Goal: Task Accomplishment & Management: Complete application form

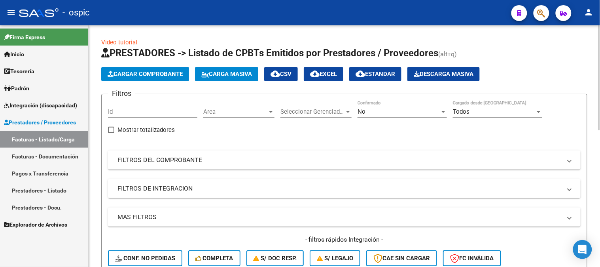
scroll to position [44, 0]
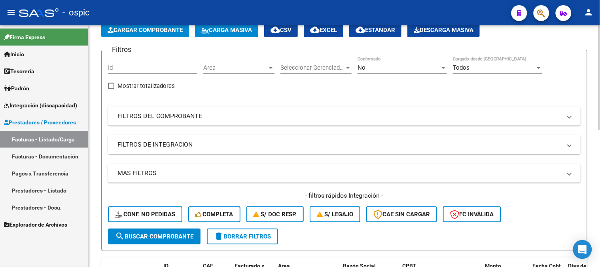
click at [372, 66] on div "No" at bounding box center [398, 67] width 82 height 7
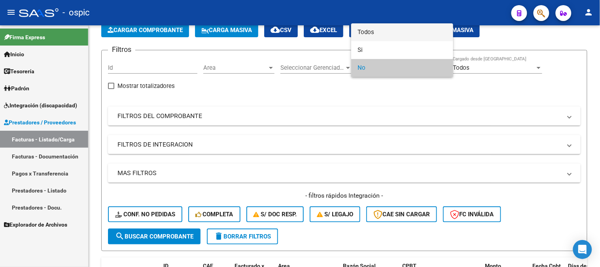
click at [369, 32] on span "Todos" at bounding box center [401, 32] width 89 height 18
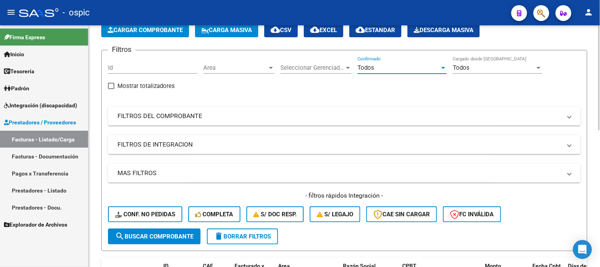
click at [366, 68] on span "Todos" at bounding box center [365, 67] width 17 height 7
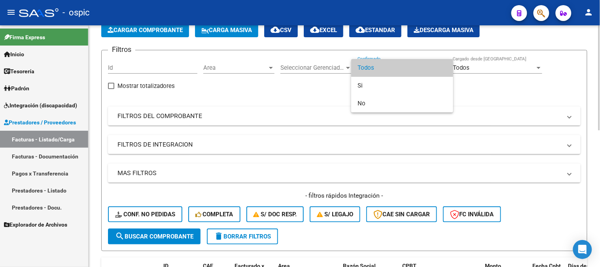
drag, startPoint x: 242, startPoint y: 234, endPoint x: 255, endPoint y: 202, distance: 34.6
click at [242, 233] on div at bounding box center [300, 133] width 600 height 267
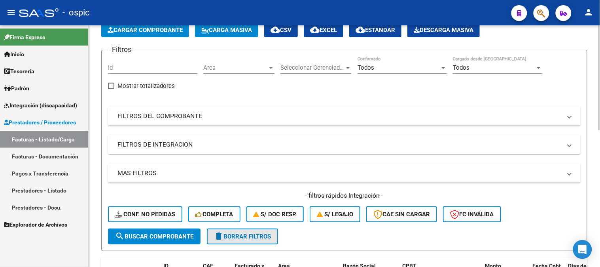
click at [250, 234] on span "delete Borrar Filtros" at bounding box center [242, 236] width 57 height 7
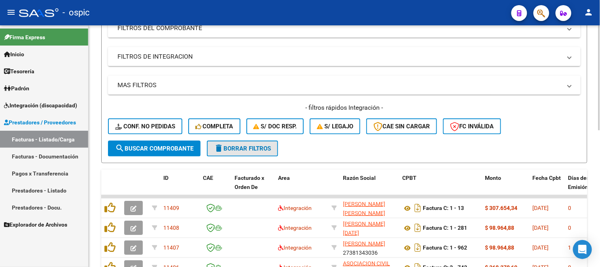
click at [254, 143] on button "delete Borrar Filtros" at bounding box center [242, 148] width 71 height 16
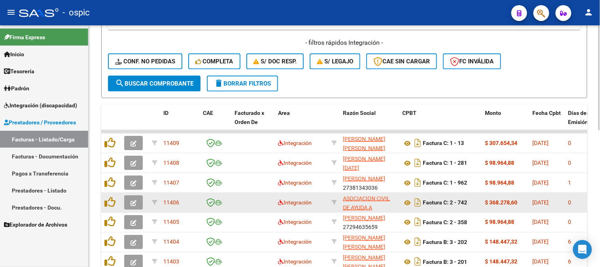
scroll to position [307, 0]
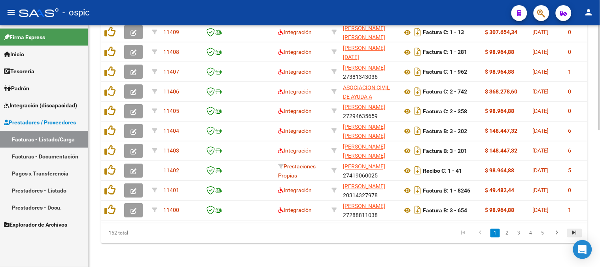
click at [572, 238] on icon "go to last page" at bounding box center [574, 233] width 10 height 9
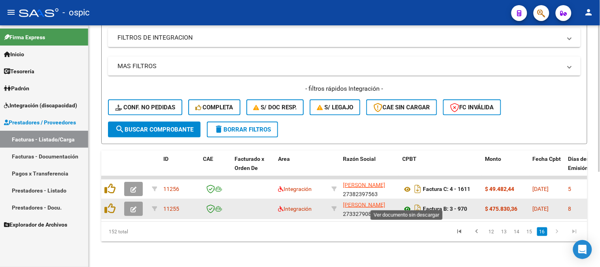
click at [408, 204] on icon at bounding box center [407, 208] width 10 height 9
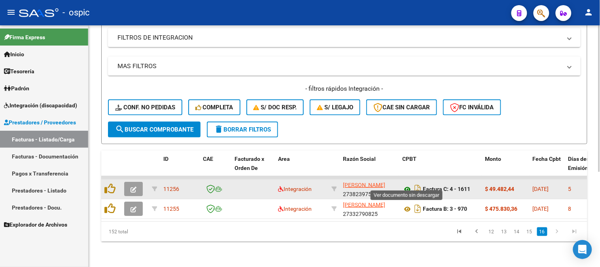
click at [407, 184] on icon at bounding box center [407, 188] width 10 height 9
click at [408, 184] on icon at bounding box center [407, 188] width 10 height 9
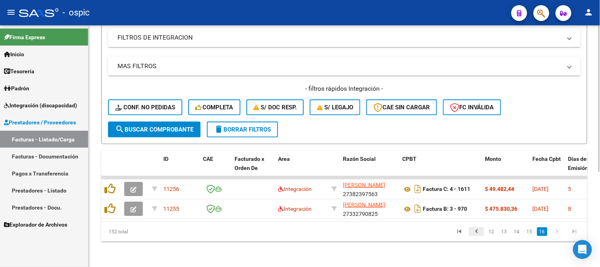
click at [475, 231] on icon "go to previous page" at bounding box center [476, 231] width 10 height 9
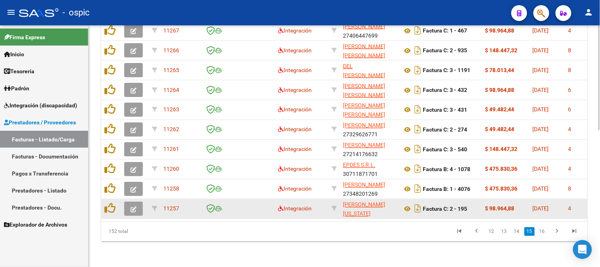
scroll to position [270, 0]
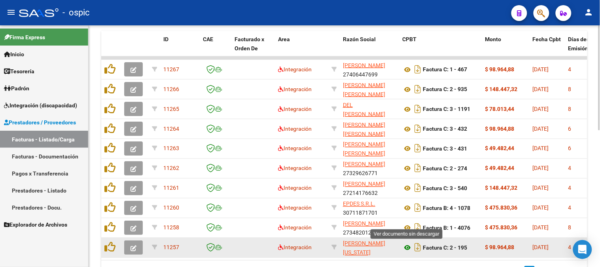
click at [406, 244] on icon at bounding box center [407, 247] width 10 height 9
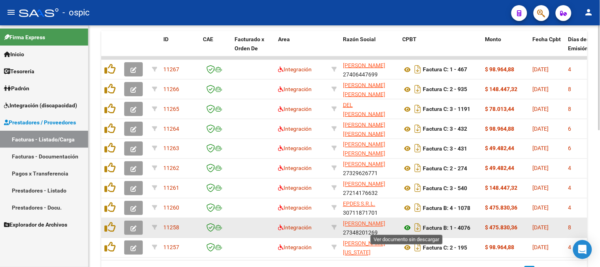
click at [408, 226] on icon at bounding box center [407, 227] width 10 height 9
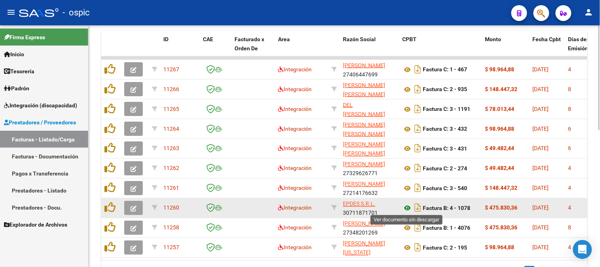
click at [408, 205] on icon at bounding box center [407, 207] width 10 height 9
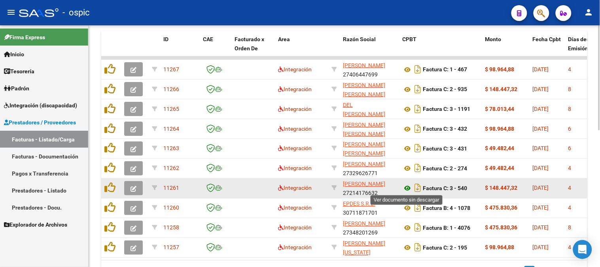
click at [405, 186] on icon at bounding box center [407, 187] width 10 height 9
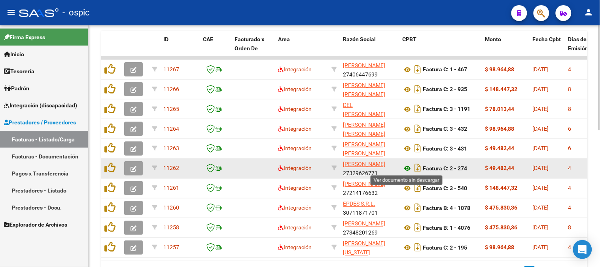
click at [406, 165] on icon at bounding box center [407, 168] width 10 height 9
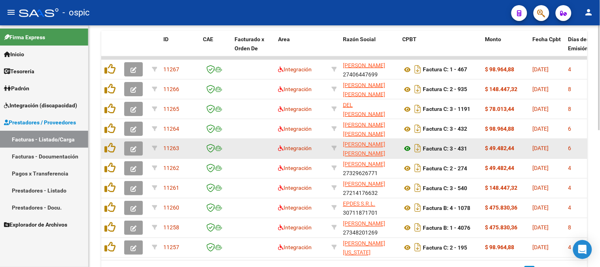
click at [408, 143] on div "Factura C: 3 - 431" at bounding box center [440, 148] width 77 height 13
click at [408, 148] on icon at bounding box center [407, 148] width 10 height 9
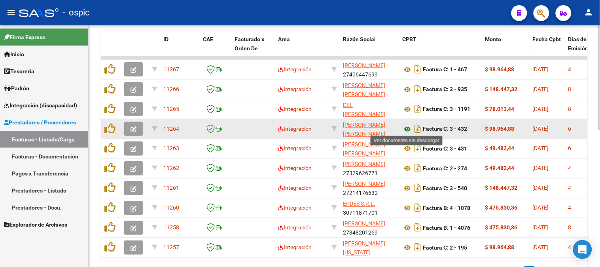
click at [408, 125] on icon at bounding box center [407, 128] width 10 height 9
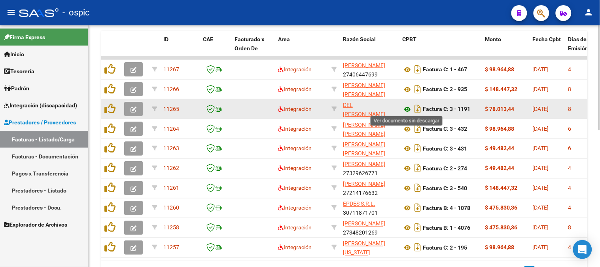
click at [407, 104] on icon at bounding box center [407, 108] width 10 height 9
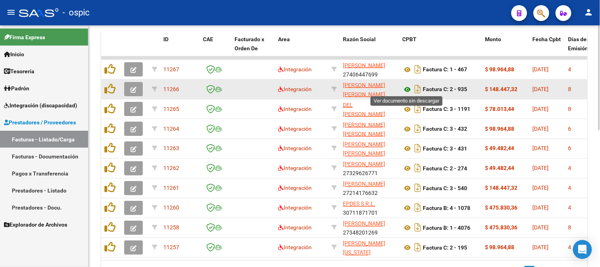
click at [408, 85] on icon at bounding box center [407, 89] width 10 height 9
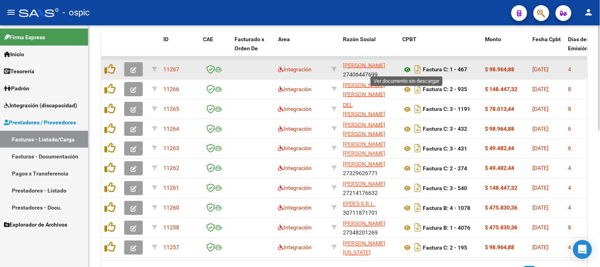
click at [407, 66] on icon at bounding box center [407, 69] width 10 height 9
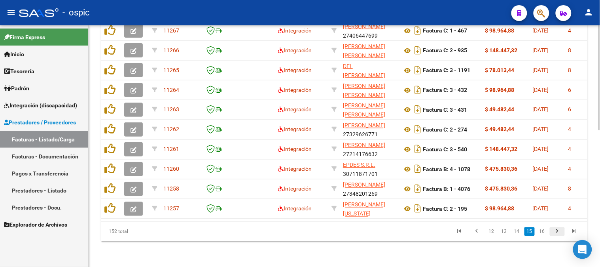
click at [555, 232] on icon "go to next page" at bounding box center [557, 231] width 10 height 9
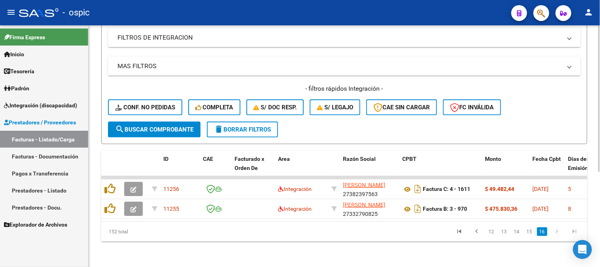
scroll to position [156, 0]
click at [478, 231] on icon "go to previous page" at bounding box center [476, 231] width 10 height 9
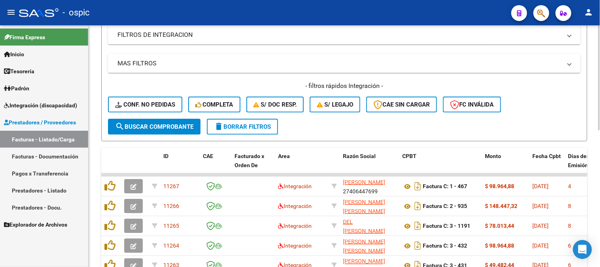
scroll to position [68, 0]
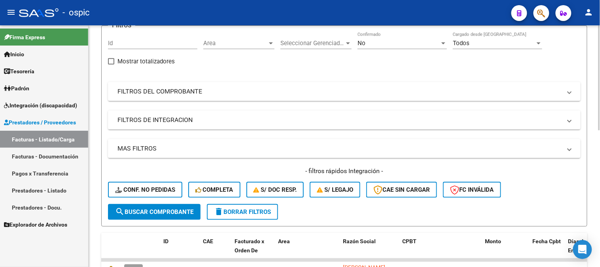
click at [382, 45] on div "No" at bounding box center [398, 43] width 82 height 7
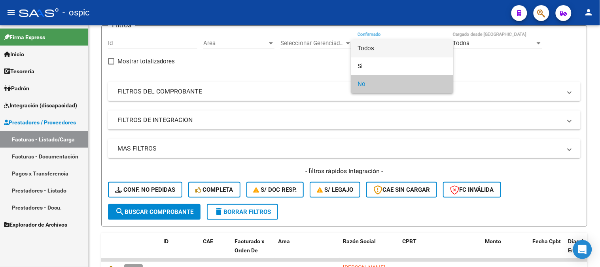
click at [376, 45] on span "Todos" at bounding box center [401, 49] width 89 height 18
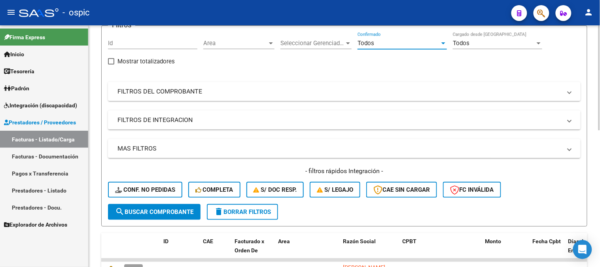
click at [182, 94] on mat-panel-title "FILTROS DEL COMPROBANTE" at bounding box center [339, 91] width 444 height 9
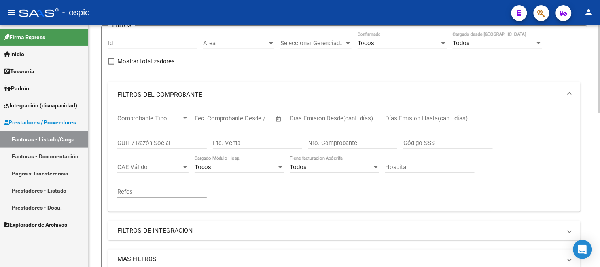
click at [270, 144] on input "Pto. Venta" at bounding box center [257, 142] width 89 height 7
type input "3"
type input "7"
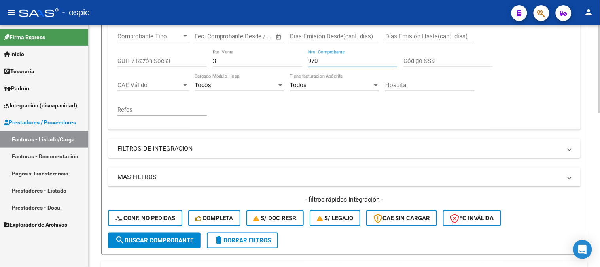
scroll to position [200, 0]
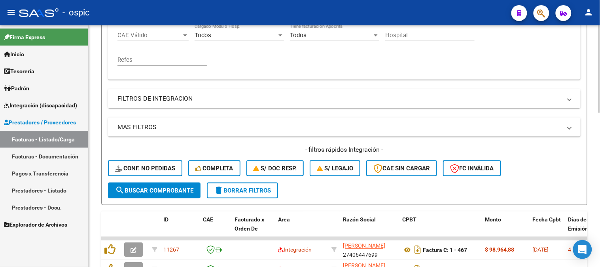
type input "970"
click at [159, 191] on span "search Buscar Comprobante" at bounding box center [154, 190] width 78 height 7
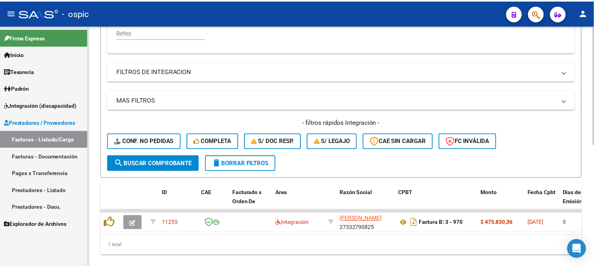
scroll to position [247, 0]
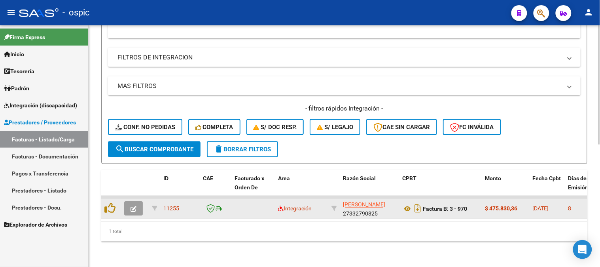
click at [132, 206] on icon "button" at bounding box center [133, 209] width 6 height 6
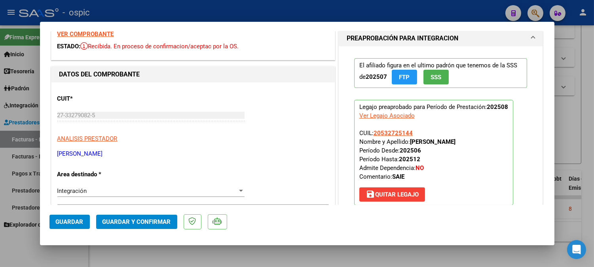
scroll to position [0, 0]
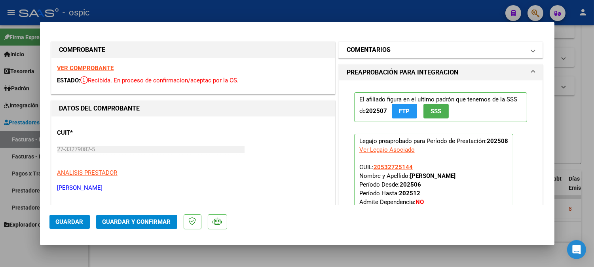
click at [402, 46] on mat-panel-title "COMENTARIOS" at bounding box center [435, 49] width 179 height 9
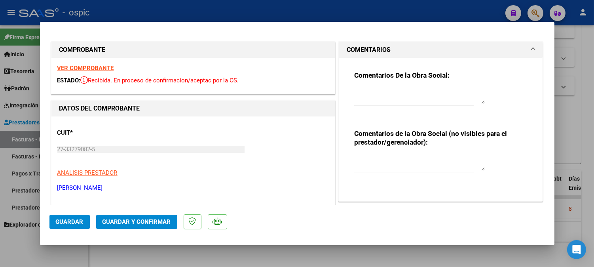
click at [432, 156] on textarea at bounding box center [419, 163] width 130 height 16
type textarea "SAIE"
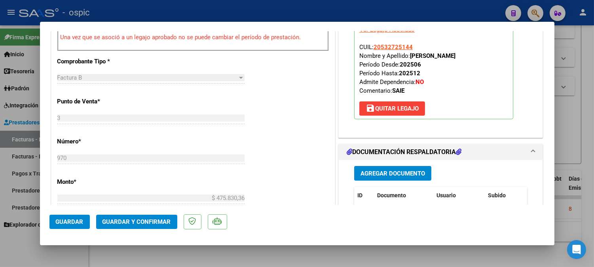
scroll to position [354, 0]
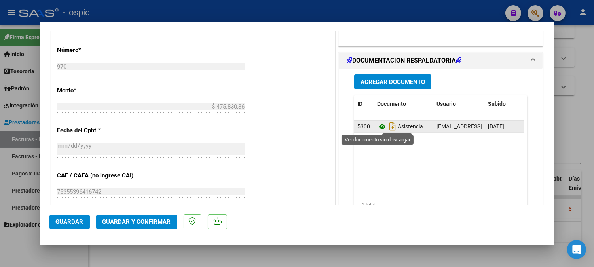
click at [380, 126] on icon at bounding box center [382, 126] width 10 height 9
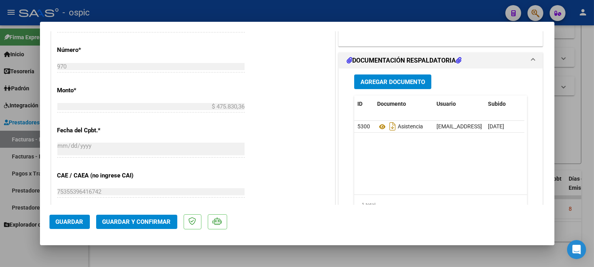
click at [168, 219] on span "Guardar y Confirmar" at bounding box center [136, 221] width 68 height 7
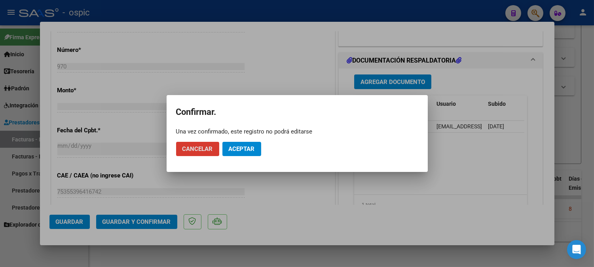
click at [249, 150] on span "Aceptar" at bounding box center [242, 148] width 26 height 7
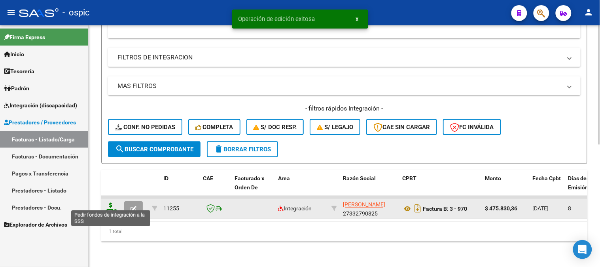
click at [109, 202] on icon at bounding box center [110, 207] width 13 height 11
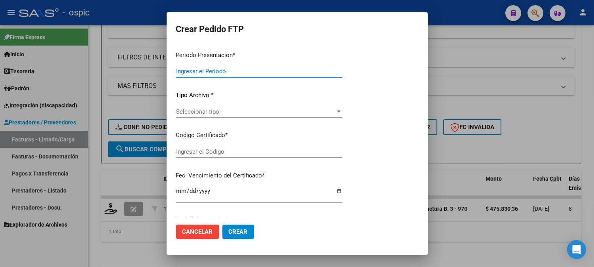
type input "202508"
type input "$ 475.830,36"
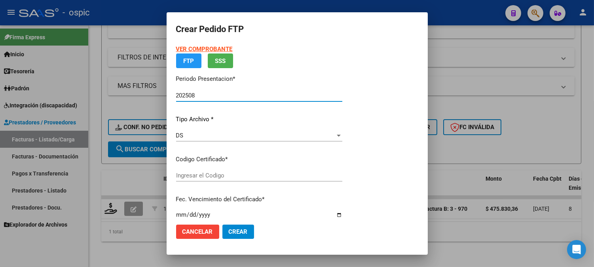
type input "2391405433"
type input "2029-04-30"
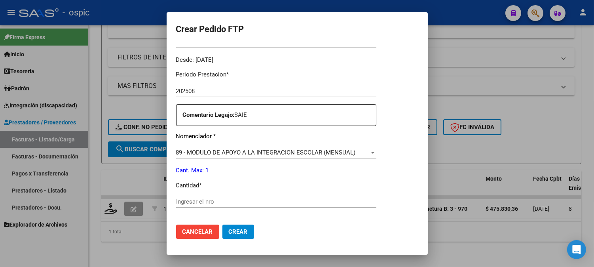
scroll to position [270, 0]
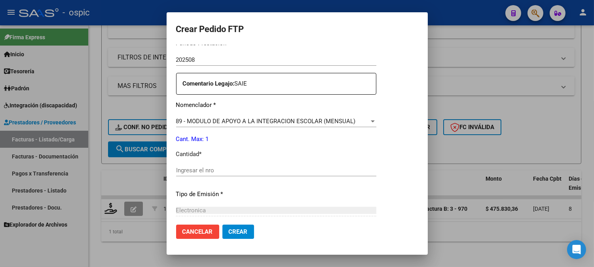
click at [337, 174] on div "Ingresar el nro" at bounding box center [276, 170] width 200 height 12
type input "1"
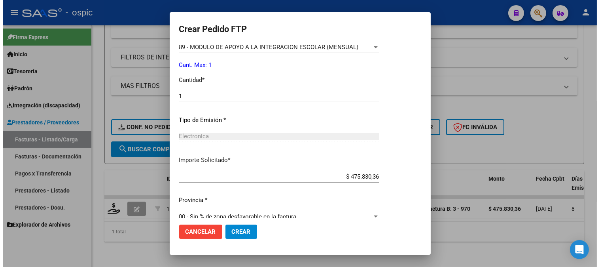
scroll to position [356, 0]
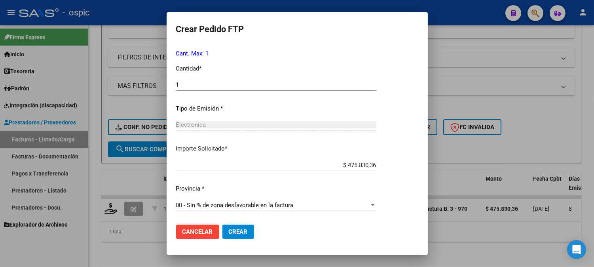
click at [243, 230] on span "Crear" at bounding box center [238, 231] width 19 height 7
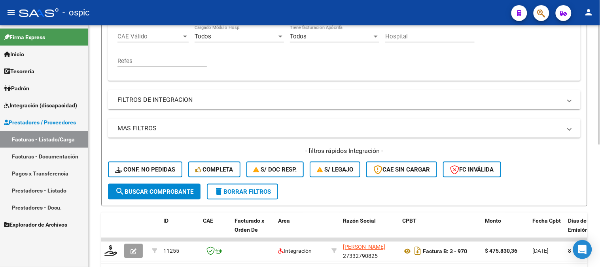
scroll to position [115, 0]
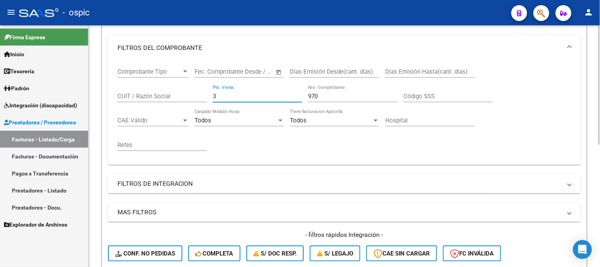
drag, startPoint x: 233, startPoint y: 96, endPoint x: 175, endPoint y: 96, distance: 58.5
click at [178, 96] on div "Comprobante Tipo Comprobante Tipo Fecha inicio – Fecha fin Fec. Comprobante Des…" at bounding box center [344, 110] width 454 height 98
type input "4"
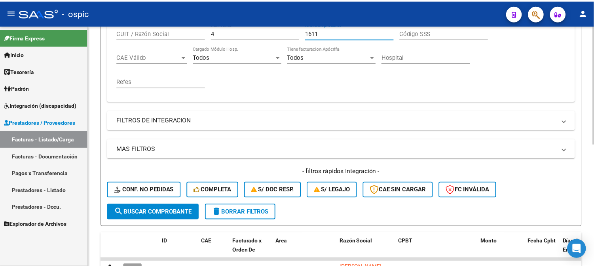
scroll to position [247, 0]
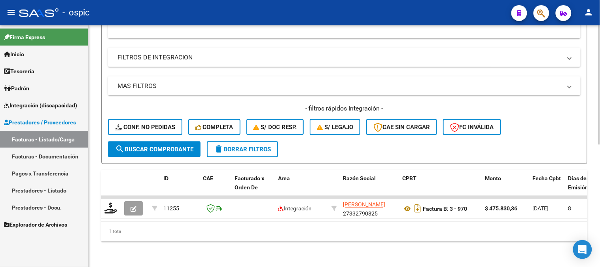
type input "1611"
click at [169, 146] on span "search Buscar Comprobante" at bounding box center [154, 149] width 78 height 7
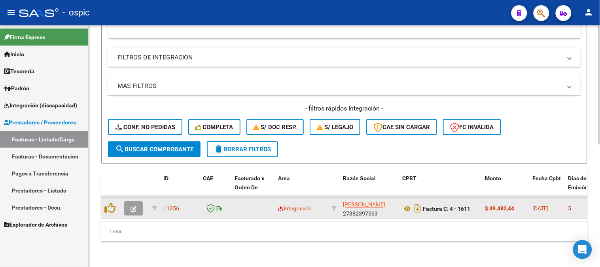
click at [130, 206] on icon "button" at bounding box center [133, 209] width 6 height 6
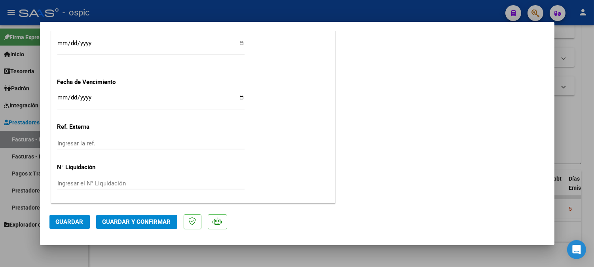
scroll to position [0, 0]
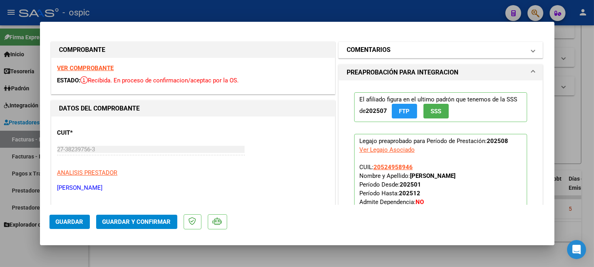
drag, startPoint x: 382, startPoint y: 49, endPoint x: 384, endPoint y: 56, distance: 6.9
click at [383, 53] on h1 "COMENTARIOS" at bounding box center [368, 49] width 44 height 9
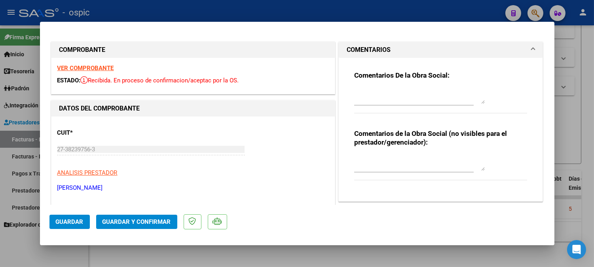
click at [382, 155] on div at bounding box center [419, 162] width 130 height 19
click at [381, 159] on textarea at bounding box center [419, 163] width 130 height 16
type textarea "T.O 4 SESIONES"
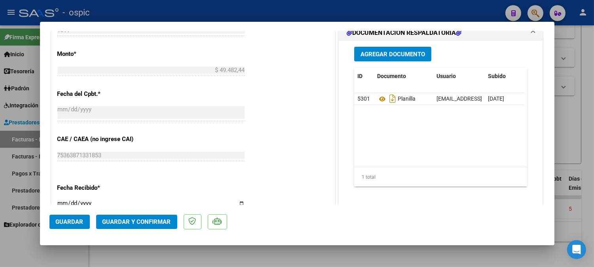
scroll to position [393, 0]
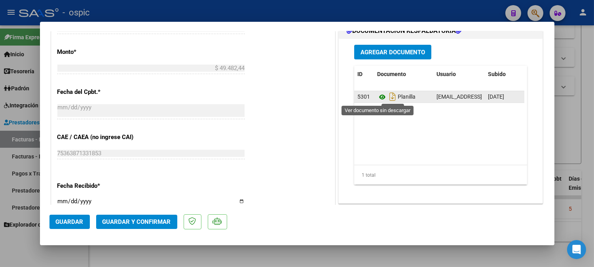
click at [377, 96] on icon at bounding box center [382, 96] width 10 height 9
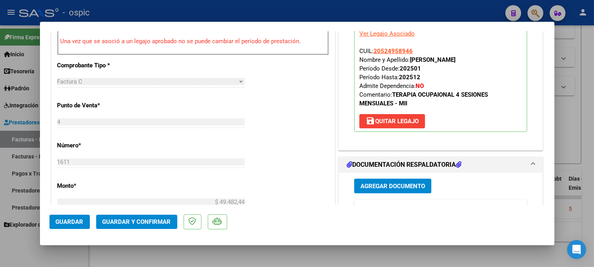
scroll to position [255, 0]
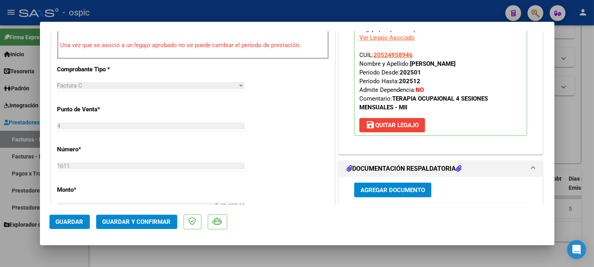
click at [153, 222] on span "Guardar y Confirmar" at bounding box center [136, 221] width 68 height 7
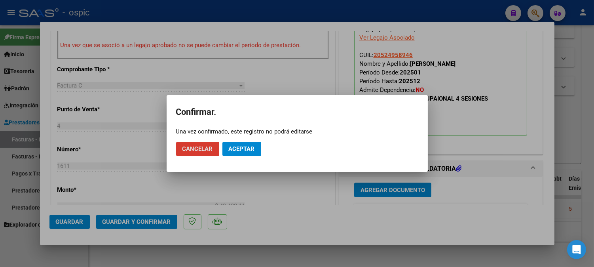
click at [248, 148] on span "Aceptar" at bounding box center [242, 148] width 26 height 7
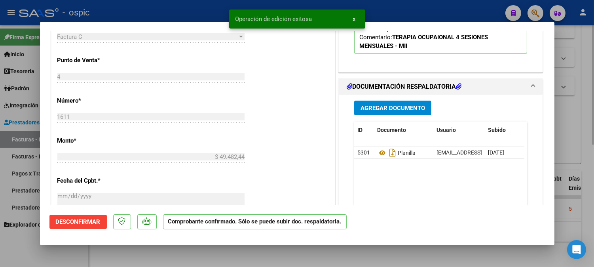
type input "$ 0,00"
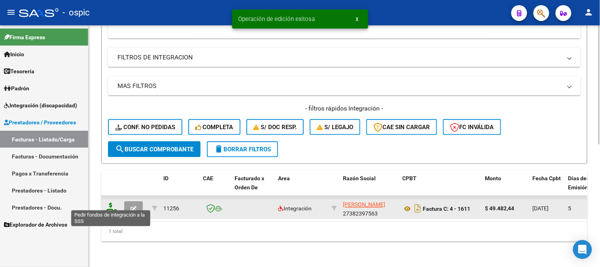
click at [110, 203] on icon at bounding box center [110, 207] width 13 height 11
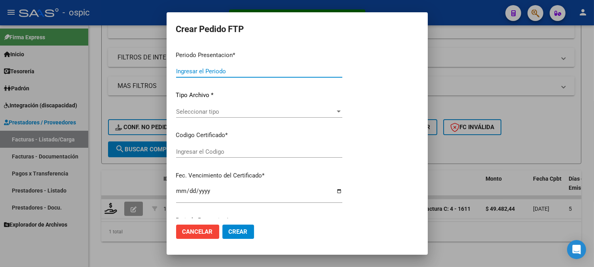
type input "202508"
type input "$ 49.482,44"
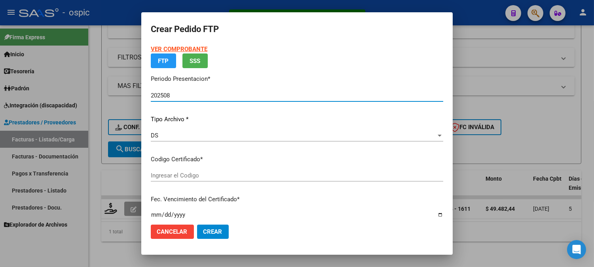
type input "4002650533"
type input "2029-04-01"
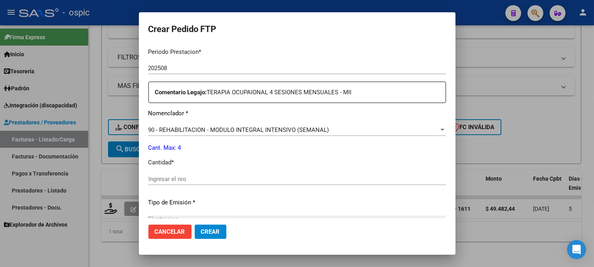
scroll to position [254, 0]
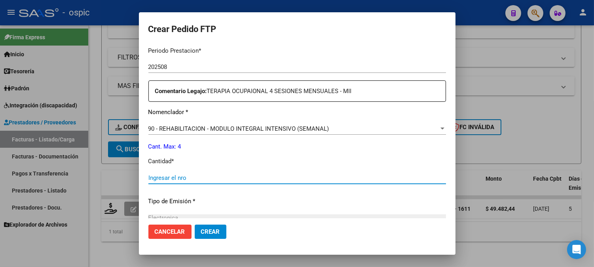
click at [299, 174] on input "Ingresar el nro" at bounding box center [296, 177] width 297 height 7
type input "4"
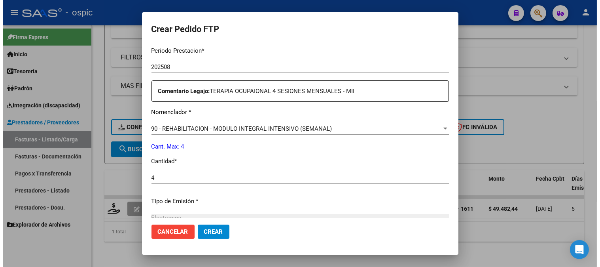
scroll to position [347, 0]
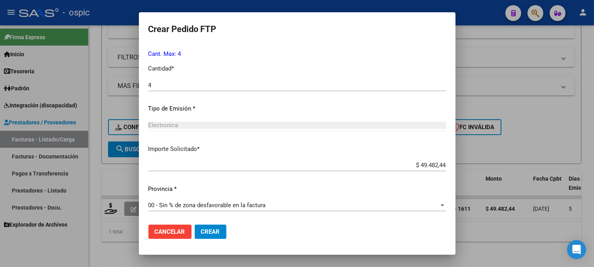
click at [222, 232] on button "Crear" at bounding box center [211, 231] width 32 height 14
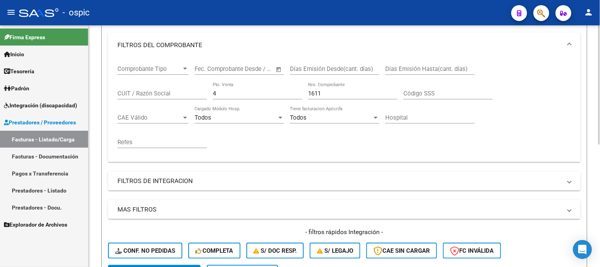
scroll to position [115, 0]
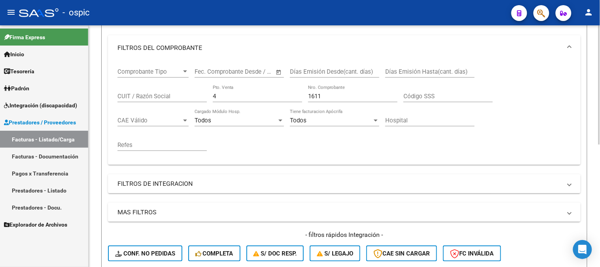
click at [166, 96] on div "Comprobante Tipo Comprobante Tipo Fecha inicio – Fecha fin Fec. Comprobante Des…" at bounding box center [344, 110] width 454 height 98
type input "2"
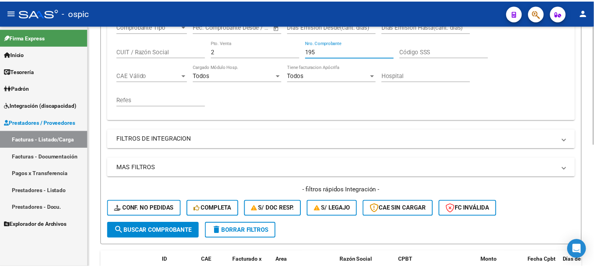
scroll to position [247, 0]
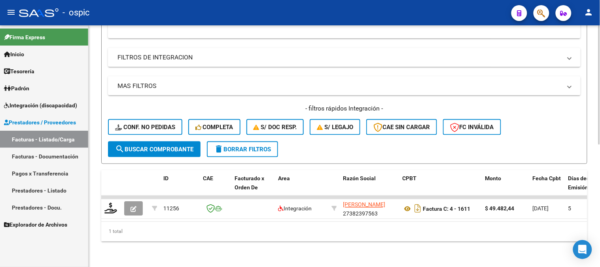
type input "195"
click at [147, 146] on span "search Buscar Comprobante" at bounding box center [154, 149] width 78 height 7
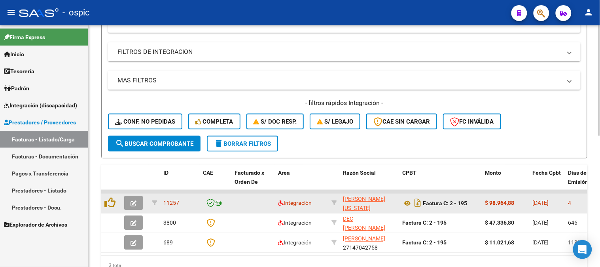
click at [130, 199] on span "button" at bounding box center [133, 202] width 6 height 7
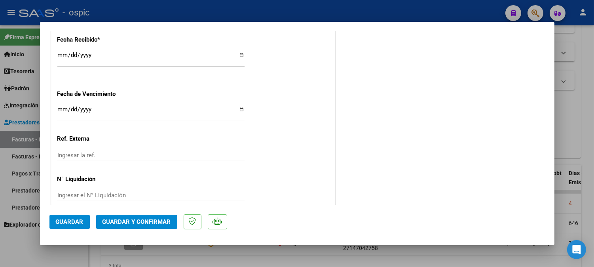
scroll to position [0, 0]
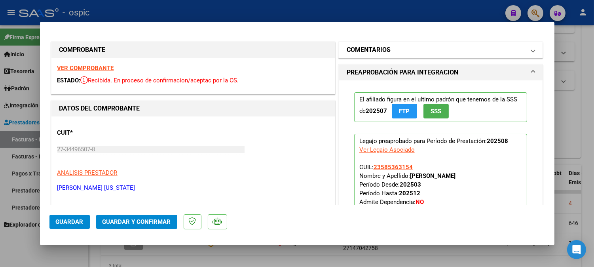
click at [405, 47] on mat-panel-title "COMENTARIOS" at bounding box center [435, 49] width 179 height 9
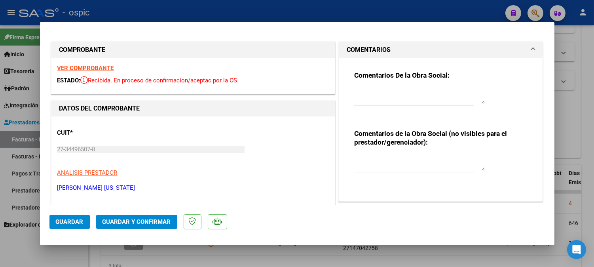
click at [384, 157] on textarea at bounding box center [419, 163] width 130 height 16
type textarea "FONO 8 SESIONES"
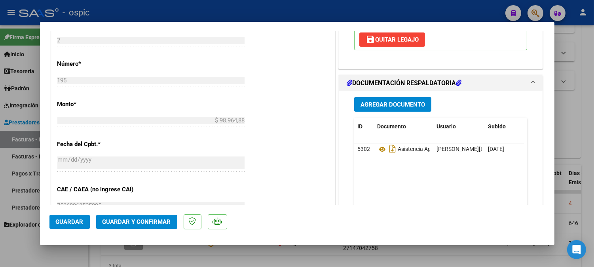
scroll to position [373, 0]
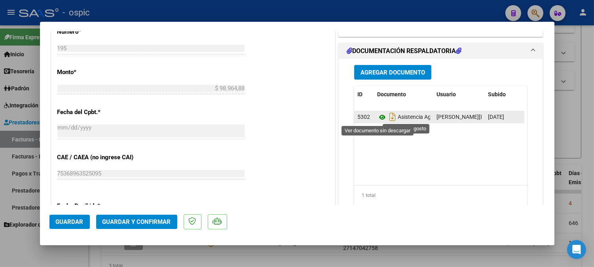
click at [377, 117] on icon at bounding box center [382, 116] width 10 height 9
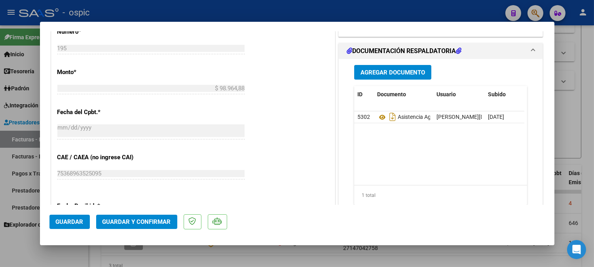
click at [154, 215] on button "Guardar y Confirmar" at bounding box center [136, 221] width 81 height 14
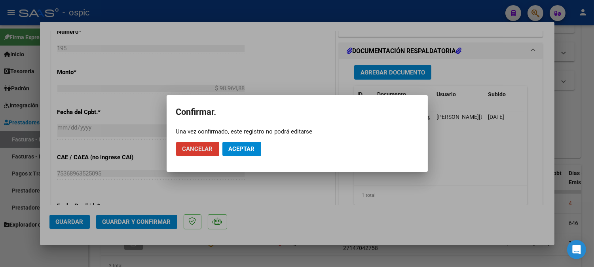
click at [234, 148] on span "Aceptar" at bounding box center [242, 148] width 26 height 7
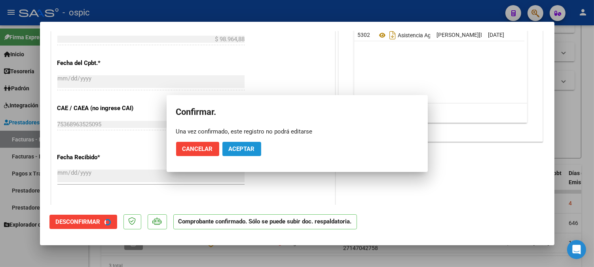
scroll to position [323, 0]
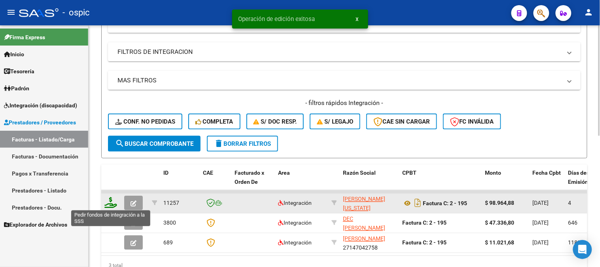
click at [111, 200] on icon at bounding box center [110, 202] width 13 height 11
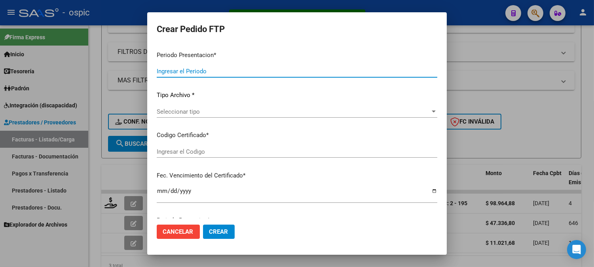
type input "202508"
type input "$ 98.964,88"
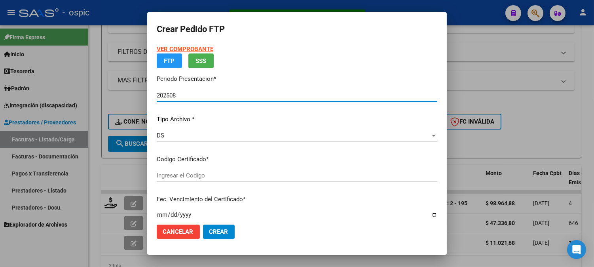
type input "9417962123"
type input "2026-08-31"
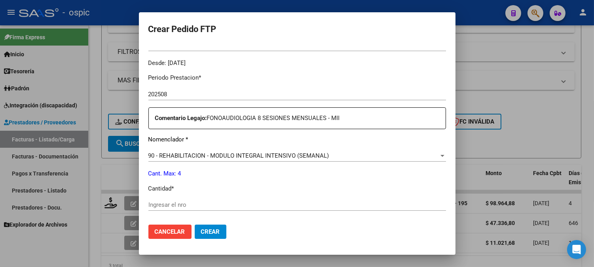
scroll to position [238, 0]
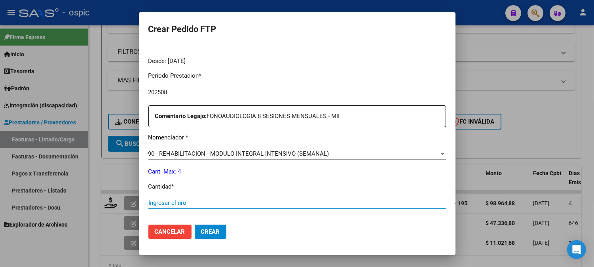
click at [309, 203] on input "Ingresar el nro" at bounding box center [296, 202] width 297 height 7
type input "4"
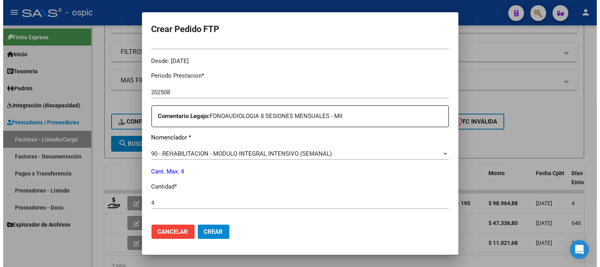
scroll to position [356, 0]
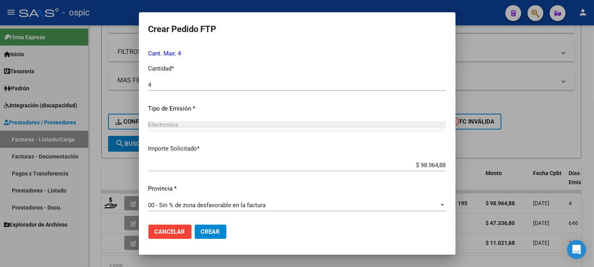
click at [210, 232] on span "Crear" at bounding box center [210, 231] width 19 height 7
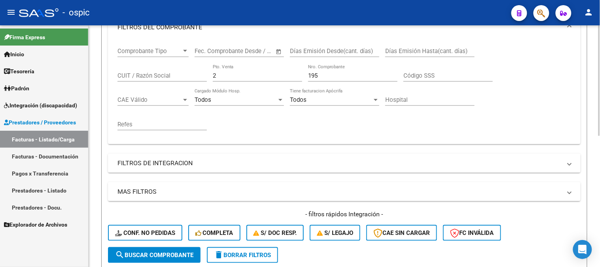
scroll to position [115, 0]
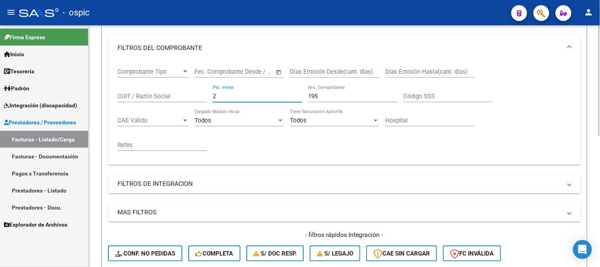
drag, startPoint x: 166, startPoint y: 98, endPoint x: 160, endPoint y: 98, distance: 6.3
click at [160, 98] on div "Comprobante Tipo Comprobante Tipo Fecha inicio – Fecha fin Fec. Comprobante Des…" at bounding box center [344, 110] width 454 height 98
type input "1"
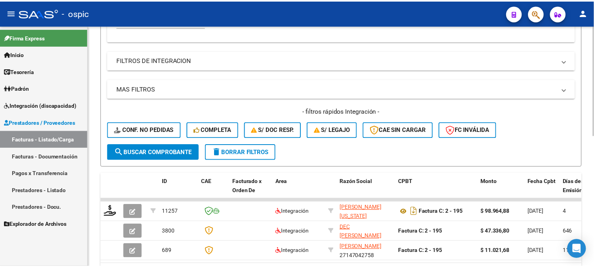
scroll to position [247, 0]
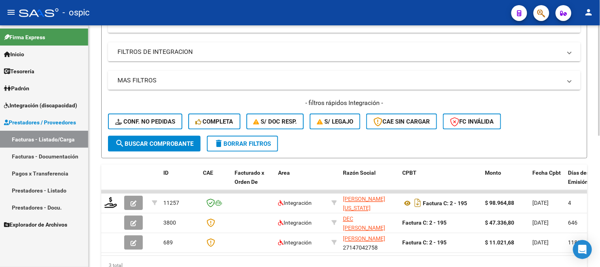
type input "4076"
click at [174, 135] on div "- filtros rápidos Integración - Conf. no pedidas Completa S/ Doc Resp. S/ legaj…" at bounding box center [344, 116] width 473 height 37
click at [175, 139] on button "search Buscar Comprobante" at bounding box center [154, 144] width 93 height 16
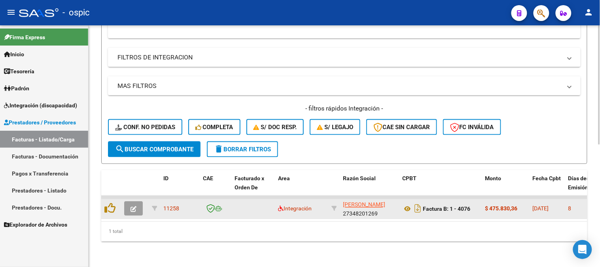
click at [130, 206] on icon "button" at bounding box center [133, 209] width 6 height 6
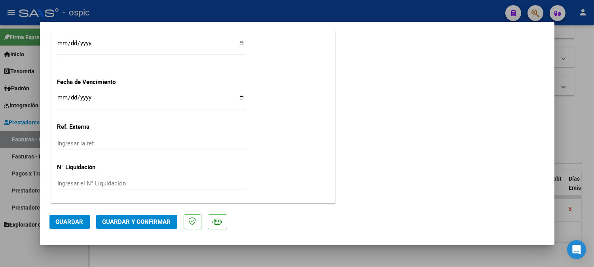
scroll to position [0, 0]
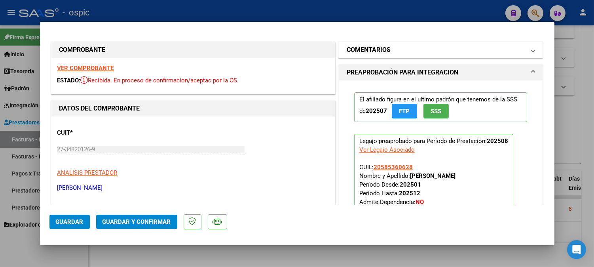
click at [365, 51] on h1 "COMENTARIOS" at bounding box center [368, 49] width 44 height 9
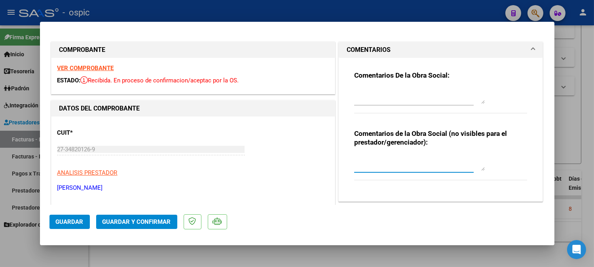
click at [386, 157] on textarea at bounding box center [419, 163] width 130 height 16
type textarea "SAIE"
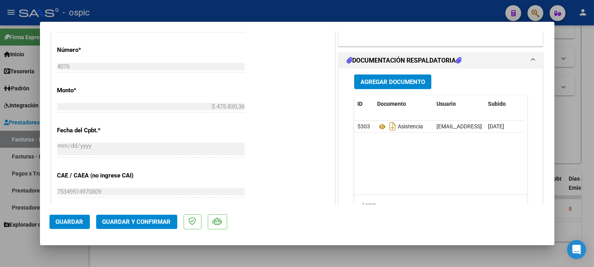
scroll to position [358, 0]
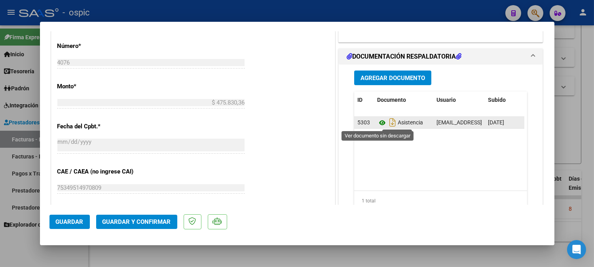
click at [377, 121] on icon at bounding box center [382, 122] width 10 height 9
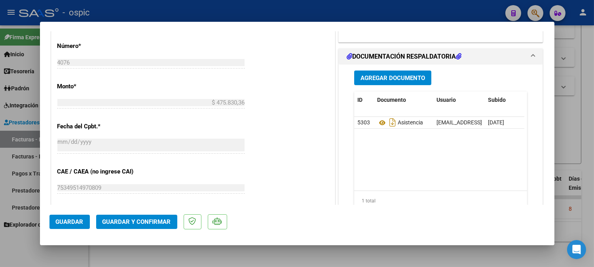
click at [132, 222] on span "Guardar y Confirmar" at bounding box center [136, 221] width 68 height 7
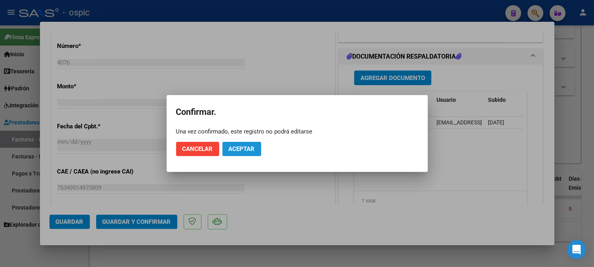
click at [256, 148] on button "Aceptar" at bounding box center [241, 149] width 39 height 14
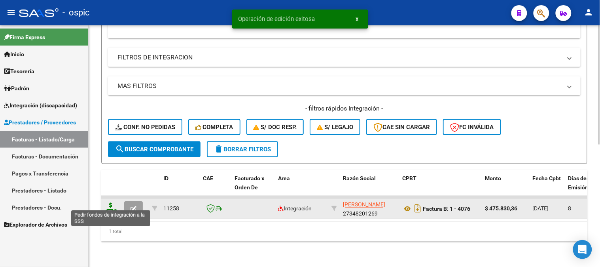
click at [109, 202] on icon at bounding box center [110, 207] width 13 height 11
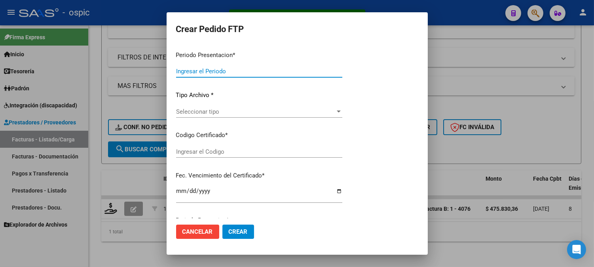
type input "202508"
type input "$ 475.830,36"
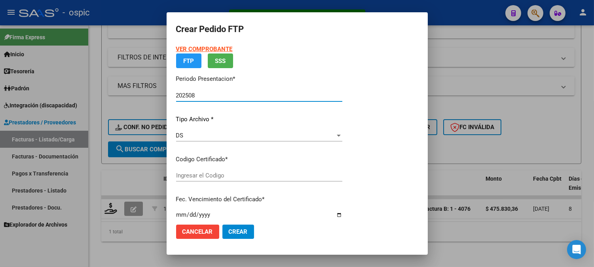
type input "154862667"
type input "2030-03-31"
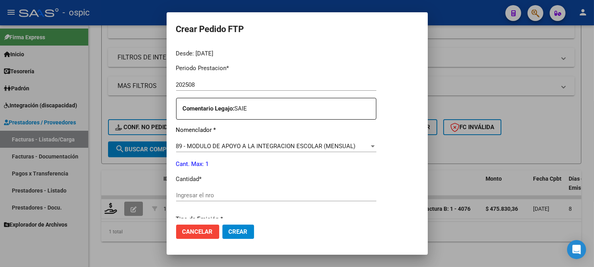
scroll to position [259, 0]
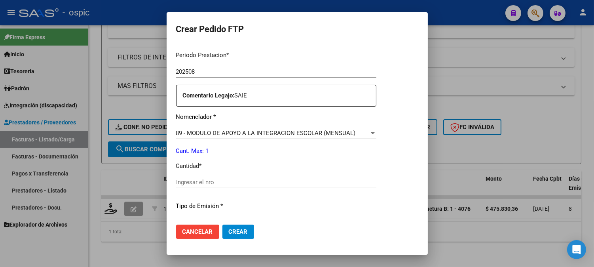
click at [303, 183] on input "Ingresar el nro" at bounding box center [276, 181] width 200 height 7
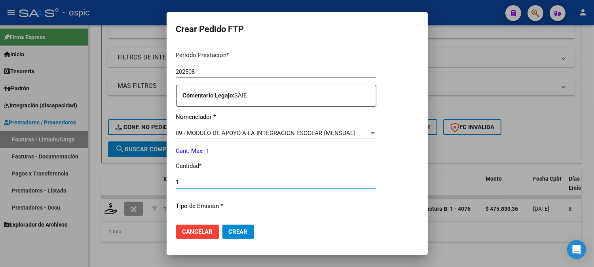
type input "1"
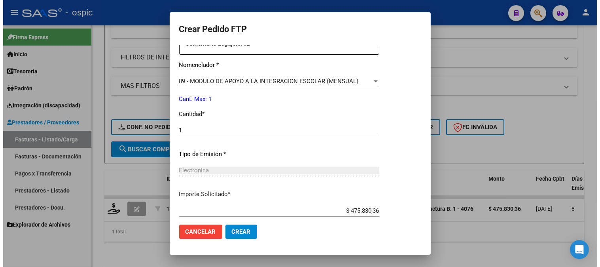
scroll to position [356, 0]
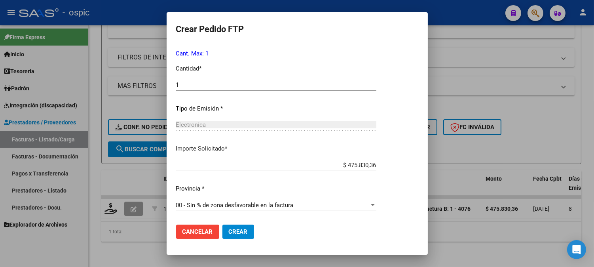
click at [246, 231] on span "Crear" at bounding box center [238, 231] width 19 height 7
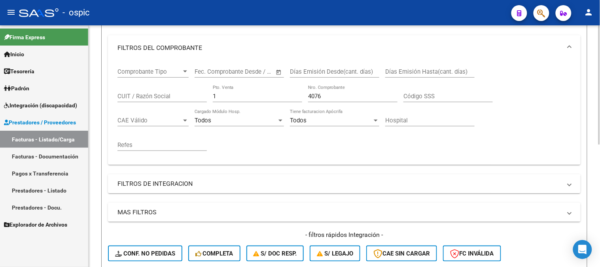
scroll to position [71, 0]
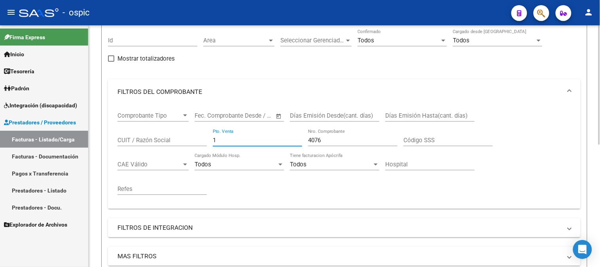
drag, startPoint x: 233, startPoint y: 140, endPoint x: 136, endPoint y: 141, distance: 96.9
click at [137, 140] on div "Comprobante Tipo Comprobante Tipo Fecha inicio – Fecha fin Fec. Comprobante Des…" at bounding box center [344, 153] width 454 height 98
type input "4"
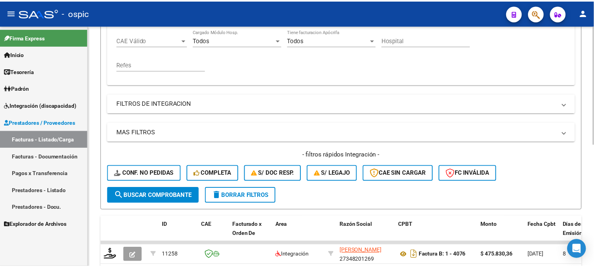
scroll to position [247, 0]
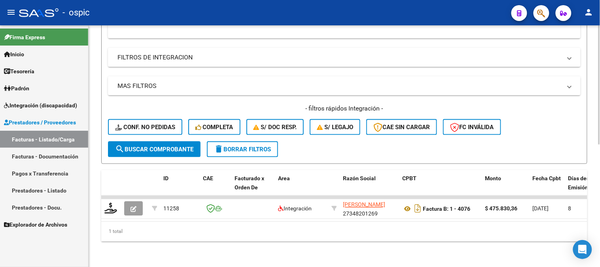
type input "1078"
click at [166, 146] on span "search Buscar Comprobante" at bounding box center [154, 149] width 78 height 7
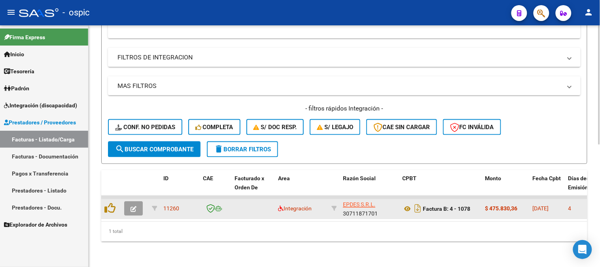
click at [135, 206] on icon "button" at bounding box center [133, 209] width 6 height 6
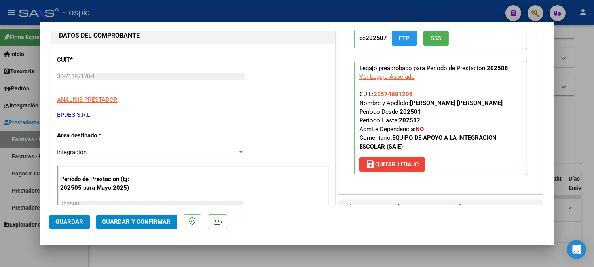
scroll to position [0, 0]
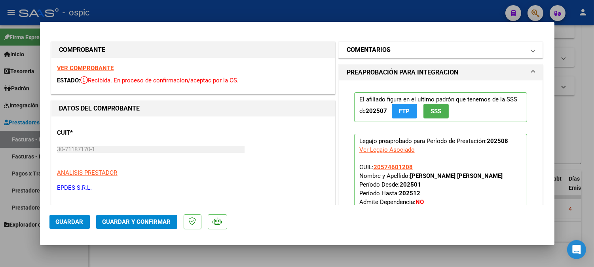
click at [418, 45] on mat-panel-title "COMENTARIOS" at bounding box center [435, 49] width 179 height 9
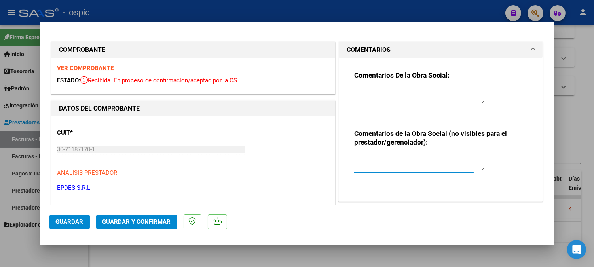
click at [394, 161] on textarea at bounding box center [419, 163] width 130 height 16
type textarea "SAIE"
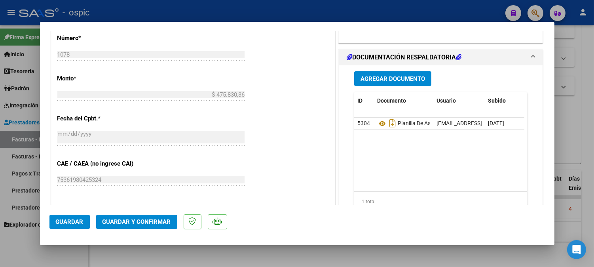
scroll to position [381, 0]
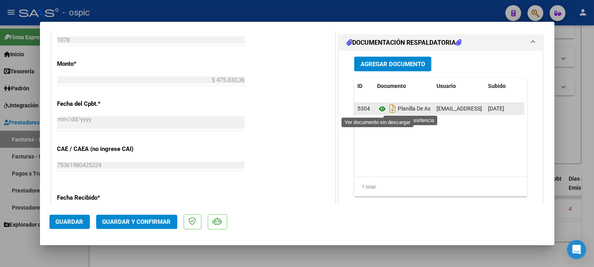
click at [378, 109] on icon at bounding box center [382, 108] width 10 height 9
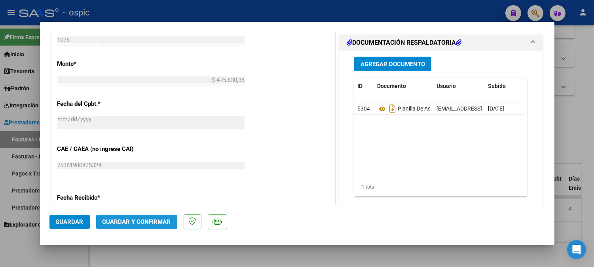
click at [142, 221] on span "Guardar y Confirmar" at bounding box center [136, 221] width 68 height 7
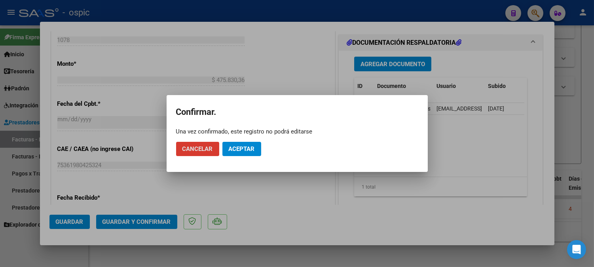
click at [231, 148] on span "Aceptar" at bounding box center [242, 148] width 26 height 7
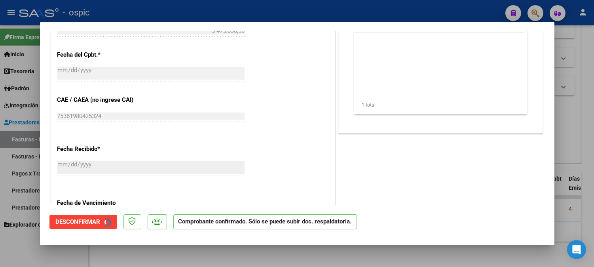
scroll to position [332, 0]
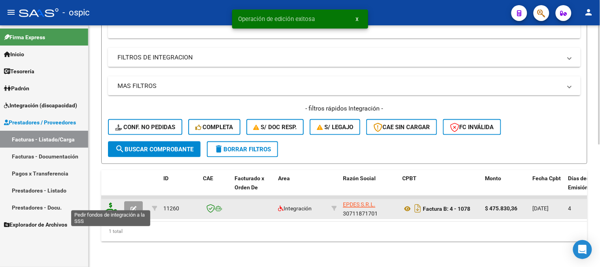
click at [109, 203] on icon at bounding box center [110, 207] width 13 height 11
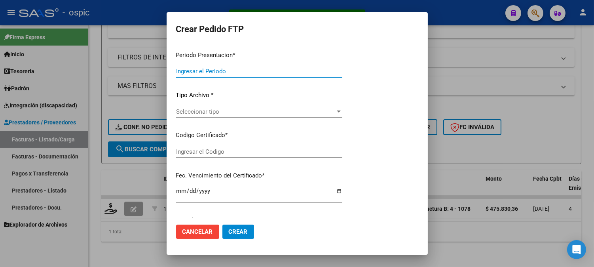
type input "202508"
type input "$ 475.830,36"
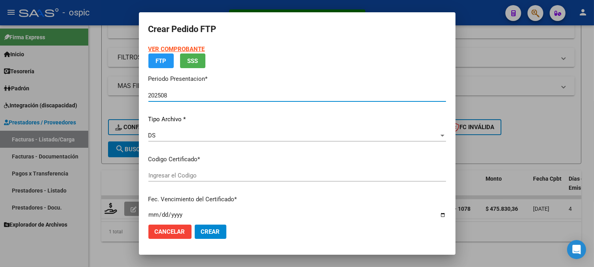
type input "5235046693"
type input "2029-06-30"
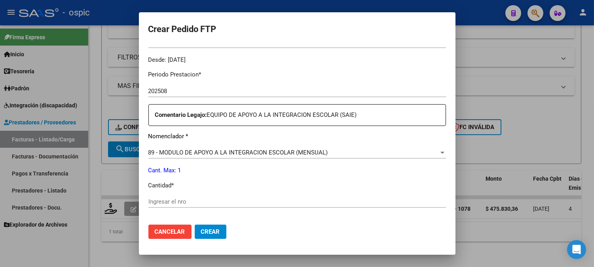
scroll to position [252, 0]
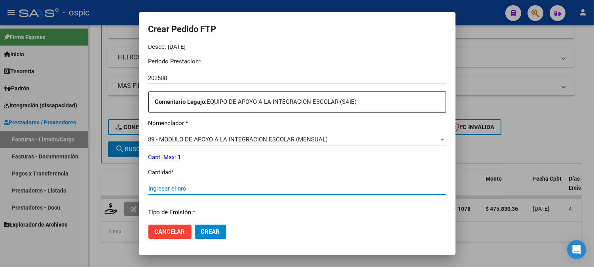
click at [280, 188] on input "Ingresar el nro" at bounding box center [296, 188] width 297 height 7
type input "1"
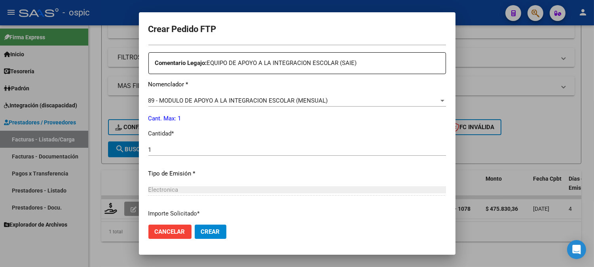
scroll to position [356, 0]
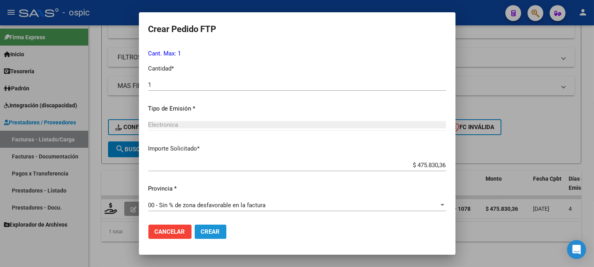
click at [210, 234] on span "Crear" at bounding box center [210, 231] width 19 height 7
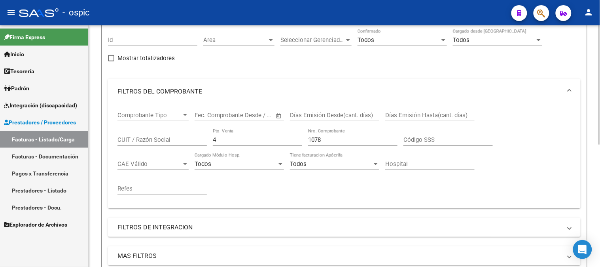
scroll to position [71, 0]
drag, startPoint x: 230, startPoint y: 143, endPoint x: 114, endPoint y: 138, distance: 116.0
click at [114, 138] on div "Comprobante Tipo Comprobante Tipo Fecha inicio – Fecha fin Fec. Comprobante Des…" at bounding box center [344, 156] width 473 height 104
type input "3"
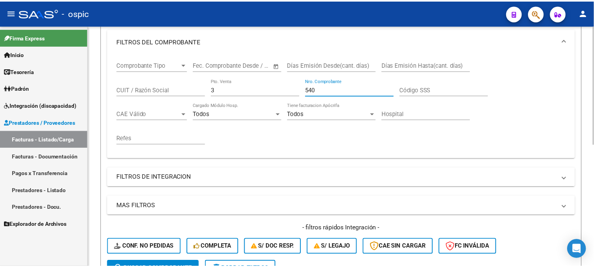
scroll to position [247, 0]
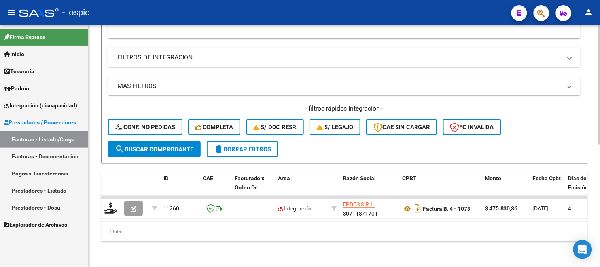
type input "540"
click at [164, 146] on span "search Buscar Comprobante" at bounding box center [154, 149] width 78 height 7
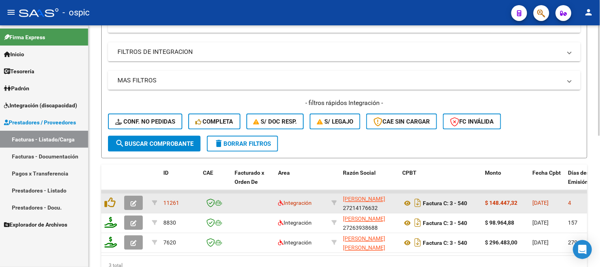
click at [136, 204] on button "button" at bounding box center [133, 203] width 19 height 14
click at [133, 200] on icon "button" at bounding box center [133, 203] width 6 height 6
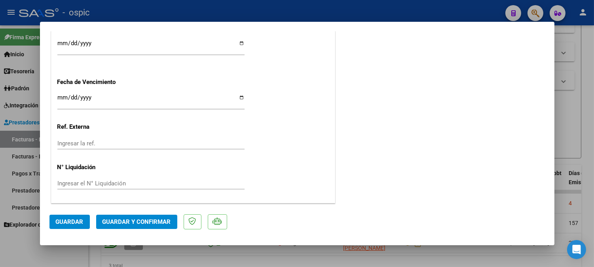
scroll to position [0, 0]
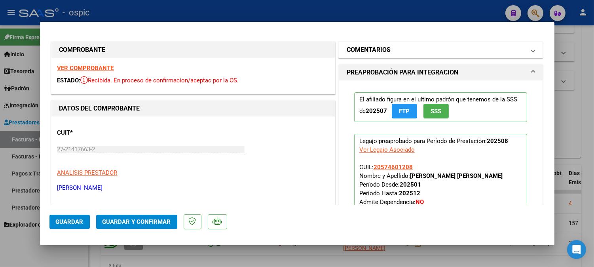
click at [390, 53] on mat-panel-title "COMENTARIOS" at bounding box center [435, 49] width 179 height 9
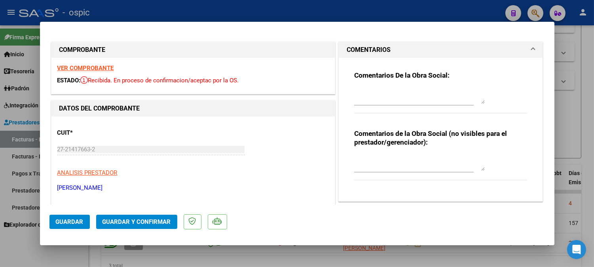
click at [382, 155] on textarea at bounding box center [419, 163] width 130 height 16
type textarea "PSP 12 SESIONES"
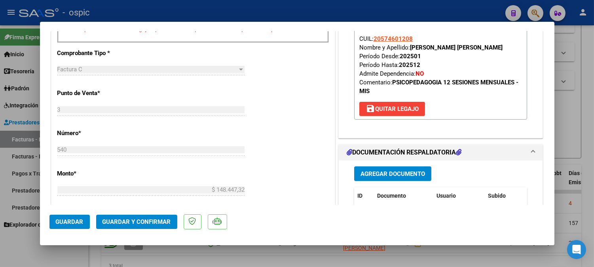
scroll to position [413, 0]
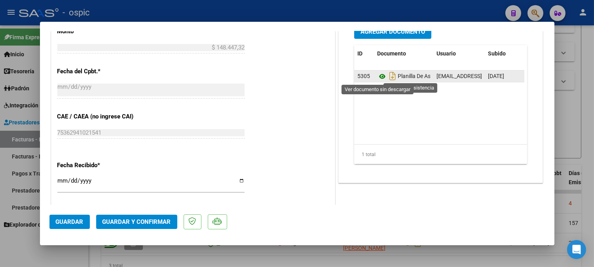
click at [378, 73] on icon at bounding box center [382, 76] width 10 height 9
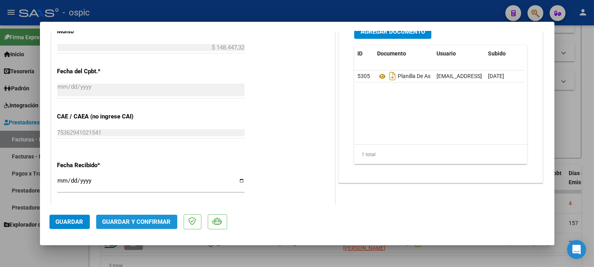
click at [147, 223] on span "Guardar y Confirmar" at bounding box center [136, 221] width 68 height 7
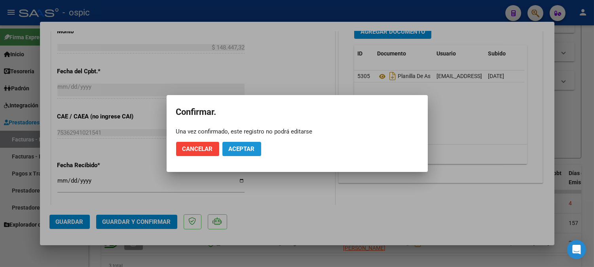
click at [232, 149] on span "Aceptar" at bounding box center [242, 148] width 26 height 7
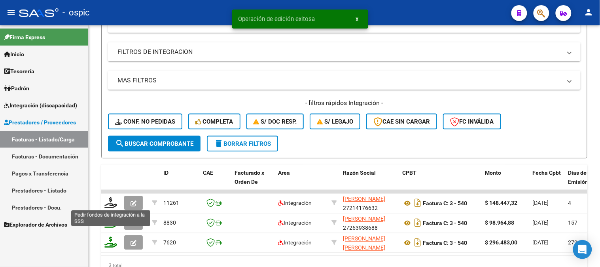
click at [112, 200] on icon at bounding box center [110, 202] width 13 height 11
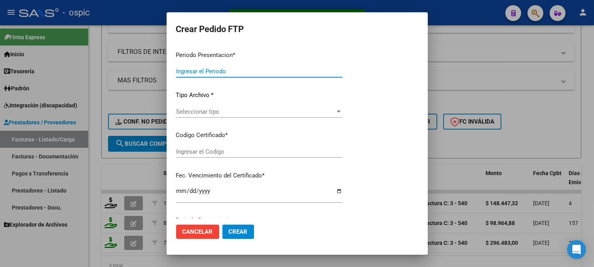
type input "202508"
type input "$ 148.447,32"
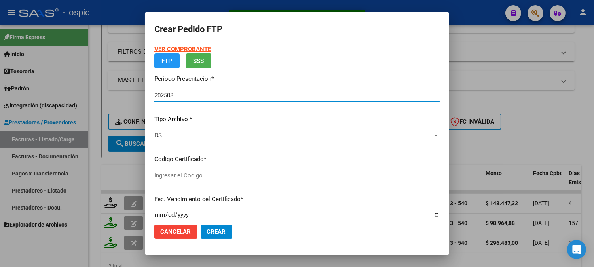
type input "5235046693"
type input "2029-06-30"
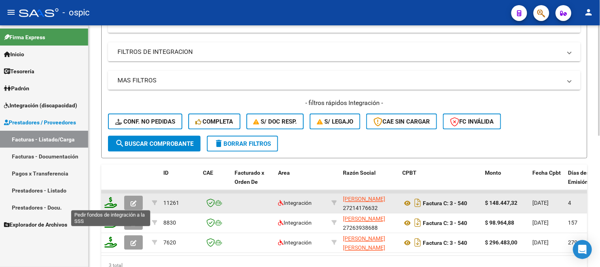
click at [111, 198] on icon at bounding box center [110, 202] width 13 height 11
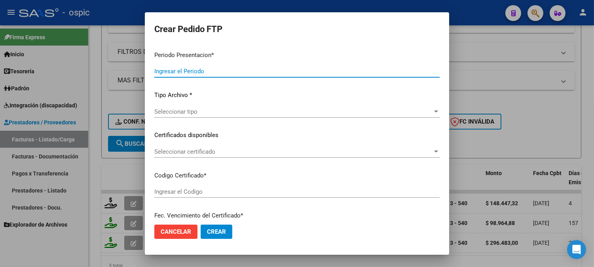
type input "202508"
type input "$ 148.447,32"
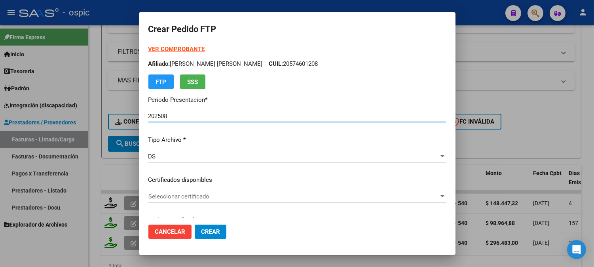
type input "5235046693"
type input "2029-06-30"
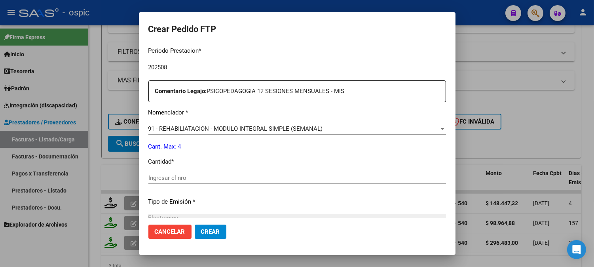
scroll to position [266, 0]
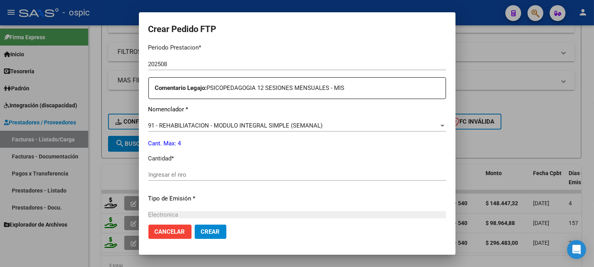
click at [303, 173] on input "Ingresar el nro" at bounding box center [296, 174] width 297 height 7
type input "4"
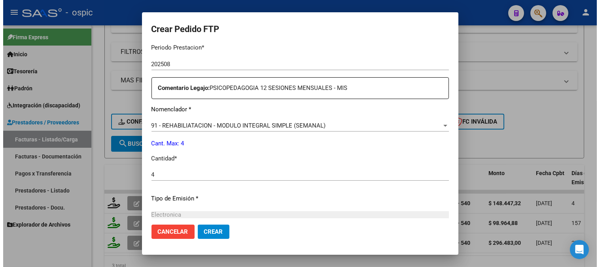
scroll to position [356, 0]
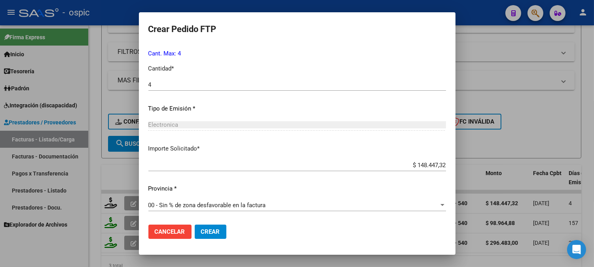
click at [211, 235] on button "Crear" at bounding box center [211, 231] width 32 height 14
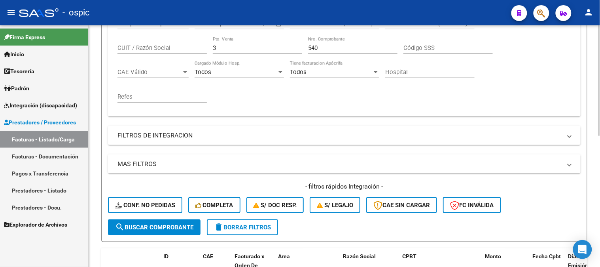
scroll to position [159, 0]
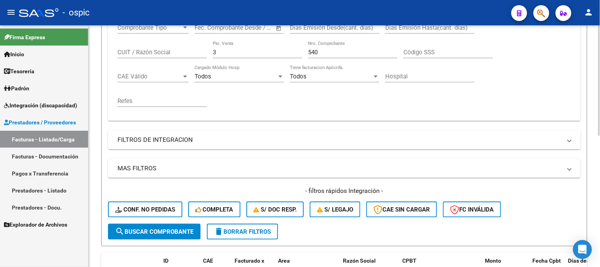
click at [155, 48] on div "Comprobante Tipo Comprobante Tipo Fecha inicio – Fecha fin Fec. Comprobante Des…" at bounding box center [344, 66] width 454 height 98
type input "2"
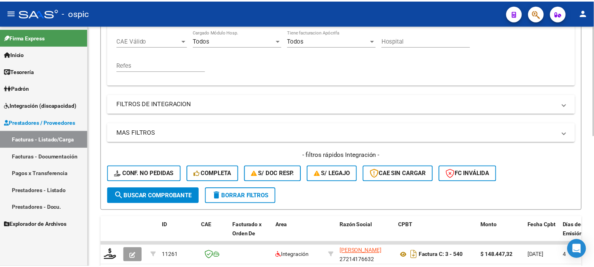
scroll to position [286, 0]
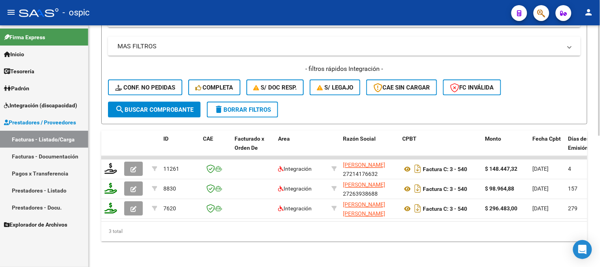
type input "274"
click at [154, 106] on span "search Buscar Comprobante" at bounding box center [154, 109] width 78 height 7
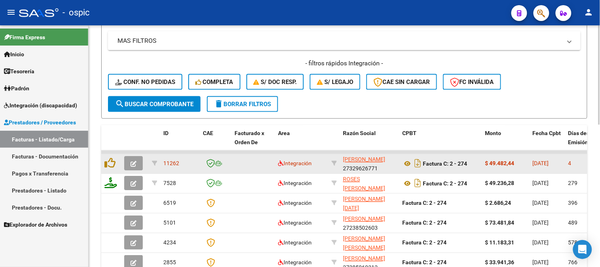
click at [137, 164] on button "button" at bounding box center [133, 163] width 19 height 14
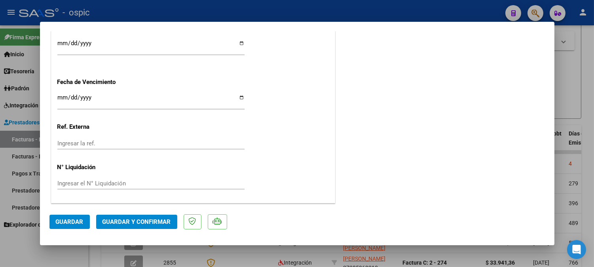
scroll to position [0, 0]
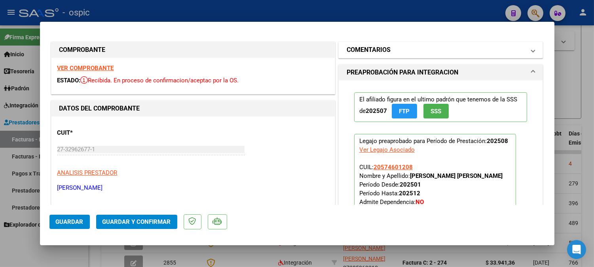
click at [374, 44] on mat-expansion-panel-header "COMENTARIOS" at bounding box center [440, 50] width 204 height 16
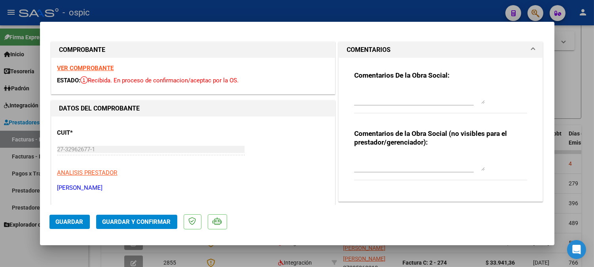
click at [388, 161] on textarea at bounding box center [419, 163] width 130 height 16
type textarea "O"
click at [413, 159] on textarea "PSICO 4 SESIONE" at bounding box center [419, 163] width 130 height 16
click at [398, 160] on textarea "PSICO 4 SESIONE" at bounding box center [419, 163] width 130 height 16
click at [397, 160] on textarea "PSICO 4 SESIONE" at bounding box center [419, 163] width 130 height 16
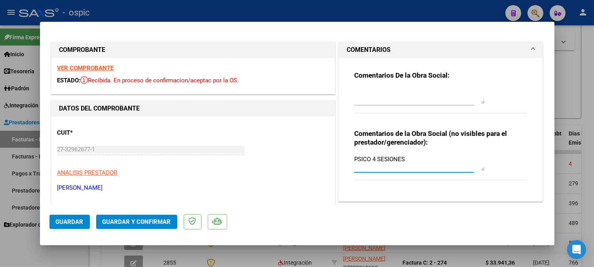
type textarea "PSICO 4 SESIONES"
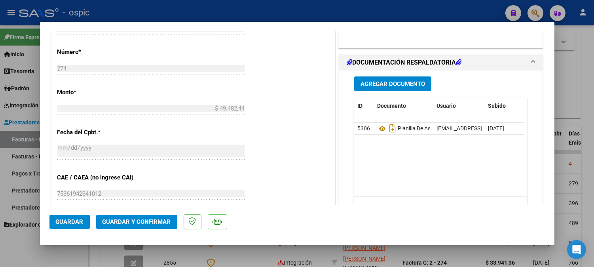
scroll to position [354, 0]
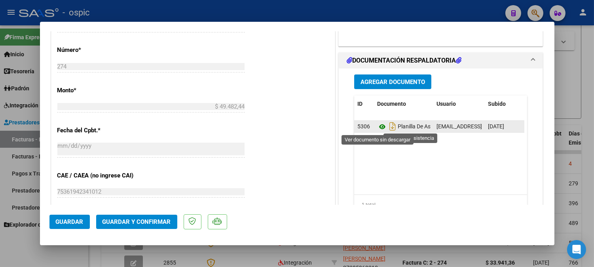
click at [380, 126] on icon at bounding box center [382, 126] width 10 height 9
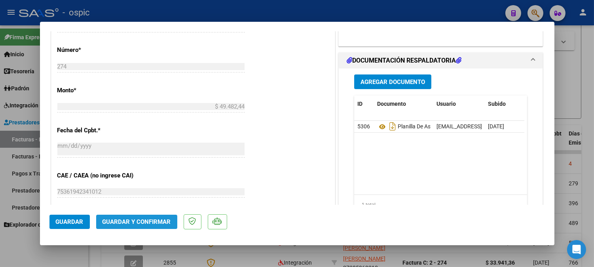
click at [155, 220] on span "Guardar y Confirmar" at bounding box center [136, 221] width 68 height 7
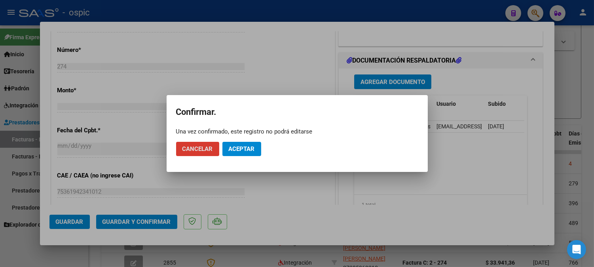
click at [244, 147] on span "Aceptar" at bounding box center [242, 148] width 26 height 7
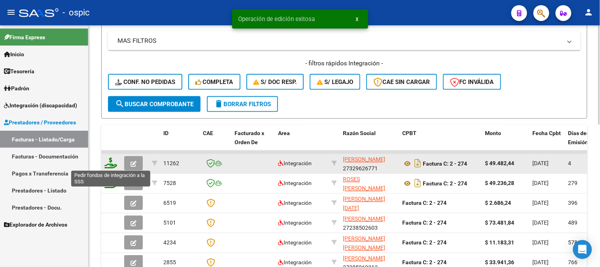
click at [111, 159] on icon at bounding box center [110, 162] width 13 height 11
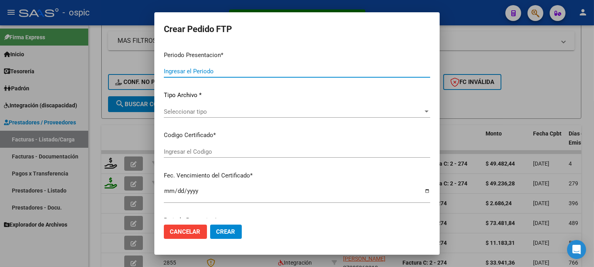
type input "202508"
type input "$ 49.482,44"
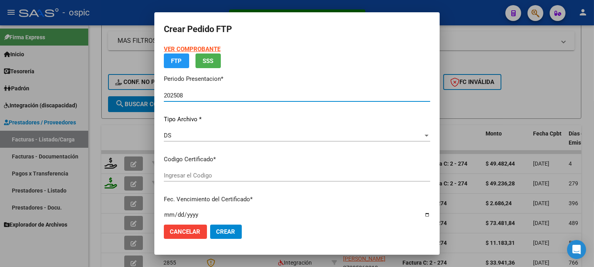
type input "5235046693"
type input "2029-06-30"
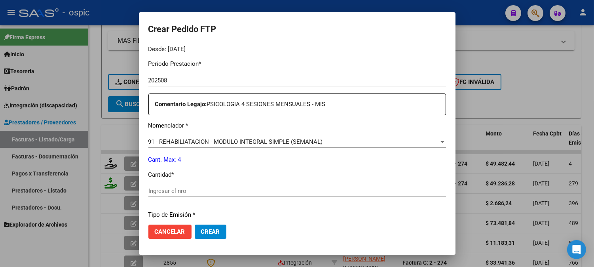
scroll to position [259, 0]
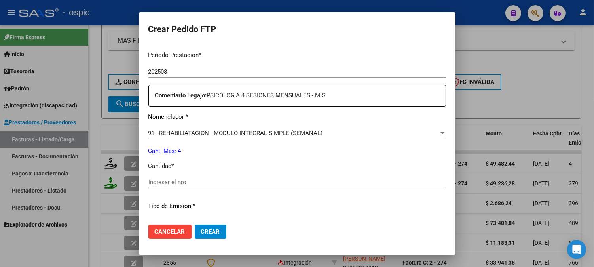
click at [279, 184] on input "Ingresar el nro" at bounding box center [296, 181] width 297 height 7
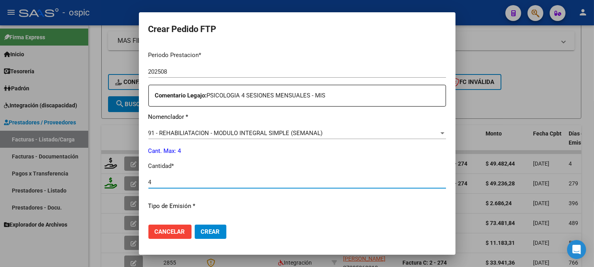
type input "4"
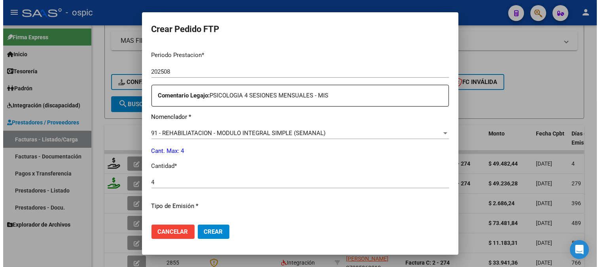
scroll to position [356, 0]
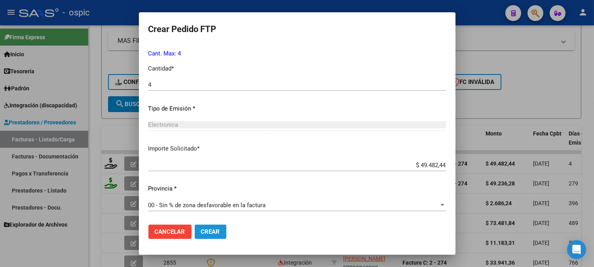
click at [213, 231] on span "Crear" at bounding box center [210, 231] width 19 height 7
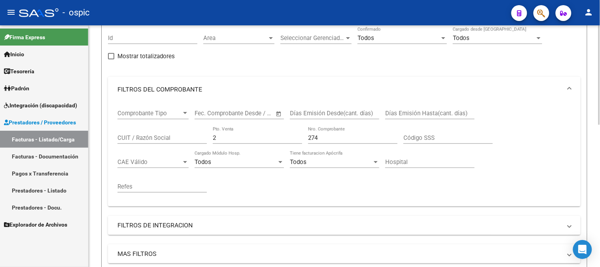
scroll to position [23, 0]
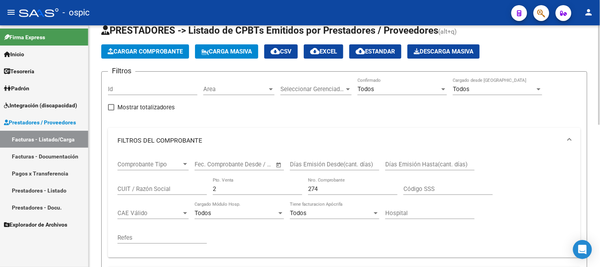
drag, startPoint x: 231, startPoint y: 187, endPoint x: 188, endPoint y: 189, distance: 42.7
click at [188, 189] on div "Comprobante Tipo Comprobante Tipo Fecha inicio – Fecha fin Fec. Comprobante Des…" at bounding box center [344, 202] width 454 height 98
type input "3"
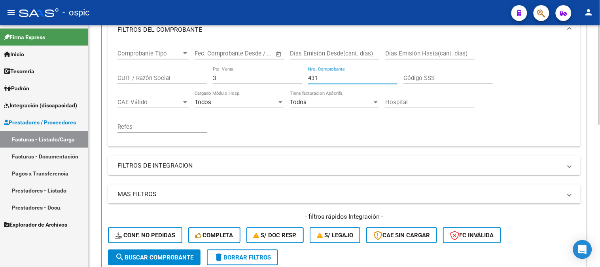
scroll to position [286, 0]
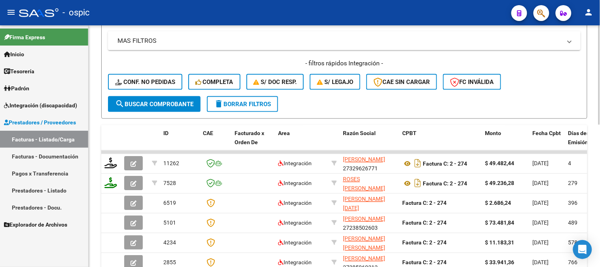
type input "431"
click at [175, 103] on span "search Buscar Comprobante" at bounding box center [154, 103] width 78 height 7
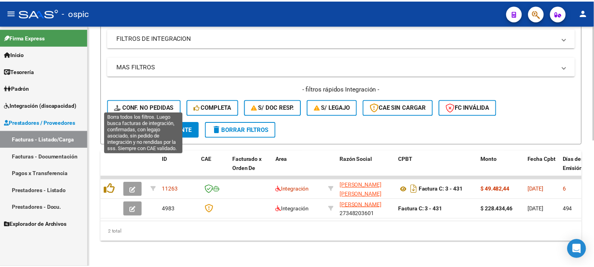
scroll to position [267, 0]
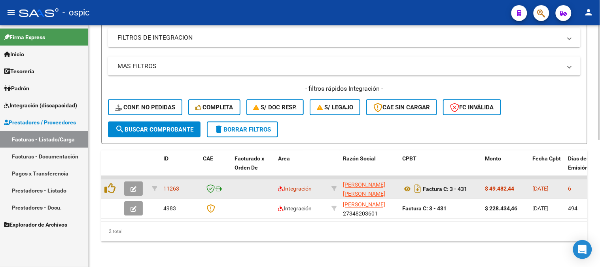
click at [136, 186] on icon "button" at bounding box center [133, 189] width 6 height 6
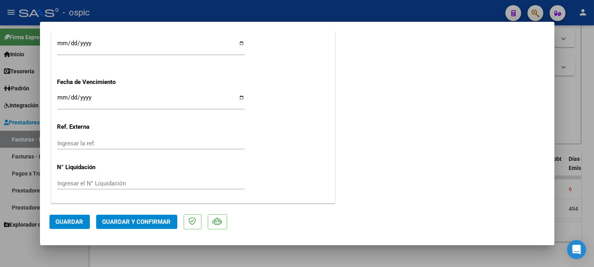
scroll to position [0, 0]
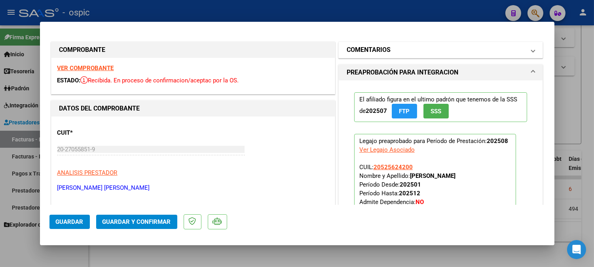
click at [361, 54] on h1 "COMENTARIOS" at bounding box center [368, 49] width 44 height 9
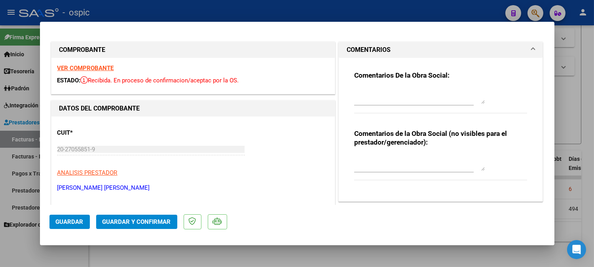
drag, startPoint x: 390, startPoint y: 164, endPoint x: 586, endPoint y: 155, distance: 196.3
click at [392, 163] on textarea at bounding box center [419, 163] width 130 height 16
type textarea "PSICO 4 SESIONES"
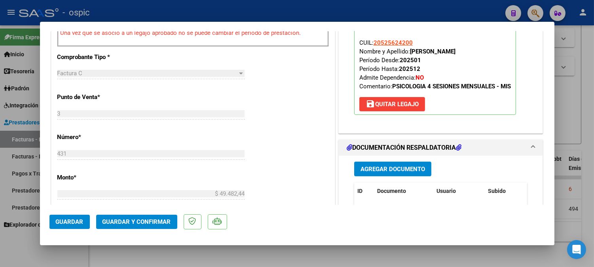
scroll to position [314, 0]
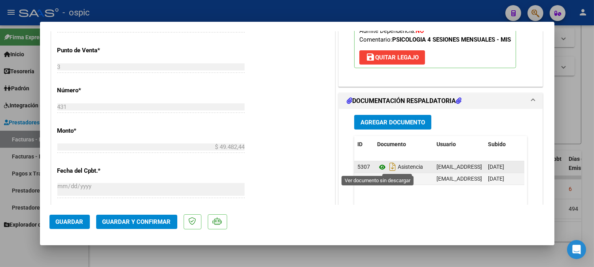
click at [377, 166] on icon at bounding box center [382, 166] width 10 height 9
click at [378, 167] on icon at bounding box center [382, 166] width 10 height 9
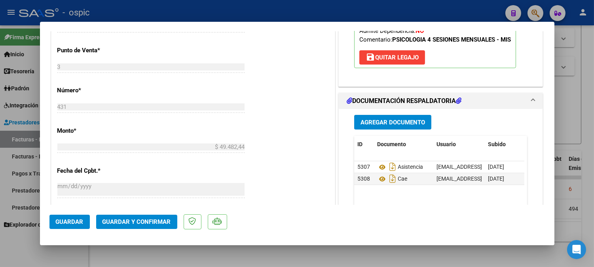
click at [159, 220] on span "Guardar y Confirmar" at bounding box center [136, 221] width 68 height 7
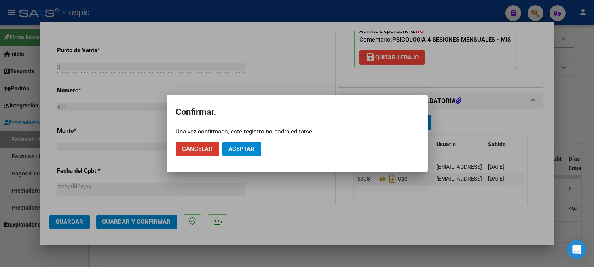
click at [248, 143] on button "Aceptar" at bounding box center [241, 149] width 39 height 14
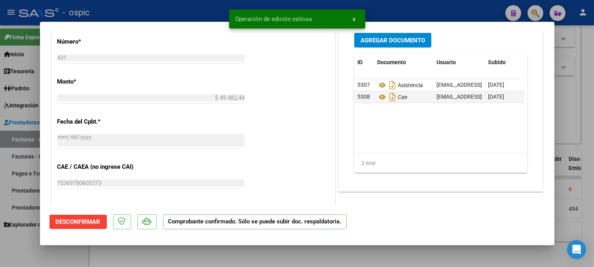
type input "$ 0,00"
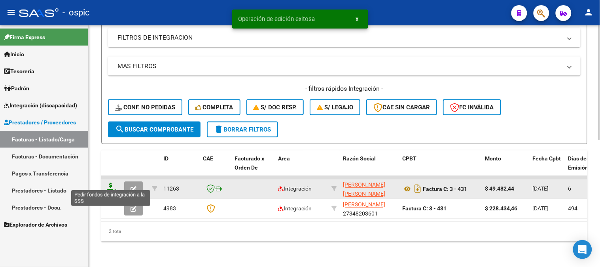
drag, startPoint x: 108, startPoint y: 175, endPoint x: 111, endPoint y: 180, distance: 6.0
click at [111, 183] on icon at bounding box center [110, 188] width 13 height 11
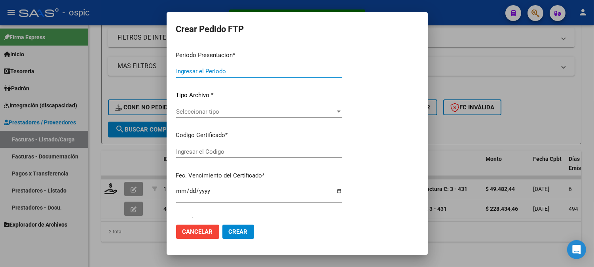
type input "202508"
type input "$ 49.482,44"
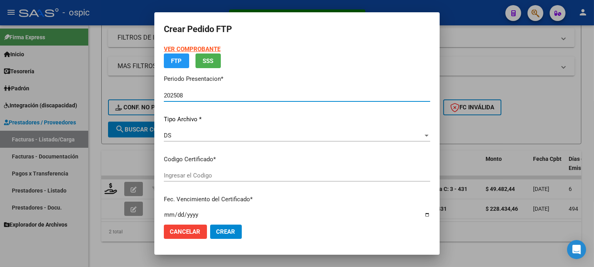
type input "2980819799"
type input "2030-06-30"
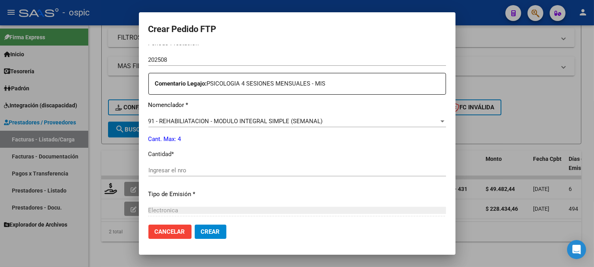
scroll to position [275, 0]
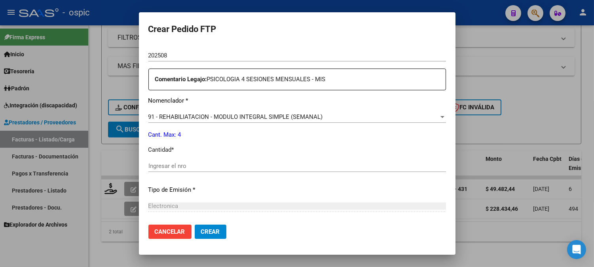
click at [307, 165] on input "Ingresar el nro" at bounding box center [296, 165] width 297 height 7
type input "4"
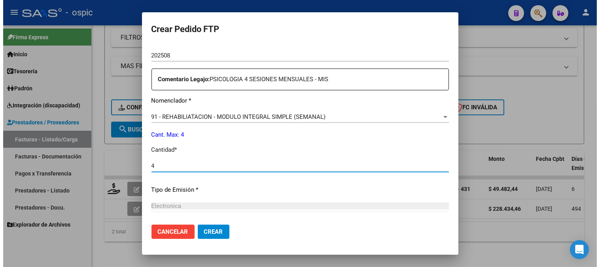
scroll to position [356, 0]
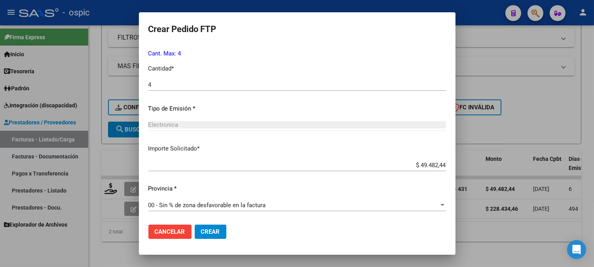
click at [216, 228] on span "Crear" at bounding box center [210, 231] width 19 height 7
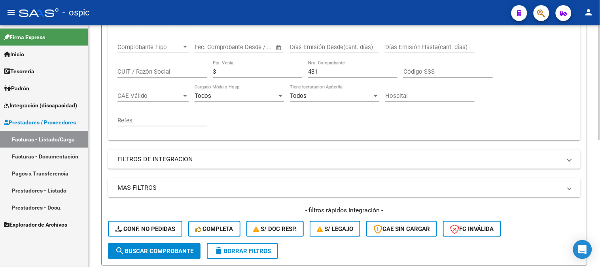
scroll to position [135, 0]
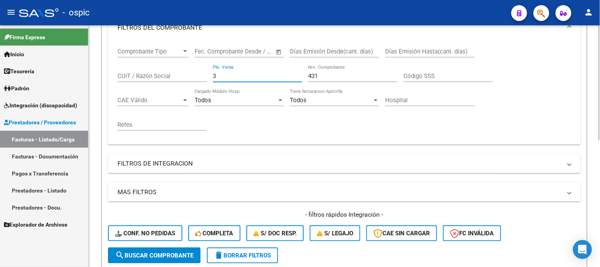
drag, startPoint x: 216, startPoint y: 76, endPoint x: 145, endPoint y: 76, distance: 71.2
click at [151, 76] on div "Comprobante Tipo Comprobante Tipo Fecha inicio – Fecha fin Fec. Comprobante Des…" at bounding box center [344, 89] width 454 height 98
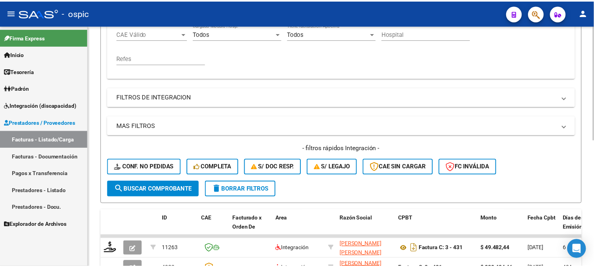
scroll to position [267, 0]
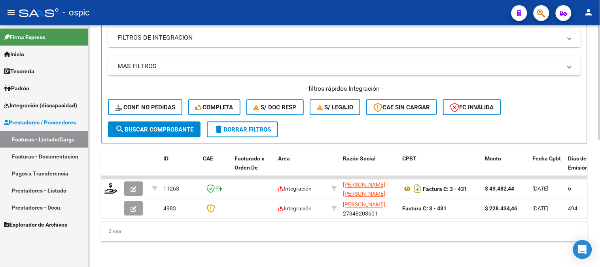
type input "432"
click at [172, 126] on span "search Buscar Comprobante" at bounding box center [154, 129] width 78 height 7
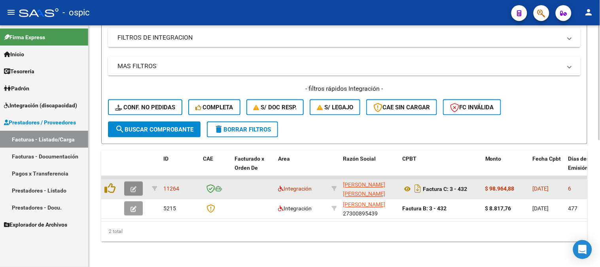
click at [136, 186] on icon "button" at bounding box center [133, 189] width 6 height 6
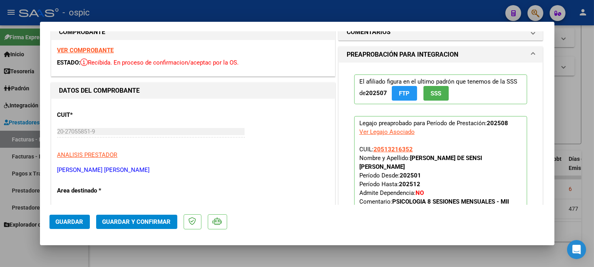
scroll to position [0, 0]
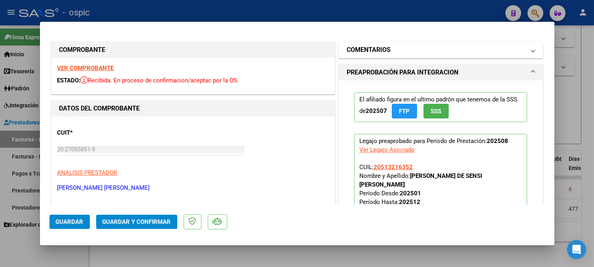
click at [378, 45] on h1 "COMENTARIOS" at bounding box center [368, 49] width 44 height 9
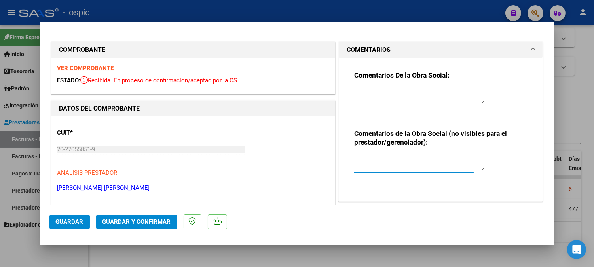
drag, startPoint x: 389, startPoint y: 161, endPoint x: 479, endPoint y: 164, distance: 89.8
click at [395, 163] on textarea at bounding box center [419, 163] width 130 height 16
type textarea "PSICO 8 SESIONES"
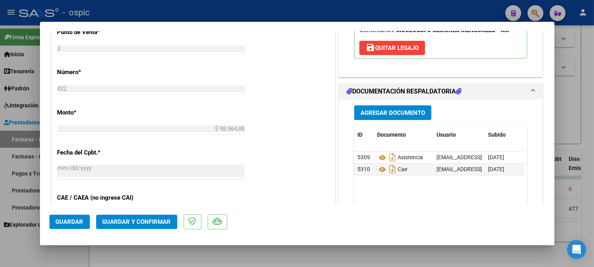
scroll to position [352, 0]
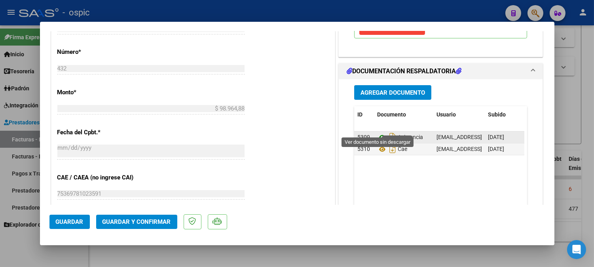
click at [379, 132] on icon at bounding box center [382, 136] width 10 height 9
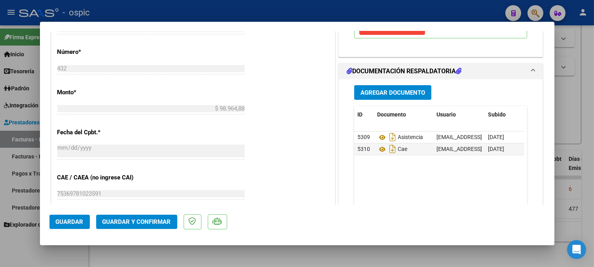
click at [147, 220] on span "Guardar y Confirmar" at bounding box center [136, 221] width 68 height 7
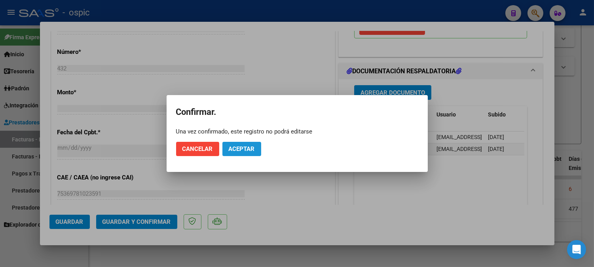
click at [232, 155] on button "Aceptar" at bounding box center [241, 149] width 39 height 14
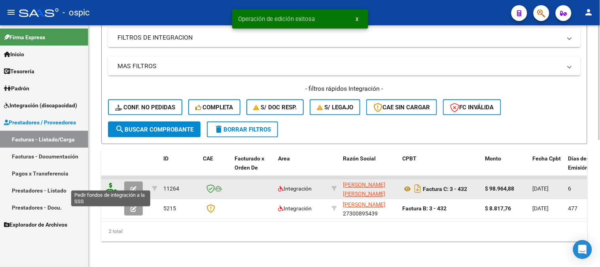
click at [111, 183] on icon at bounding box center [110, 188] width 13 height 11
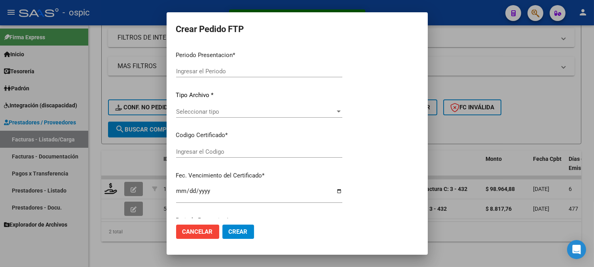
type input "202508"
type input "$ 98.964,88"
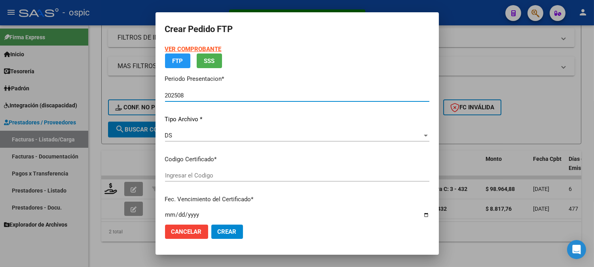
type input "5863320815"
type input "2026-06-14"
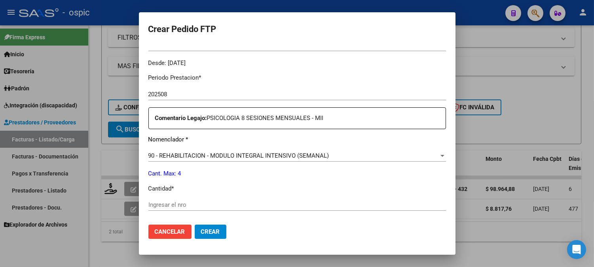
scroll to position [239, 0]
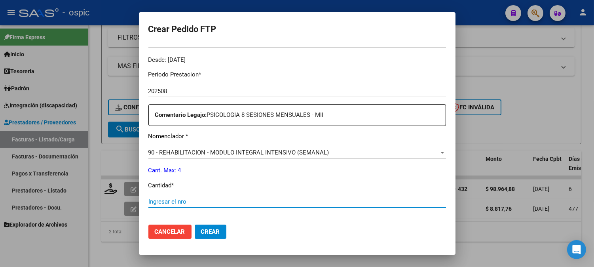
click at [274, 204] on input "Ingresar el nro" at bounding box center [296, 201] width 297 height 7
type input "4"
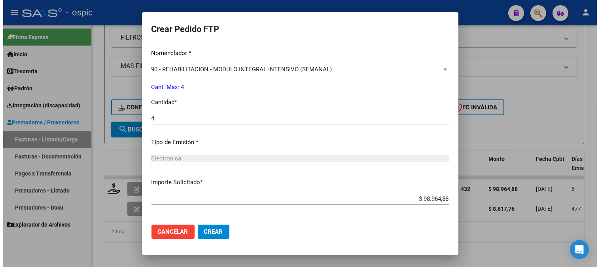
scroll to position [356, 0]
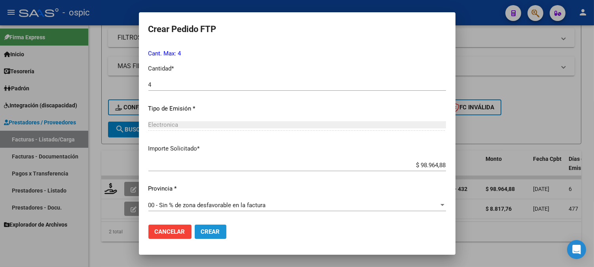
drag, startPoint x: 210, startPoint y: 229, endPoint x: 598, endPoint y: 19, distance: 440.9
click at [212, 228] on span "Crear" at bounding box center [210, 231] width 19 height 7
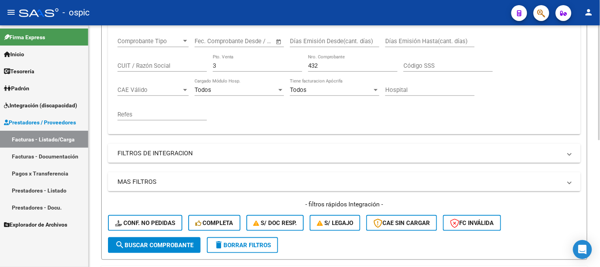
scroll to position [91, 0]
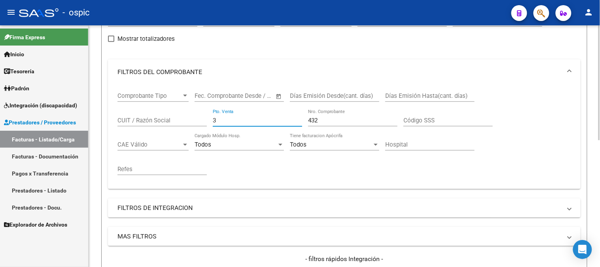
drag, startPoint x: 246, startPoint y: 119, endPoint x: 164, endPoint y: 119, distance: 82.3
click at [164, 119] on div "Comprobante Tipo Comprobante Tipo Fecha inicio – Fecha fin Fec. Comprobante Des…" at bounding box center [344, 134] width 454 height 98
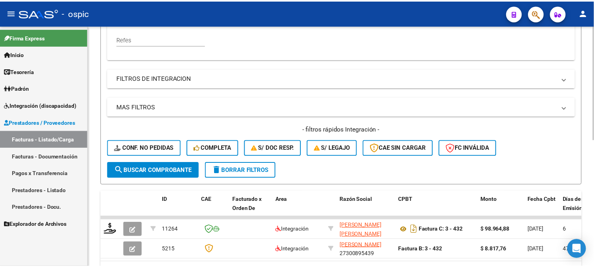
scroll to position [223, 0]
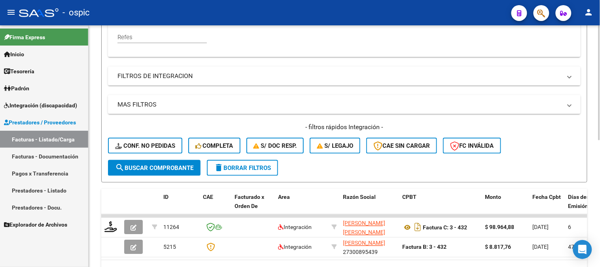
type input "1191"
click at [158, 168] on span "search Buscar Comprobante" at bounding box center [154, 167] width 78 height 7
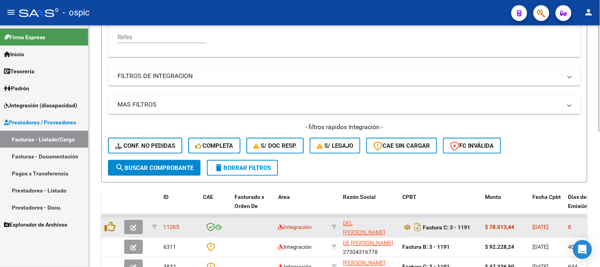
click at [136, 223] on span "button" at bounding box center [133, 226] width 6 height 7
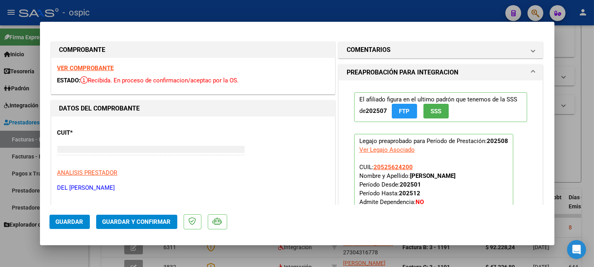
type input "$ 0,00"
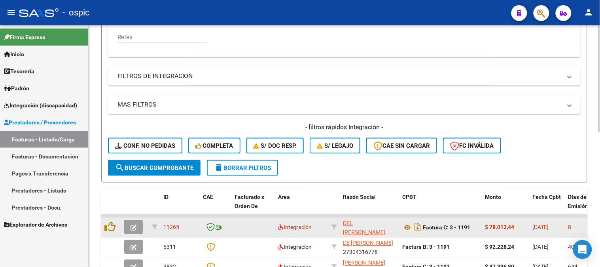
click at [132, 223] on span "button" at bounding box center [133, 226] width 6 height 7
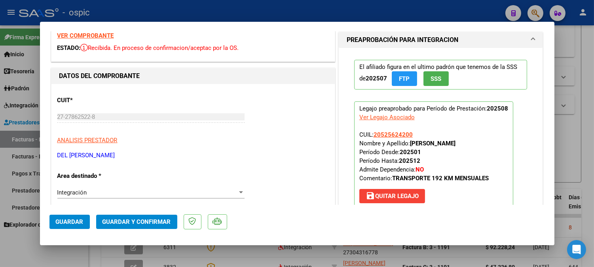
scroll to position [0, 0]
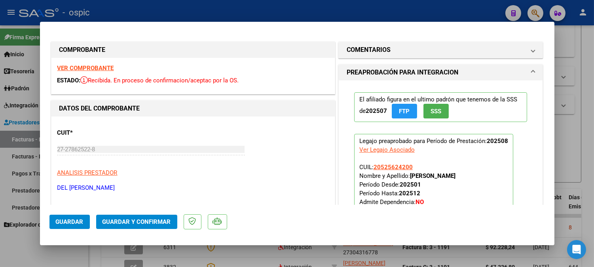
drag, startPoint x: 413, startPoint y: 48, endPoint x: 412, endPoint y: 58, distance: 10.0
click at [414, 46] on mat-panel-title "COMENTARIOS" at bounding box center [435, 49] width 179 height 9
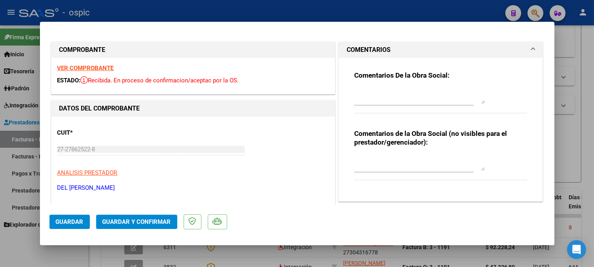
drag, startPoint x: 389, startPoint y: 153, endPoint x: 399, endPoint y: 156, distance: 10.2
click at [390, 153] on div at bounding box center [419, 162] width 130 height 19
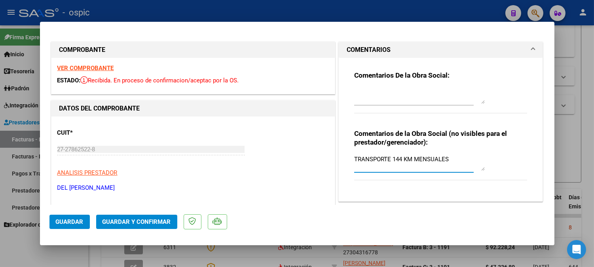
type textarea "TRANSPORTE 144 KM MENSUALES"
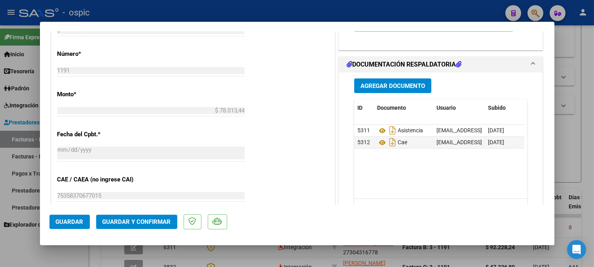
scroll to position [352, 0]
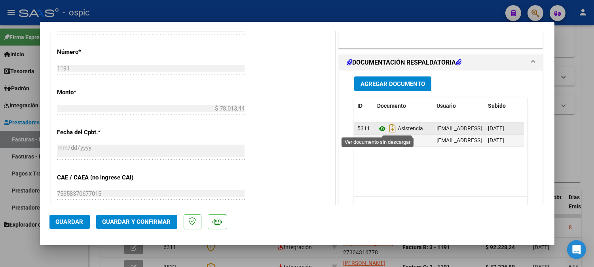
click at [377, 127] on icon at bounding box center [382, 128] width 10 height 9
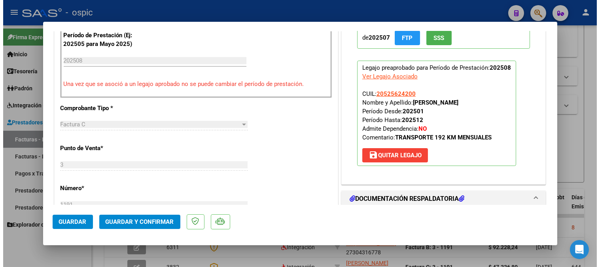
scroll to position [206, 0]
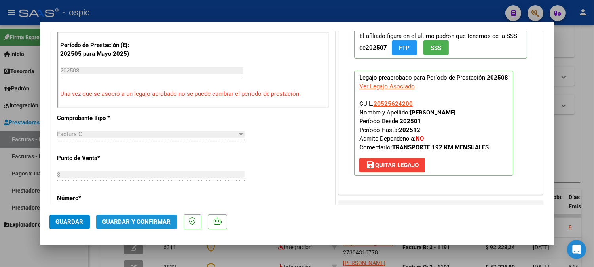
click at [157, 222] on span "Guardar y Confirmar" at bounding box center [136, 221] width 68 height 7
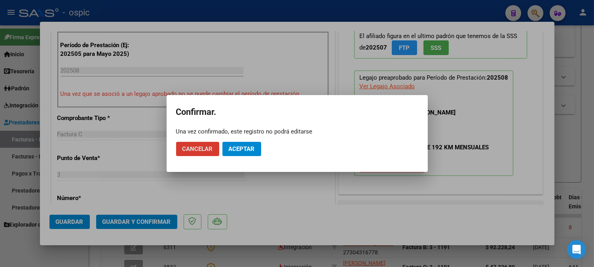
click at [234, 149] on span "Aceptar" at bounding box center [242, 148] width 26 height 7
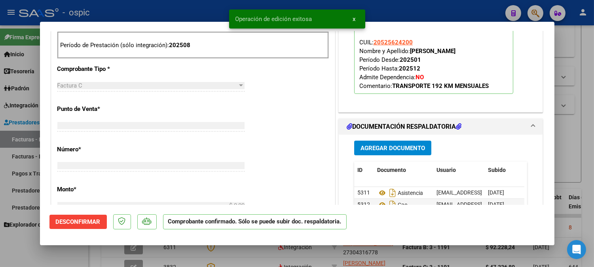
scroll to position [0, 0]
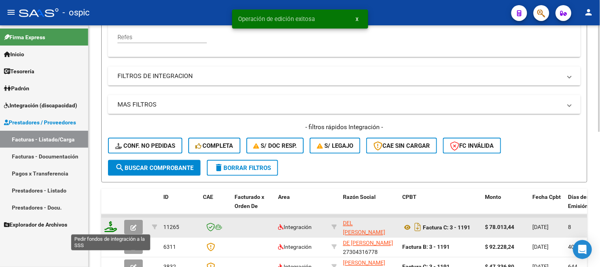
click at [111, 223] on icon at bounding box center [110, 226] width 13 height 11
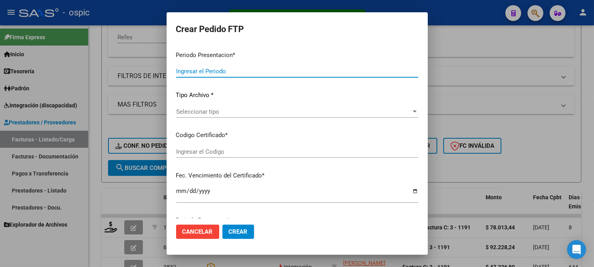
type input "202508"
type input "$ 78.013,44"
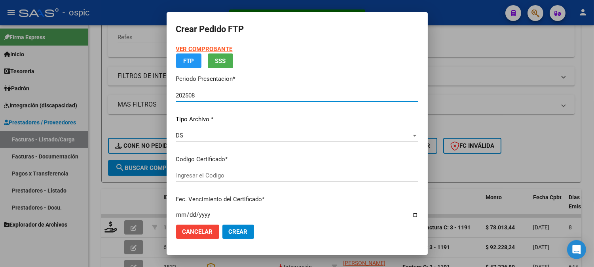
type input "2980819799"
type input "2030-06-30"
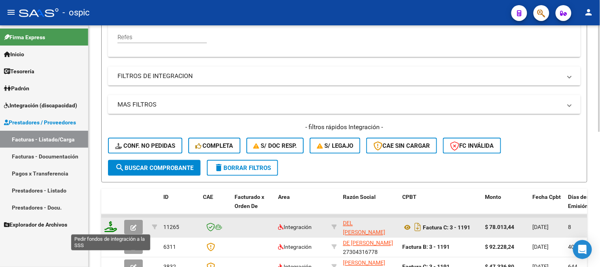
click at [112, 225] on icon at bounding box center [110, 226] width 13 height 11
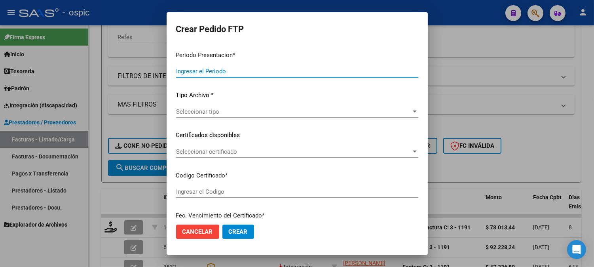
type input "202508"
type input "$ 78.013,44"
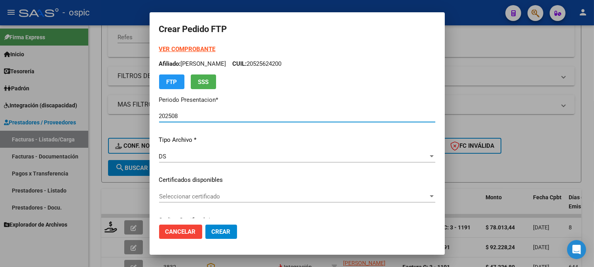
type input "2980819799"
type input "2030-06-30"
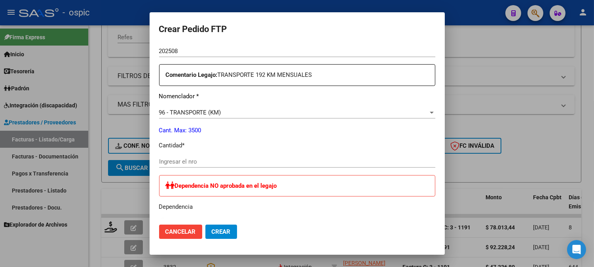
scroll to position [281, 0]
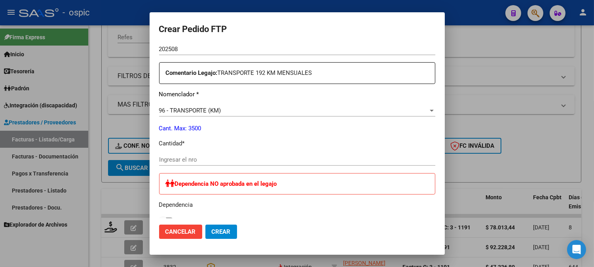
click at [270, 154] on div "Ingresar el nro" at bounding box center [297, 159] width 276 height 12
type input "144"
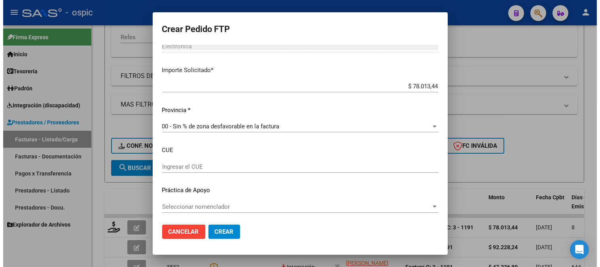
scroll to position [488, 0]
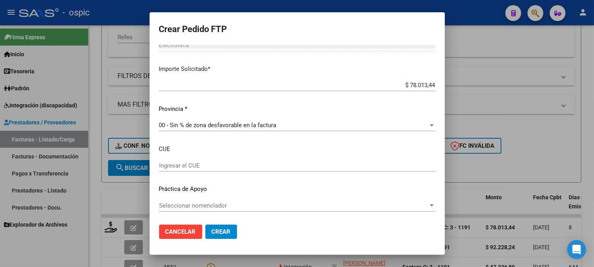
click at [219, 228] on button "Crear" at bounding box center [221, 231] width 32 height 14
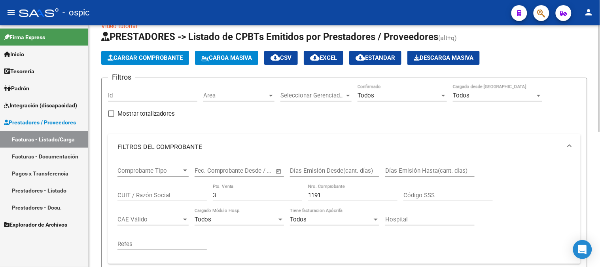
scroll to position [3, 0]
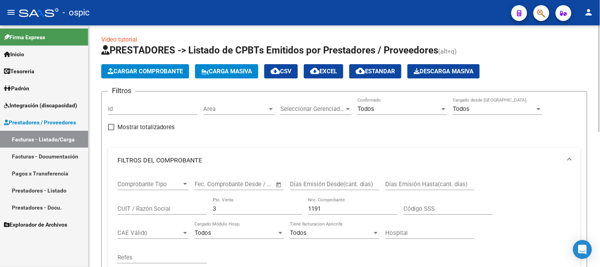
click at [195, 210] on div "Comprobante Tipo Comprobante Tipo Fecha inicio – Fecha fin Fec. Comprobante Des…" at bounding box center [344, 222] width 454 height 98
type input "2"
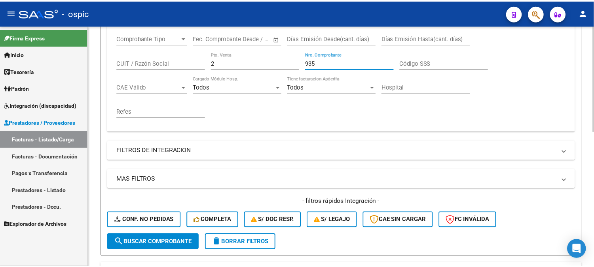
scroll to position [306, 0]
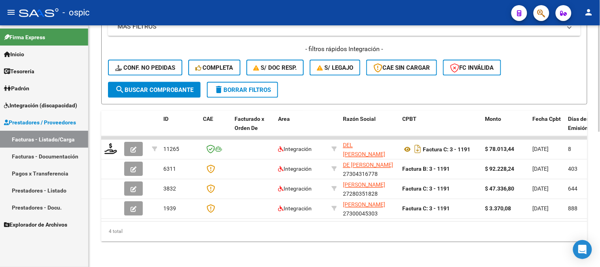
type input "935"
click at [165, 86] on span "search Buscar Comprobante" at bounding box center [154, 89] width 78 height 7
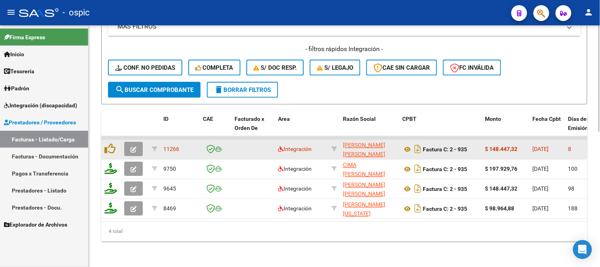
click at [133, 147] on icon "button" at bounding box center [133, 150] width 6 height 6
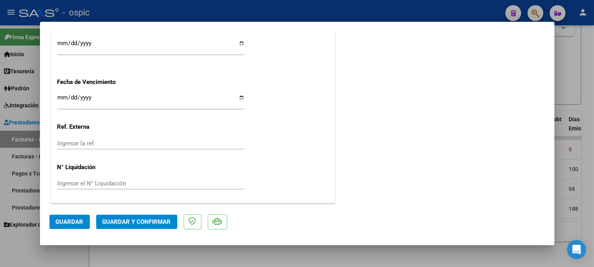
scroll to position [0, 0]
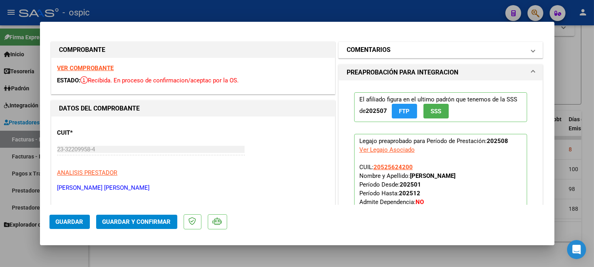
click at [340, 52] on mat-expansion-panel-header "COMENTARIOS" at bounding box center [440, 50] width 204 height 16
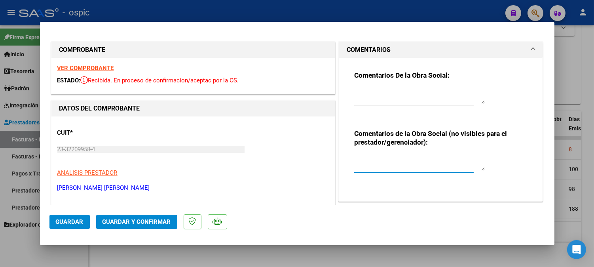
drag, startPoint x: 369, startPoint y: 163, endPoint x: 503, endPoint y: 154, distance: 134.7
click at [371, 161] on textarea at bounding box center [419, 163] width 130 height 16
type textarea "T"
type textarea "PSP 12 SESIONES"
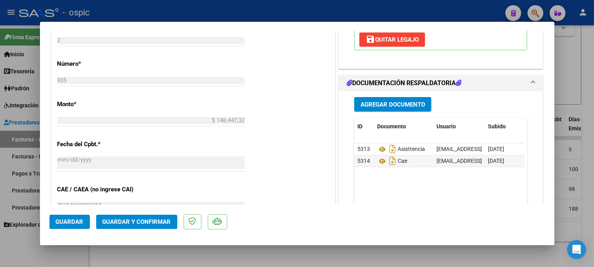
scroll to position [352, 0]
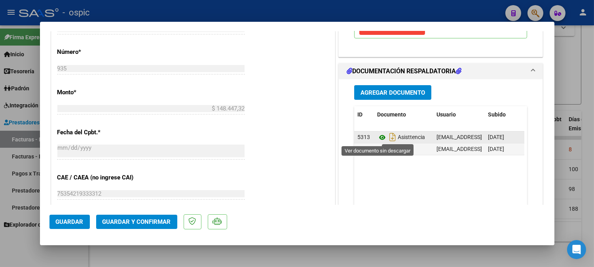
click at [377, 136] on icon at bounding box center [382, 136] width 10 height 9
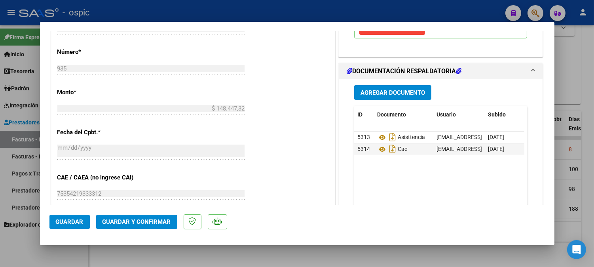
click at [154, 221] on span "Guardar y Confirmar" at bounding box center [136, 221] width 68 height 7
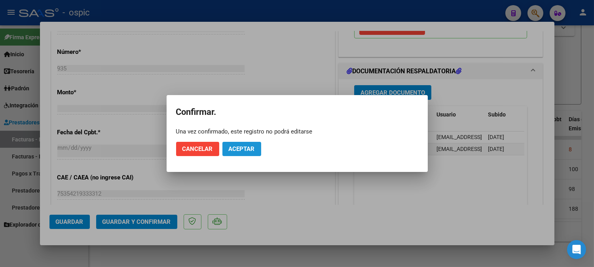
click at [235, 147] on span "Aceptar" at bounding box center [242, 148] width 26 height 7
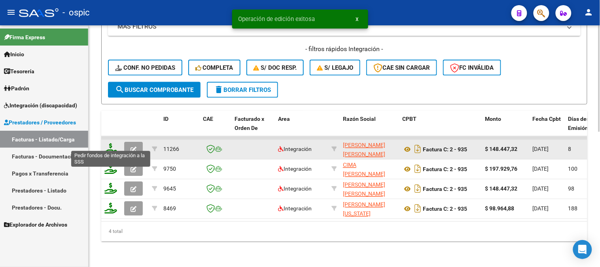
click at [112, 143] on icon at bounding box center [110, 148] width 13 height 11
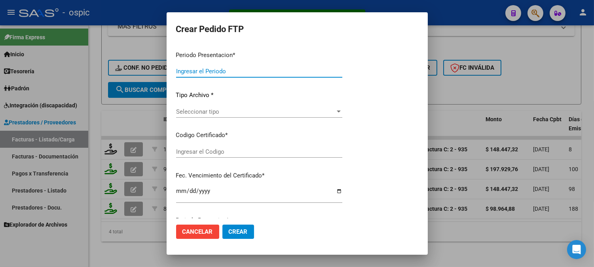
type input "202508"
type input "$ 148.447,32"
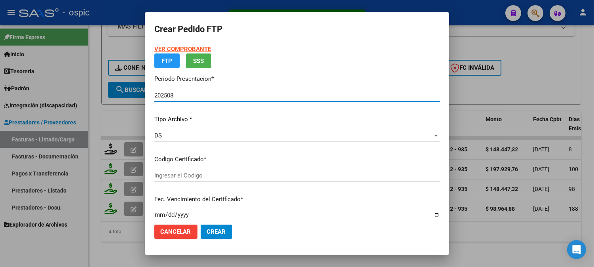
type input "2980819799"
type input "2030-06-30"
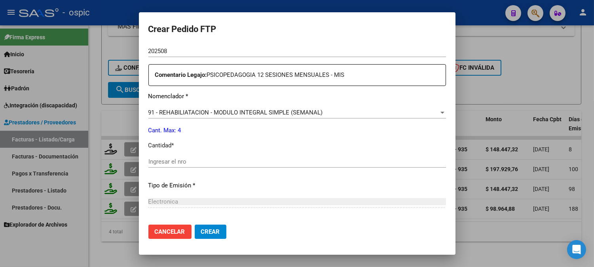
scroll to position [281, 0]
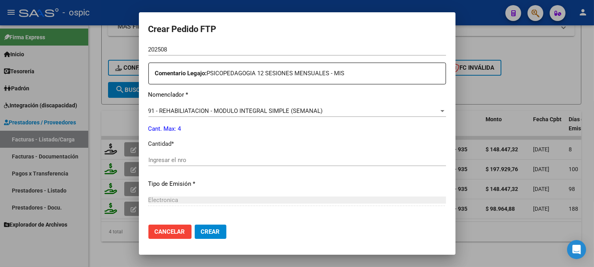
click at [293, 159] on input "Ingresar el nro" at bounding box center [296, 159] width 297 height 7
type input "4"
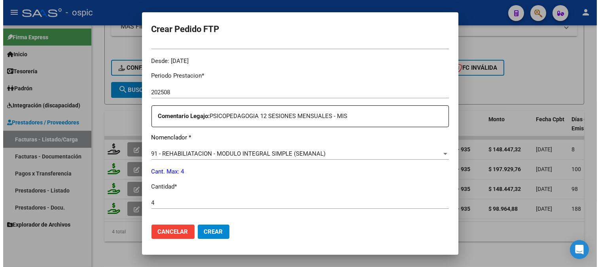
scroll to position [356, 0]
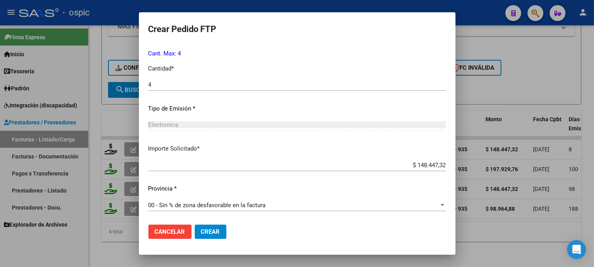
click at [208, 231] on span "Crear" at bounding box center [210, 231] width 19 height 7
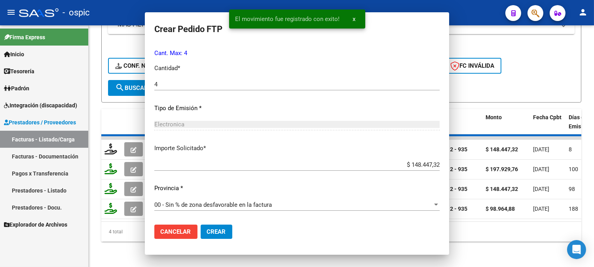
scroll to position [0, 0]
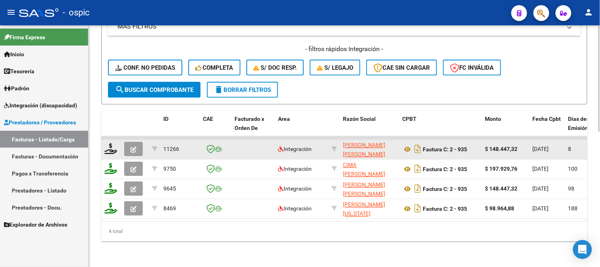
click at [134, 147] on icon "button" at bounding box center [133, 150] width 6 height 6
click at [136, 142] on button "button" at bounding box center [133, 149] width 19 height 14
click at [137, 144] on button "button" at bounding box center [133, 149] width 19 height 14
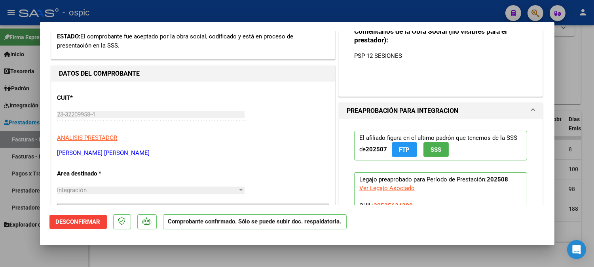
scroll to position [260, 0]
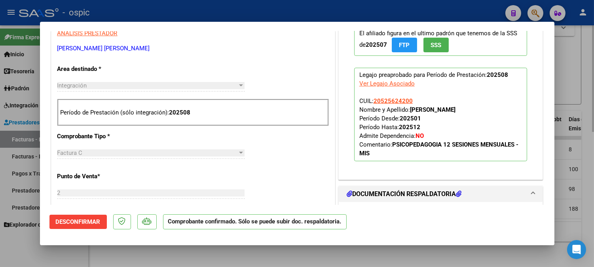
type input "$ 0,00"
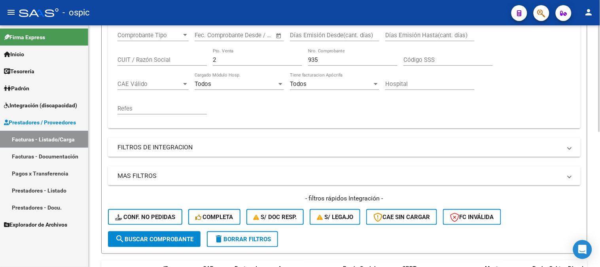
scroll to position [130, 0]
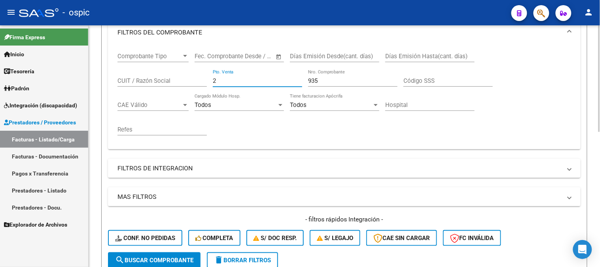
drag, startPoint x: 227, startPoint y: 79, endPoint x: 192, endPoint y: 78, distance: 35.6
click at [193, 79] on div "Comprobante Tipo Comprobante Tipo Fecha inicio – Fecha fin Fec. Comprobante Des…" at bounding box center [344, 94] width 454 height 98
type input "1"
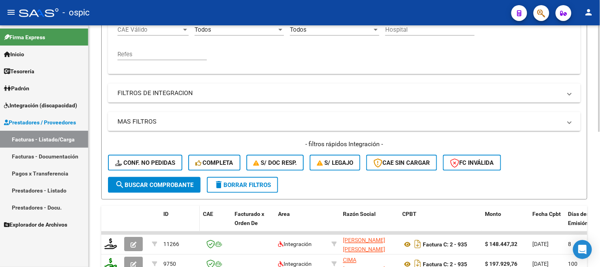
scroll to position [306, 0]
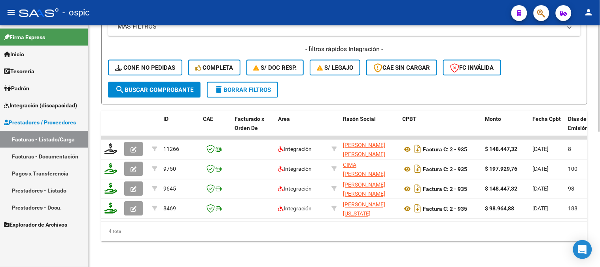
type input "467"
click at [159, 86] on span "search Buscar Comprobante" at bounding box center [154, 89] width 78 height 7
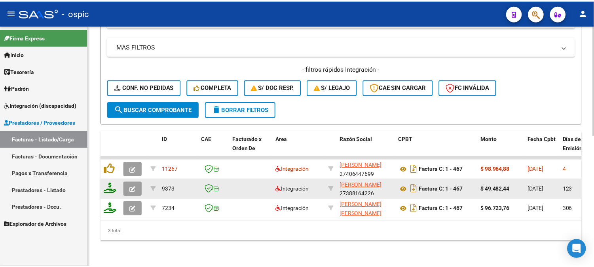
scroll to position [287, 0]
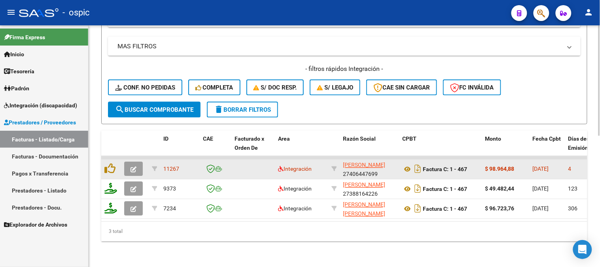
click at [137, 162] on button "button" at bounding box center [133, 169] width 19 height 14
click at [134, 166] on icon "button" at bounding box center [133, 169] width 6 height 6
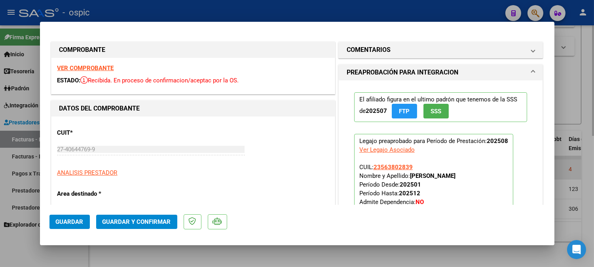
type input "$ 0,00"
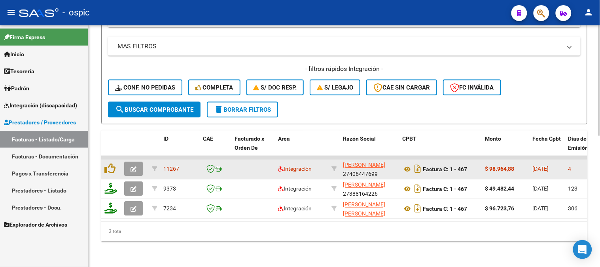
click at [134, 166] on icon "button" at bounding box center [133, 169] width 6 height 6
click at [134, 165] on span "button" at bounding box center [133, 168] width 6 height 7
click at [134, 166] on icon "button" at bounding box center [133, 169] width 6 height 6
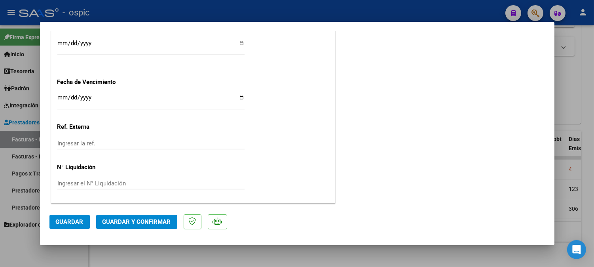
scroll to position [0, 0]
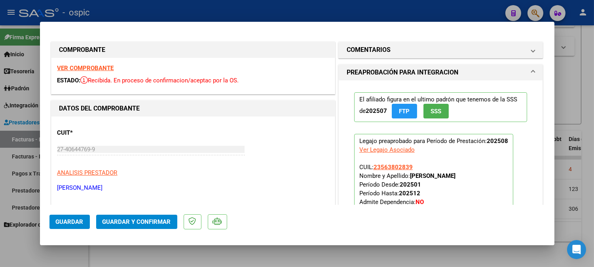
drag, startPoint x: 426, startPoint y: 47, endPoint x: 414, endPoint y: 111, distance: 64.5
click at [426, 47] on mat-panel-title "COMENTARIOS" at bounding box center [435, 49] width 179 height 9
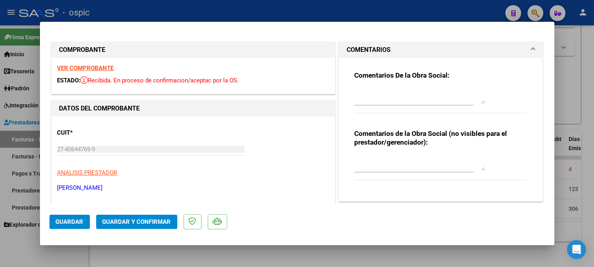
click at [405, 166] on textarea at bounding box center [419, 163] width 130 height 16
type textarea "FONO 8 SESIONES"
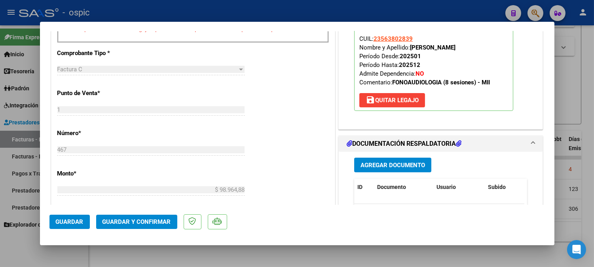
scroll to position [362, 0]
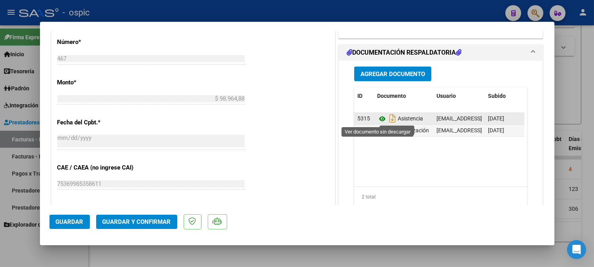
click at [377, 119] on icon at bounding box center [382, 118] width 10 height 9
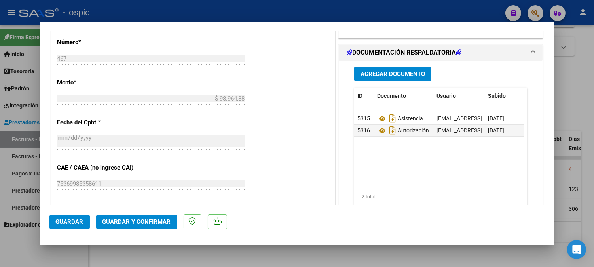
click at [162, 226] on button "Guardar y Confirmar" at bounding box center [136, 221] width 81 height 14
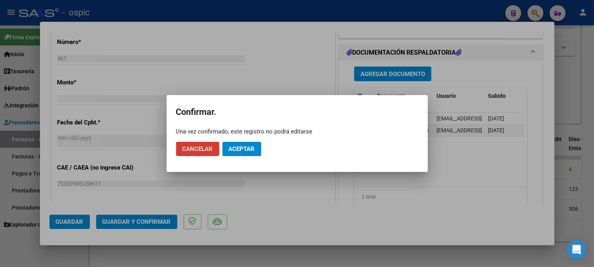
click at [250, 148] on span "Aceptar" at bounding box center [242, 148] width 26 height 7
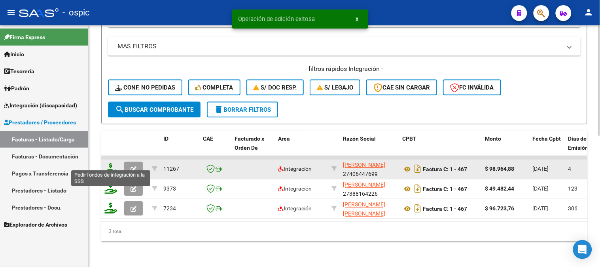
click at [111, 163] on icon at bounding box center [110, 168] width 13 height 11
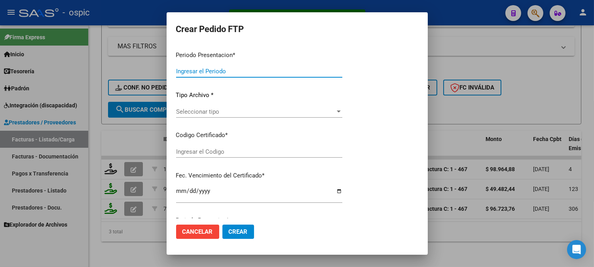
type input "202508"
type input "$ 98.964,88"
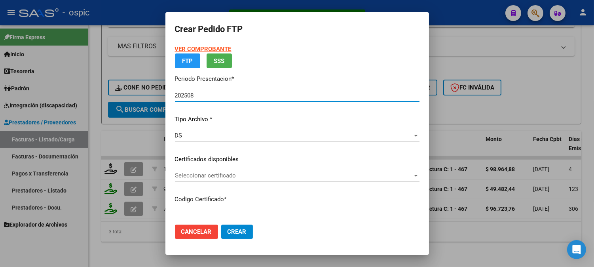
type input "0000000000000000000000000000007276680233"
type input "2029-11-21"
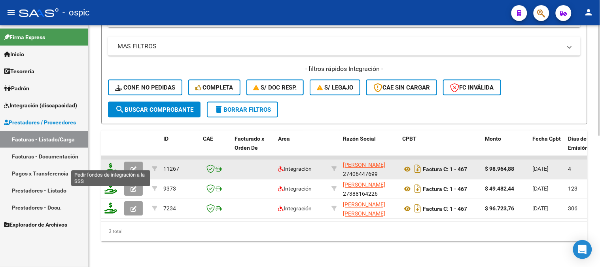
click at [112, 163] on icon at bounding box center [110, 168] width 13 height 11
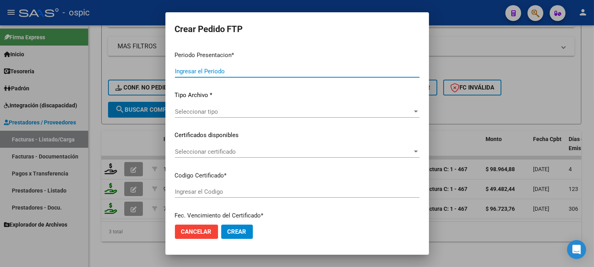
type input "202508"
type input "$ 98.964,88"
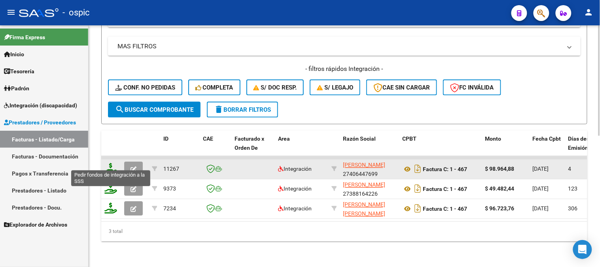
click at [111, 163] on icon at bounding box center [110, 168] width 13 height 11
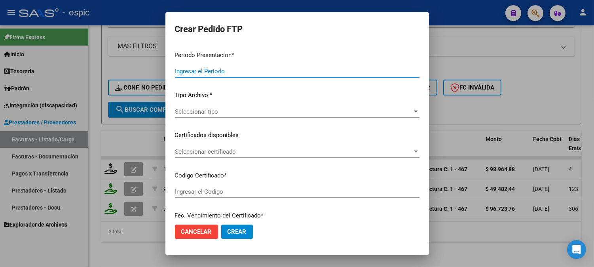
type input "202508"
type input "$ 98.964,88"
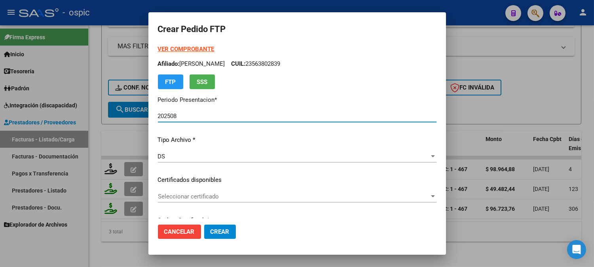
type input "0000000000000000000000000000007276680233"
type input "2029-11-21"
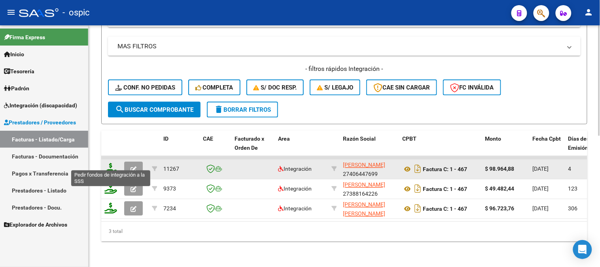
click at [111, 163] on icon at bounding box center [110, 168] width 13 height 11
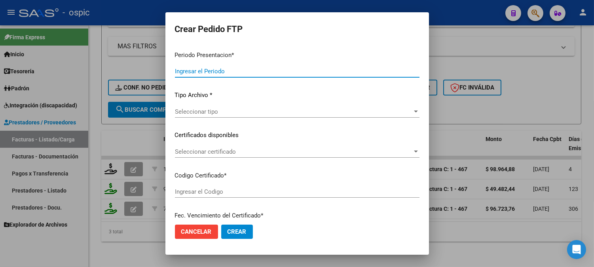
type input "202508"
type input "$ 98.964,88"
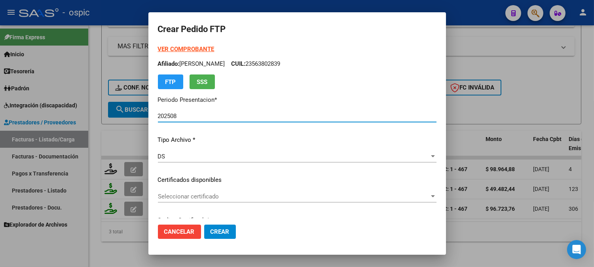
type input "0000000000000000000000000000007276680233"
type input "2029-11-21"
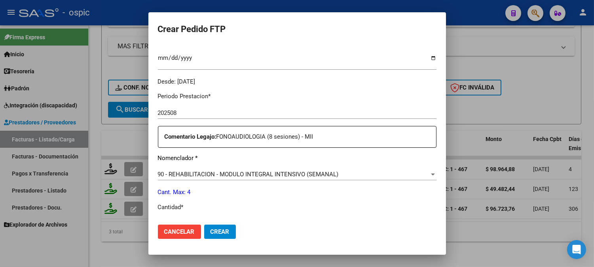
scroll to position [257, 0]
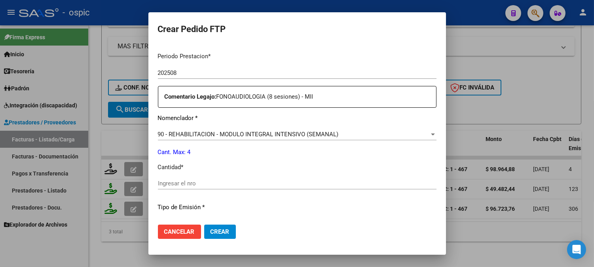
click at [277, 186] on input "Ingresar el nro" at bounding box center [297, 183] width 278 height 7
type input "4"
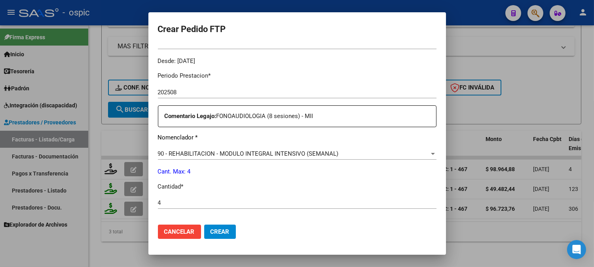
scroll to position [356, 0]
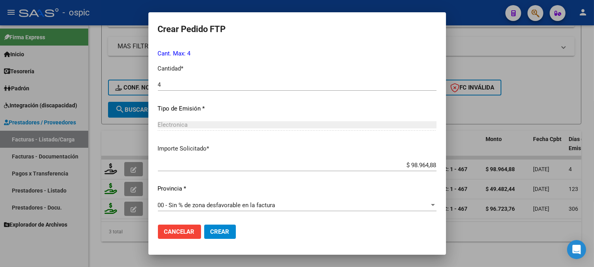
click at [216, 226] on button "Crear" at bounding box center [220, 231] width 32 height 14
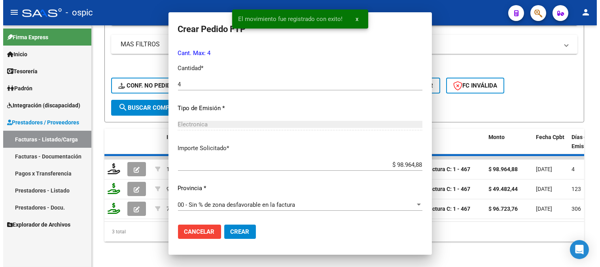
scroll to position [0, 0]
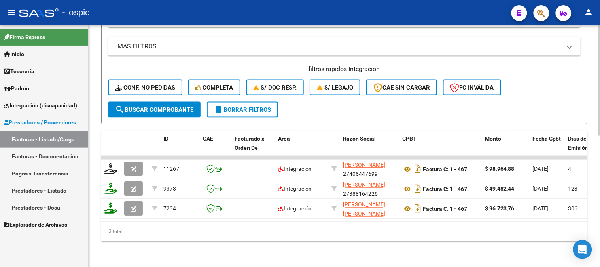
drag, startPoint x: 598, startPoint y: 167, endPoint x: 598, endPoint y: 162, distance: 4.7
click at [598, 162] on div "Video tutorial PRESTADORES -> Listado de CPBTs Emitidos por Prestadores / Prove…" at bounding box center [344, 6] width 511 height 522
click at [226, 106] on span "delete Borrar Filtros" at bounding box center [242, 109] width 57 height 7
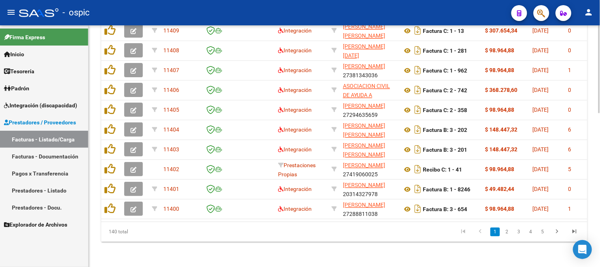
scroll to position [422, 0]
click at [599, 212] on div at bounding box center [599, 222] width 2 height 87
click at [556, 234] on icon "go to next page" at bounding box center [557, 231] width 10 height 9
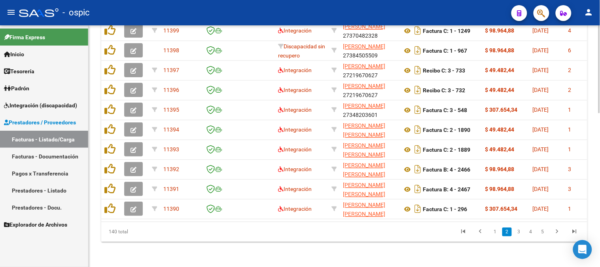
scroll to position [401, 0]
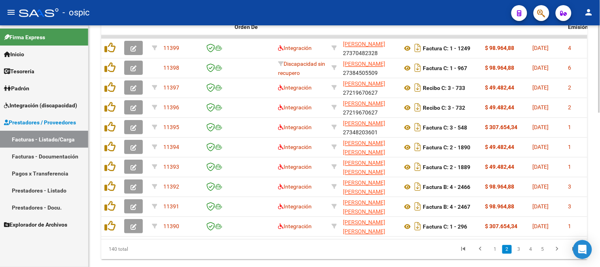
click at [599, 185] on div at bounding box center [599, 216] width 2 height 87
click at [483, 253] on icon "go to previous page" at bounding box center [480, 249] width 10 height 9
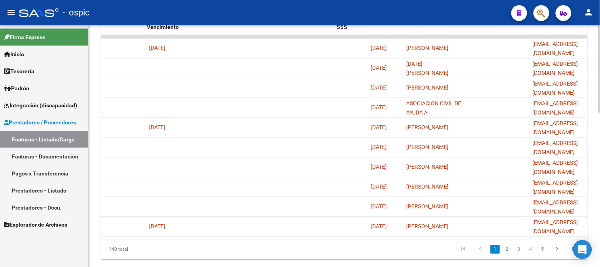
scroll to position [0, 1552]
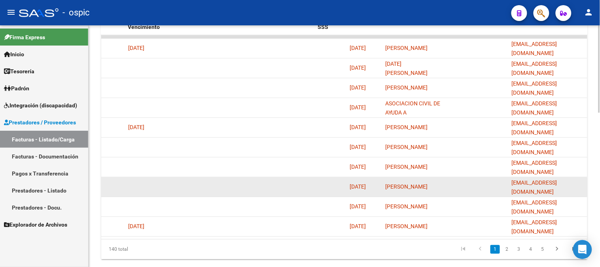
drag, startPoint x: 512, startPoint y: 186, endPoint x: 583, endPoint y: 181, distance: 71.0
click at [583, 181] on datatable-body-cell "serenaamadio@hotmail.com" at bounding box center [548, 186] width 79 height 19
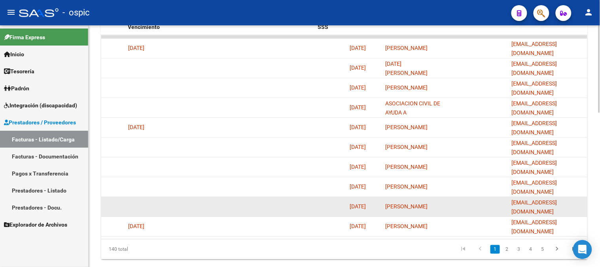
click at [486, 200] on datatable-body-cell at bounding box center [476, 206] width 63 height 19
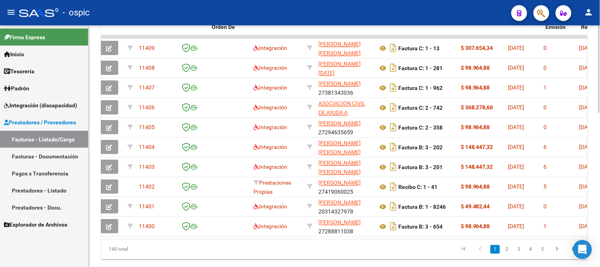
scroll to position [0, 0]
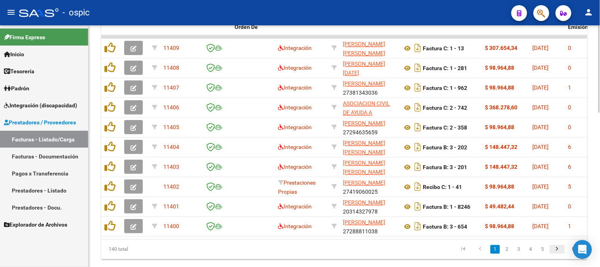
click at [560, 255] on icon "go to next page" at bounding box center [557, 249] width 10 height 9
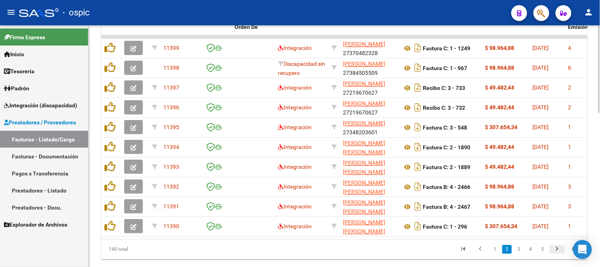
click at [560, 255] on icon "go to next page" at bounding box center [557, 249] width 10 height 9
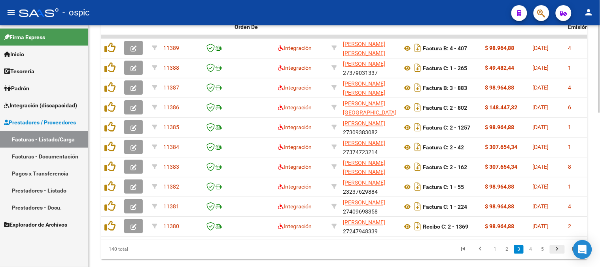
click at [560, 255] on icon "go to next page" at bounding box center [557, 249] width 10 height 9
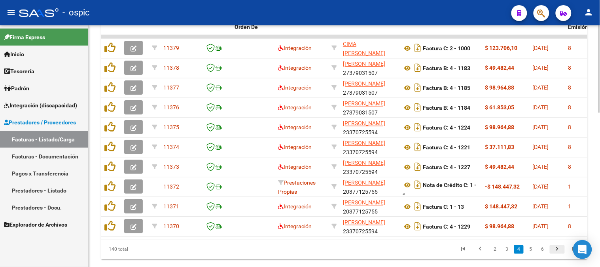
click at [560, 255] on icon "go to next page" at bounding box center [557, 249] width 10 height 9
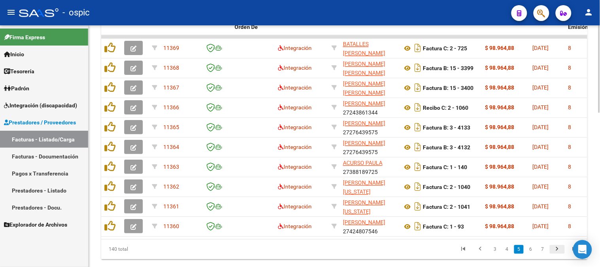
click at [560, 255] on icon "go to next page" at bounding box center [557, 249] width 10 height 9
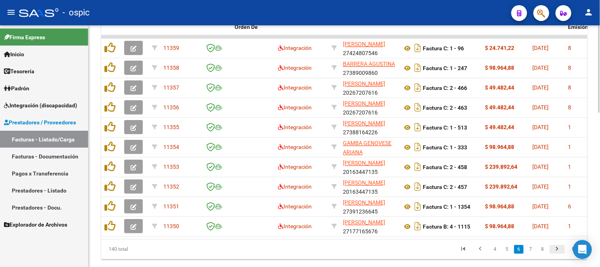
click at [560, 255] on icon "go to next page" at bounding box center [557, 249] width 10 height 9
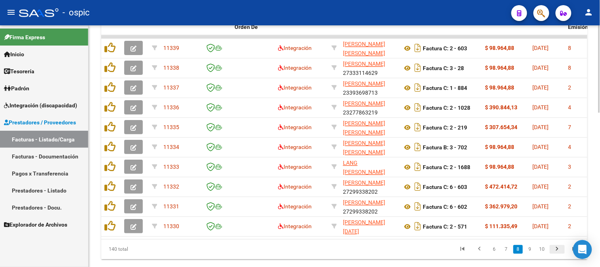
click at [560, 255] on icon "go to next page" at bounding box center [557, 249] width 10 height 9
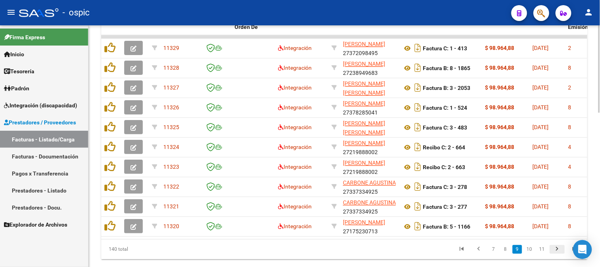
click at [560, 255] on icon "go to next page" at bounding box center [557, 249] width 10 height 9
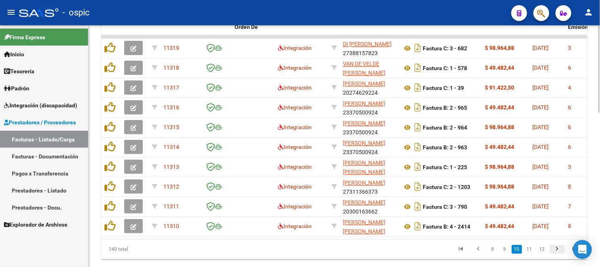
click at [560, 255] on icon "go to next page" at bounding box center [557, 249] width 10 height 9
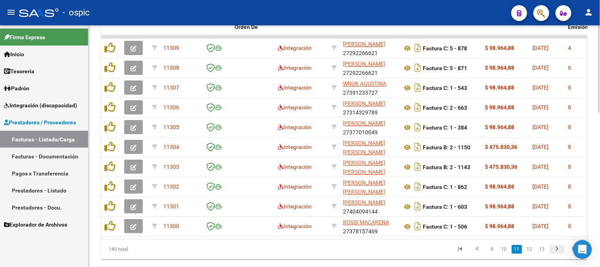
click at [560, 255] on icon "go to next page" at bounding box center [557, 249] width 10 height 9
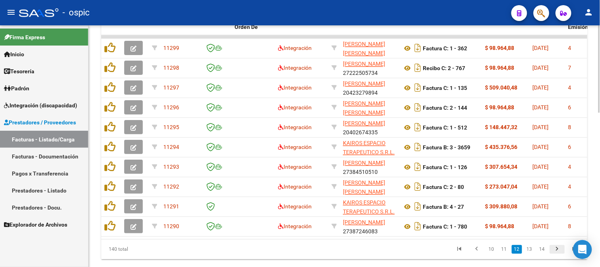
click at [560, 255] on icon "go to next page" at bounding box center [557, 249] width 10 height 9
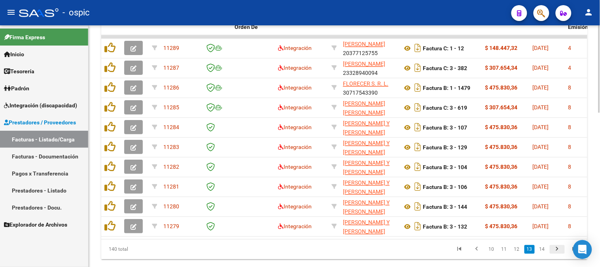
click at [560, 255] on icon "go to next page" at bounding box center [557, 249] width 10 height 9
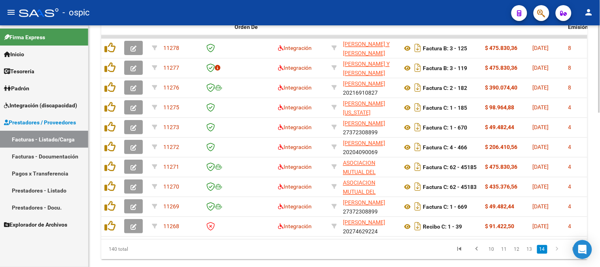
click at [560, 255] on icon "go to next page" at bounding box center [557, 249] width 10 height 9
click at [462, 255] on icon "go to first page" at bounding box center [459, 249] width 10 height 9
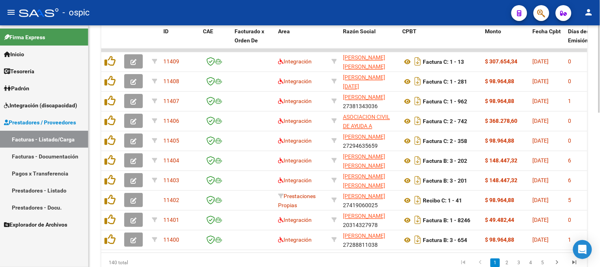
scroll to position [393, 0]
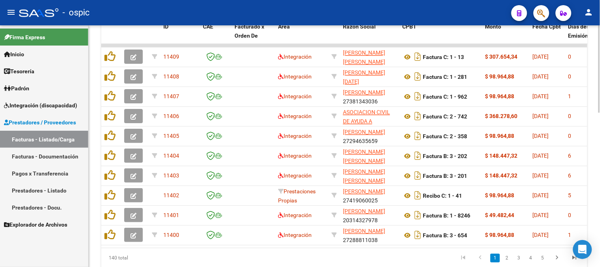
click at [599, 227] on div at bounding box center [599, 213] width 2 height 87
click at [577, 263] on icon "go to last page" at bounding box center [574, 258] width 10 height 9
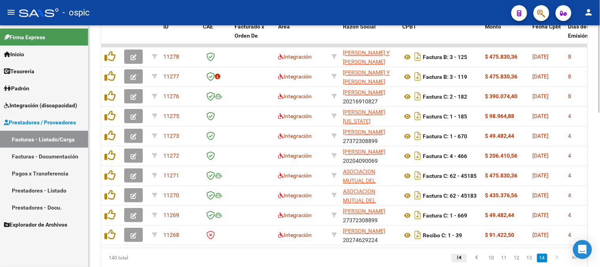
click at [460, 261] on icon "go to first page" at bounding box center [459, 258] width 10 height 9
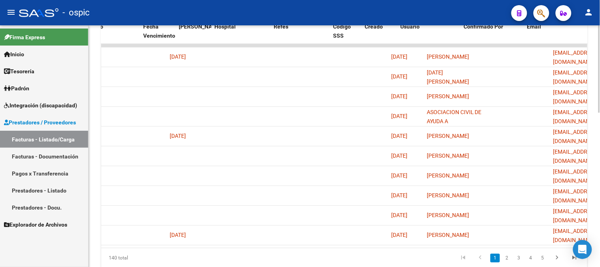
scroll to position [0, 1552]
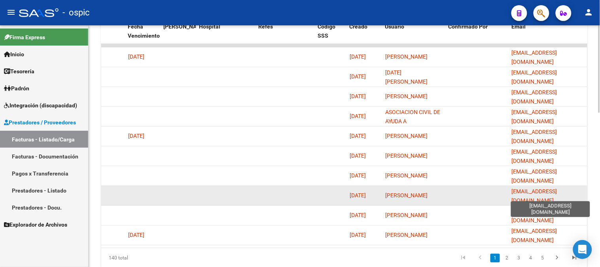
drag, startPoint x: 511, startPoint y: 196, endPoint x: 582, endPoint y: 194, distance: 71.6
click at [582, 194] on datatable-body-cell "serenaamadio@hotmail.com" at bounding box center [548, 195] width 79 height 19
copy span "serenaamadio@hotmail.com"
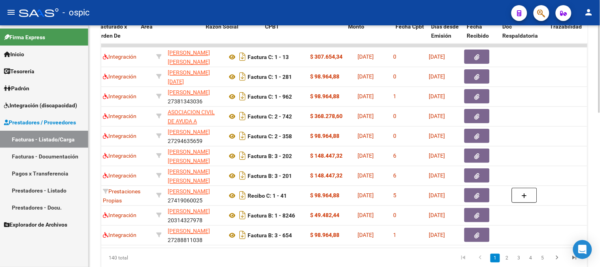
scroll to position [0, 0]
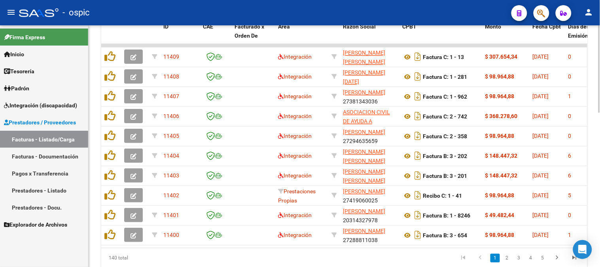
click at [507, 261] on link "2" at bounding box center [506, 257] width 9 height 9
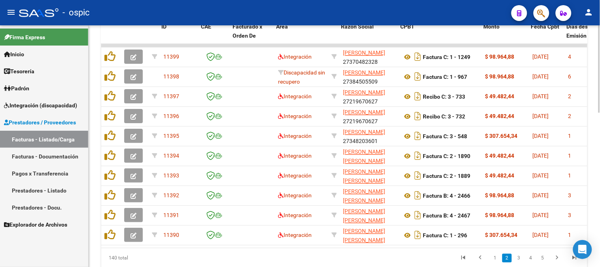
scroll to position [0, 1552]
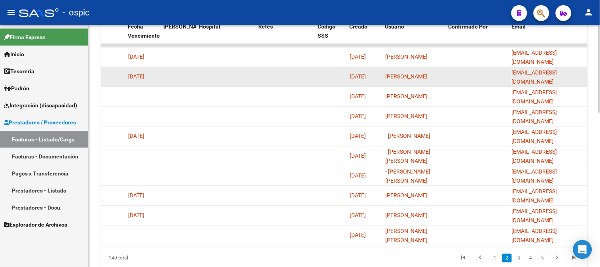
drag, startPoint x: 512, startPoint y: 76, endPoint x: 579, endPoint y: 76, distance: 66.4
click at [579, 76] on div "amwegmilena@gmail.com" at bounding box center [548, 76] width 73 height 17
copy span "amwegmilena@gmail.com"
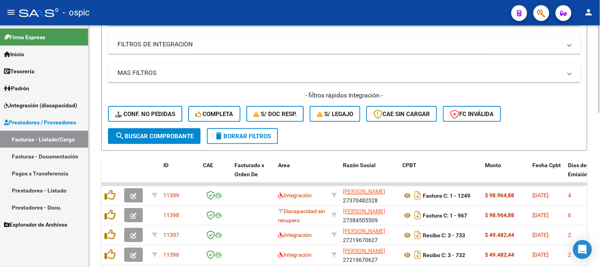
scroll to position [217, 0]
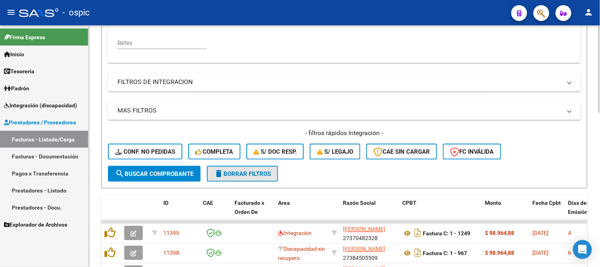
click at [271, 167] on button "delete Borrar Filtros" at bounding box center [242, 174] width 71 height 16
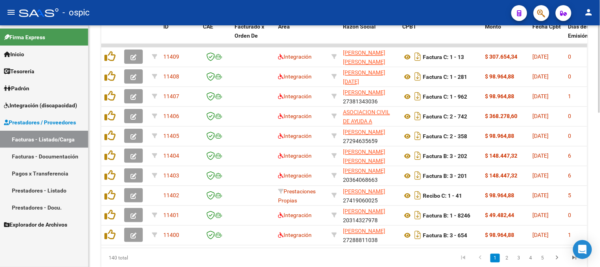
scroll to position [391, 0]
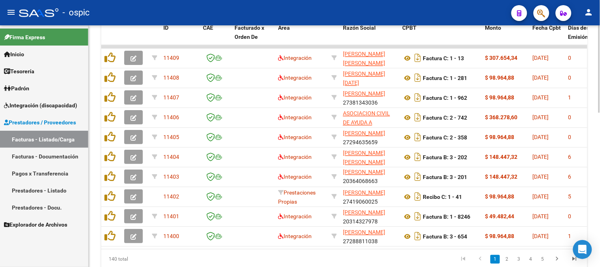
click at [599, 180] on div at bounding box center [599, 212] width 2 height 87
click at [511, 263] on link "2" at bounding box center [506, 259] width 9 height 9
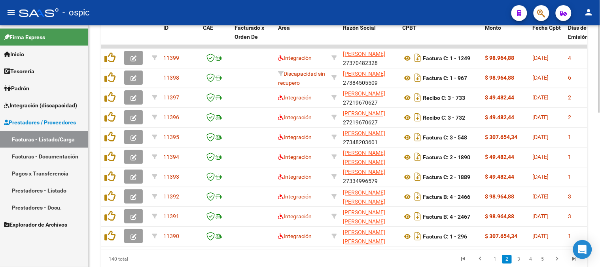
scroll to position [1, 0]
click at [519, 263] on link "3" at bounding box center [518, 259] width 9 height 9
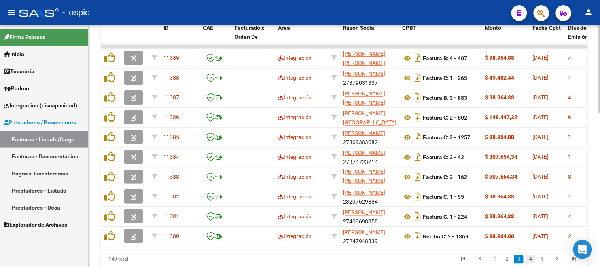
click at [532, 263] on link "4" at bounding box center [530, 259] width 9 height 9
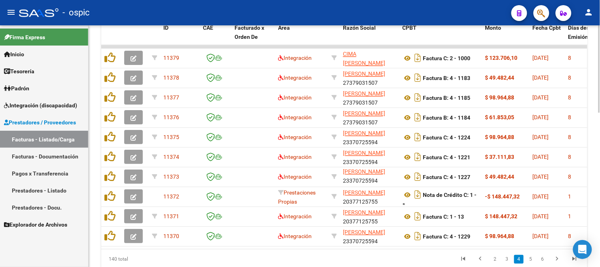
scroll to position [10, 0]
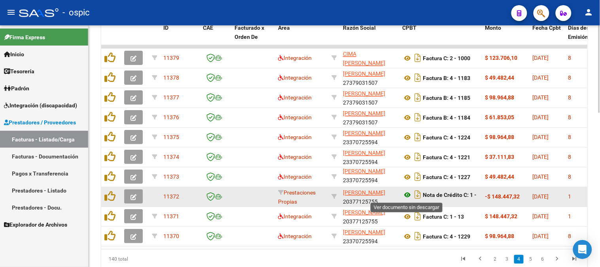
click at [406, 195] on icon at bounding box center [407, 194] width 10 height 9
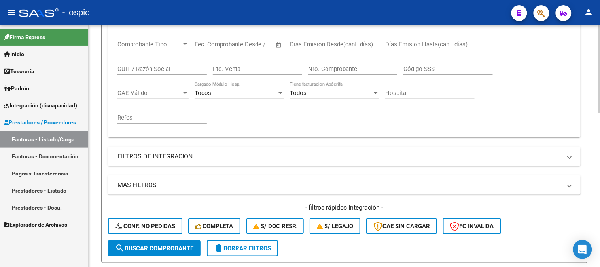
scroll to position [40, 0]
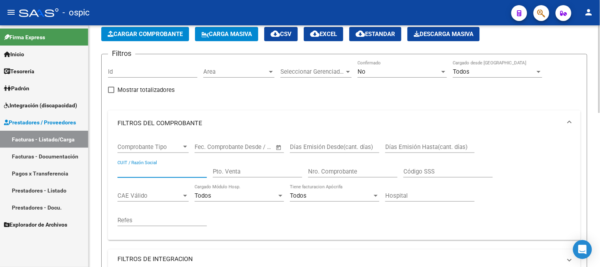
click at [160, 170] on input "CUIT / Razón Social" at bounding box center [161, 171] width 89 height 7
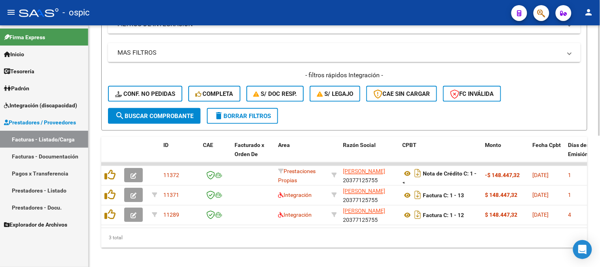
scroll to position [286, 0]
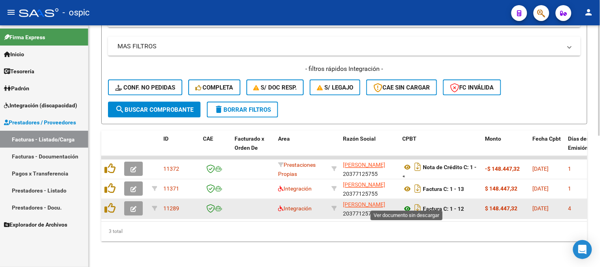
type input "INTILANGE"
click at [406, 204] on icon at bounding box center [407, 208] width 10 height 9
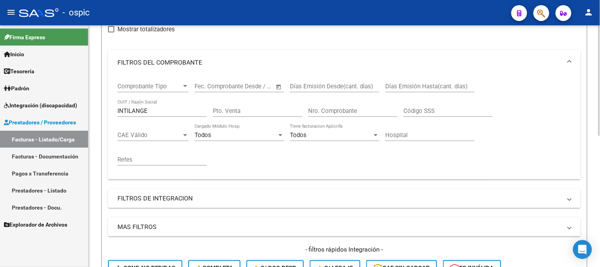
scroll to position [23, 0]
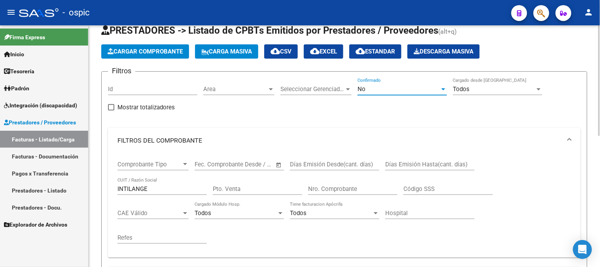
click at [388, 92] on div "No" at bounding box center [398, 88] width 82 height 7
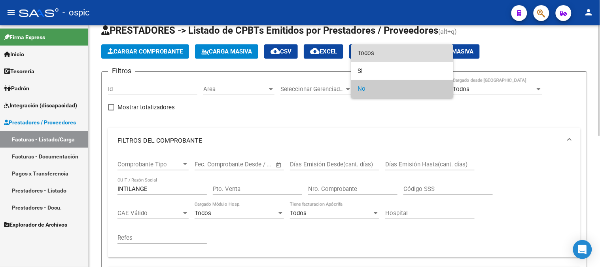
drag, startPoint x: 372, startPoint y: 51, endPoint x: 291, endPoint y: 181, distance: 152.8
click at [372, 52] on span "Todos" at bounding box center [401, 53] width 89 height 18
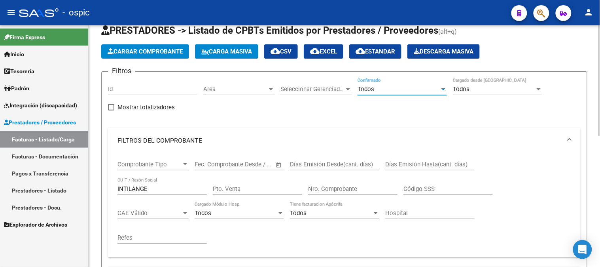
click at [256, 189] on input "Pto. Venta" at bounding box center [257, 188] width 89 height 7
type input "1"
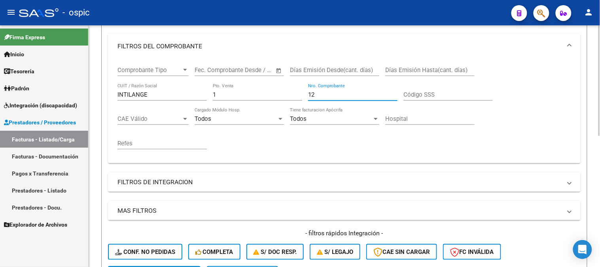
scroll to position [199, 0]
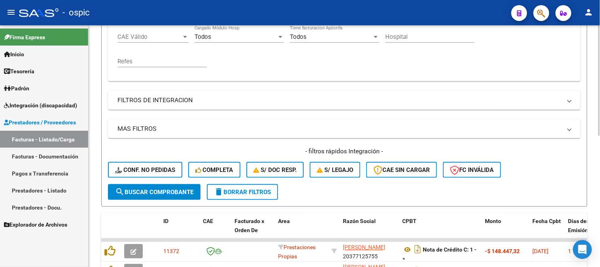
type input "12"
click at [150, 188] on span "search Buscar Comprobante" at bounding box center [154, 191] width 78 height 7
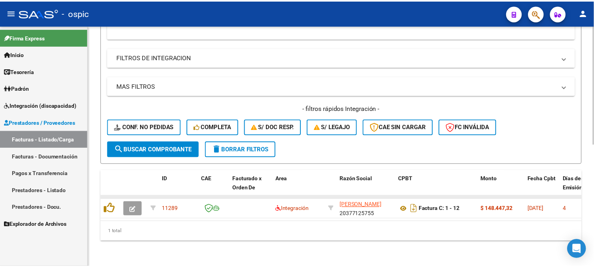
scroll to position [247, 0]
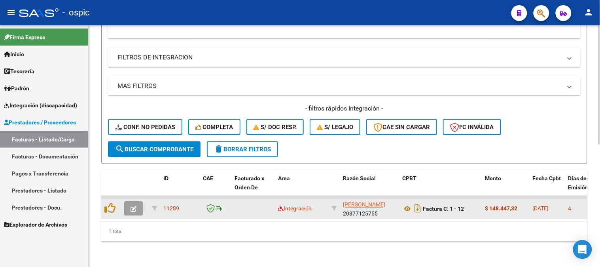
click at [136, 201] on button "button" at bounding box center [133, 208] width 19 height 14
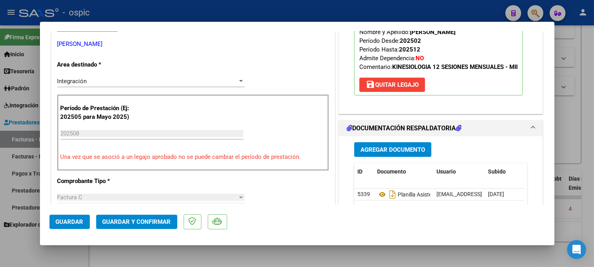
scroll to position [129, 0]
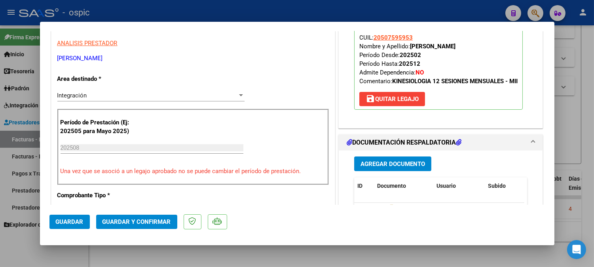
click at [84, 93] on span "Integración" at bounding box center [72, 95] width 30 height 7
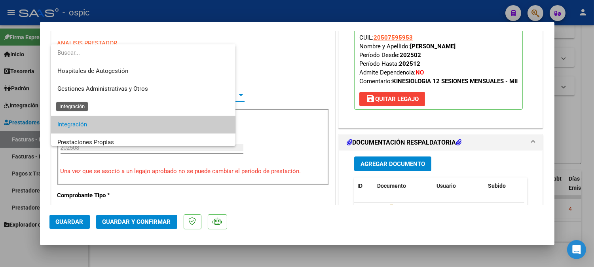
scroll to position [29, 0]
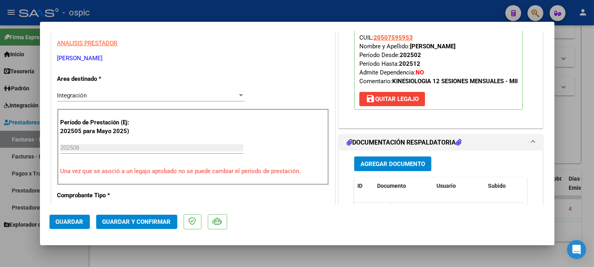
type input "$ 0,00"
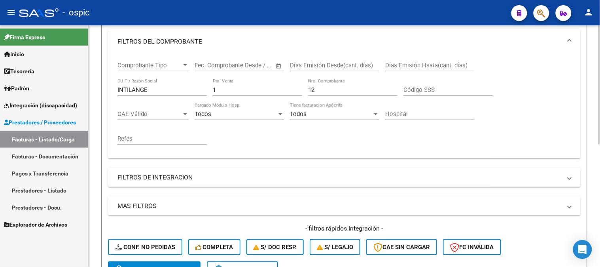
scroll to position [115, 0]
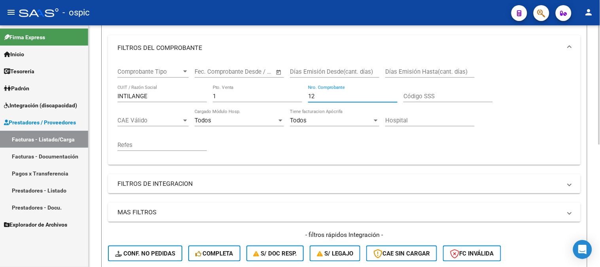
drag, startPoint x: 323, startPoint y: 100, endPoint x: 291, endPoint y: 100, distance: 31.6
click at [291, 100] on div "Comprobante Tipo Comprobante Tipo Fecha inicio – Fecha fin Fec. Comprobante Des…" at bounding box center [344, 110] width 454 height 98
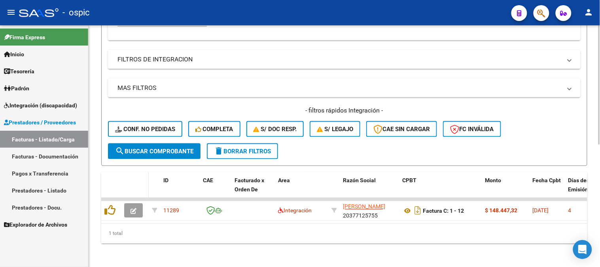
scroll to position [247, 0]
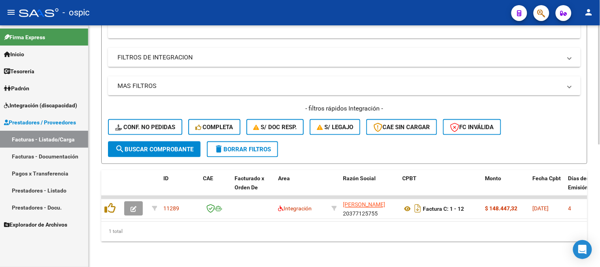
type input "13"
click at [168, 146] on span "search Buscar Comprobante" at bounding box center [154, 149] width 78 height 7
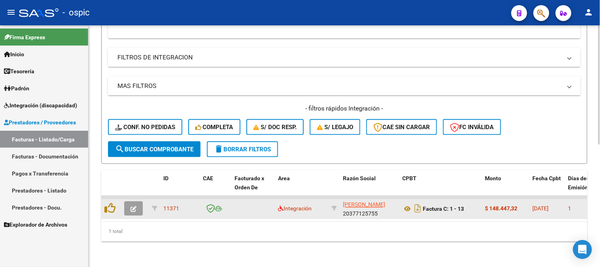
click at [135, 201] on button "button" at bounding box center [133, 208] width 19 height 14
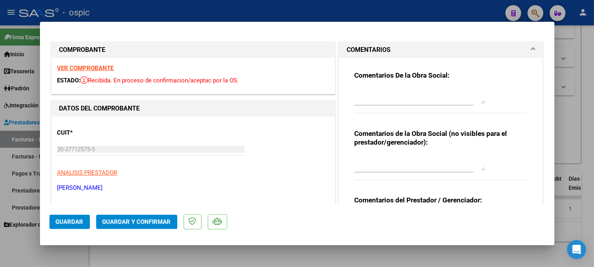
click at [72, 68] on strong "VER COMPROBANTE" at bounding box center [85, 67] width 57 height 7
type input "$ 0,00"
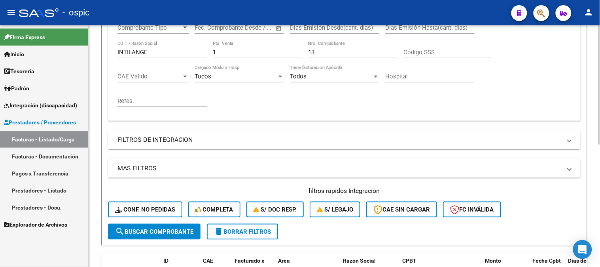
scroll to position [71, 0]
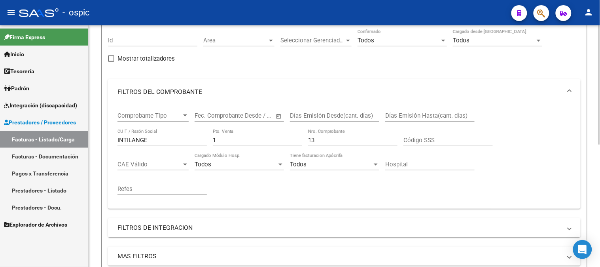
drag, startPoint x: 327, startPoint y: 141, endPoint x: 222, endPoint y: 139, distance: 105.2
click at [222, 139] on div "Comprobante Tipo Comprobante Tipo Fecha inicio – Fecha fin Fec. Comprobante Des…" at bounding box center [344, 153] width 454 height 98
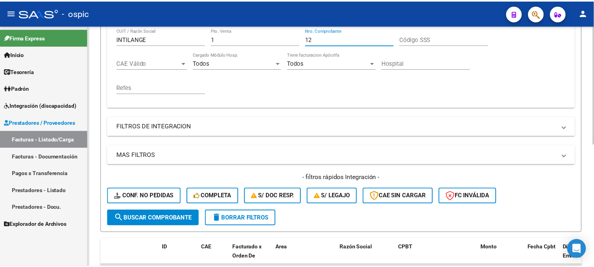
scroll to position [247, 0]
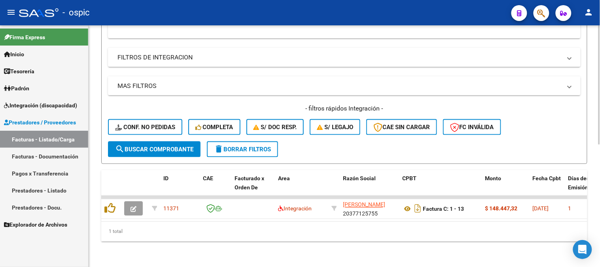
type input "12"
click at [144, 149] on button "search Buscar Comprobante" at bounding box center [154, 149] width 93 height 16
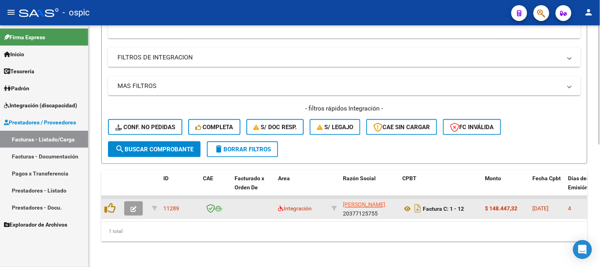
click at [127, 201] on button "button" at bounding box center [133, 208] width 19 height 14
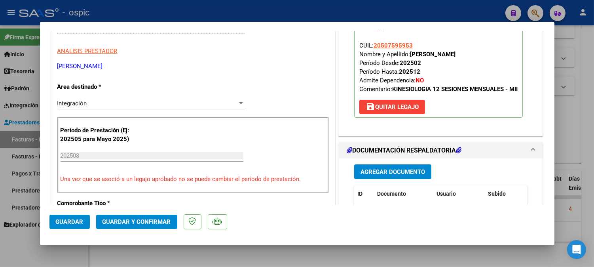
scroll to position [127, 0]
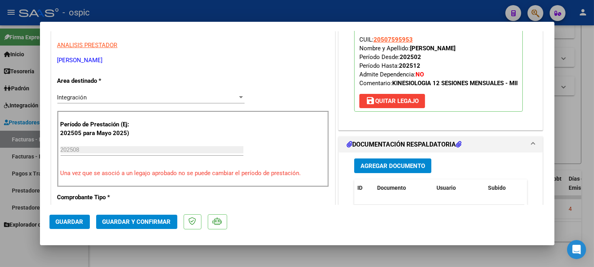
click at [111, 94] on div "Integración" at bounding box center [147, 97] width 180 height 7
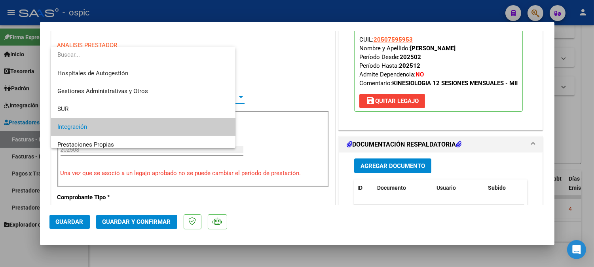
scroll to position [29, 0]
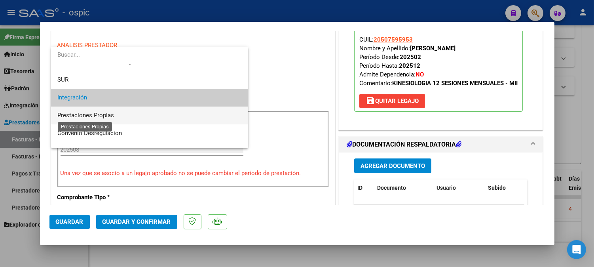
click at [113, 115] on span "Prestaciones Propias" at bounding box center [149, 115] width 185 height 18
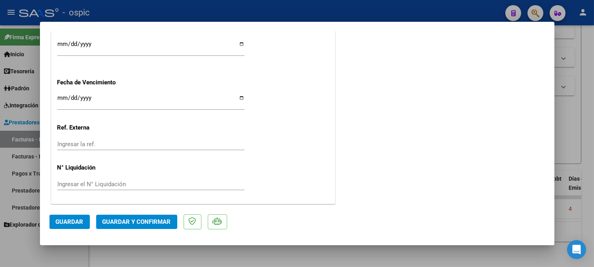
scroll to position [0, 0]
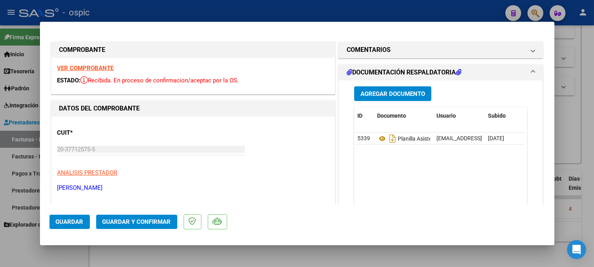
drag, startPoint x: 351, startPoint y: 47, endPoint x: 405, endPoint y: 157, distance: 121.7
click at [352, 47] on h1 "COMENTARIOS" at bounding box center [368, 49] width 44 height 9
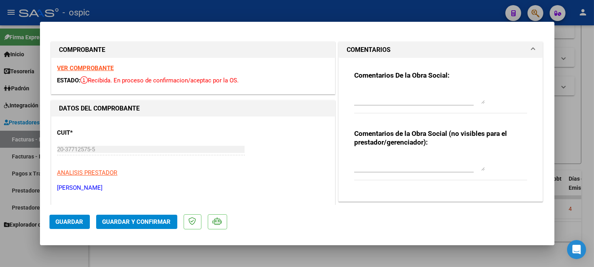
click at [400, 162] on textarea at bounding box center [419, 163] width 130 height 16
type textarea "ANULADA POR EL PRESTADOR"
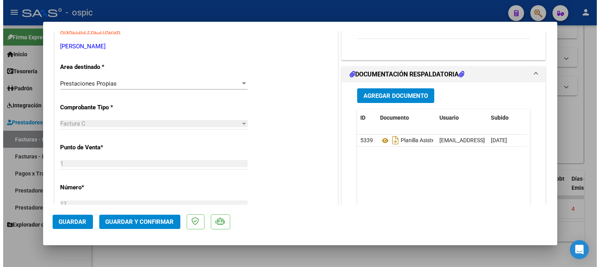
scroll to position [143, 0]
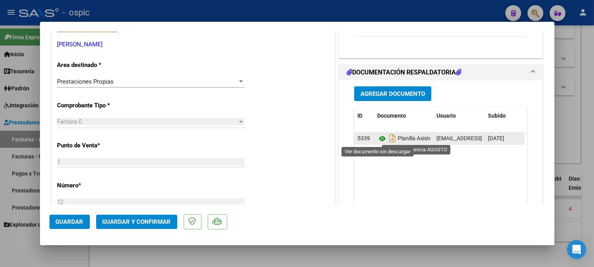
click at [377, 136] on icon at bounding box center [382, 138] width 10 height 9
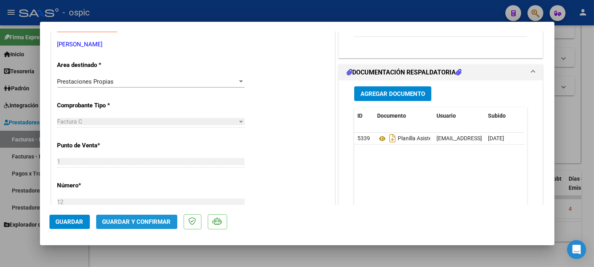
click at [153, 223] on span "Guardar y Confirmar" at bounding box center [136, 221] width 68 height 7
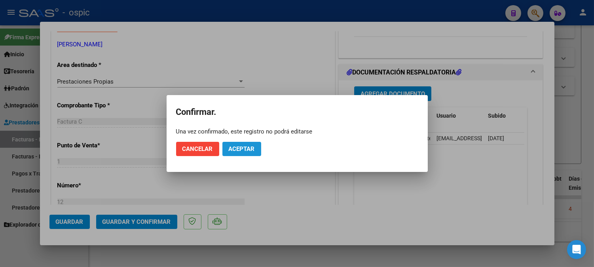
click at [240, 144] on button "Aceptar" at bounding box center [241, 149] width 39 height 14
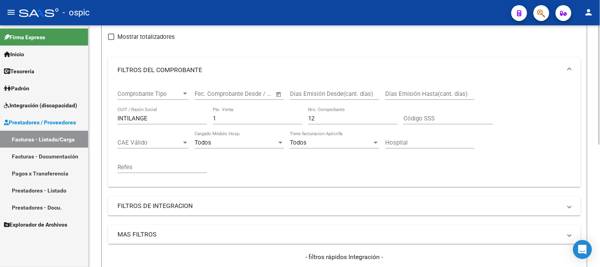
scroll to position [71, 0]
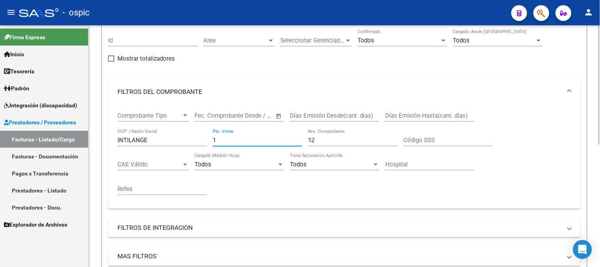
drag, startPoint x: 236, startPoint y: 140, endPoint x: 153, endPoint y: 136, distance: 83.2
click at [158, 136] on div "Comprobante Tipo Comprobante Tipo Fecha inicio – Fecha fin Fec. Comprobante Des…" at bounding box center [344, 153] width 454 height 98
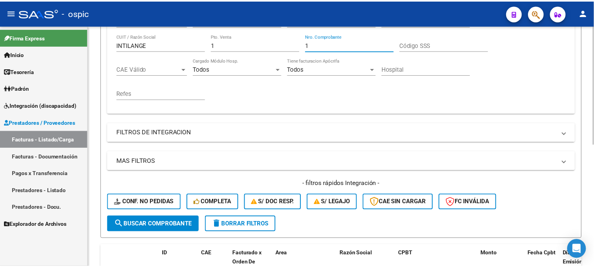
scroll to position [247, 0]
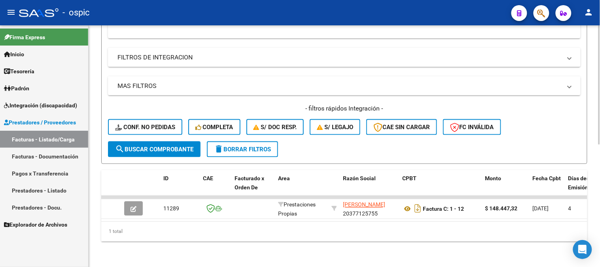
type input "1"
click at [163, 146] on span "search Buscar Comprobante" at bounding box center [154, 149] width 78 height 7
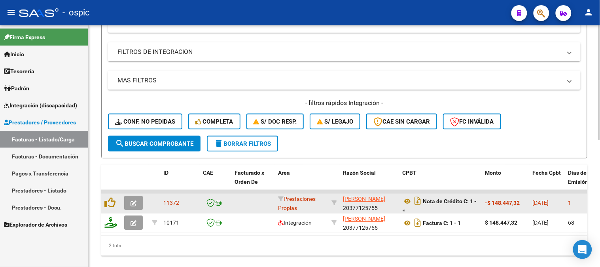
click at [134, 197] on button "button" at bounding box center [133, 203] width 19 height 14
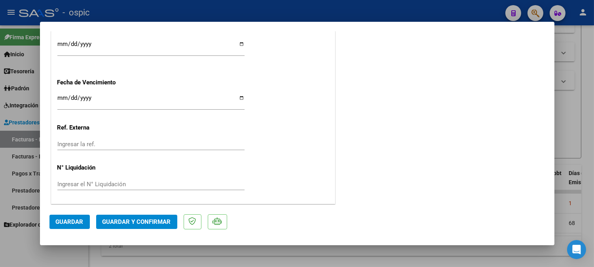
scroll to position [0, 0]
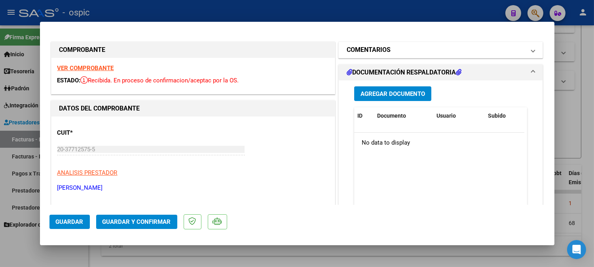
click at [390, 53] on mat-panel-title "COMENTARIOS" at bounding box center [435, 49] width 179 height 9
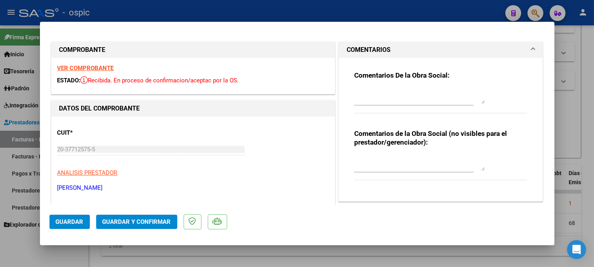
click at [398, 167] on textarea at bounding box center [419, 163] width 130 height 16
type textarea "CORRESPONDE A FC 1-12"
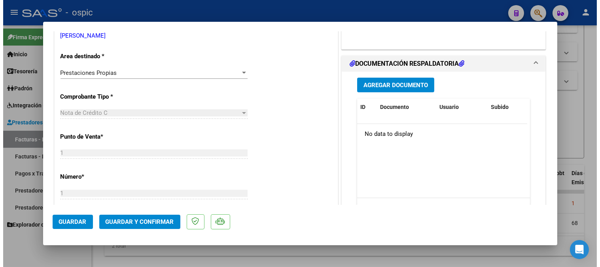
scroll to position [177, 0]
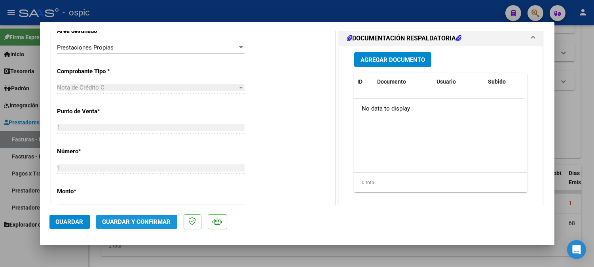
click at [165, 216] on button "Guardar y Confirmar" at bounding box center [136, 221] width 81 height 14
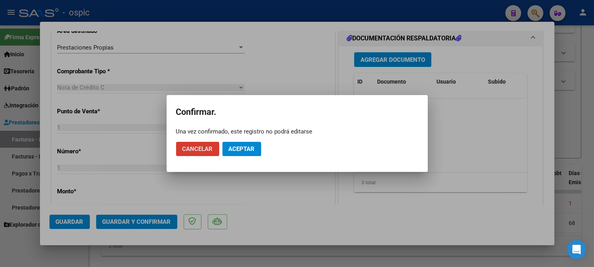
click at [238, 152] on button "Aceptar" at bounding box center [241, 149] width 39 height 14
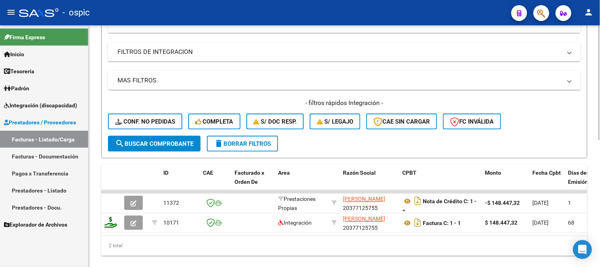
click at [242, 140] on span "delete Borrar Filtros" at bounding box center [242, 143] width 57 height 7
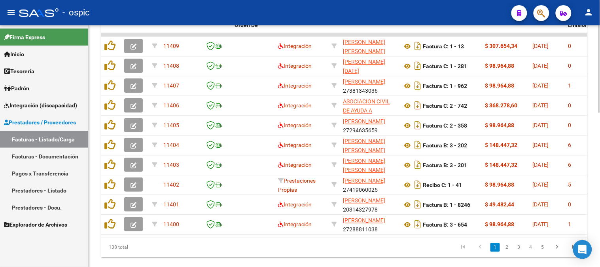
scroll to position [422, 0]
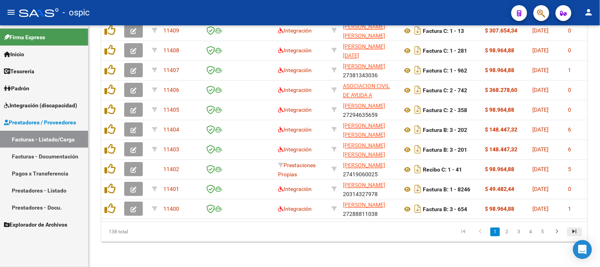
click at [577, 231] on icon "go to last page" at bounding box center [574, 231] width 10 height 9
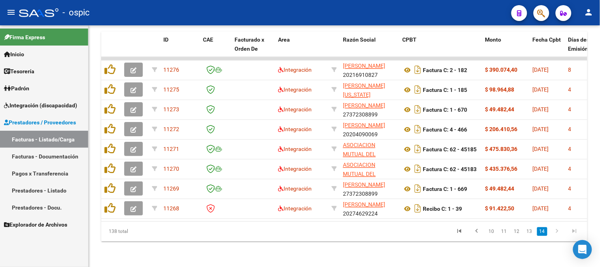
scroll to position [386, 0]
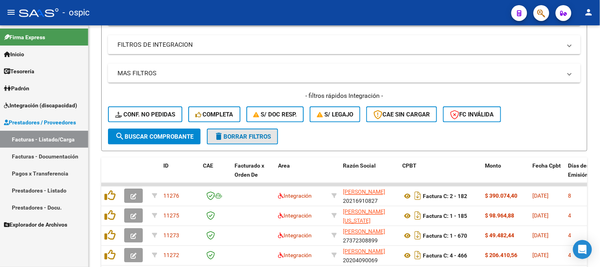
click at [242, 133] on span "delete Borrar Filtros" at bounding box center [242, 136] width 57 height 7
click at [254, 136] on span "delete Borrar Filtros" at bounding box center [242, 136] width 57 height 7
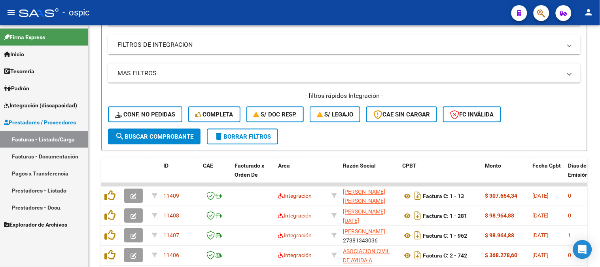
scroll to position [425, 0]
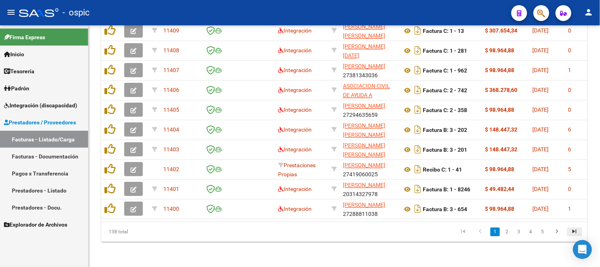
click at [571, 231] on icon "go to last page" at bounding box center [574, 231] width 10 height 9
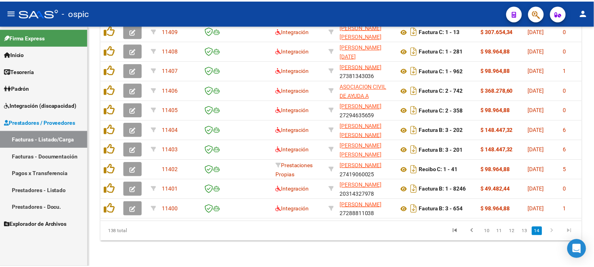
scroll to position [386, 0]
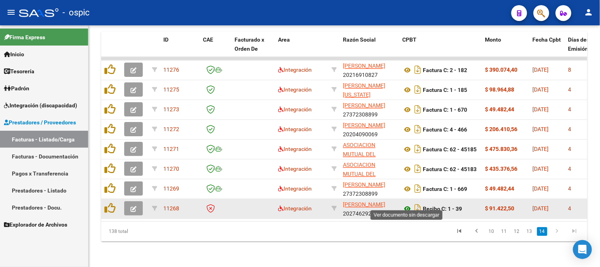
click at [407, 204] on icon at bounding box center [407, 208] width 10 height 9
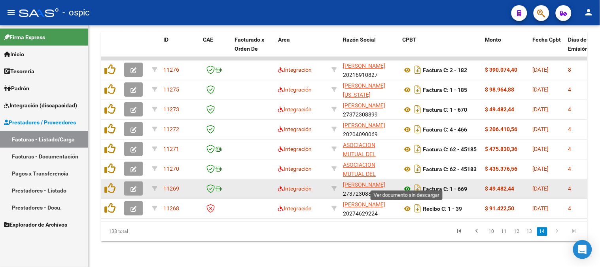
click at [407, 184] on icon at bounding box center [407, 188] width 10 height 9
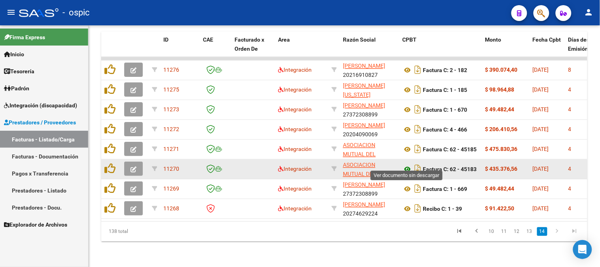
click at [410, 165] on icon at bounding box center [407, 169] width 10 height 9
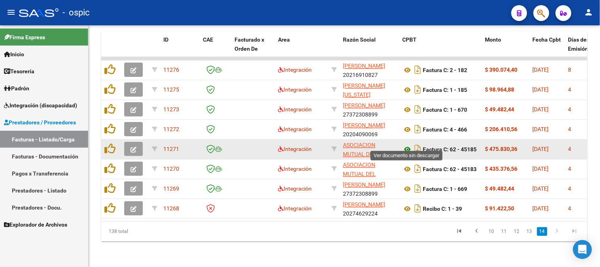
click at [408, 145] on icon at bounding box center [407, 149] width 10 height 9
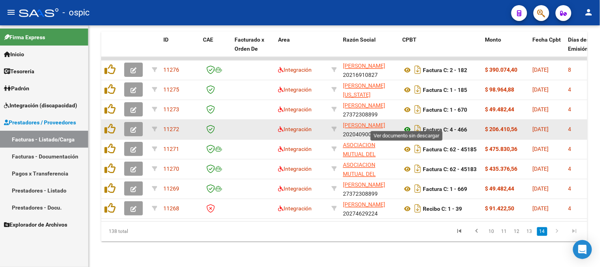
click at [409, 125] on icon at bounding box center [407, 129] width 10 height 9
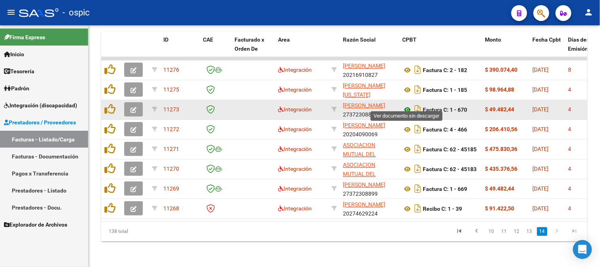
click at [407, 105] on icon at bounding box center [407, 109] width 10 height 9
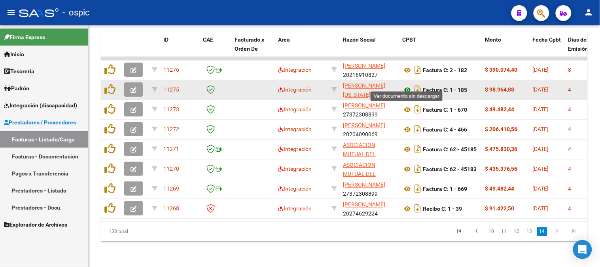
click at [407, 85] on icon at bounding box center [407, 89] width 10 height 9
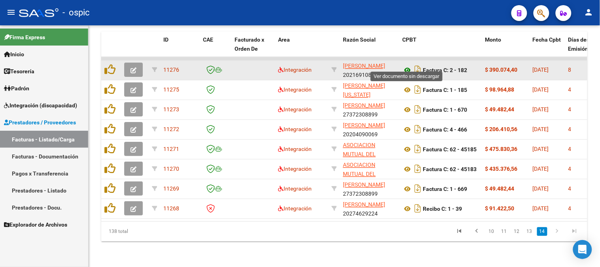
click at [406, 66] on icon at bounding box center [407, 70] width 10 height 9
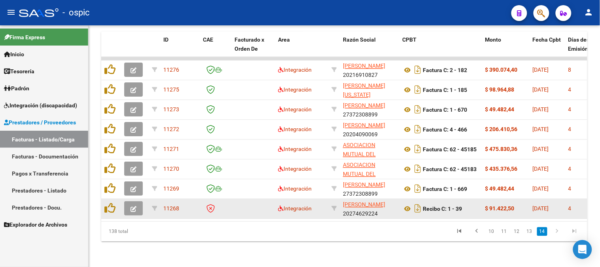
click at [135, 206] on icon "button" at bounding box center [133, 209] width 6 height 6
click at [139, 202] on button "button" at bounding box center [133, 208] width 19 height 14
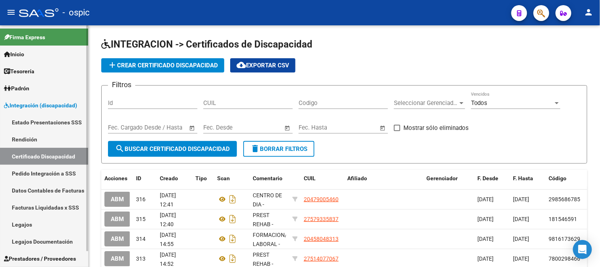
click at [62, 173] on link "Pedido Integración a SSS" at bounding box center [44, 173] width 88 height 17
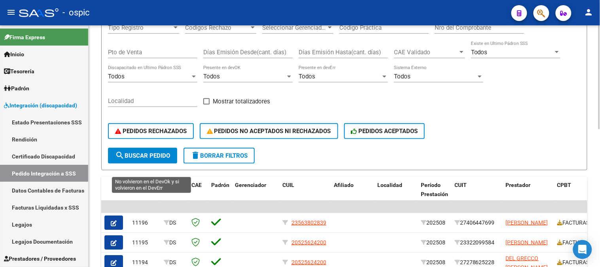
scroll to position [132, 0]
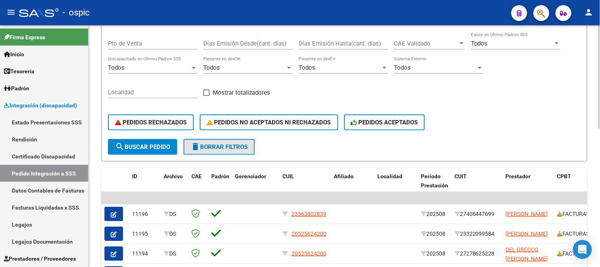
click at [219, 144] on span "delete Borrar Filtros" at bounding box center [219, 146] width 57 height 7
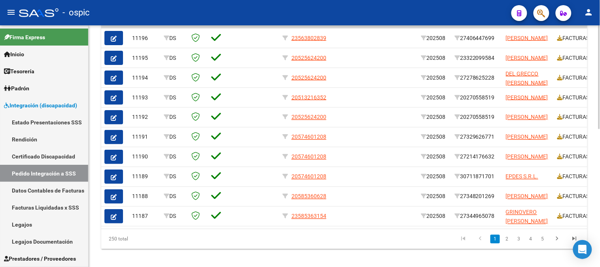
scroll to position [295, 0]
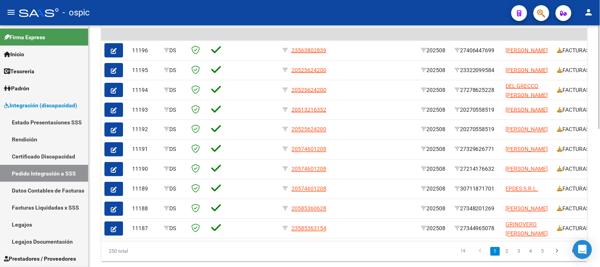
click at [599, 165] on div at bounding box center [599, 206] width 2 height 104
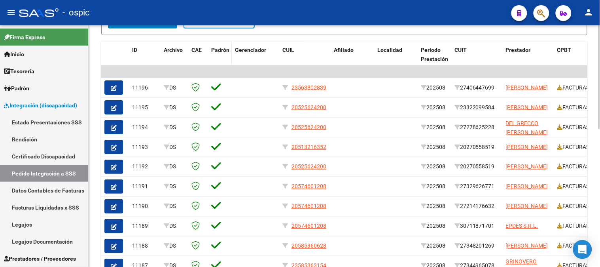
scroll to position [207, 0]
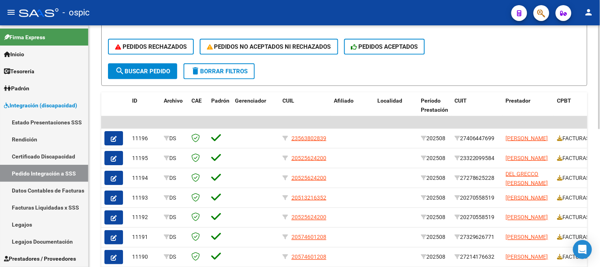
click at [229, 73] on span "delete Borrar Filtros" at bounding box center [219, 71] width 57 height 7
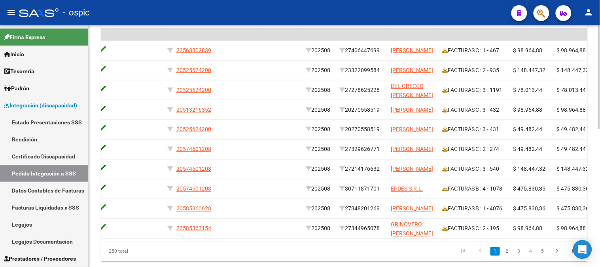
scroll to position [0, 121]
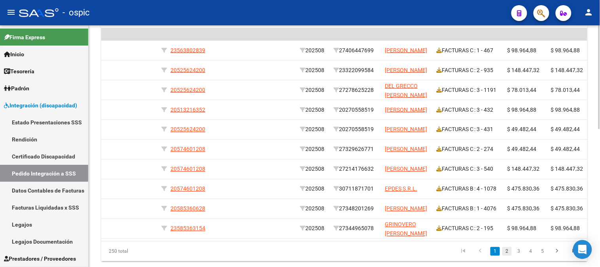
click at [507, 255] on link "2" at bounding box center [506, 251] width 9 height 9
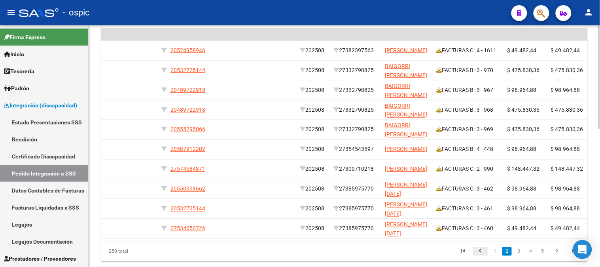
click at [485, 254] on icon "go to previous page" at bounding box center [480, 251] width 10 height 9
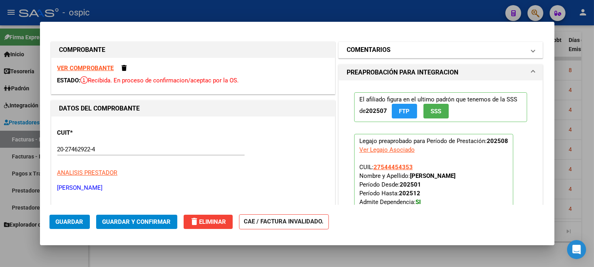
click at [397, 45] on mat-panel-title "COMENTARIOS" at bounding box center [435, 49] width 179 height 9
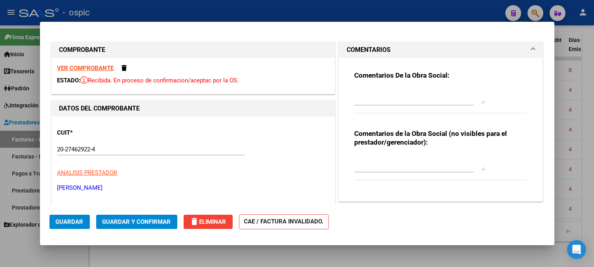
click at [398, 155] on textarea at bounding box center [419, 163] width 130 height 16
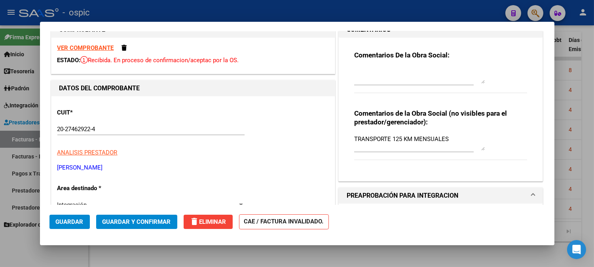
scroll to position [22, 0]
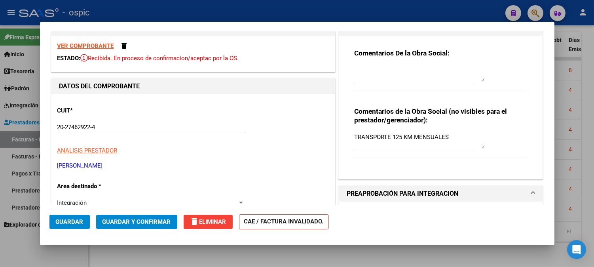
click at [387, 135] on textarea "TRANSPORTE 125 KM MENSUALES" at bounding box center [419, 140] width 130 height 16
type textarea "TRANSPORTE C/DEP 125 KM MENSUALES"
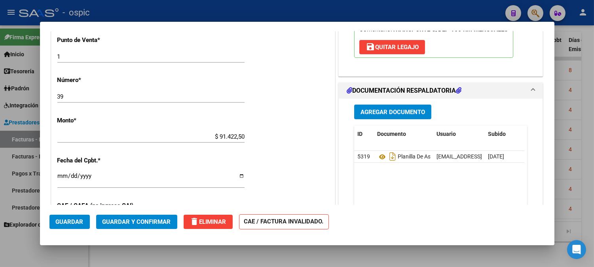
scroll to position [326, 0]
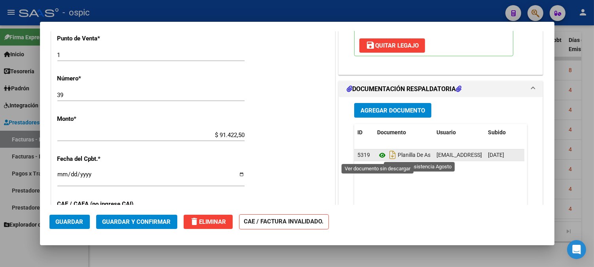
click at [377, 155] on icon at bounding box center [382, 154] width 10 height 9
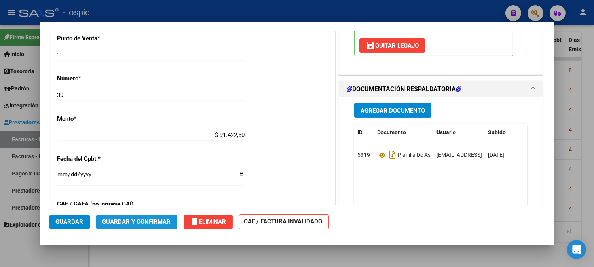
click at [145, 223] on span "Guardar y Confirmar" at bounding box center [136, 221] width 68 height 7
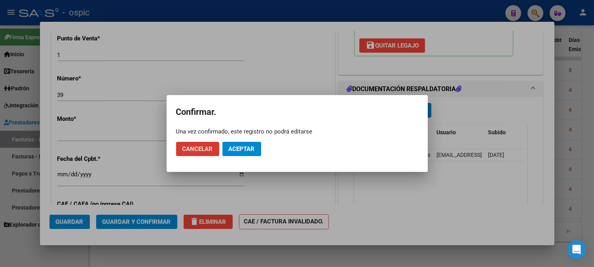
click at [247, 145] on span "Aceptar" at bounding box center [242, 148] width 26 height 7
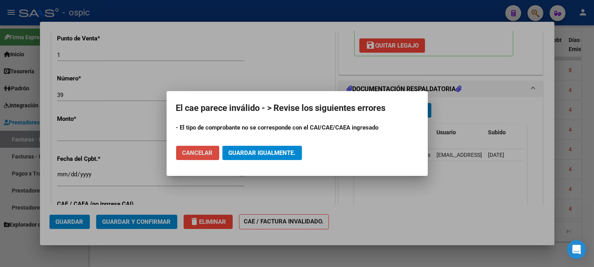
click at [187, 152] on span "Cancelar" at bounding box center [197, 152] width 30 height 7
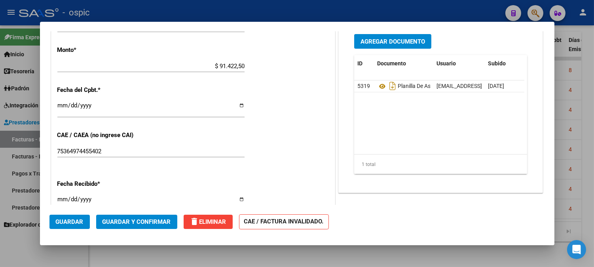
scroll to position [427, 0]
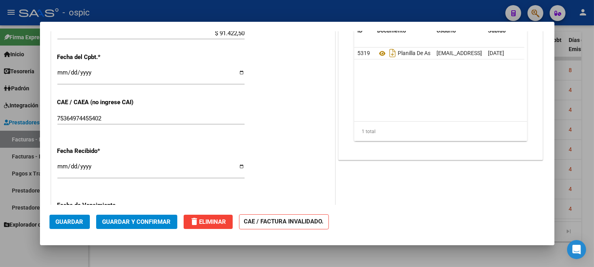
click at [114, 117] on input "75364974455402" at bounding box center [150, 118] width 187 height 7
drag, startPoint x: 114, startPoint y: 117, endPoint x: 36, endPoint y: 116, distance: 77.9
click at [36, 116] on div "COMPROBANTE VER COMPROBANTE ESTADO: Recibida. En proceso de confirmacion/acepta…" at bounding box center [297, 133] width 594 height 267
click at [132, 225] on button "Guardar y Confirmar" at bounding box center [136, 221] width 81 height 14
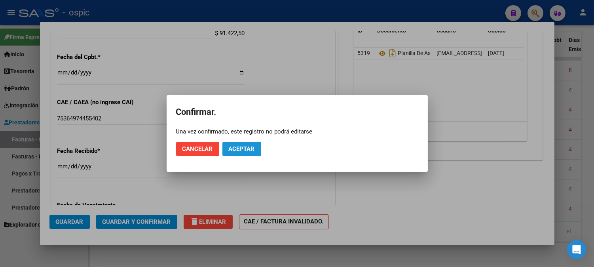
click at [239, 147] on span "Aceptar" at bounding box center [242, 148] width 26 height 7
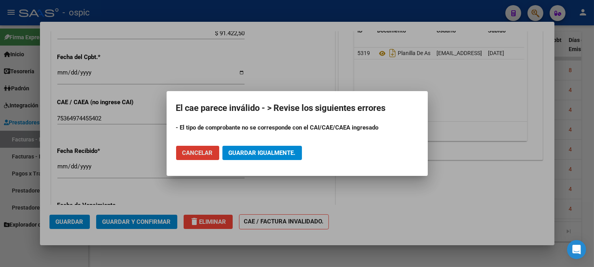
click at [279, 155] on span "Guardar igualmente." at bounding box center [262, 152] width 67 height 7
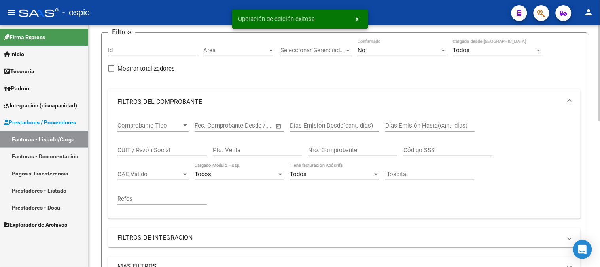
scroll to position [58, 0]
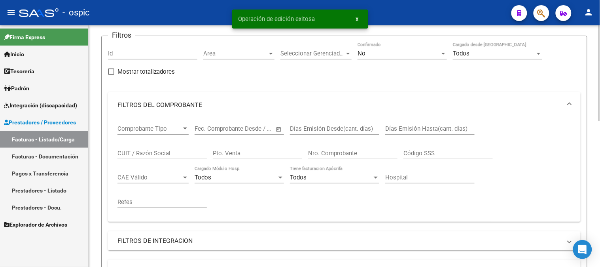
click at [388, 52] on div "No" at bounding box center [398, 53] width 82 height 7
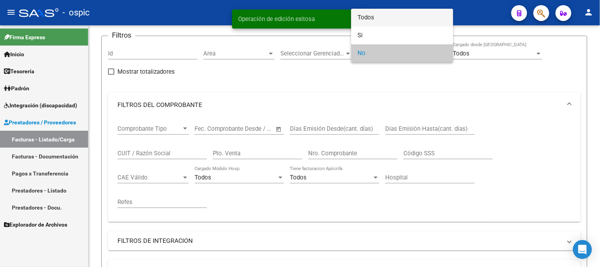
drag, startPoint x: 373, startPoint y: 19, endPoint x: 236, endPoint y: 109, distance: 164.0
click at [373, 19] on span "Todos" at bounding box center [401, 18] width 89 height 18
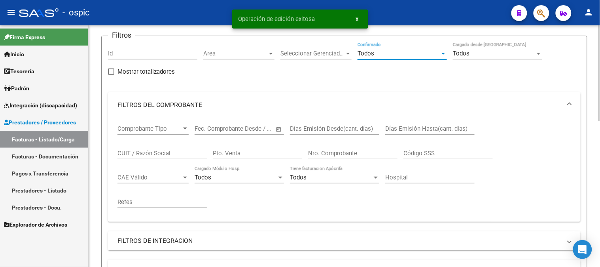
click at [234, 151] on input "Pto. Venta" at bounding box center [257, 152] width 89 height 7
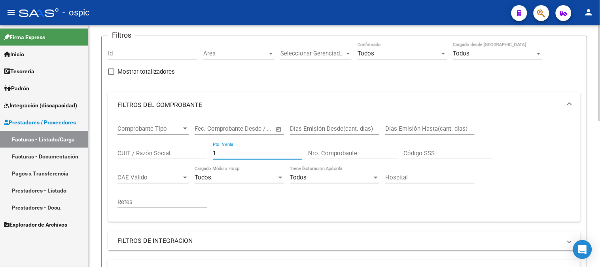
type input "1"
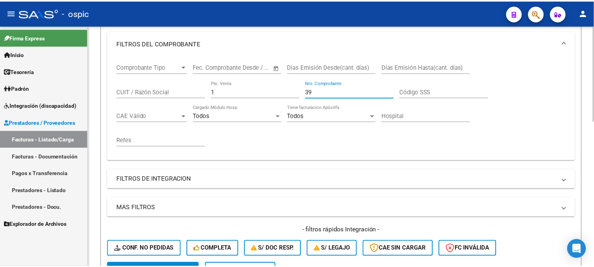
scroll to position [234, 0]
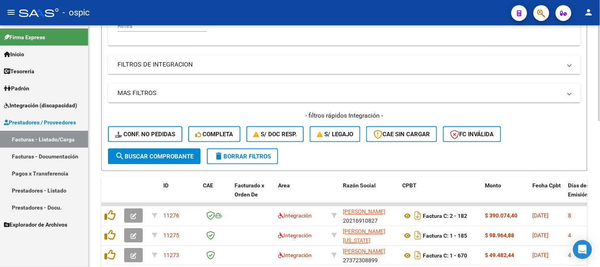
type input "39"
click at [157, 155] on span "search Buscar Comprobante" at bounding box center [154, 156] width 78 height 7
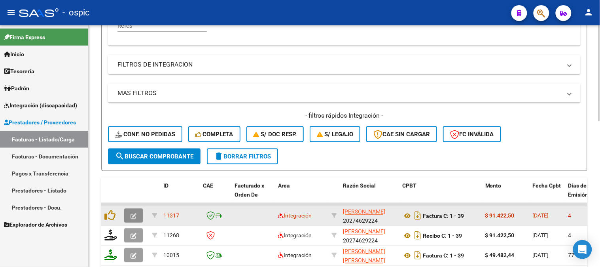
click at [140, 214] on button "button" at bounding box center [133, 215] width 19 height 14
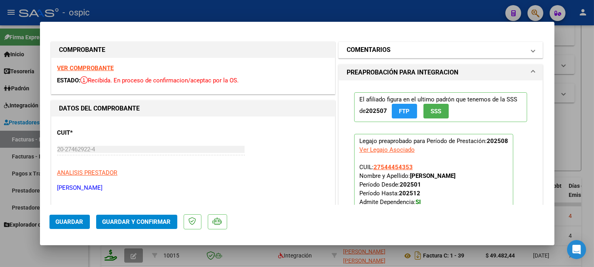
click at [384, 51] on h1 "COMENTARIOS" at bounding box center [368, 49] width 44 height 9
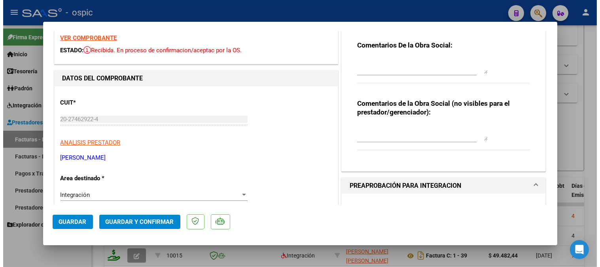
scroll to position [0, 0]
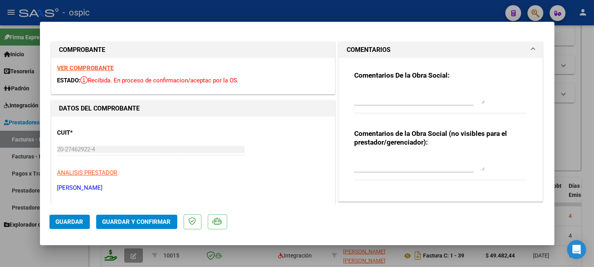
click at [400, 89] on textarea at bounding box center [419, 96] width 130 height 16
type textarea "P"
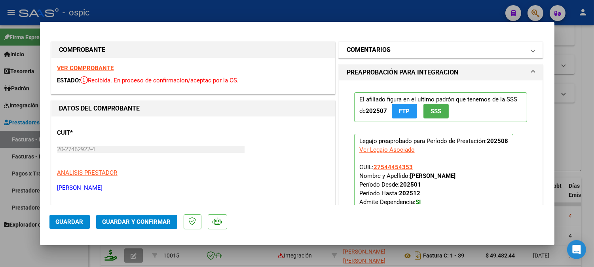
click at [378, 45] on h1 "COMENTARIOS" at bounding box center [368, 49] width 44 height 9
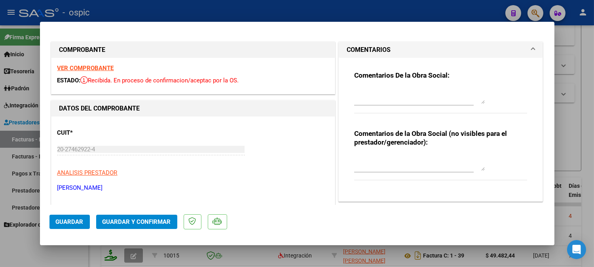
click at [385, 95] on textarea at bounding box center [419, 96] width 130 height 16
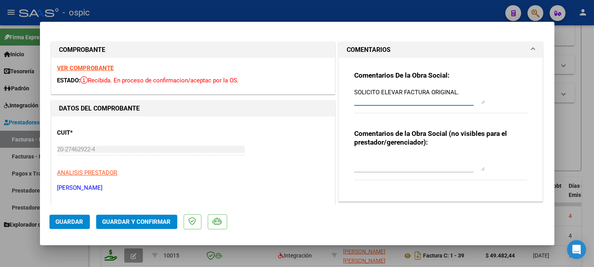
type textarea "SOLICITO ELEVAR FACTURA ORIGINAL."
click at [83, 216] on button "Guardar" at bounding box center [69, 221] width 40 height 14
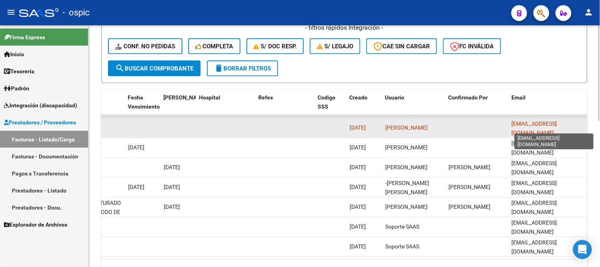
scroll to position [0, 13]
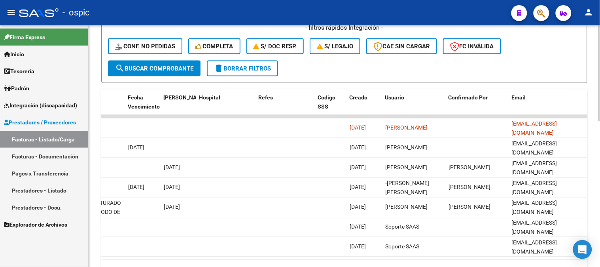
drag, startPoint x: 511, startPoint y: 128, endPoint x: 588, endPoint y: 128, distance: 76.3
click at [588, 128] on div "Video tutorial PRESTADORES -> Listado de CPBTs Emitidos por Prestadores / Prove…" at bounding box center [344, 3] width 511 height 601
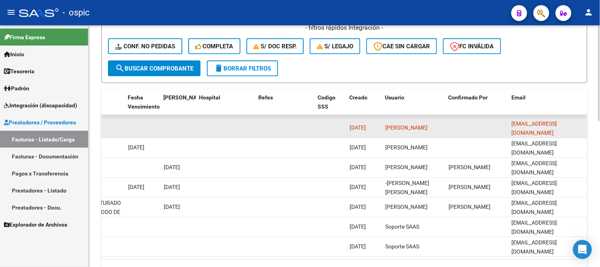
drag, startPoint x: 588, startPoint y: 128, endPoint x: 581, endPoint y: 128, distance: 6.3
click at [586, 128] on div "Video tutorial PRESTADORES -> Listado de CPBTs Emitidos por Prestadores / Prove…" at bounding box center [344, 3] width 511 height 601
click at [515, 125] on span "americoromero1978@hotmail.com" at bounding box center [534, 128] width 45 height 15
drag, startPoint x: 584, startPoint y: 127, endPoint x: 473, endPoint y: 129, distance: 110.3
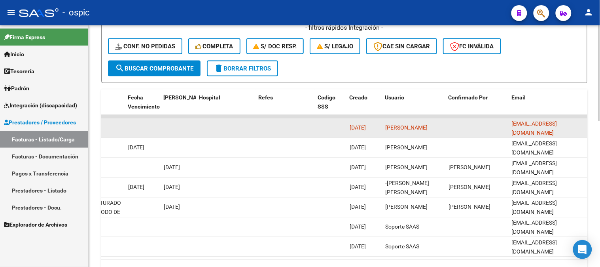
copy span "americoromero1978@hotmail.com"
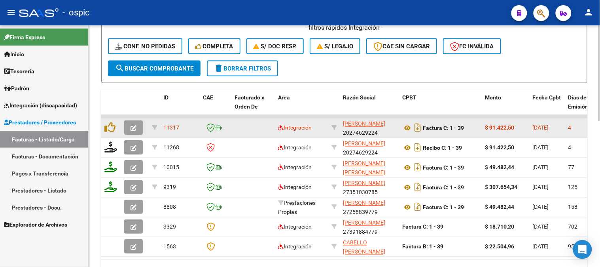
click at [134, 124] on span "button" at bounding box center [133, 127] width 6 height 7
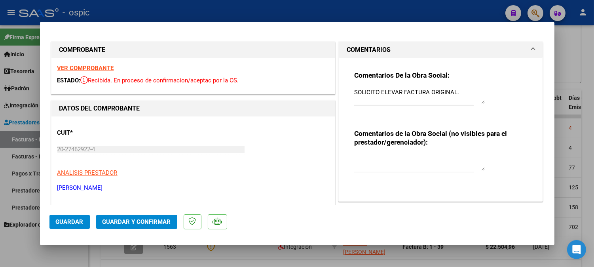
click at [381, 159] on textarea at bounding box center [419, 163] width 130 height 16
type textarea "t"
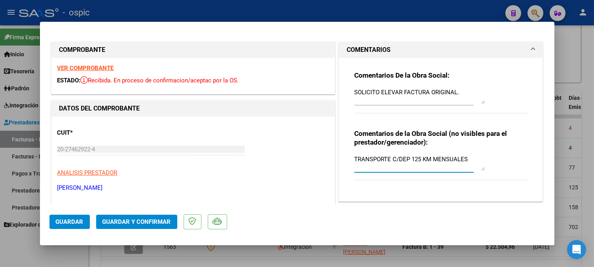
type textarea "TRANSPORTE C/DEP 125 KM MENSUALES"
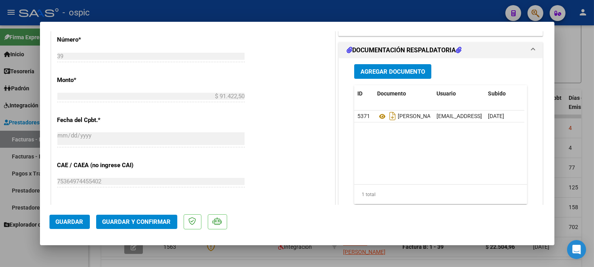
scroll to position [369, 0]
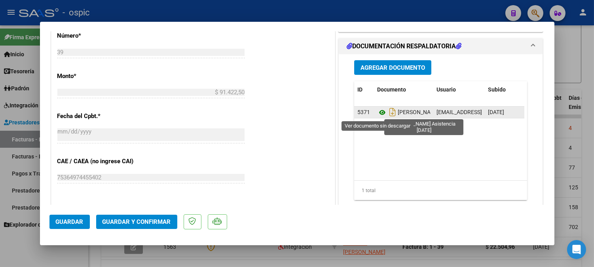
click at [380, 114] on icon at bounding box center [382, 112] width 10 height 9
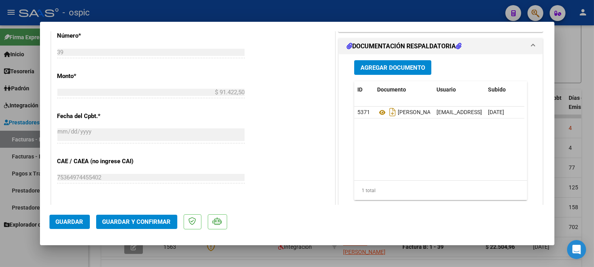
click at [140, 224] on span "Guardar y Confirmar" at bounding box center [136, 221] width 68 height 7
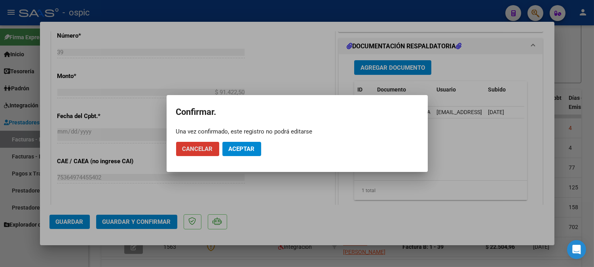
click at [244, 152] on span "Aceptar" at bounding box center [242, 148] width 26 height 7
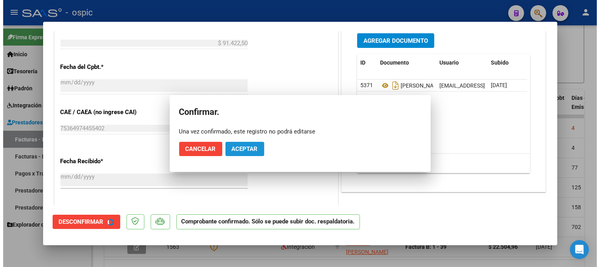
scroll to position [319, 0]
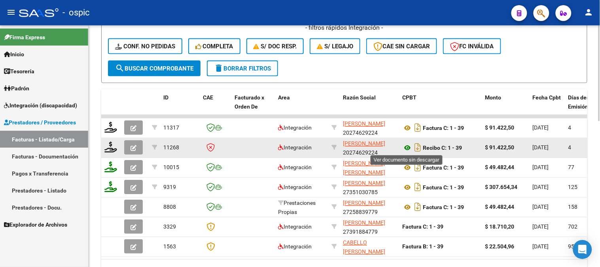
click at [407, 147] on icon at bounding box center [407, 147] width 10 height 9
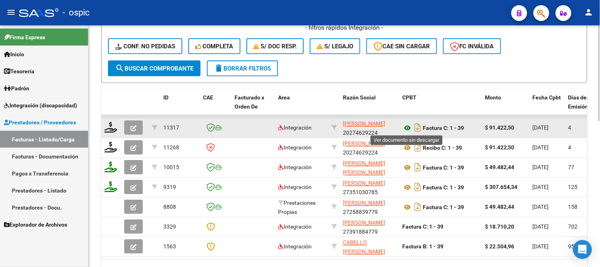
click at [409, 124] on icon at bounding box center [407, 127] width 10 height 9
click at [407, 127] on icon at bounding box center [407, 127] width 10 height 9
click at [408, 125] on icon at bounding box center [407, 127] width 10 height 9
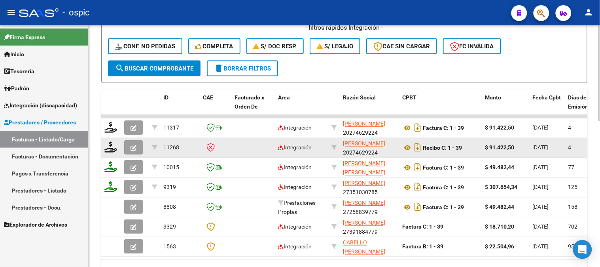
click at [133, 145] on icon "button" at bounding box center [133, 148] width 6 height 6
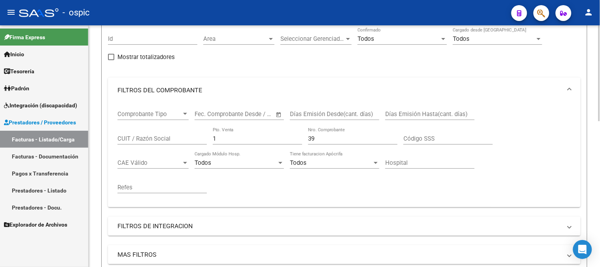
scroll to position [146, 0]
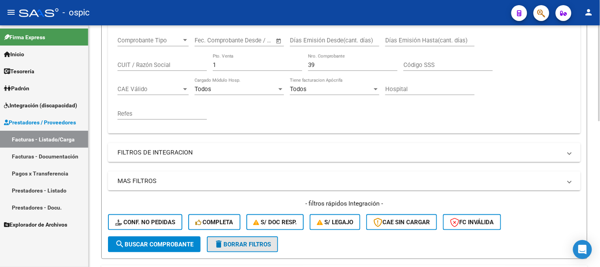
click at [260, 238] on button "delete Borrar Filtros" at bounding box center [242, 244] width 71 height 16
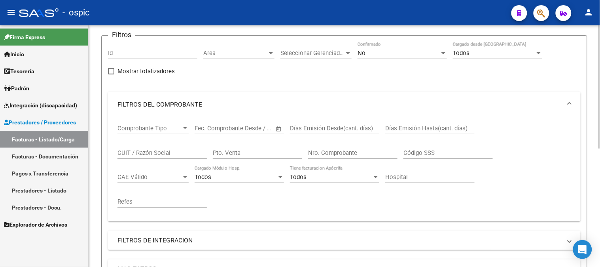
scroll to position [58, 0]
click at [376, 52] on div "No" at bounding box center [398, 53] width 82 height 7
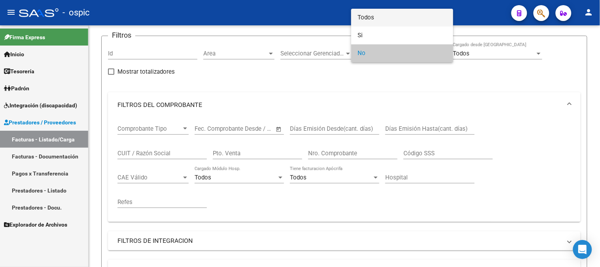
click at [381, 12] on span "Todos" at bounding box center [401, 18] width 89 height 18
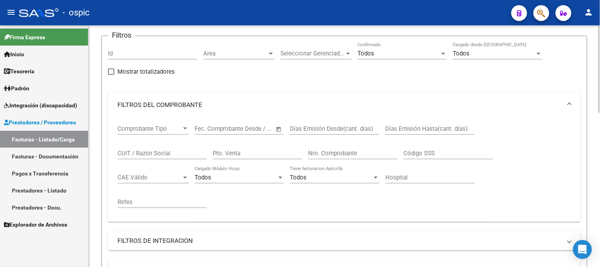
click at [152, 149] on div "CUIT / Razón Social" at bounding box center [161, 150] width 89 height 17
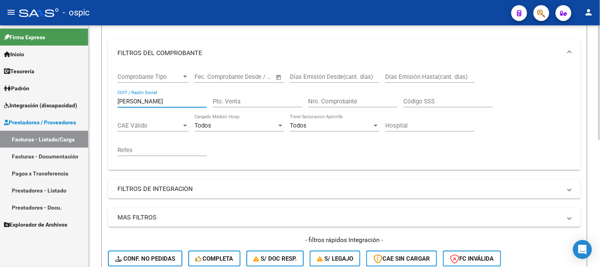
scroll to position [190, 0]
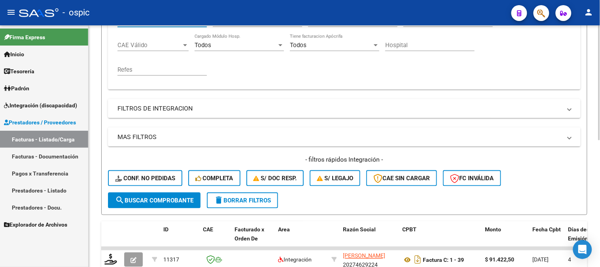
type input "ROMERO A"
click at [165, 188] on div "- filtros rápidos Integración - Conf. no pedidas Completa S/ Doc Resp. S/ legaj…" at bounding box center [344, 173] width 473 height 37
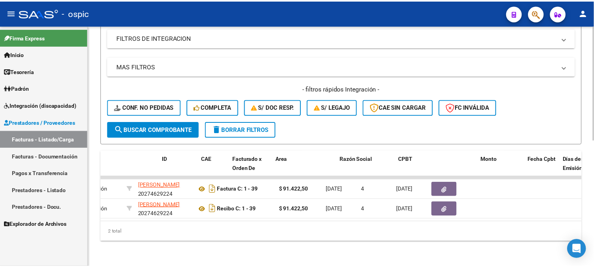
scroll to position [0, 0]
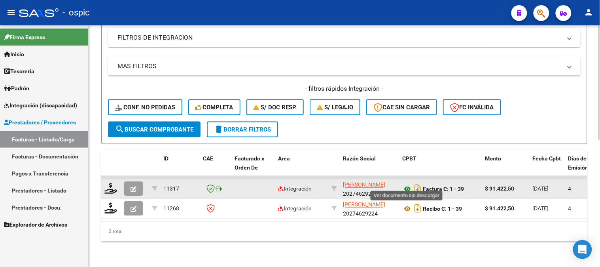
click at [406, 184] on icon at bounding box center [407, 188] width 10 height 9
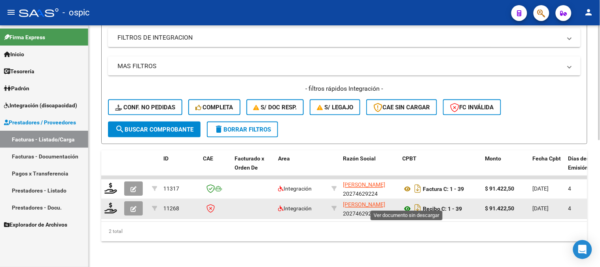
click at [408, 204] on icon at bounding box center [407, 208] width 10 height 9
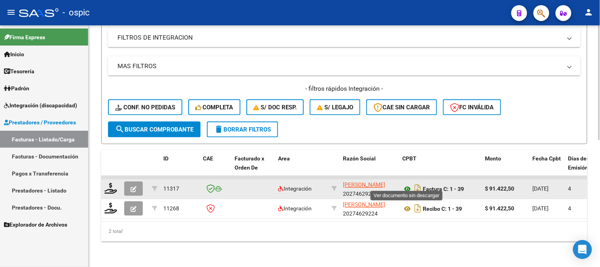
click at [407, 184] on icon at bounding box center [407, 188] width 10 height 9
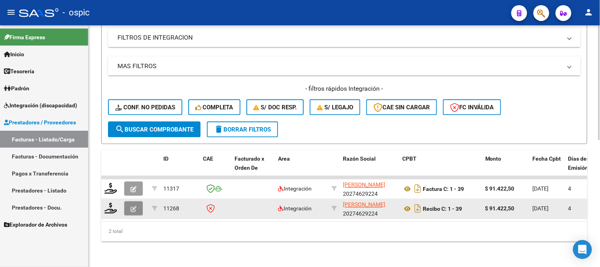
click at [136, 206] on icon "button" at bounding box center [133, 209] width 6 height 6
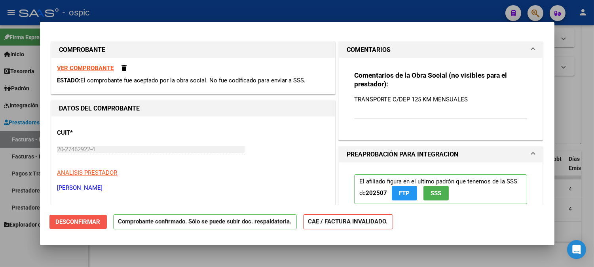
click at [85, 223] on span "Desconfirmar" at bounding box center [78, 221] width 45 height 7
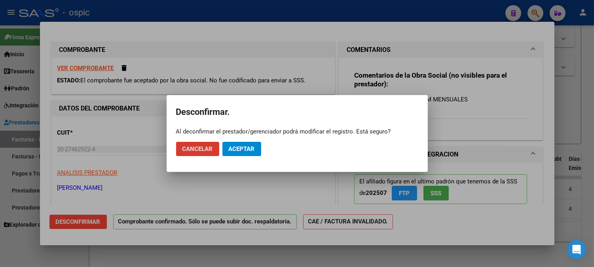
click at [252, 146] on span "Aceptar" at bounding box center [242, 148] width 26 height 7
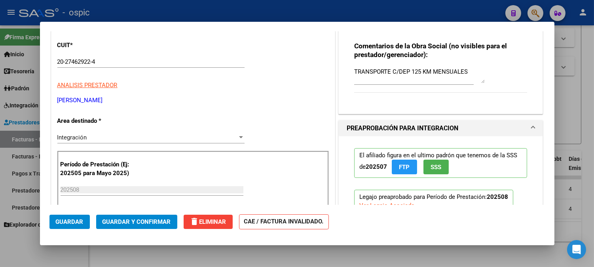
scroll to position [88, 0]
click at [90, 136] on div "Integración" at bounding box center [147, 136] width 180 height 7
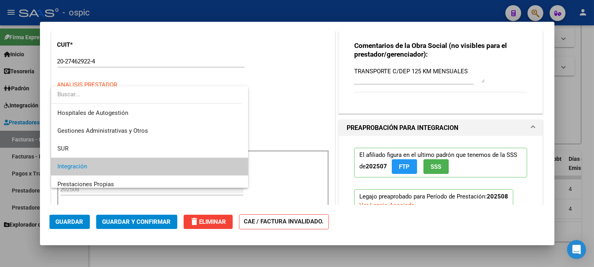
scroll to position [29, 0]
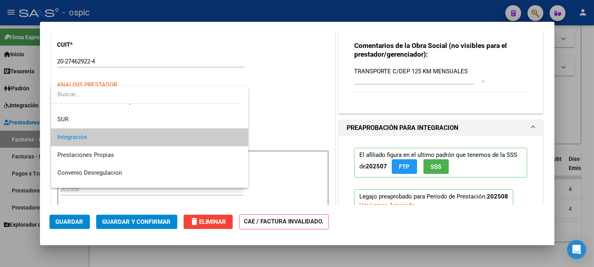
click at [311, 125] on div at bounding box center [297, 133] width 594 height 267
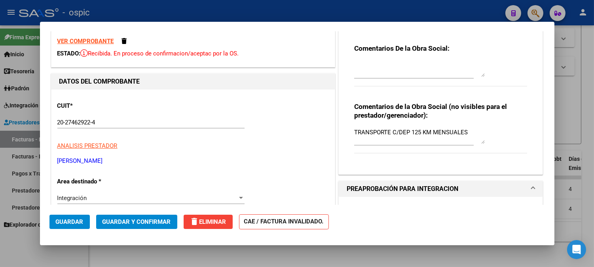
scroll to position [0, 0]
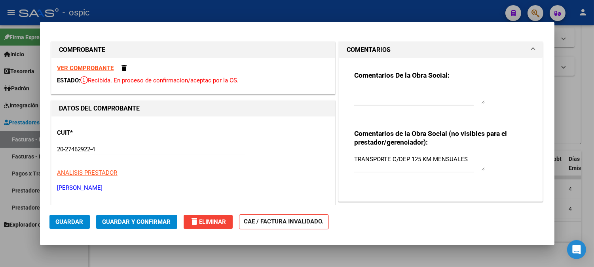
click at [94, 65] on strong "VER COMPROBANTE" at bounding box center [85, 67] width 57 height 7
click at [98, 69] on strong "VER COMPROBANTE" at bounding box center [85, 67] width 57 height 7
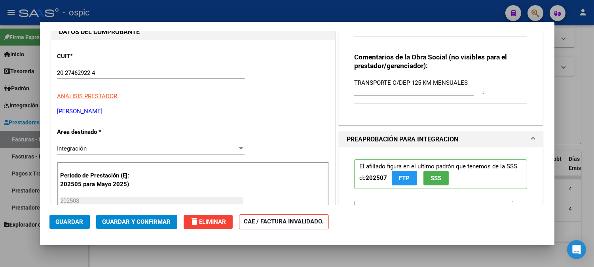
scroll to position [88, 0]
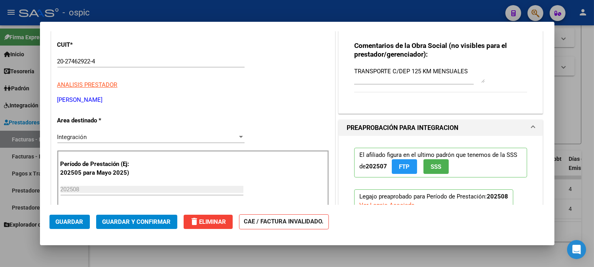
click at [92, 138] on div "Integración" at bounding box center [147, 136] width 180 height 7
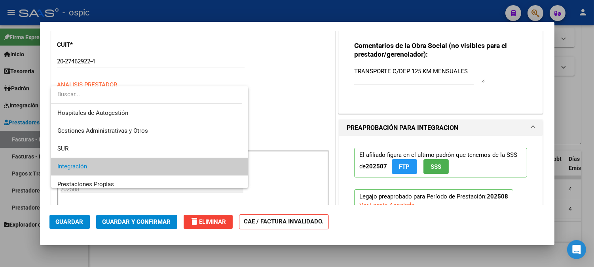
scroll to position [29, 0]
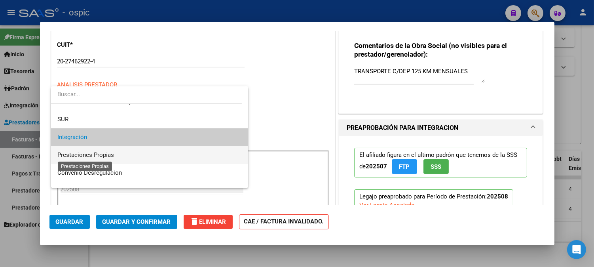
click at [91, 151] on span "Prestaciones Propias" at bounding box center [85, 154] width 57 height 7
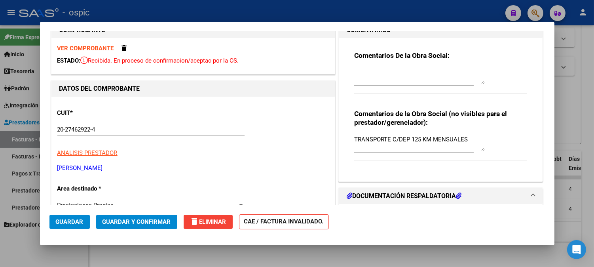
scroll to position [0, 0]
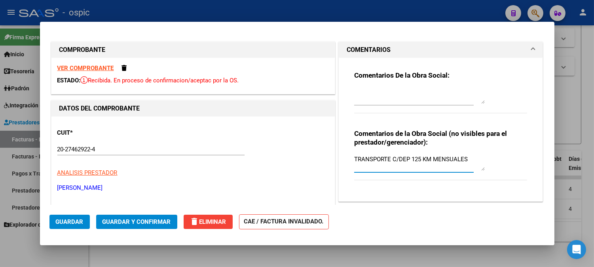
drag, startPoint x: 467, startPoint y: 157, endPoint x: 309, endPoint y: 157, distance: 157.8
type textarea "COMPROBANTE NO VALIDO"
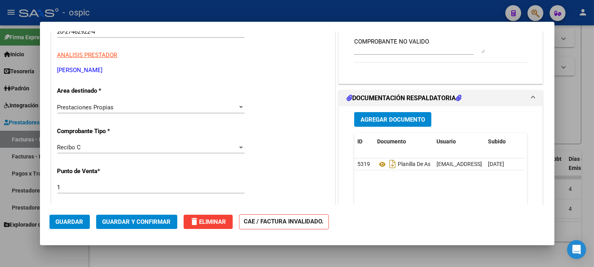
scroll to position [130, 0]
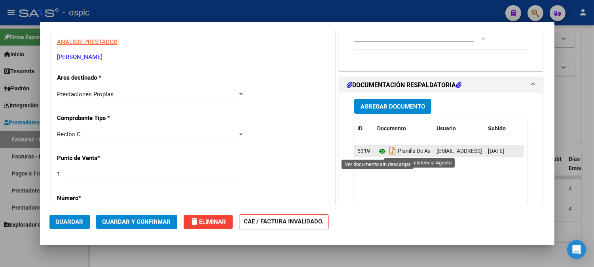
click at [377, 148] on icon at bounding box center [382, 150] width 10 height 9
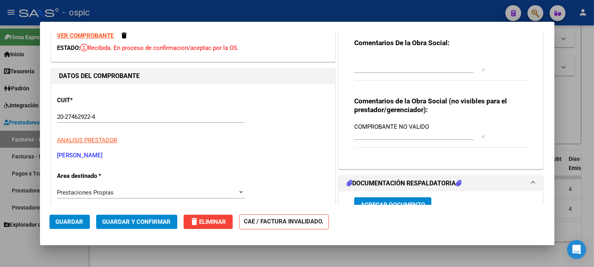
scroll to position [24, 0]
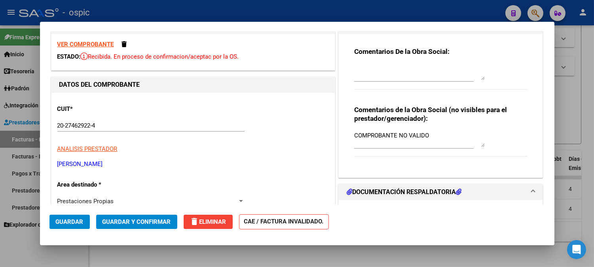
click at [139, 223] on span "Guardar y Confirmar" at bounding box center [136, 221] width 68 height 7
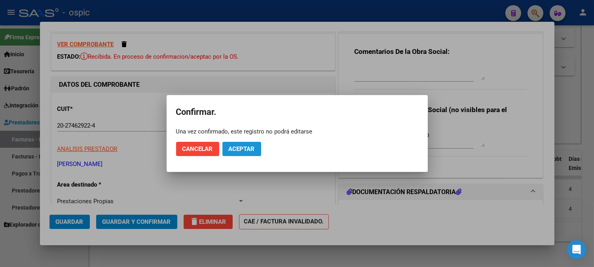
click at [246, 151] on span "Aceptar" at bounding box center [242, 148] width 26 height 7
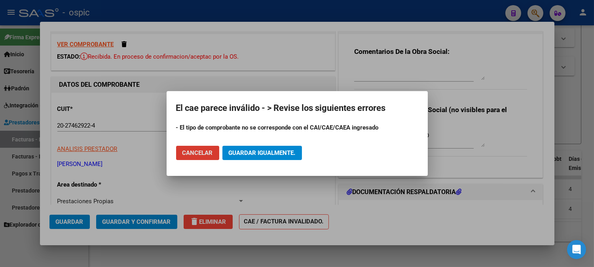
click at [246, 152] on span "Guardar igualmente." at bounding box center [262, 152] width 67 height 7
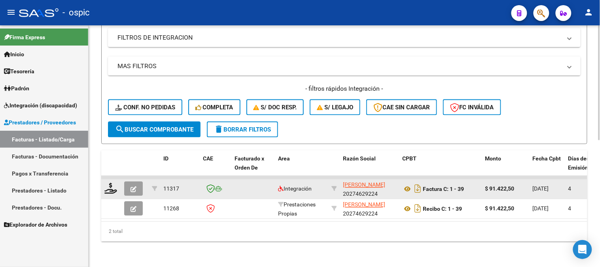
click at [136, 183] on button "button" at bounding box center [133, 189] width 19 height 14
click at [136, 186] on icon "button" at bounding box center [133, 189] width 6 height 6
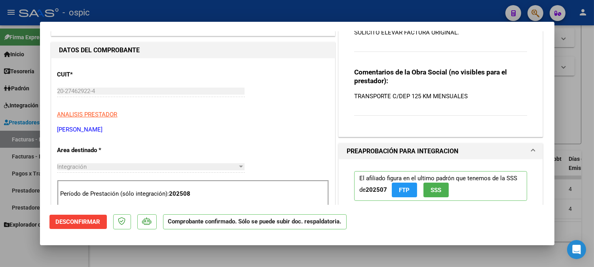
scroll to position [28, 0]
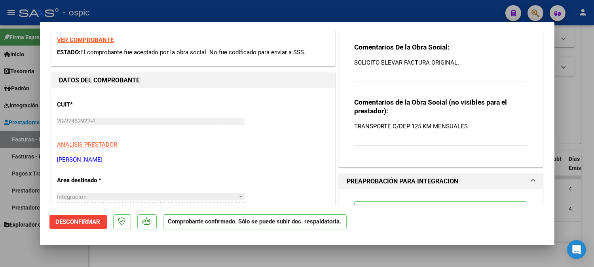
click at [107, 40] on strong "VER COMPROBANTE" at bounding box center [85, 39] width 57 height 7
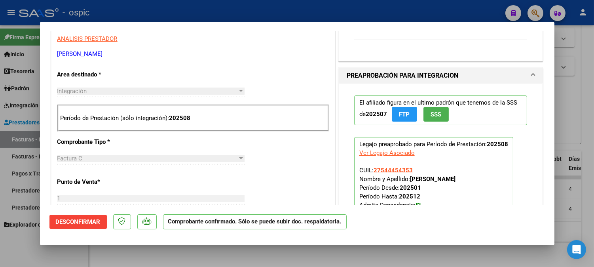
scroll to position [128, 0]
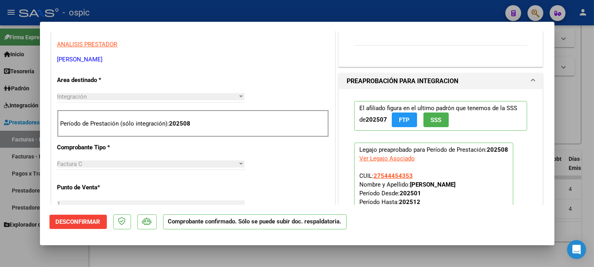
click at [83, 216] on button "Desconfirmar" at bounding box center [77, 221] width 57 height 14
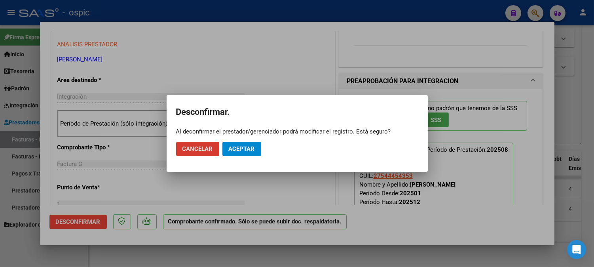
click at [251, 144] on button "Aceptar" at bounding box center [241, 149] width 39 height 14
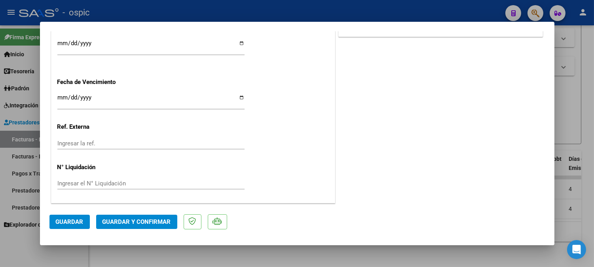
scroll to position [0, 0]
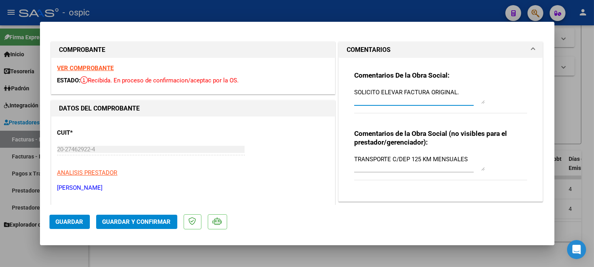
drag, startPoint x: 420, startPoint y: 92, endPoint x: 266, endPoint y: 92, distance: 153.8
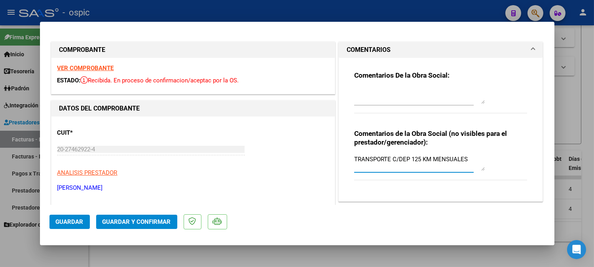
click at [471, 159] on textarea "TRANSPORTE C/DEP 125 KM MENSUALES" at bounding box center [419, 163] width 130 height 16
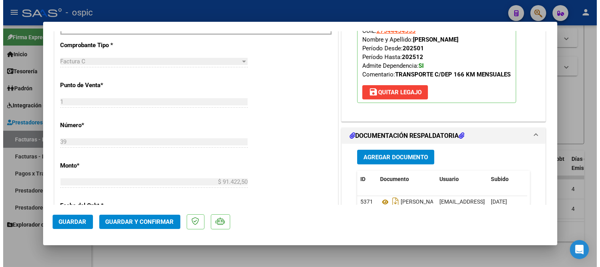
scroll to position [344, 0]
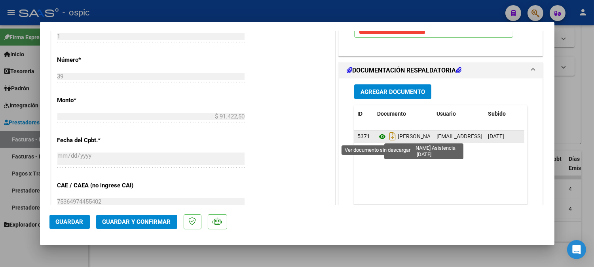
click at [378, 136] on icon at bounding box center [382, 136] width 10 height 9
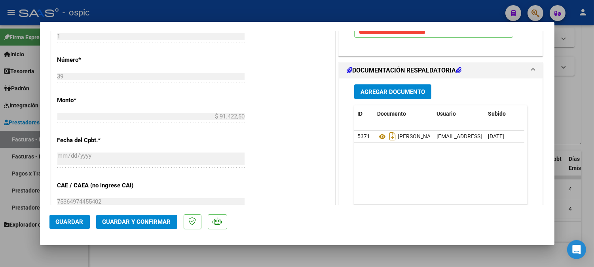
click at [147, 220] on span "Guardar y Confirmar" at bounding box center [136, 221] width 68 height 7
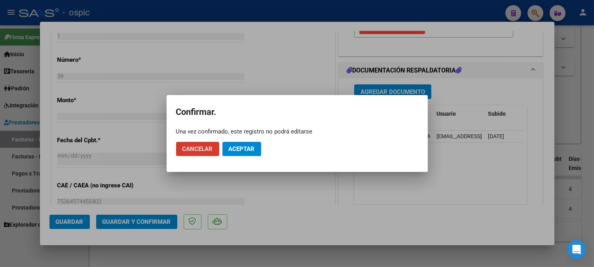
click at [224, 143] on button "Aceptar" at bounding box center [241, 149] width 39 height 14
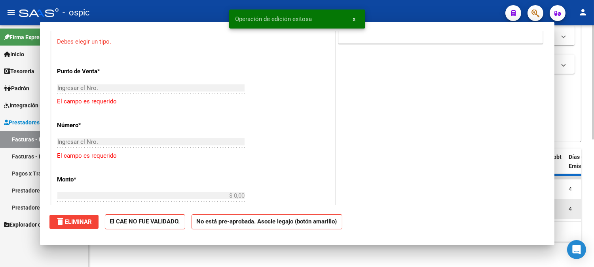
scroll to position [0, 0]
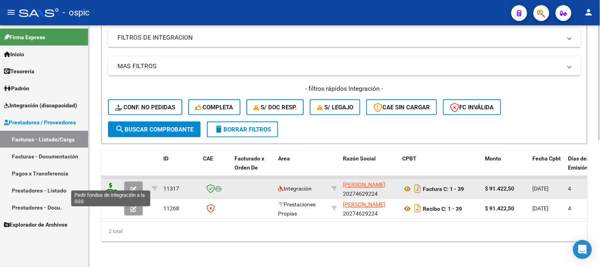
click at [110, 183] on icon at bounding box center [110, 188] width 13 height 11
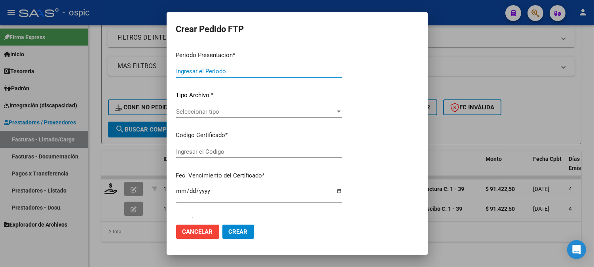
type input "202508"
type input "$ 91.422,50"
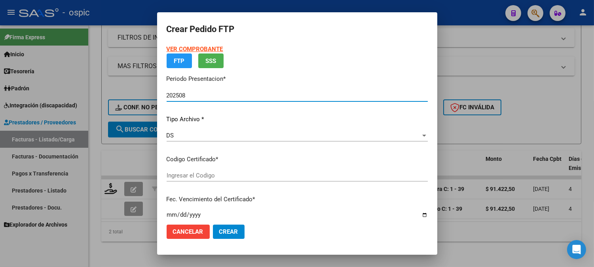
type input "0000000000000000000000000000001577214904"
type input "2028-07-01"
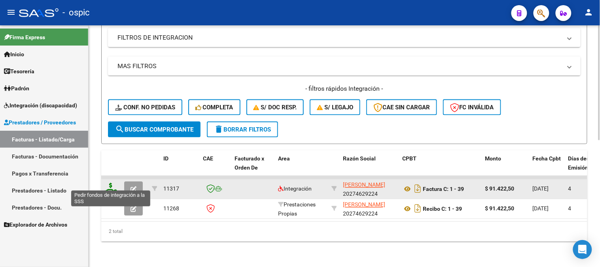
click at [110, 183] on icon at bounding box center [110, 188] width 13 height 11
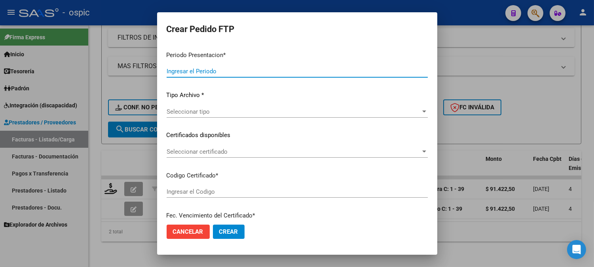
type input "202508"
type input "$ 91.422,50"
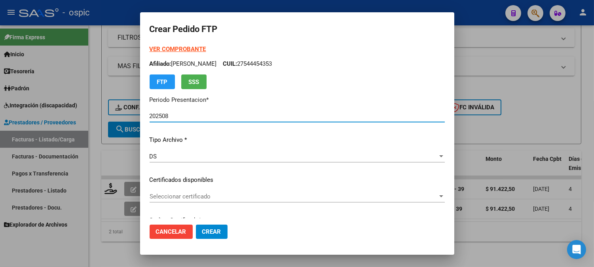
type input "0000000000000000000000000000001577214904"
type input "2028-07-01"
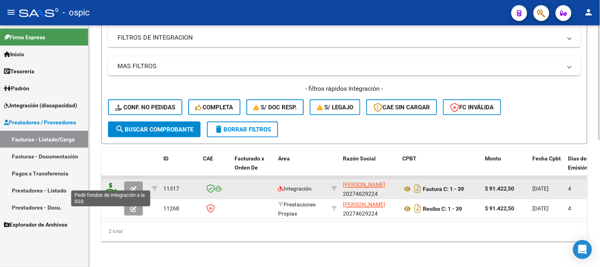
click at [110, 183] on icon at bounding box center [110, 188] width 13 height 11
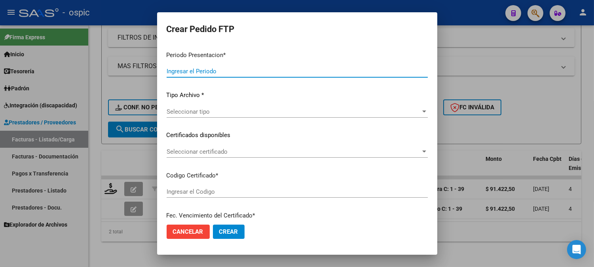
type input "202508"
type input "$ 91.422,50"
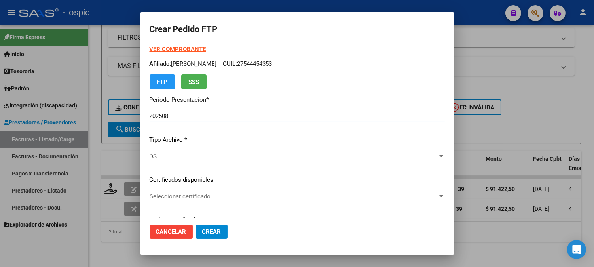
type input "0000000000000000000000000000001577214904"
type input "2028-07-01"
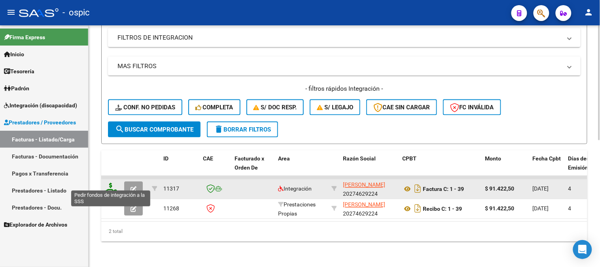
click at [109, 183] on icon at bounding box center [110, 188] width 13 height 11
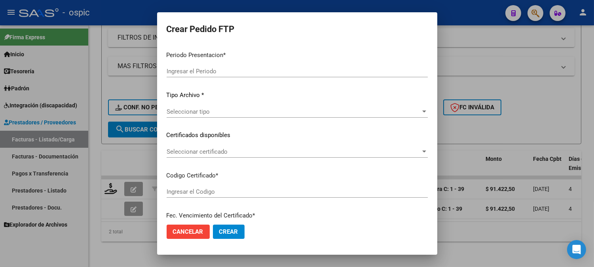
type input "202508"
type input "$ 91.422,50"
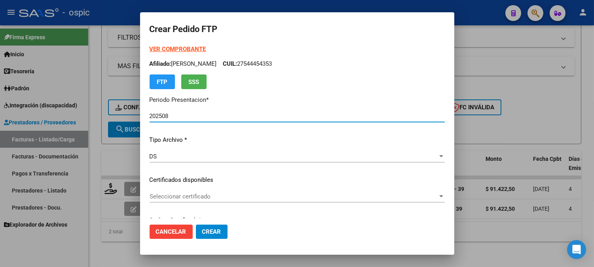
type input "0000000000000000000000000000001577214904"
type input "2028-07-01"
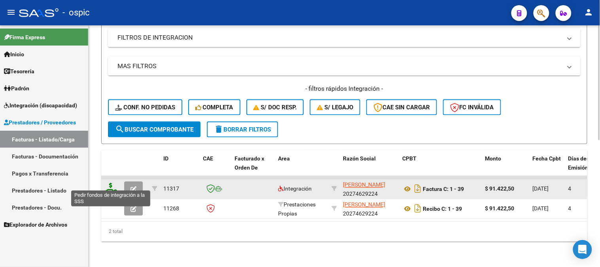
click at [112, 183] on icon at bounding box center [110, 188] width 13 height 11
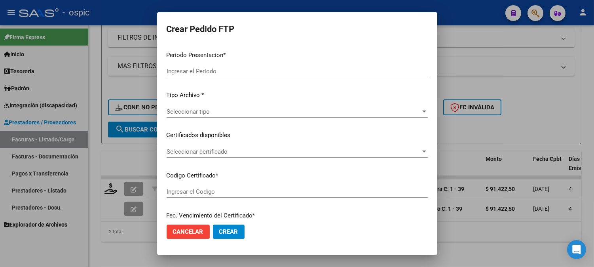
type input "202508"
type input "$ 91.422,50"
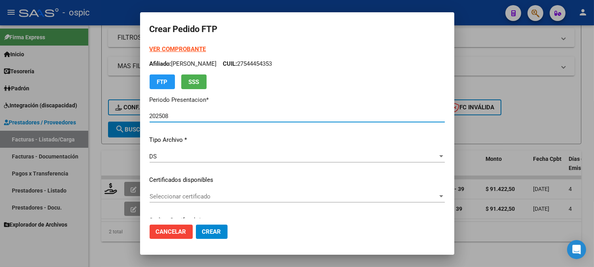
type input "0000000000000000000000000000001577214904"
type input "2028-07-01"
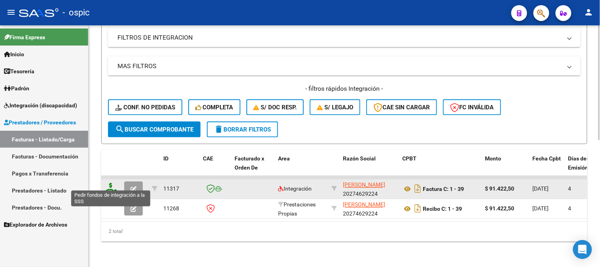
click at [111, 183] on icon at bounding box center [110, 188] width 13 height 11
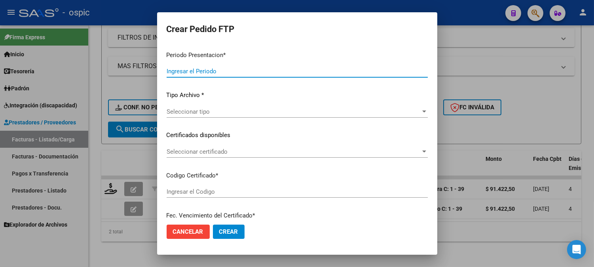
type input "202508"
type input "$ 91.422,50"
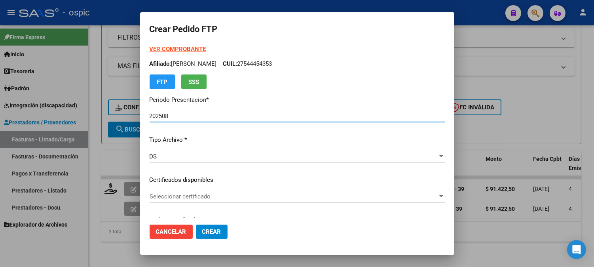
type input "0000000000000000000000000000001577214904"
type input "2028-07-01"
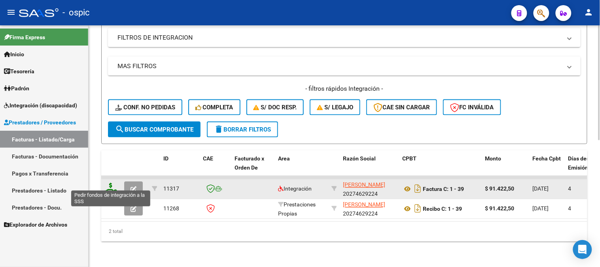
click at [108, 183] on icon at bounding box center [110, 188] width 13 height 11
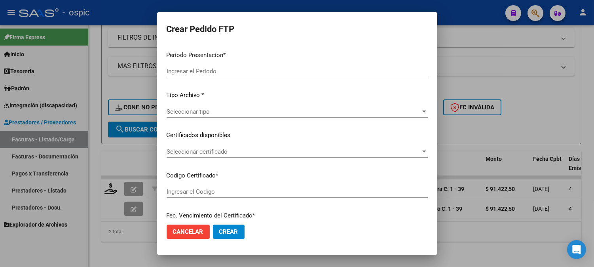
type input "202508"
type input "$ 91.422,50"
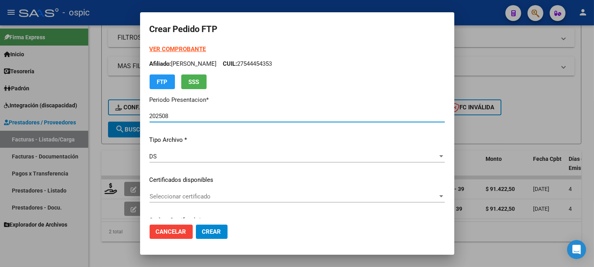
type input "0000000000000000000000000000001577214904"
type input "2028-07-01"
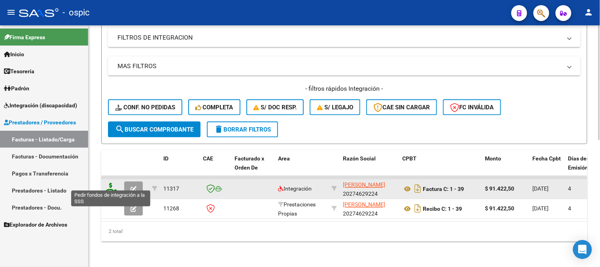
click at [112, 183] on icon at bounding box center [110, 188] width 13 height 11
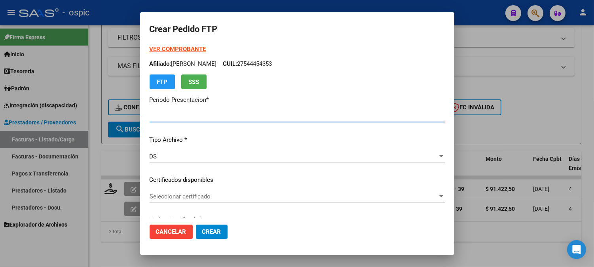
type input "202508"
type input "$ 91.422,50"
type input "0000000000000000000000000000001577214904"
type input "2028-07-01"
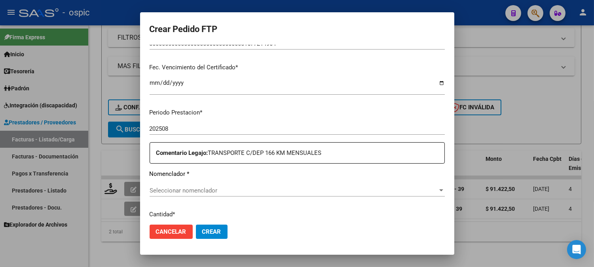
scroll to position [230, 0]
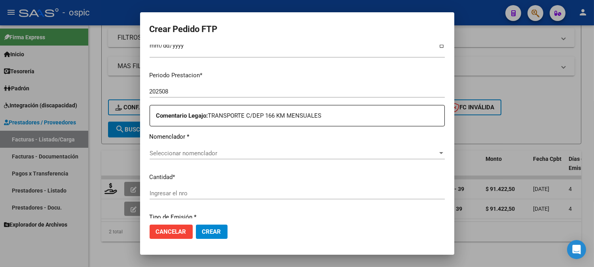
click at [297, 151] on span "Seleccionar nomenclador" at bounding box center [293, 152] width 288 height 7
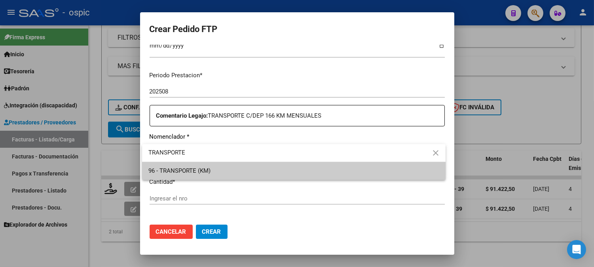
type input "TRANSPORTE"
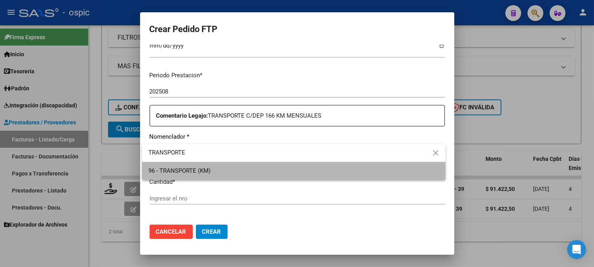
click at [261, 173] on span "96 - TRANSPORTE (KM)" at bounding box center [293, 171] width 291 height 18
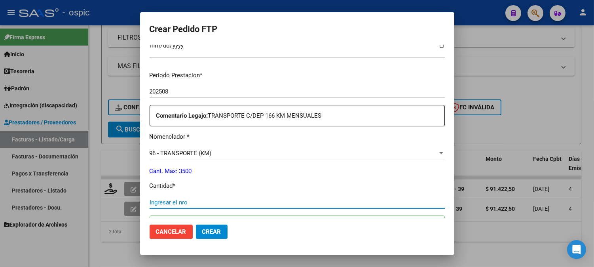
click at [244, 199] on input "Ingresar el nro" at bounding box center [296, 202] width 295 height 7
type input "125"
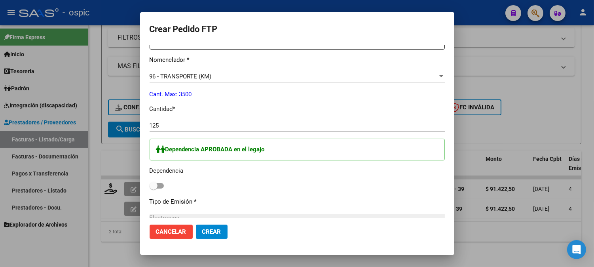
scroll to position [310, 0]
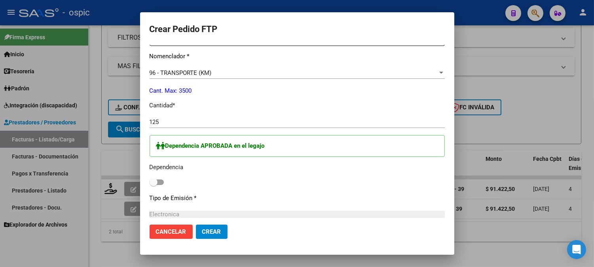
click at [154, 182] on span at bounding box center [153, 182] width 8 height 8
click at [153, 185] on input "checkbox" at bounding box center [153, 185] width 0 height 0
checkbox input "true"
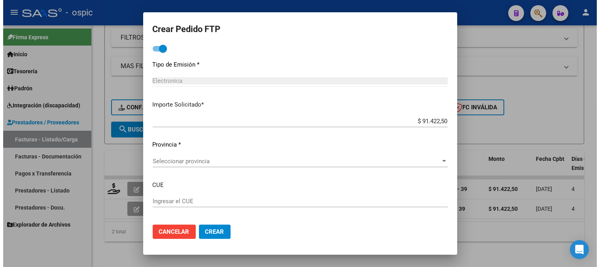
scroll to position [448, 0]
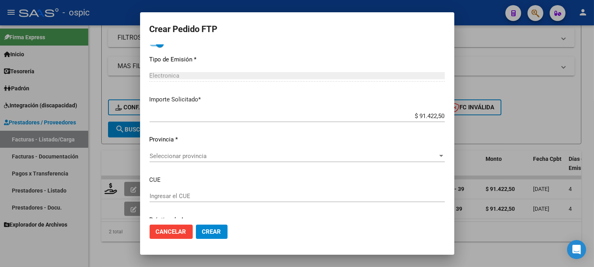
click at [189, 156] on span "Seleccionar provincia" at bounding box center [293, 155] width 288 height 7
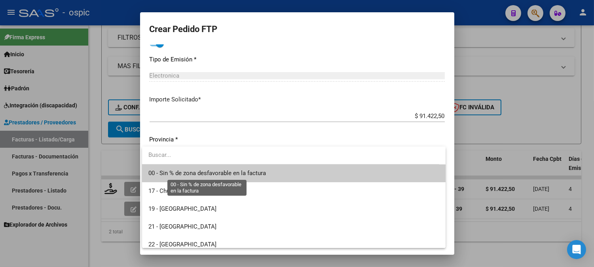
click at [186, 170] on span "00 - Sin % de zona desfavorable en la factura" at bounding box center [206, 172] width 117 height 7
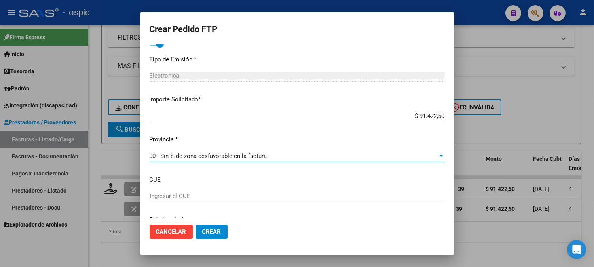
click at [218, 231] on span "Crear" at bounding box center [211, 231] width 19 height 7
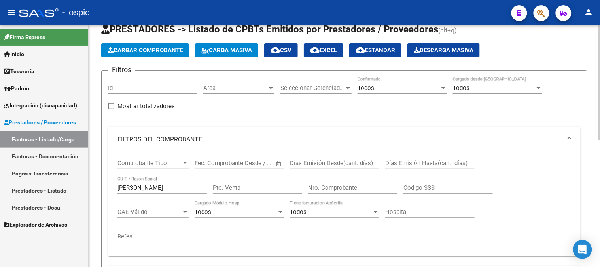
scroll to position [3, 0]
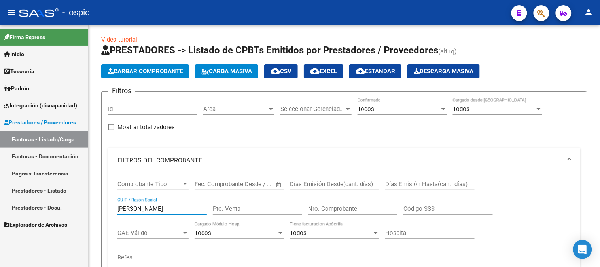
click at [46, 207] on mat-sidenav-container "Firma Express Inicio Instructivos Contacto OS Tesorería Extractos Procesados (c…" at bounding box center [300, 145] width 600 height 241
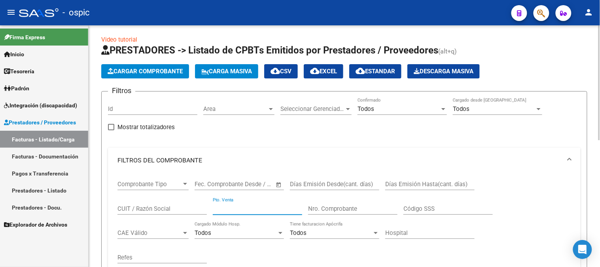
click at [274, 210] on input "Pto. Venta" at bounding box center [257, 208] width 89 height 7
type input "1"
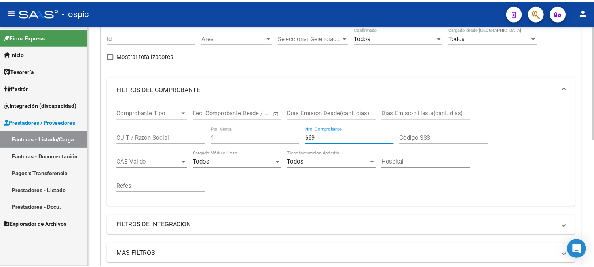
scroll to position [223, 0]
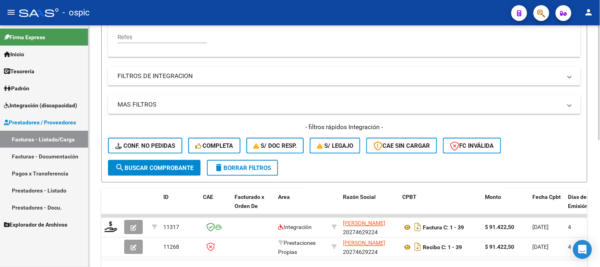
type input "669"
click at [157, 168] on span "search Buscar Comprobante" at bounding box center [154, 167] width 78 height 7
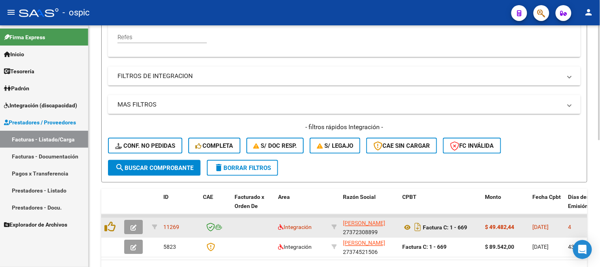
click at [132, 225] on icon "button" at bounding box center [133, 228] width 6 height 6
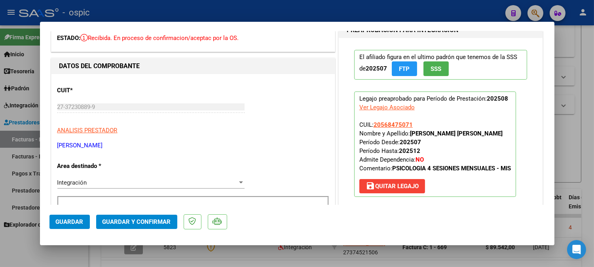
scroll to position [0, 0]
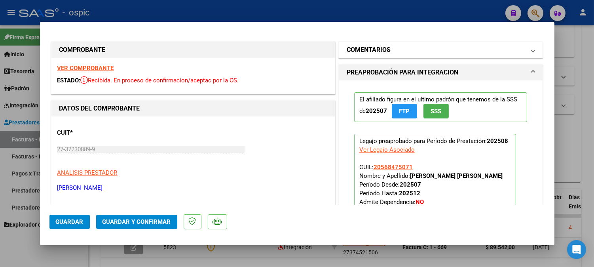
click at [397, 51] on mat-panel-title "COMENTARIOS" at bounding box center [435, 49] width 179 height 9
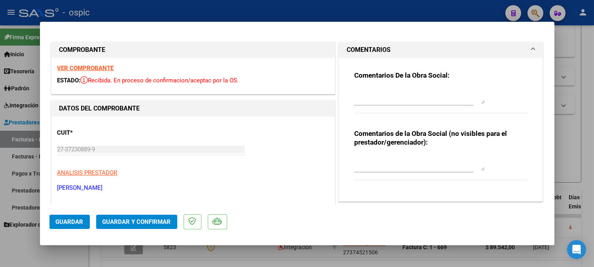
drag, startPoint x: 381, startPoint y: 155, endPoint x: 398, endPoint y: 156, distance: 17.0
click at [382, 155] on textarea at bounding box center [419, 163] width 130 height 16
type textarea "p"
type textarea "PSICO 4 SESIONES"
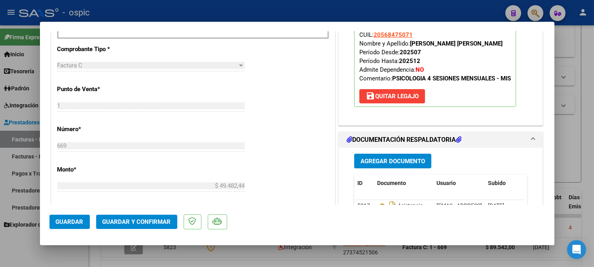
scroll to position [401, 0]
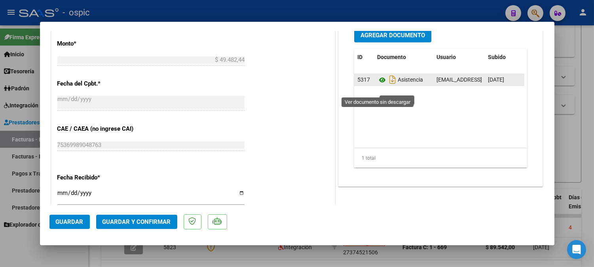
click at [378, 85] on icon at bounding box center [382, 79] width 10 height 9
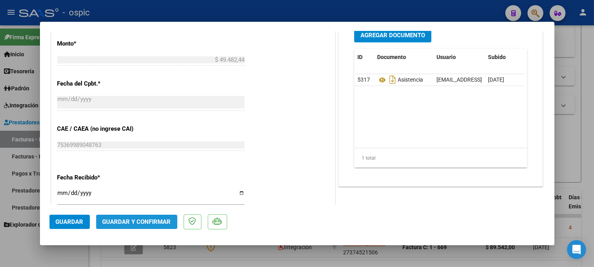
click at [157, 224] on span "Guardar y Confirmar" at bounding box center [136, 221] width 68 height 7
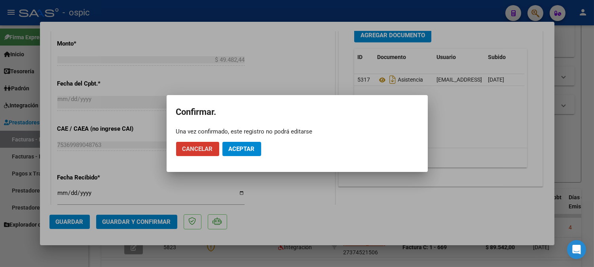
click at [247, 143] on button "Aceptar" at bounding box center [241, 149] width 39 height 14
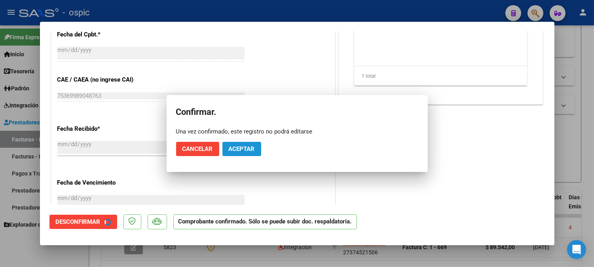
scroll to position [352, 0]
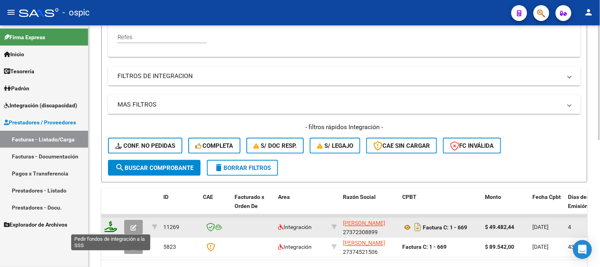
click at [109, 225] on icon at bounding box center [110, 226] width 13 height 11
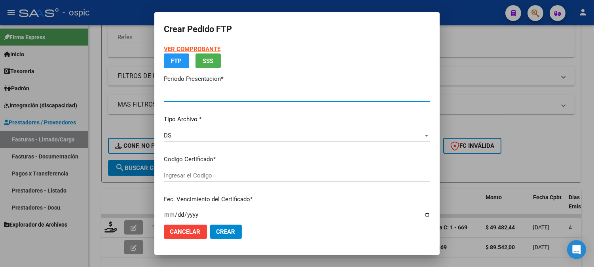
type input "202508"
type input "$ 49.482,44"
type input "6336610462"
type input "2029-05-31"
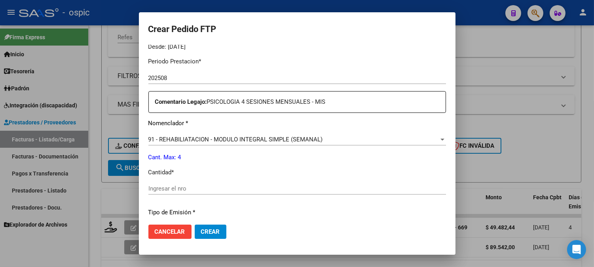
scroll to position [254, 0]
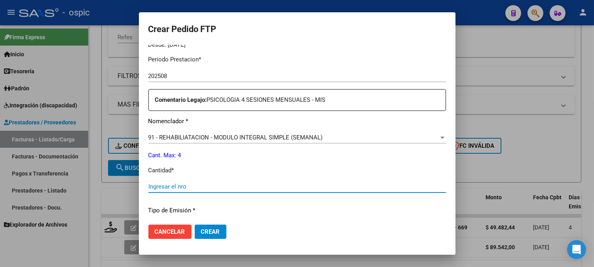
click at [294, 187] on input "Ingresar el nro" at bounding box center [296, 186] width 297 height 7
type input "4"
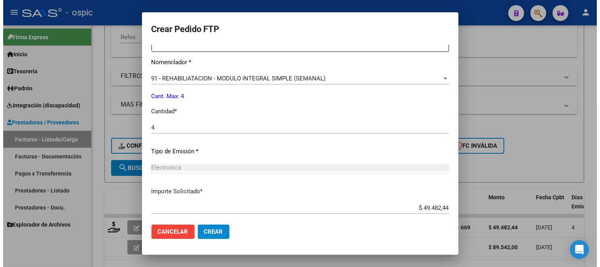
scroll to position [356, 0]
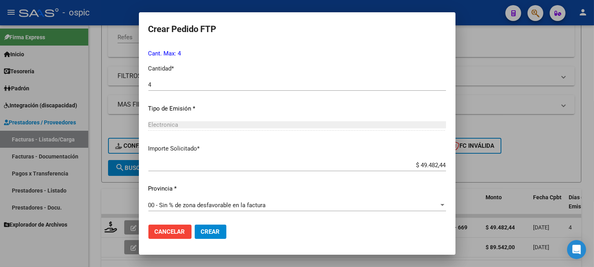
drag, startPoint x: 218, startPoint y: 233, endPoint x: 242, endPoint y: 223, distance: 26.4
click at [219, 232] on span "Crear" at bounding box center [210, 231] width 19 height 7
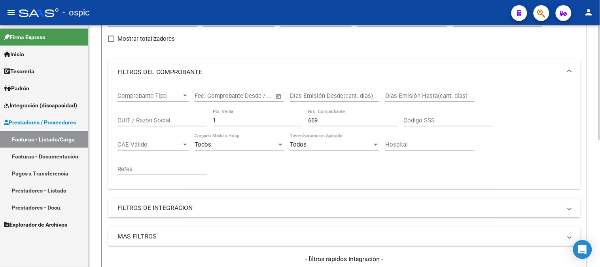
scroll to position [47, 0]
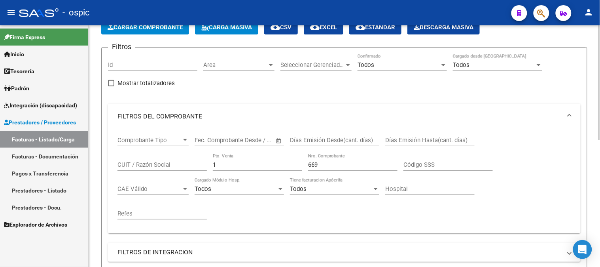
drag, startPoint x: 222, startPoint y: 164, endPoint x: 178, endPoint y: 164, distance: 43.9
click at [178, 164] on div "Comprobante Tipo Comprobante Tipo Fecha inicio – Fecha fin Fec. Comprobante Des…" at bounding box center [344, 178] width 454 height 98
type input "62"
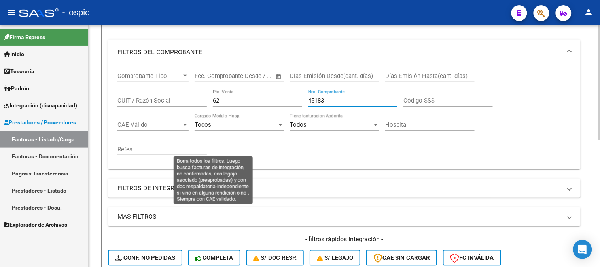
scroll to position [223, 0]
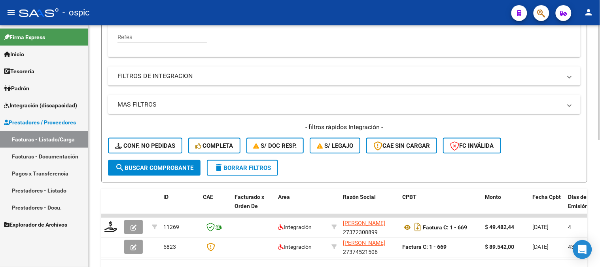
type input "45183"
click at [183, 163] on button "search Buscar Comprobante" at bounding box center [154, 168] width 93 height 16
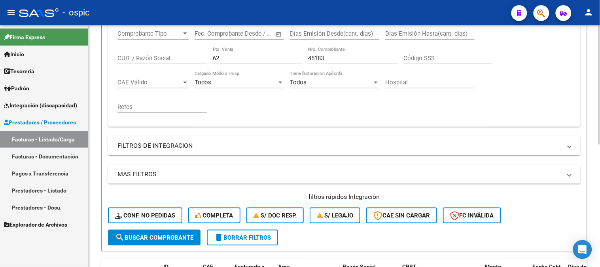
scroll to position [179, 0]
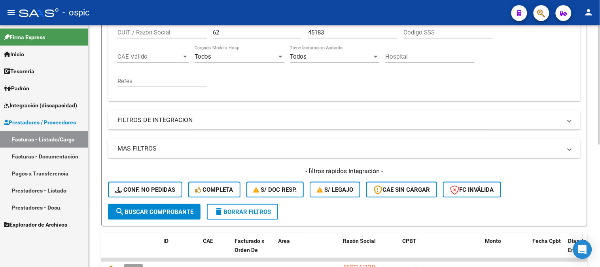
click at [148, 217] on button "search Buscar Comprobante" at bounding box center [154, 212] width 93 height 16
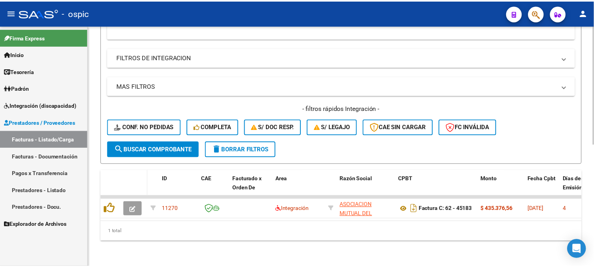
scroll to position [247, 0]
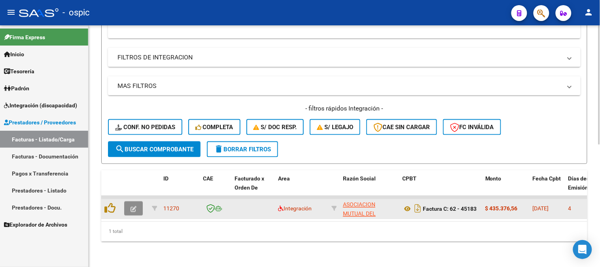
click at [137, 201] on button "button" at bounding box center [133, 208] width 19 height 14
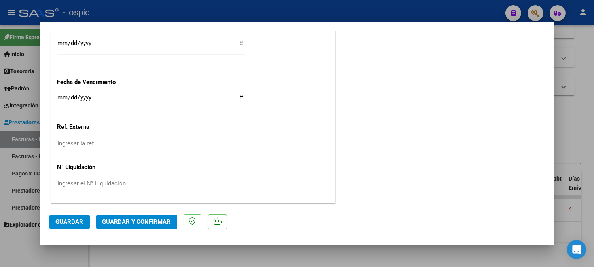
scroll to position [0, 0]
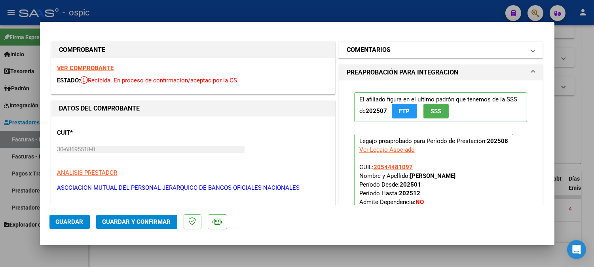
click at [386, 48] on h1 "COMENTARIOS" at bounding box center [368, 49] width 44 height 9
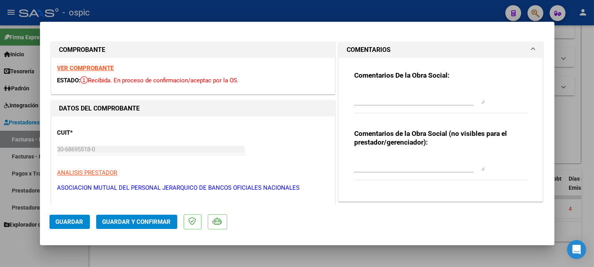
click at [406, 148] on div "Comentarios de la Obra Social (no visibles para el prestador/gerenciador):" at bounding box center [440, 159] width 173 height 60
click at [409, 152] on div "Comentarios de la Obra Social (no visibles para el prestador/gerenciador):" at bounding box center [440, 159] width 173 height 60
click at [441, 161] on textarea at bounding box center [419, 163] width 130 height 16
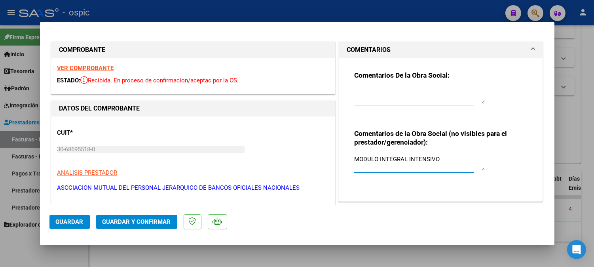
type textarea "MODULO INTEGRAL INTENSIVO"
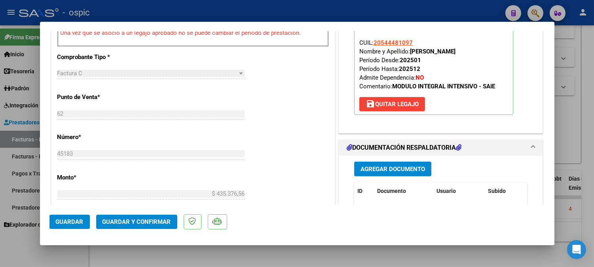
scroll to position [283, 0]
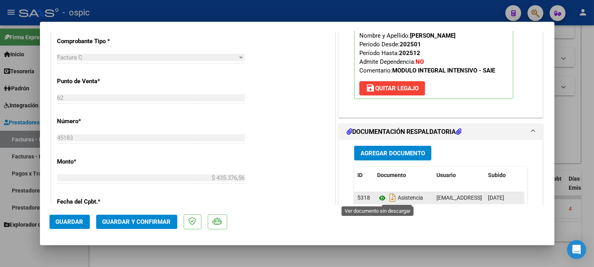
click at [378, 201] on icon at bounding box center [382, 197] width 10 height 9
click at [377, 197] on icon at bounding box center [382, 197] width 10 height 9
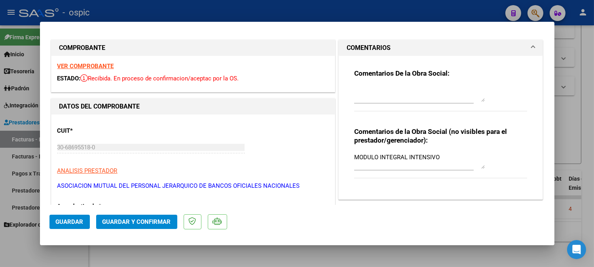
scroll to position [0, 0]
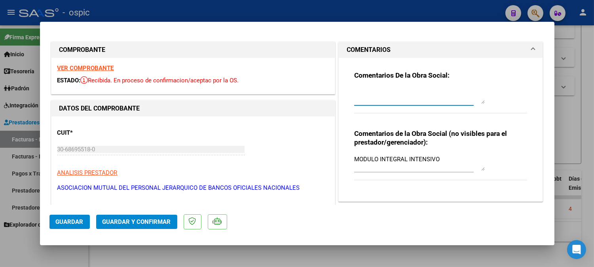
click at [390, 91] on textarea at bounding box center [419, 96] width 130 height 16
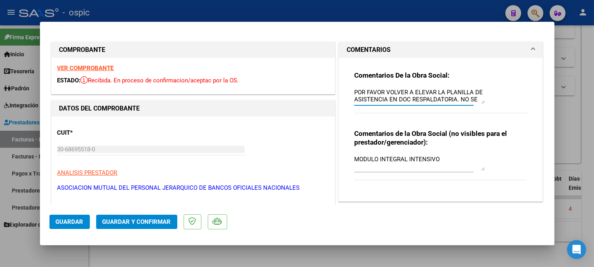
scroll to position [6, 0]
type textarea "POR FAVOR VOLVER A ELEVAR LA PLANILLA DE ASISTENCIA EN DOC RESPALDATORIA. NO SE…"
click at [476, 87] on div "POR FAVOR VOLVER A ELEVAR LA PLANILLA DE ASISTENCIA EN DOC RESPALDATORIA. NO SE…" at bounding box center [419, 95] width 130 height 19
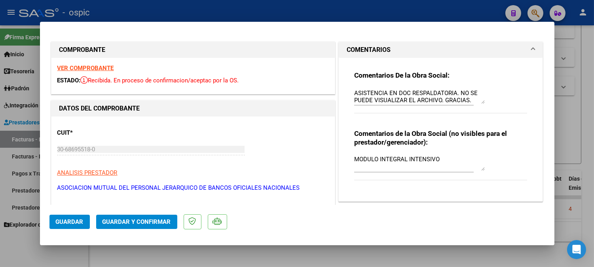
click at [476, 87] on div "POR FAVOR VOLVER A ELEVAR LA PLANILLA DE ASISTENCIA EN DOC RESPALDATORIA. NO SE…" at bounding box center [419, 95] width 130 height 19
click at [475, 87] on div "POR FAVOR VOLVER A ELEVAR LA PLANILLA DE ASISTENCIA EN DOC RESPALDATORIA. NO SE…" at bounding box center [419, 95] width 130 height 19
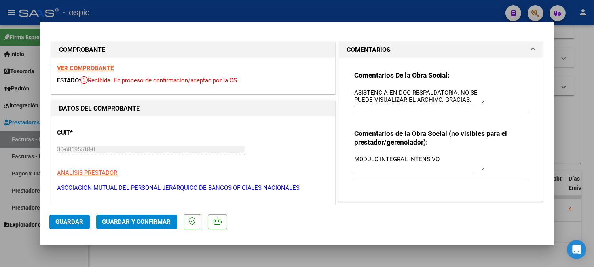
click at [475, 87] on div "POR FAVOR VOLVER A ELEVAR LA PLANILLA DE ASISTENCIA EN DOC RESPALDATORIA. NO SE…" at bounding box center [419, 95] width 130 height 19
click at [444, 87] on div "POR FAVOR VOLVER A ELEVAR LA PLANILLA DE ASISTENCIA EN DOC RESPALDATORIA. NO SE…" at bounding box center [419, 95] width 130 height 19
click at [444, 91] on textarea "POR FAVOR VOLVER A ELEVAR LA PLANILLA DE ASISTENCIA EN DOC RESPALDATORIA. NO SE…" at bounding box center [419, 96] width 130 height 16
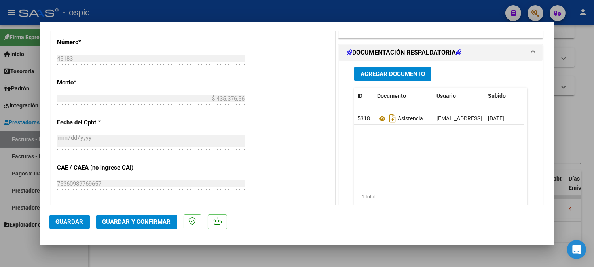
scroll to position [366, 0]
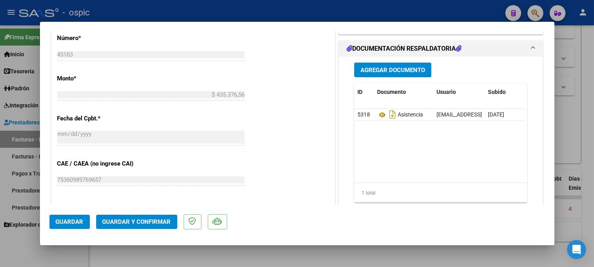
click at [139, 216] on button "Guardar y Confirmar" at bounding box center [136, 221] width 81 height 14
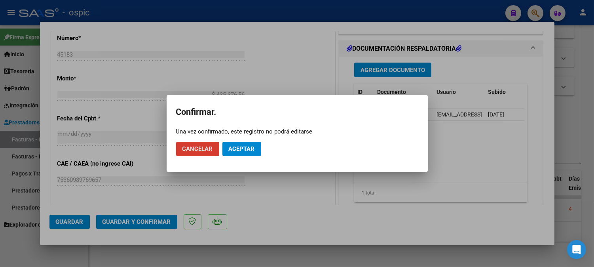
click at [253, 144] on button "Aceptar" at bounding box center [241, 149] width 39 height 14
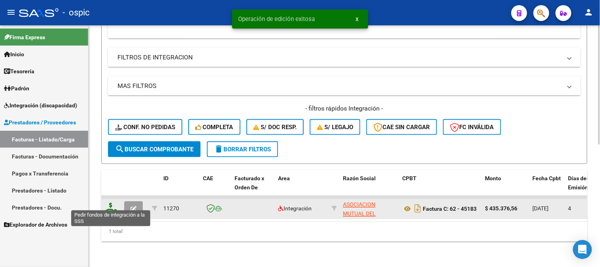
click at [111, 202] on icon at bounding box center [110, 207] width 13 height 11
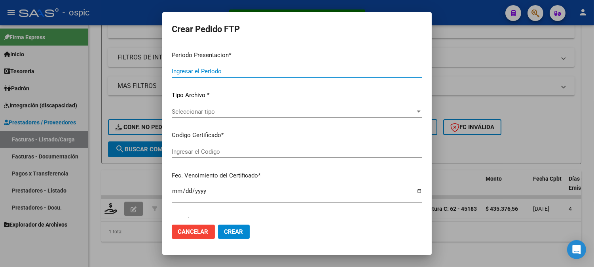
type input "202508"
type input "$ 435.376,56"
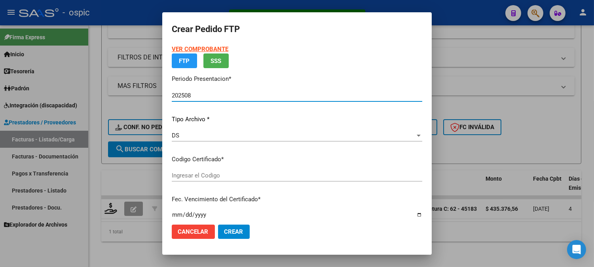
type input "0000000000000000000000000000006821079492"
type input "2031-07-23"
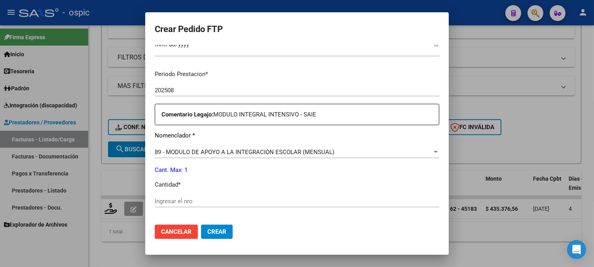
scroll to position [233, 0]
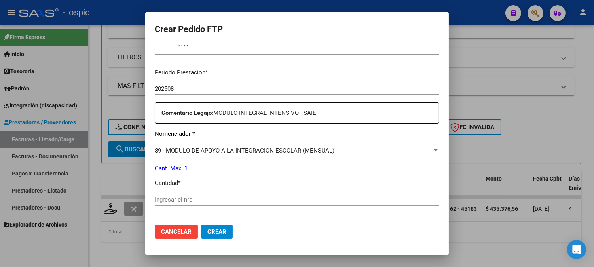
click at [267, 151] on span "89 - MODULO DE APOYO A LA INTEGRACION ESCOLAR (MENSUAL)" at bounding box center [245, 150] width 180 height 7
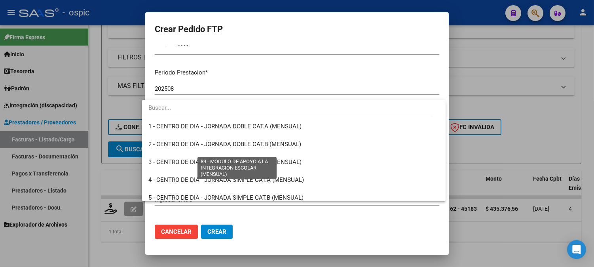
scroll to position [1542, 0]
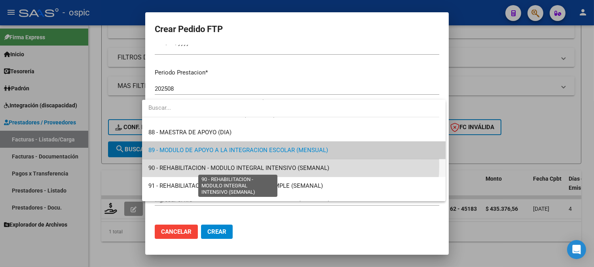
click at [279, 165] on span "90 - REHABILITACION - MODULO INTEGRAL INTENSIVO (SEMANAL)" at bounding box center [238, 167] width 181 height 7
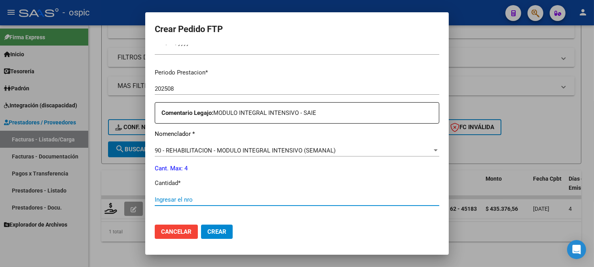
click at [238, 200] on input "Ingresar el nro" at bounding box center [297, 199] width 284 height 7
type input "4"
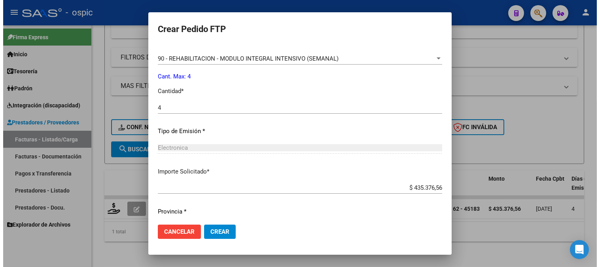
scroll to position [325, 0]
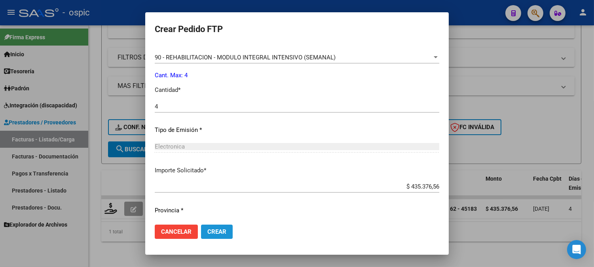
click at [221, 230] on button "Crear" at bounding box center [217, 231] width 32 height 14
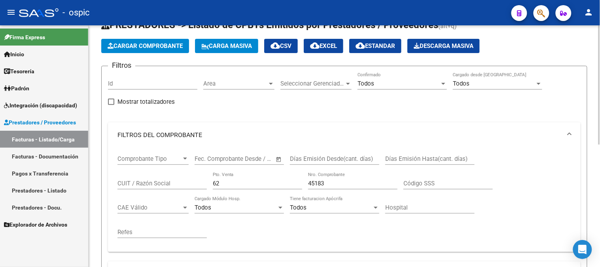
scroll to position [27, 0]
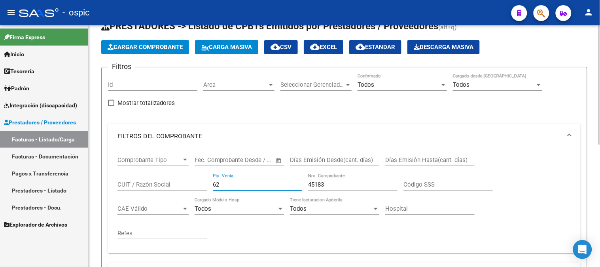
drag, startPoint x: 228, startPoint y: 181, endPoint x: 181, endPoint y: 187, distance: 47.4
click at [182, 187] on div "Comprobante Tipo Comprobante Tipo Fecha inicio – Fecha fin Fec. Comprobante Des…" at bounding box center [344, 198] width 454 height 98
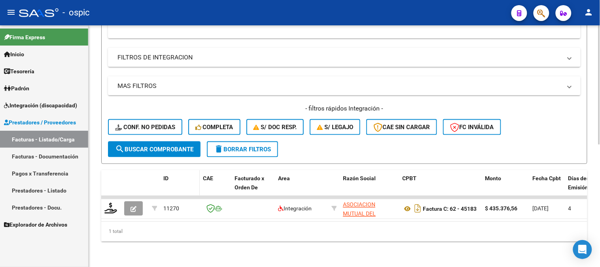
scroll to position [247, 0]
type input "45185"
click at [165, 146] on span "search Buscar Comprobante" at bounding box center [154, 149] width 78 height 7
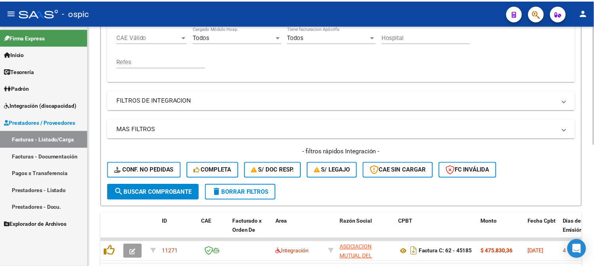
scroll to position [203, 0]
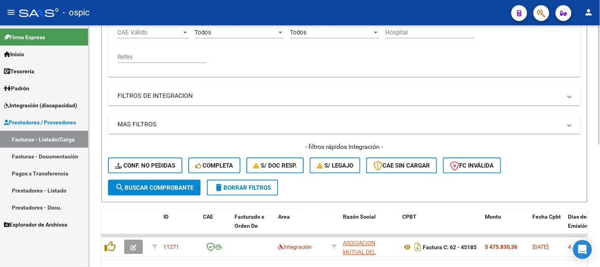
click at [593, 186] on div "Video tutorial PRESTADORES -> Listado de CPBTs Emitidos por Prestadores / Prove…" at bounding box center [345, 63] width 513 height 482
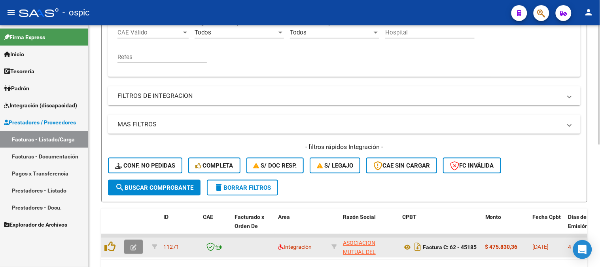
click at [134, 243] on span "button" at bounding box center [133, 246] width 6 height 7
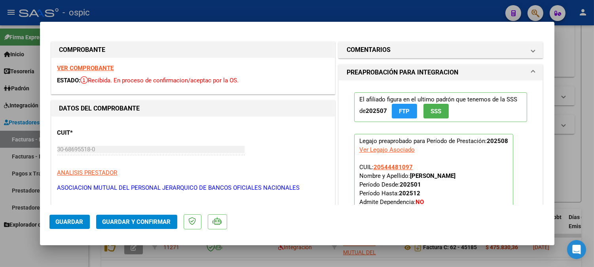
type input "$ 0,00"
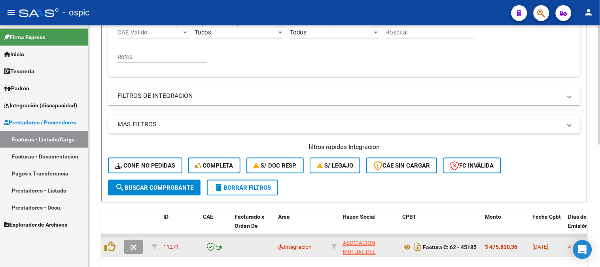
click at [132, 241] on button "button" at bounding box center [133, 247] width 19 height 14
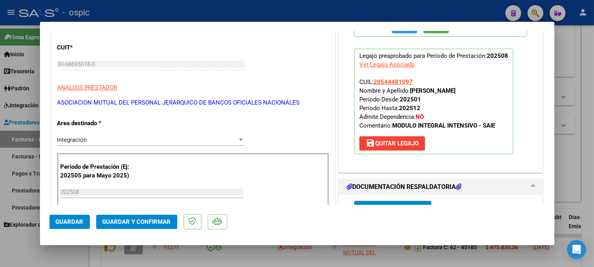
scroll to position [0, 0]
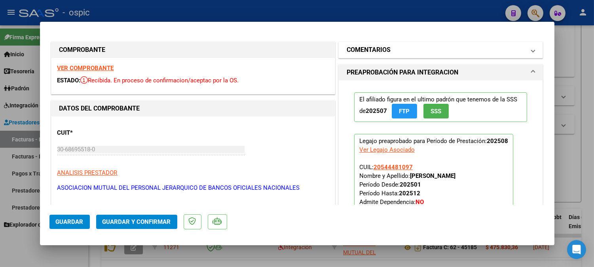
click at [378, 50] on h1 "COMENTARIOS" at bounding box center [368, 49] width 44 height 9
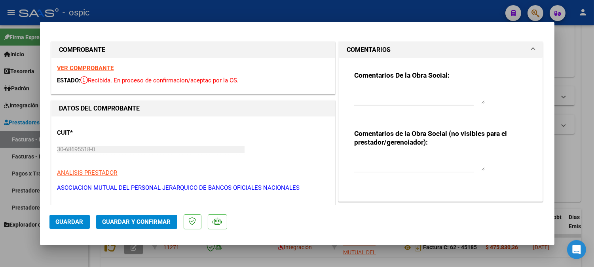
drag, startPoint x: 389, startPoint y: 159, endPoint x: 592, endPoint y: 116, distance: 208.1
click at [390, 159] on textarea at bounding box center [419, 163] width 130 height 16
type textarea "SAIE"
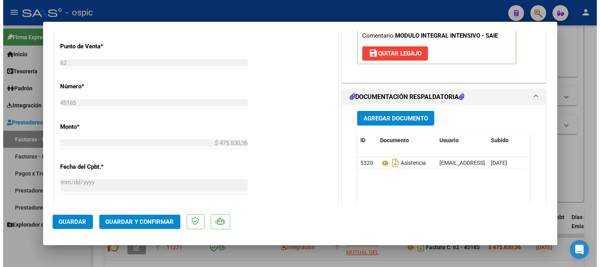
scroll to position [332, 0]
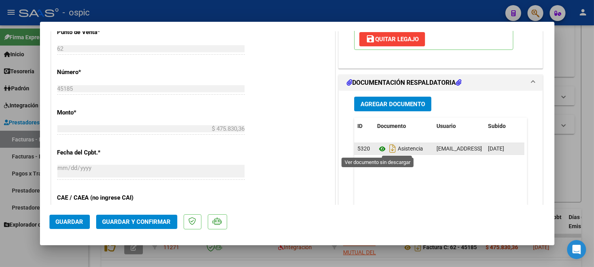
click at [377, 147] on icon at bounding box center [382, 148] width 10 height 9
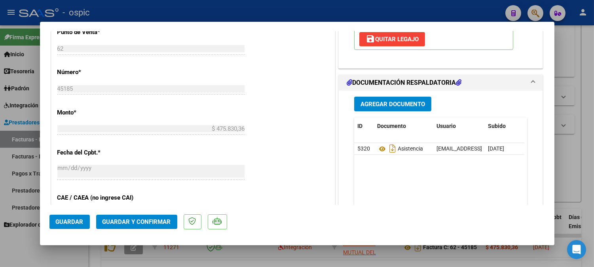
click at [162, 219] on span "Guardar y Confirmar" at bounding box center [136, 221] width 68 height 7
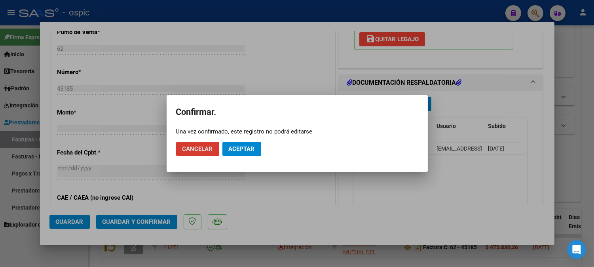
click at [240, 149] on span "Aceptar" at bounding box center [242, 148] width 26 height 7
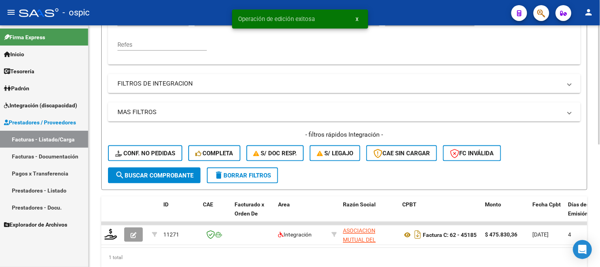
click at [593, 140] on div at bounding box center [599, 193] width 2 height 119
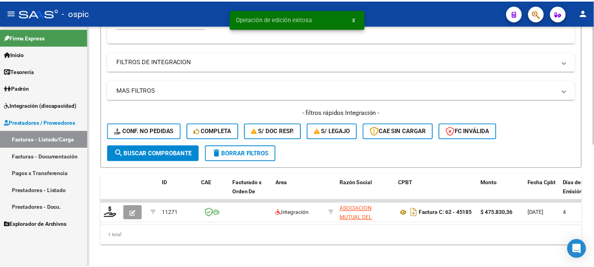
scroll to position [247, 0]
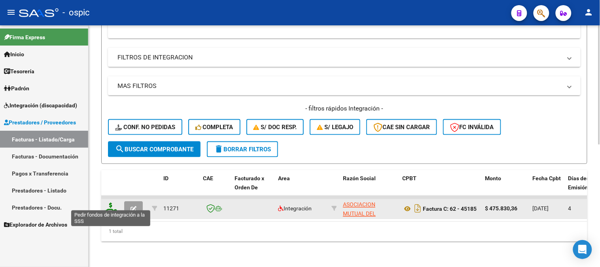
click at [110, 202] on icon at bounding box center [110, 207] width 13 height 11
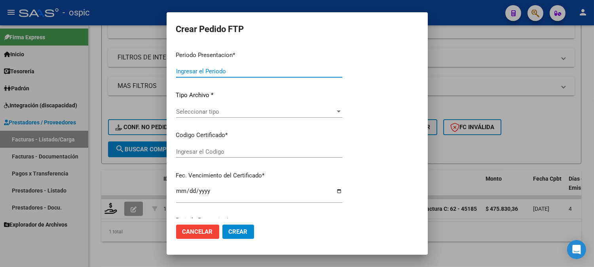
type input "202508"
type input "$ 475.830,36"
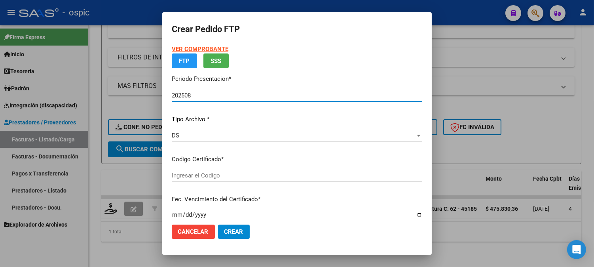
type input "0000000000000000000000000000006821079492"
type input "2031-07-23"
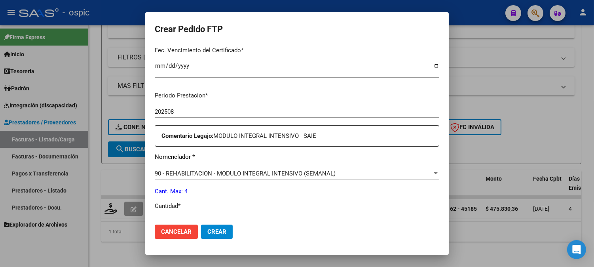
scroll to position [241, 0]
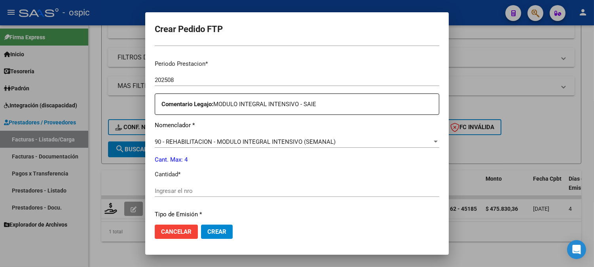
click at [283, 143] on span "90 - REHABILITACION - MODULO INTEGRAL INTENSIVO (SEMANAL)" at bounding box center [245, 141] width 181 height 7
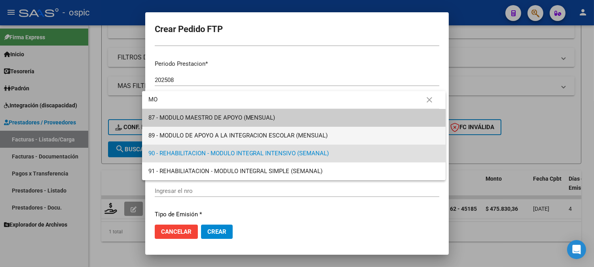
scroll to position [0, 0]
type input "MODULO"
click at [267, 131] on span "89 - MODULO DE APOYO A LA INTEGRACION ESCOLAR (MENSUAL)" at bounding box center [293, 136] width 291 height 18
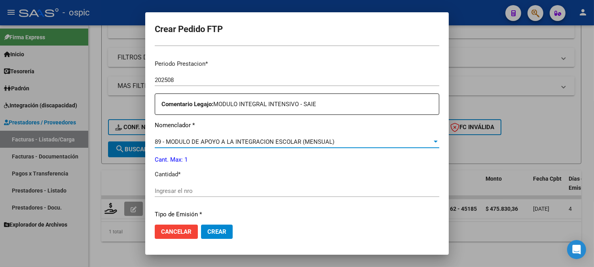
click at [217, 189] on input "Ingresar el nro" at bounding box center [297, 190] width 284 height 7
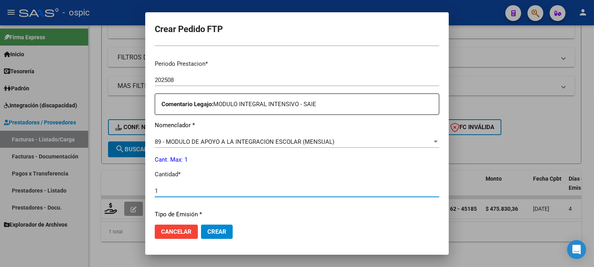
type input "1"
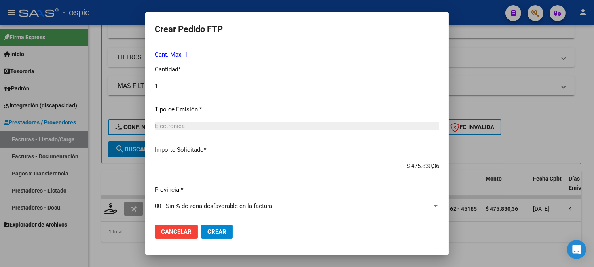
scroll to position [347, 0]
click at [207, 228] on span "Crear" at bounding box center [216, 231] width 19 height 7
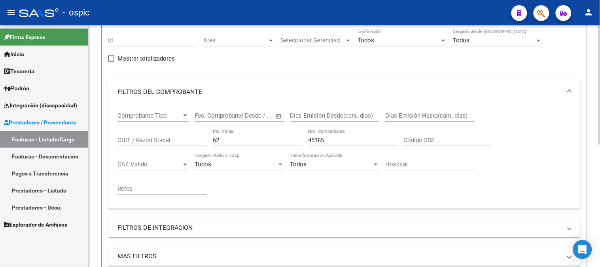
scroll to position [0, 0]
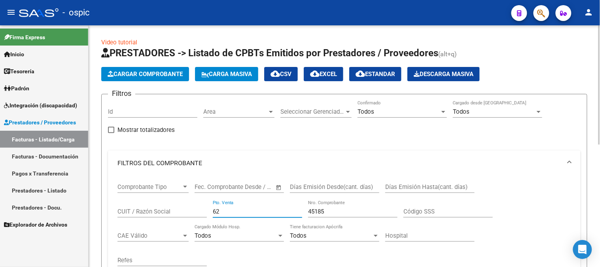
click at [169, 212] on div "Comprobante Tipo Comprobante Tipo Fecha inicio – Fecha fin Fec. Comprobante Des…" at bounding box center [344, 225] width 454 height 98
type input "4"
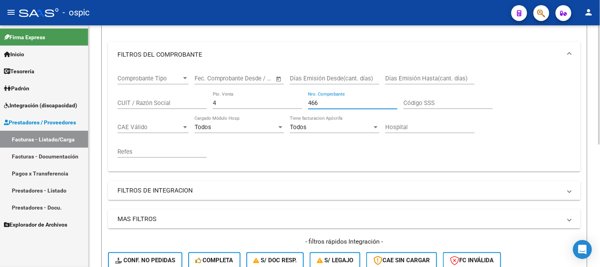
scroll to position [247, 0]
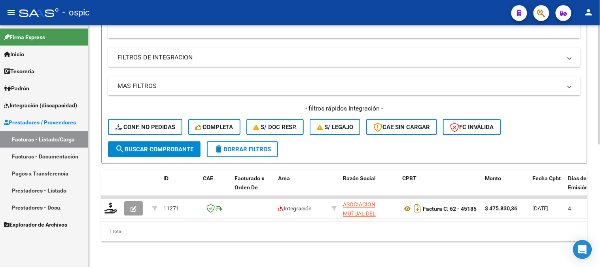
type input "466"
click at [159, 146] on span "search Buscar Comprobante" at bounding box center [154, 149] width 78 height 7
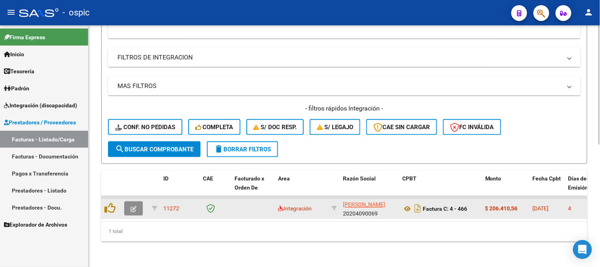
click at [130, 206] on icon "button" at bounding box center [133, 209] width 6 height 6
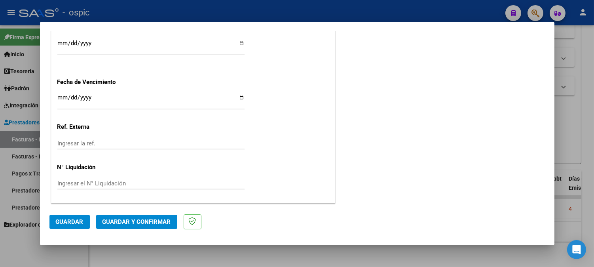
scroll to position [0, 0]
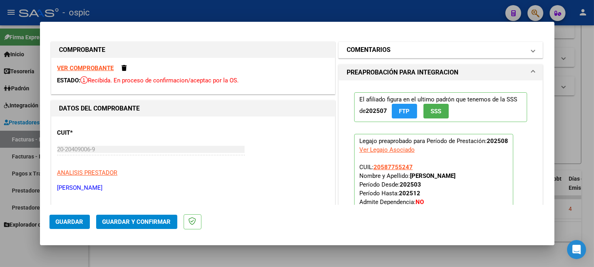
click at [366, 46] on h1 "COMENTARIOS" at bounding box center [368, 49] width 44 height 9
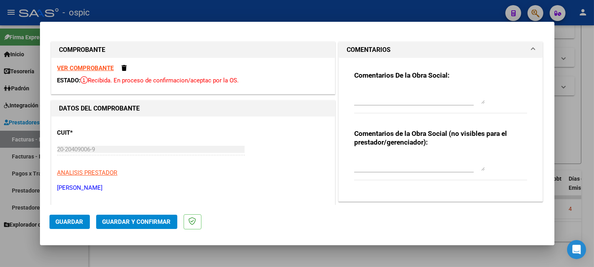
click at [396, 157] on textarea at bounding box center [419, 163] width 130 height 16
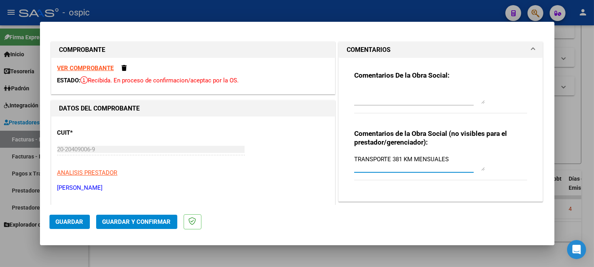
type textarea "TRANSPORTE 381 KM MENSUALES"
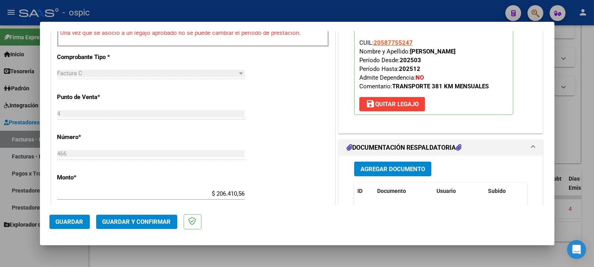
scroll to position [304, 0]
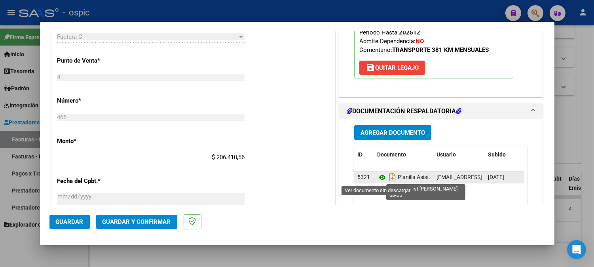
click at [380, 176] on icon at bounding box center [382, 176] width 10 height 9
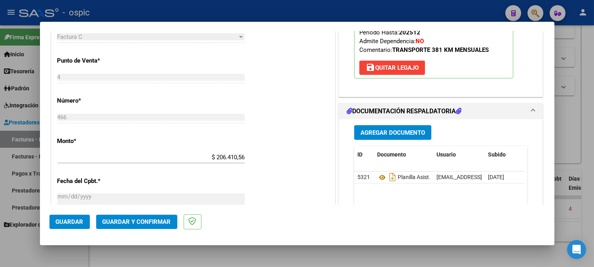
click at [128, 218] on span "Guardar y Confirmar" at bounding box center [136, 221] width 68 height 7
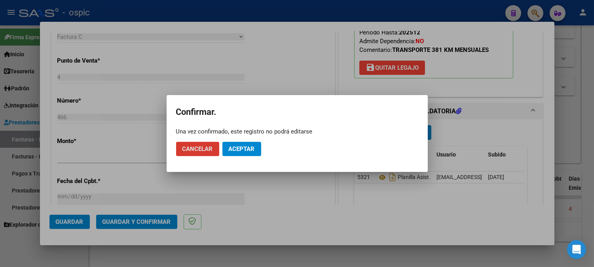
click at [249, 149] on span "Aceptar" at bounding box center [242, 148] width 26 height 7
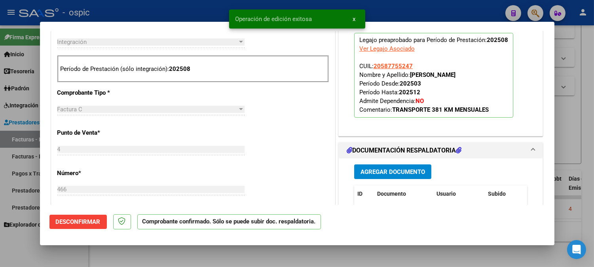
scroll to position [171, 0]
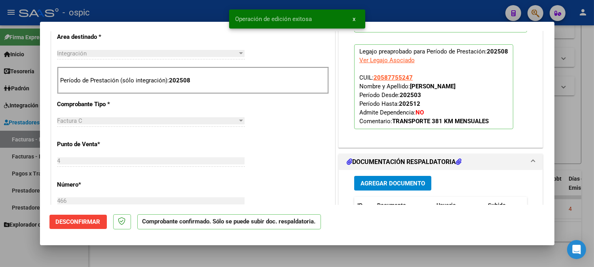
type input "$ 0,00"
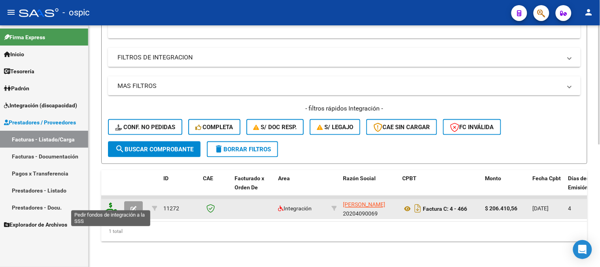
click at [110, 204] on icon at bounding box center [110, 207] width 13 height 11
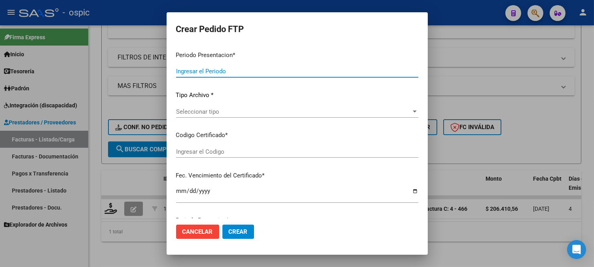
type input "202508"
type input "$ 206.410,56"
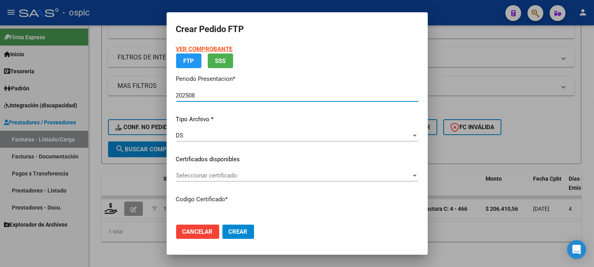
type input "2002150959"
type input "2030-03-28"
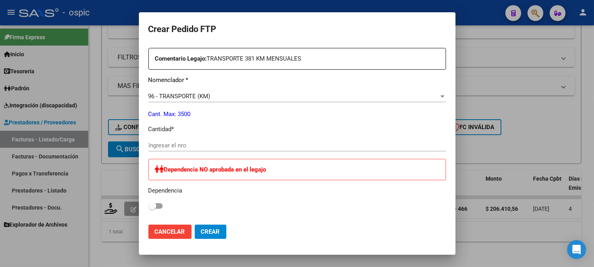
scroll to position [303, 0]
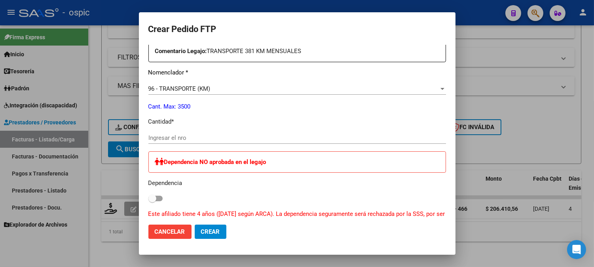
click at [256, 134] on input "Ingresar el nro" at bounding box center [296, 137] width 297 height 7
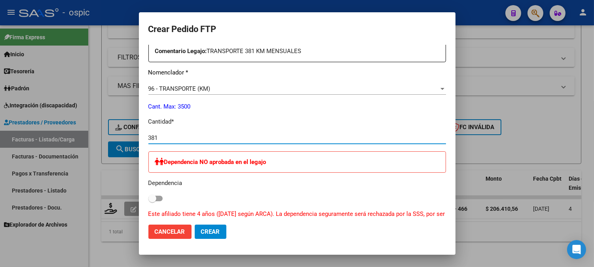
type input "381"
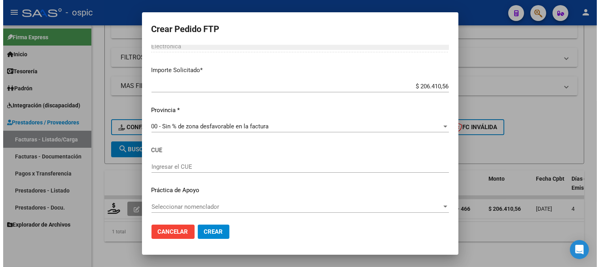
scroll to position [512, 0]
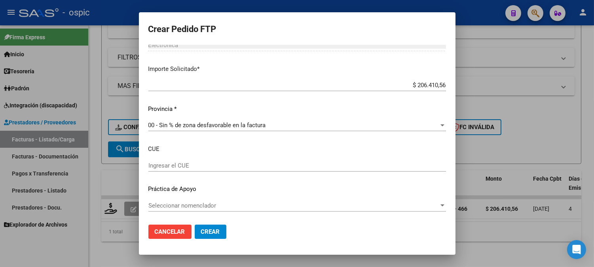
click at [221, 233] on button "Crear" at bounding box center [211, 231] width 32 height 14
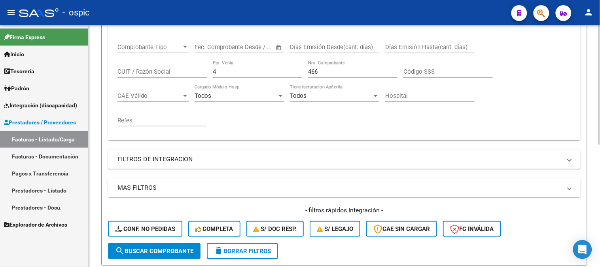
scroll to position [115, 0]
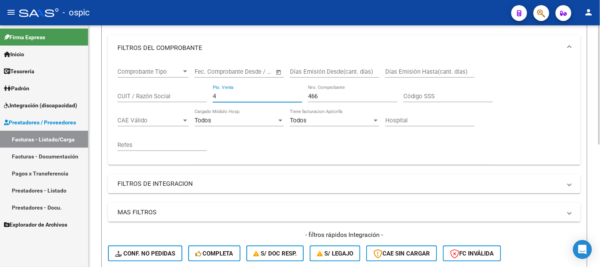
drag, startPoint x: 220, startPoint y: 103, endPoint x: 159, endPoint y: 106, distance: 61.0
click at [159, 106] on div "Comprobante Tipo Comprobante Tipo Fecha inicio – Fecha fin Fec. Comprobante Des…" at bounding box center [344, 110] width 454 height 98
type input "1"
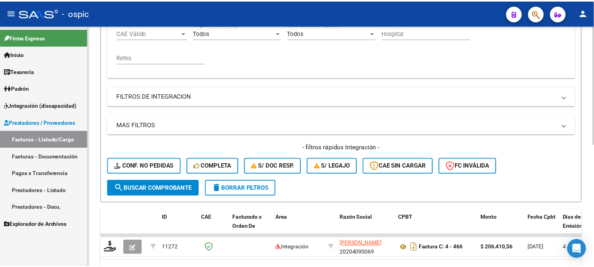
scroll to position [247, 0]
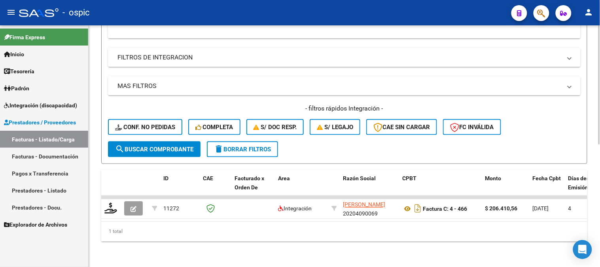
type input "670"
click at [157, 146] on span "search Buscar Comprobante" at bounding box center [154, 149] width 78 height 7
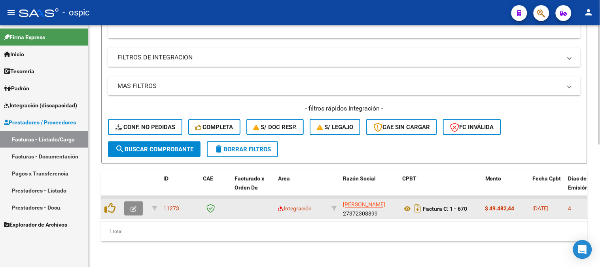
click at [129, 201] on button "button" at bounding box center [133, 208] width 19 height 14
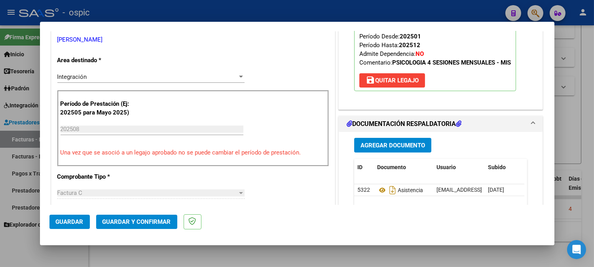
scroll to position [0, 0]
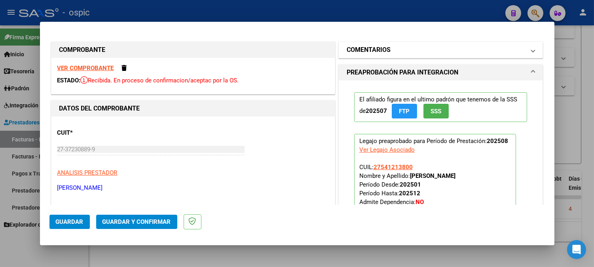
drag, startPoint x: 350, startPoint y: 45, endPoint x: 358, endPoint y: 49, distance: 8.7
click at [356, 47] on h1 "COMENTARIOS" at bounding box center [368, 49] width 44 height 9
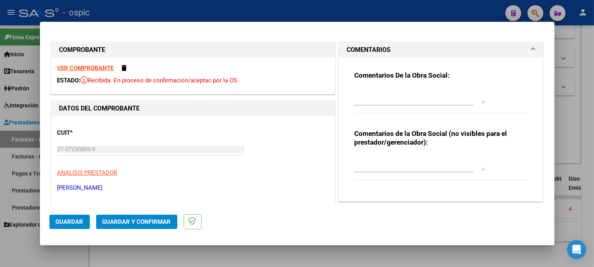
click at [382, 164] on textarea at bounding box center [419, 163] width 130 height 16
type textarea "PSICO 4 SESIONES"
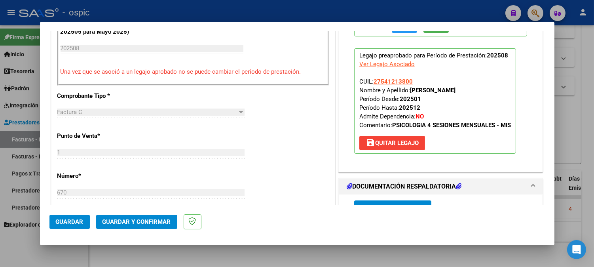
scroll to position [362, 0]
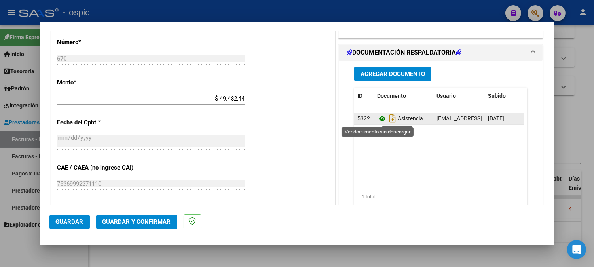
click at [377, 117] on icon at bounding box center [382, 118] width 10 height 9
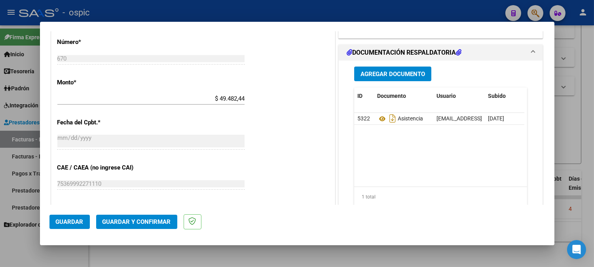
click at [153, 221] on span "Guardar y Confirmar" at bounding box center [136, 221] width 68 height 7
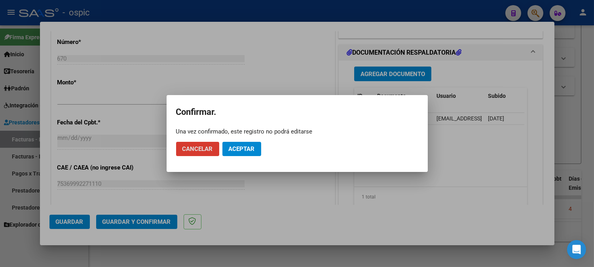
click at [246, 149] on span "Aceptar" at bounding box center [242, 148] width 26 height 7
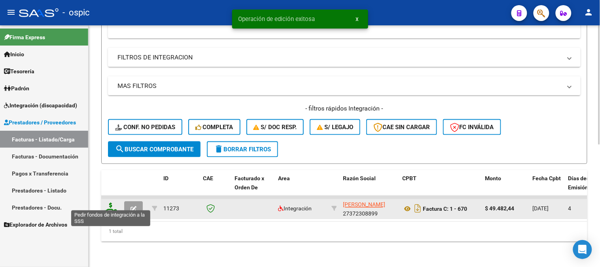
click at [110, 202] on icon at bounding box center [110, 207] width 13 height 11
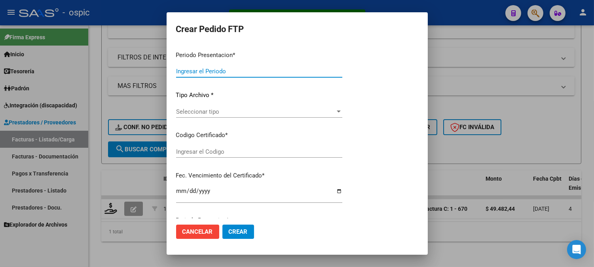
type input "202508"
type input "$ 49.482,44"
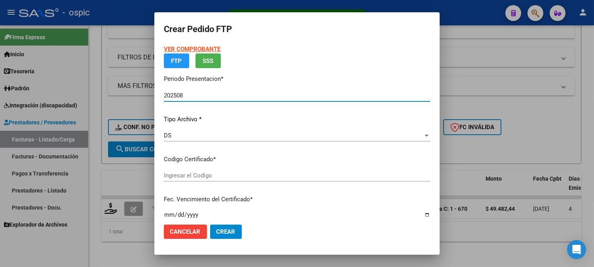
type input "0000000000000000000000000000002829546180"
type input "2026-01-10"
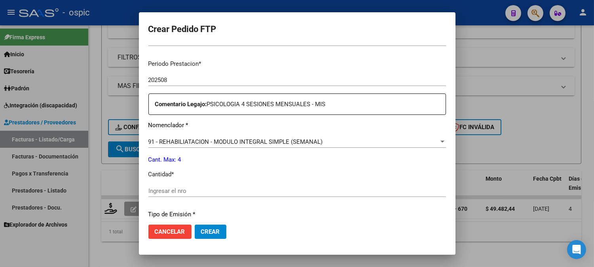
scroll to position [244, 0]
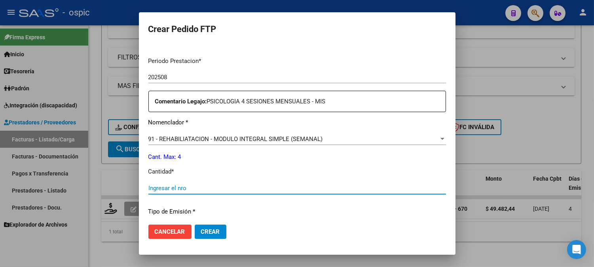
click at [303, 187] on input "Ingresar el nro" at bounding box center [296, 187] width 297 height 7
type input "4"
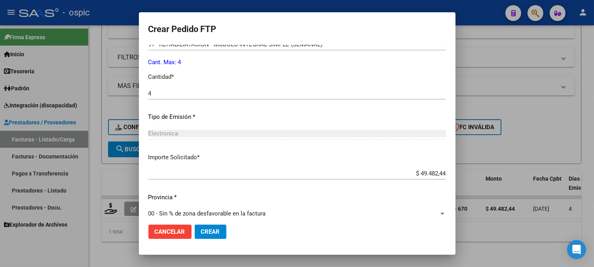
scroll to position [347, 0]
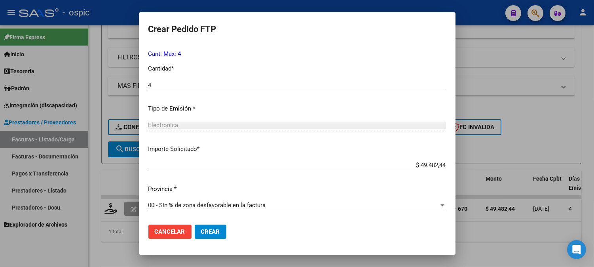
click at [219, 227] on button "Crear" at bounding box center [211, 231] width 32 height 14
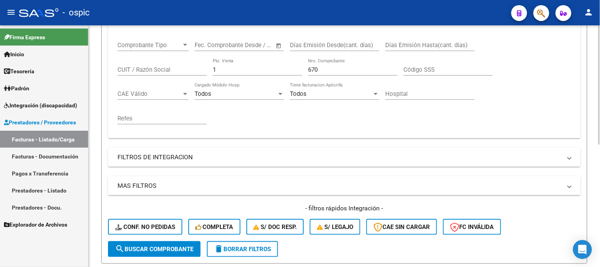
scroll to position [71, 0]
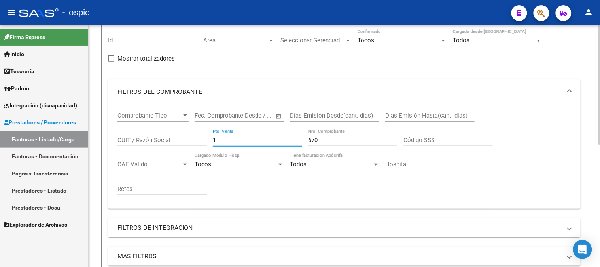
drag, startPoint x: 176, startPoint y: 140, endPoint x: 168, endPoint y: 141, distance: 7.6
click at [168, 140] on div "Comprobante Tipo Comprobante Tipo Fecha inicio – Fecha fin Fec. Comprobante Des…" at bounding box center [344, 153] width 454 height 98
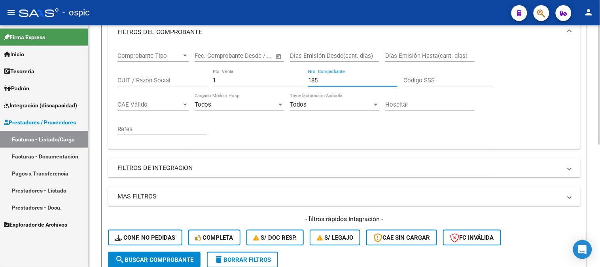
scroll to position [247, 0]
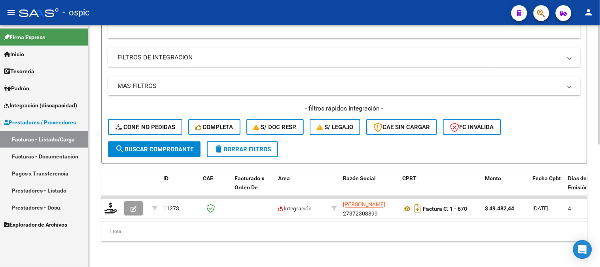
click at [180, 141] on button "search Buscar Comprobante" at bounding box center [154, 149] width 93 height 16
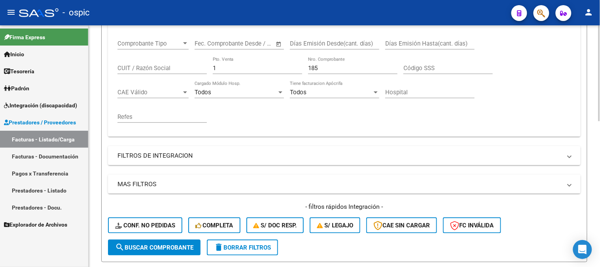
scroll to position [115, 0]
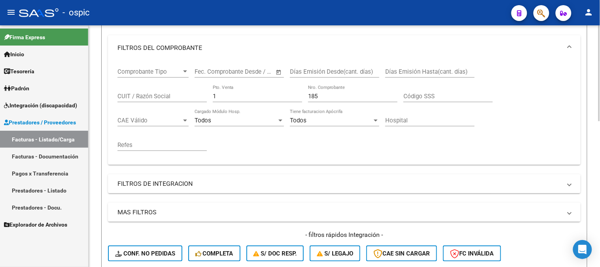
click at [236, 92] on div "1 Pto. Venta" at bounding box center [257, 93] width 89 height 17
type input "185"
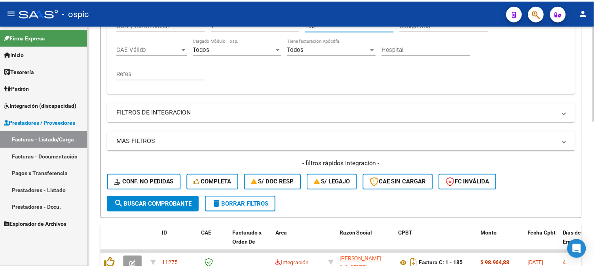
scroll to position [291, 0]
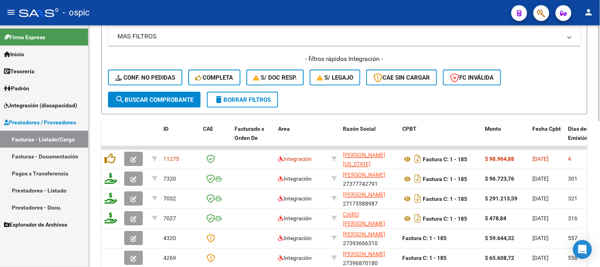
click at [166, 101] on span "search Buscar Comprobante" at bounding box center [154, 99] width 78 height 7
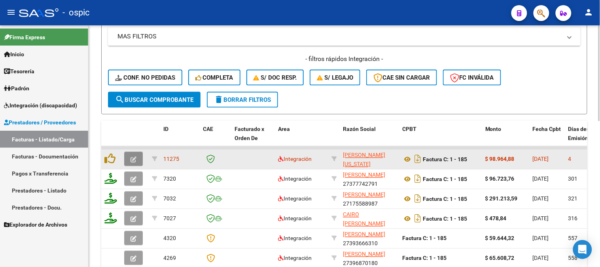
click at [131, 157] on icon "button" at bounding box center [133, 160] width 6 height 6
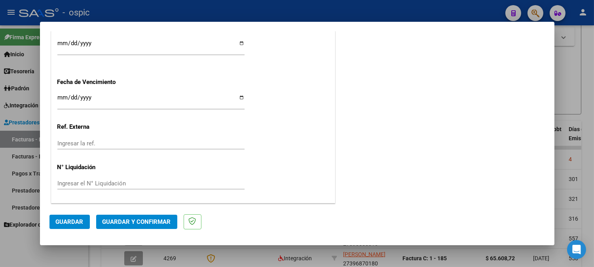
scroll to position [0, 0]
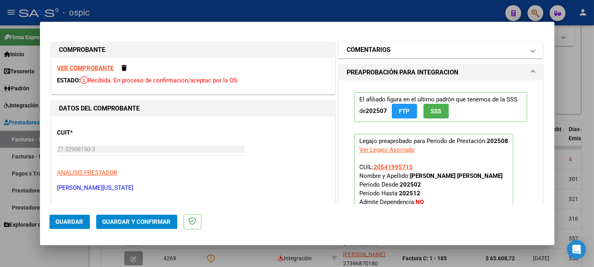
click at [403, 52] on mat-panel-title "COMENTARIOS" at bounding box center [435, 49] width 179 height 9
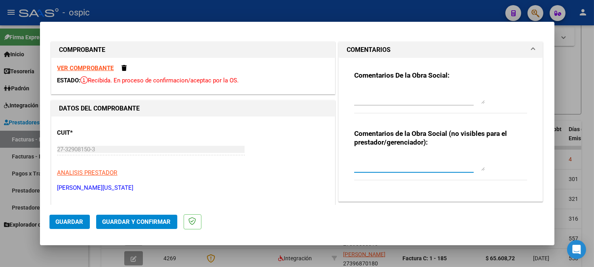
click at [378, 157] on textarea at bounding box center [419, 163] width 130 height 16
drag, startPoint x: 381, startPoint y: 161, endPoint x: 425, endPoint y: 118, distance: 62.1
click at [382, 160] on textarea at bounding box center [419, 163] width 130 height 16
type textarea "PSICO 8 SESIONES"
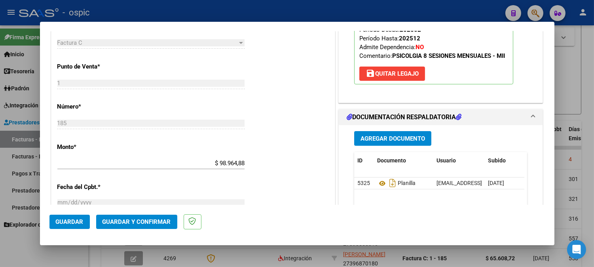
scroll to position [369, 0]
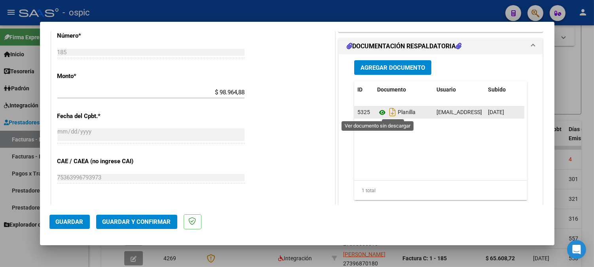
click at [377, 113] on icon at bounding box center [382, 112] width 10 height 9
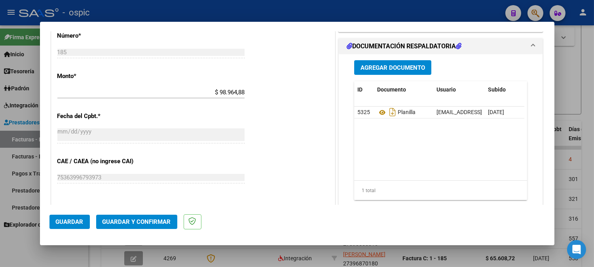
click at [155, 219] on span "Guardar y Confirmar" at bounding box center [136, 221] width 68 height 7
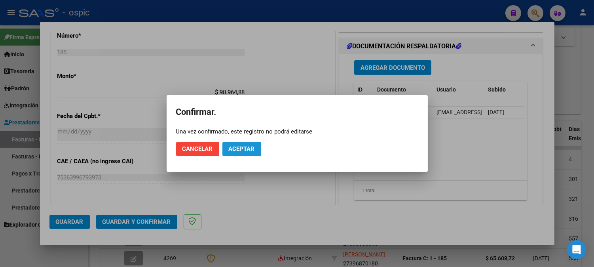
click at [240, 147] on span "Aceptar" at bounding box center [242, 148] width 26 height 7
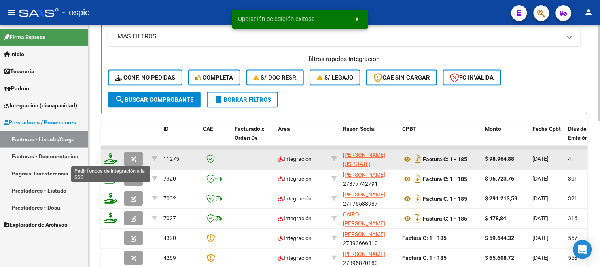
click at [111, 156] on icon at bounding box center [110, 158] width 13 height 11
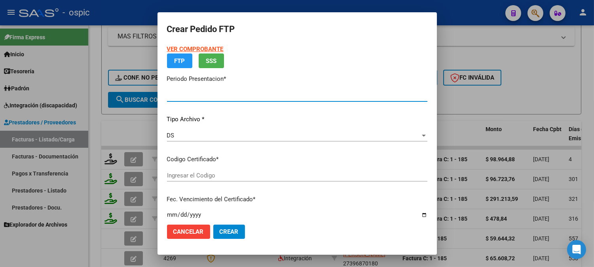
type input "202508"
type input "$ 98.964,88"
type input "6085506595"
type input "[DATE]"
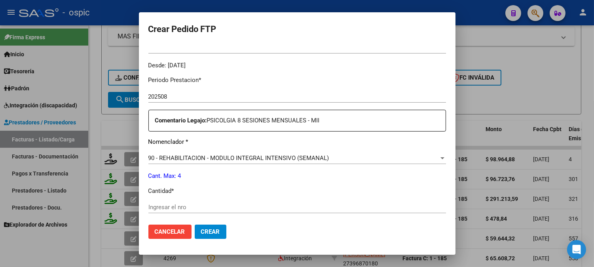
scroll to position [244, 0]
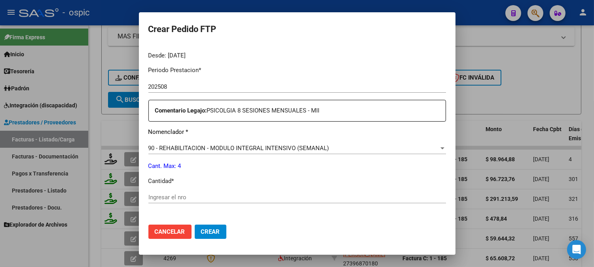
click at [290, 197] on input "Ingresar el nro" at bounding box center [296, 196] width 297 height 7
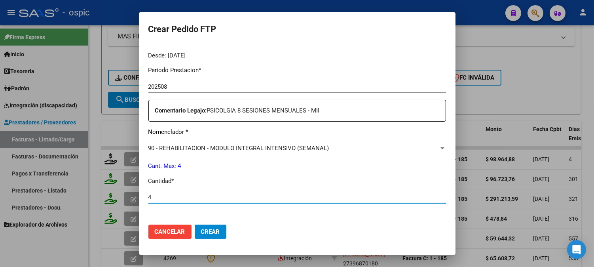
type input "4"
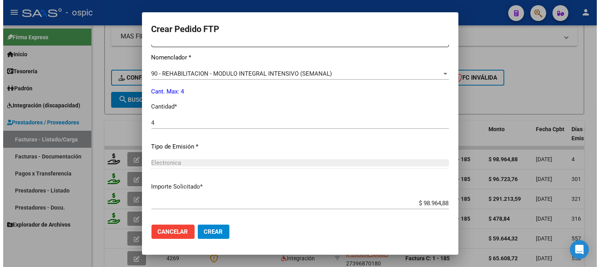
scroll to position [356, 0]
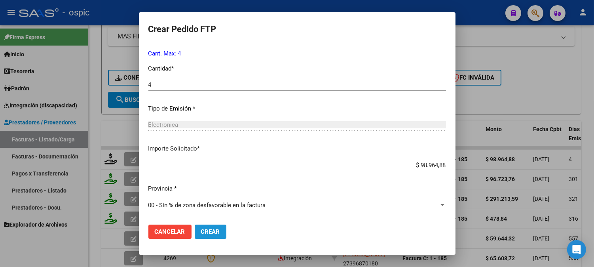
drag, startPoint x: 219, startPoint y: 228, endPoint x: 306, endPoint y: 195, distance: 93.5
click at [219, 228] on span "Crear" at bounding box center [210, 231] width 19 height 7
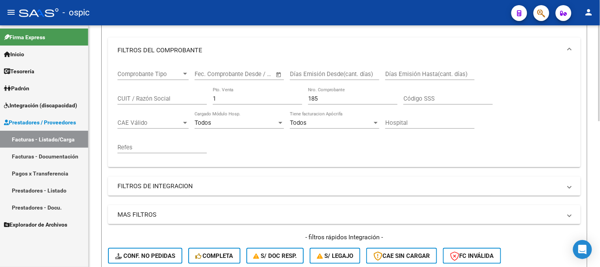
scroll to position [71, 0]
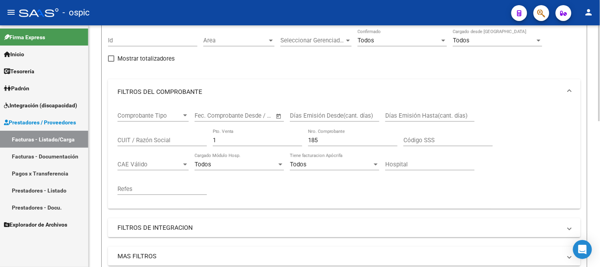
drag, startPoint x: 215, startPoint y: 142, endPoint x: 166, endPoint y: 142, distance: 48.2
click at [165, 143] on div "Comprobante Tipo Comprobante Tipo Fecha inicio – Fecha fin Fec. Comprobante Des…" at bounding box center [344, 153] width 454 height 98
type input "2"
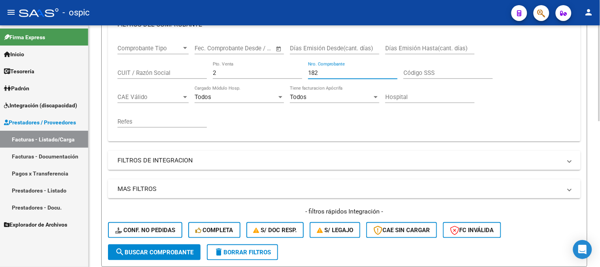
scroll to position [203, 0]
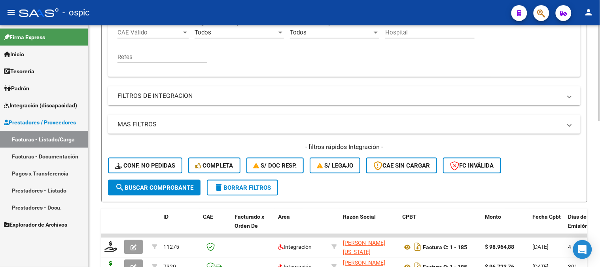
type input "182"
click at [173, 184] on span "search Buscar Comprobante" at bounding box center [154, 187] width 78 height 7
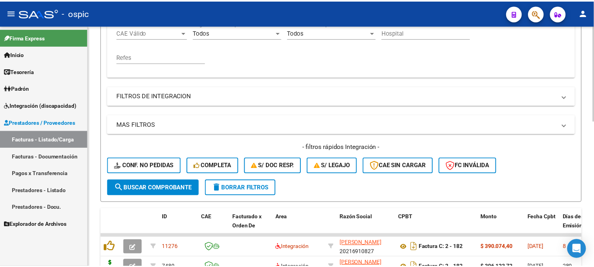
scroll to position [326, 0]
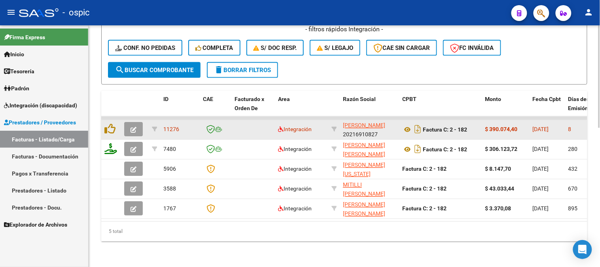
click at [137, 122] on button "button" at bounding box center [133, 129] width 19 height 14
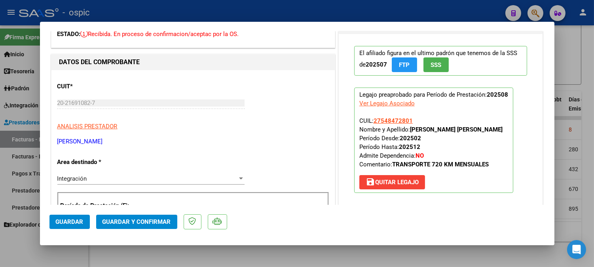
scroll to position [0, 0]
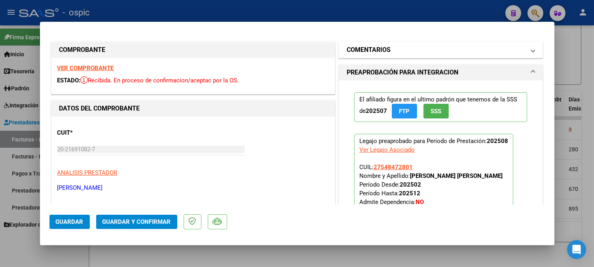
drag, startPoint x: 408, startPoint y: 46, endPoint x: 405, endPoint y: 145, distance: 98.9
click at [408, 47] on mat-panel-title "COMENTARIOS" at bounding box center [435, 49] width 179 height 9
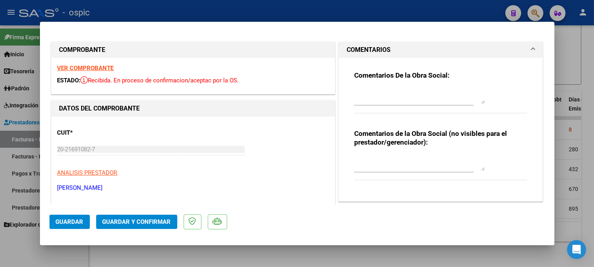
click at [402, 161] on textarea at bounding box center [419, 163] width 130 height 16
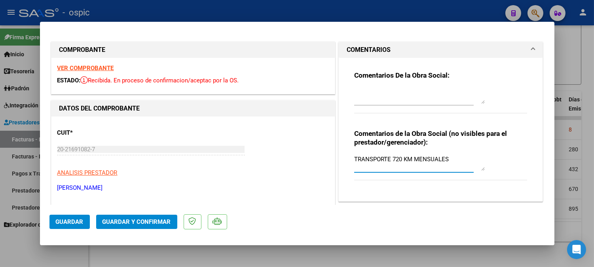
type textarea "TRANSPORTE 720 KM MENSUALES"
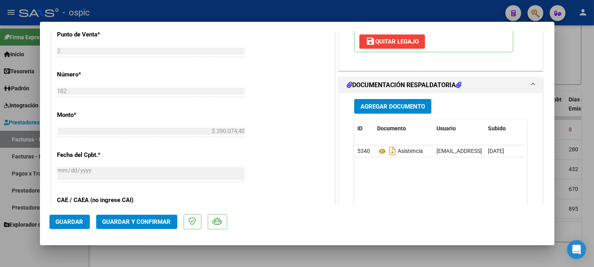
scroll to position [334, 0]
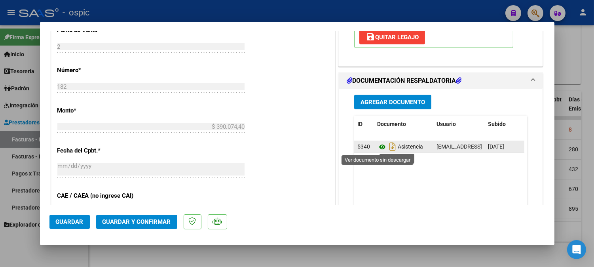
click at [378, 143] on icon at bounding box center [382, 146] width 10 height 9
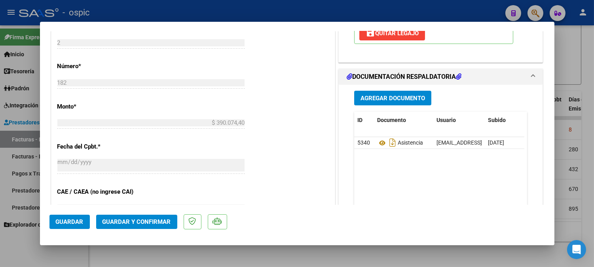
scroll to position [342, 0]
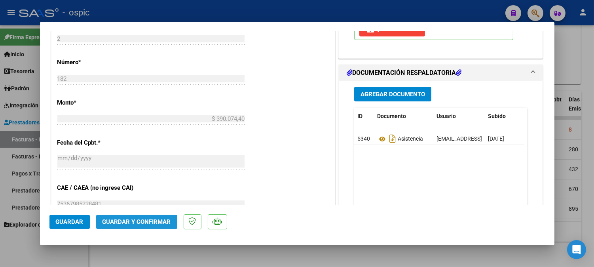
click at [138, 222] on span "Guardar y Confirmar" at bounding box center [136, 221] width 68 height 7
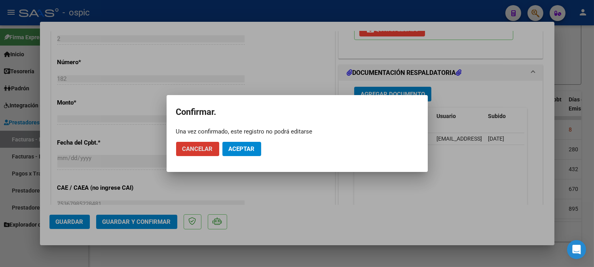
click at [229, 147] on span "Aceptar" at bounding box center [242, 148] width 26 height 7
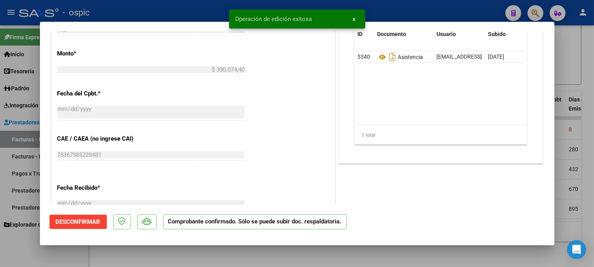
type input "$ 0,00"
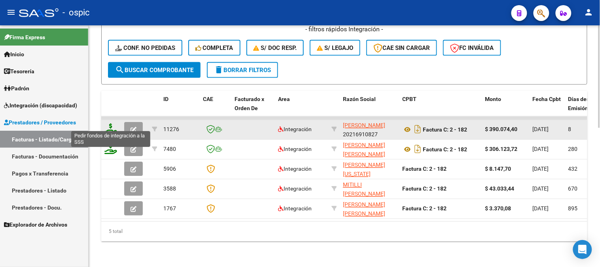
click at [110, 123] on icon at bounding box center [110, 128] width 13 height 11
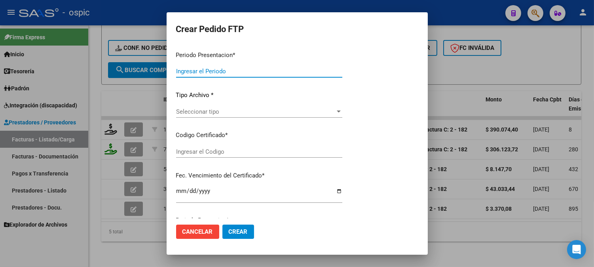
type input "202508"
type input "$ 390.074,40"
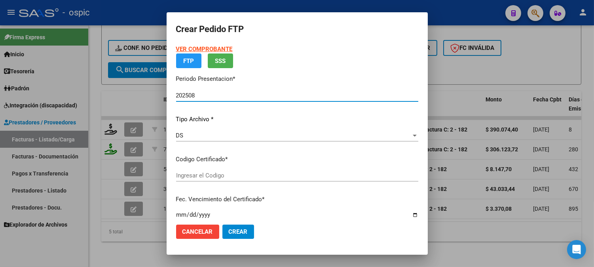
type input "0000000000000000000000000000009069200712"
type input "[DATE]"
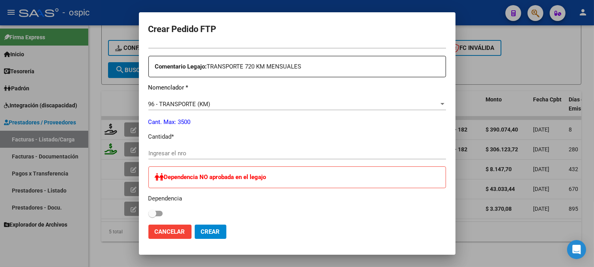
scroll to position [281, 0]
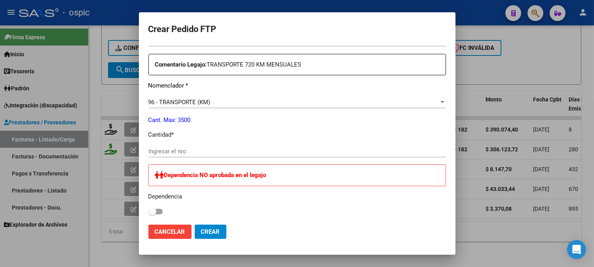
click at [282, 155] on div "Ingresar el nro" at bounding box center [296, 151] width 297 height 12
type input "720"
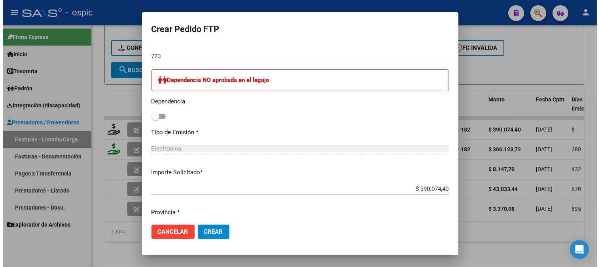
scroll to position [443, 0]
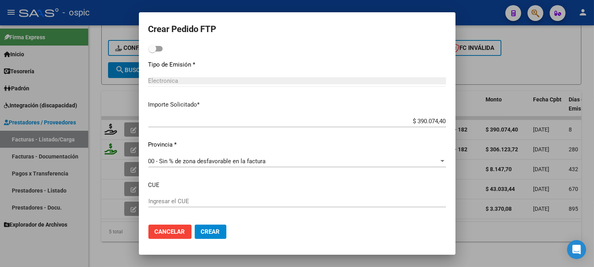
click at [202, 231] on span "Crear" at bounding box center [210, 231] width 19 height 7
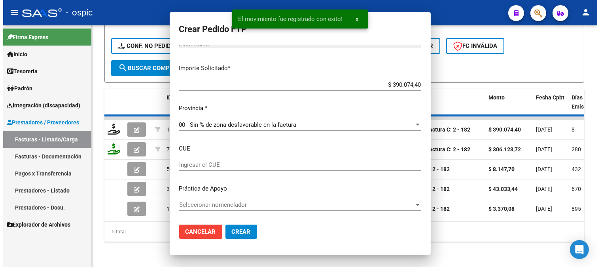
scroll to position [0, 0]
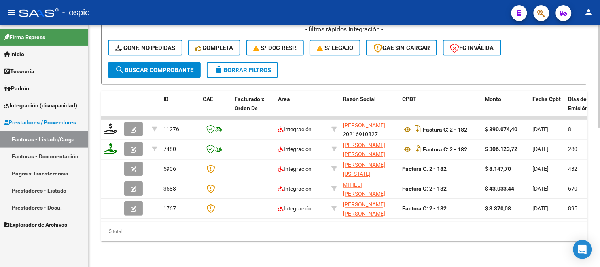
click at [251, 66] on span "delete Borrar Filtros" at bounding box center [242, 69] width 57 height 7
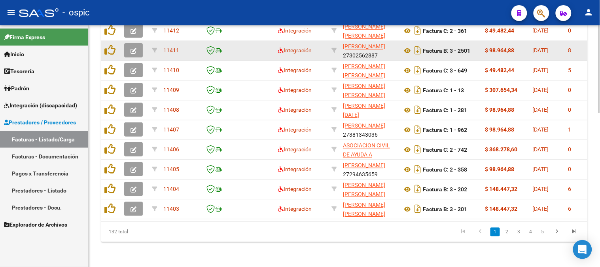
scroll to position [337, 0]
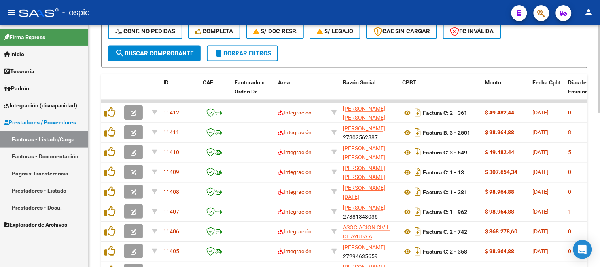
click at [252, 56] on span "delete Borrar Filtros" at bounding box center [242, 53] width 57 height 7
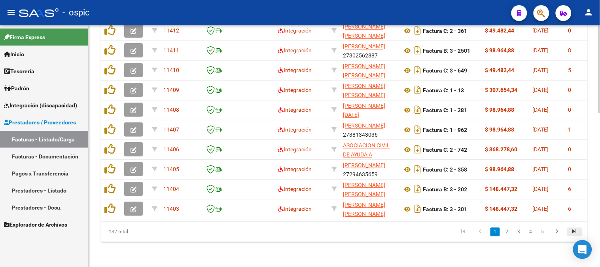
click at [576, 229] on icon "go to last page" at bounding box center [574, 231] width 10 height 9
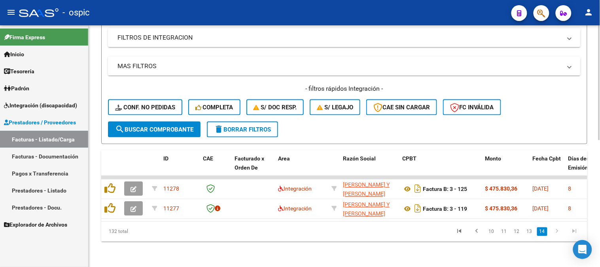
scroll to position [267, 0]
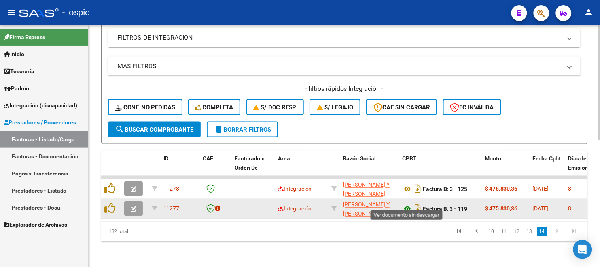
click at [407, 204] on icon at bounding box center [407, 208] width 10 height 9
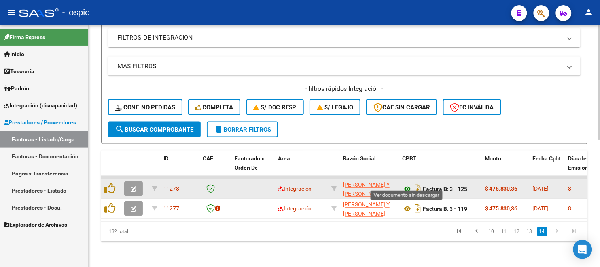
click at [407, 184] on icon at bounding box center [407, 188] width 10 height 9
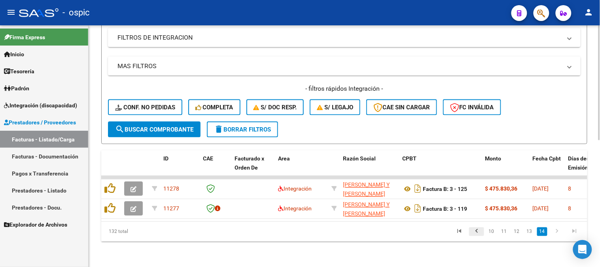
click at [479, 231] on icon "go to previous page" at bounding box center [476, 231] width 10 height 9
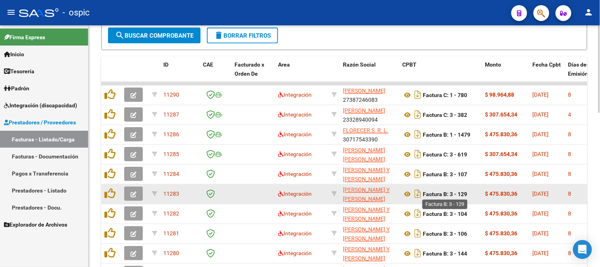
scroll to position [399, 0]
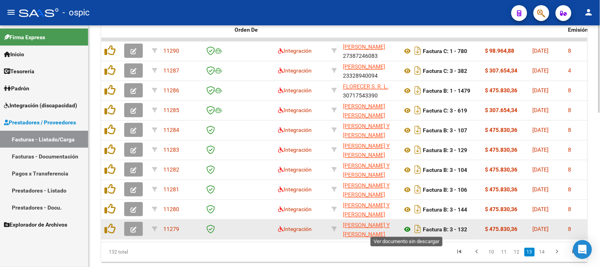
click at [409, 227] on icon at bounding box center [407, 229] width 10 height 9
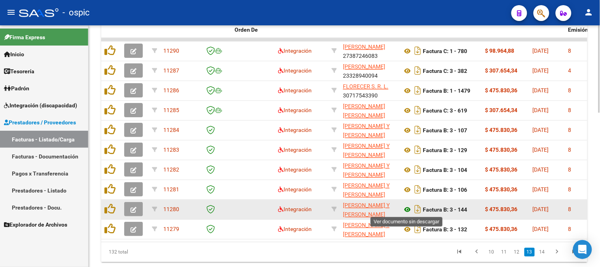
click at [407, 205] on icon at bounding box center [407, 209] width 10 height 9
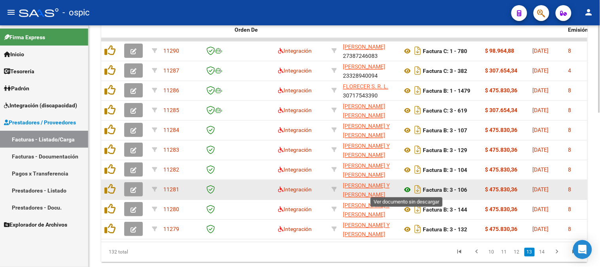
click at [409, 187] on icon at bounding box center [407, 189] width 10 height 9
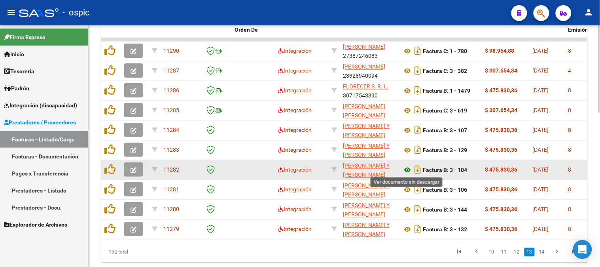
click at [409, 169] on icon at bounding box center [407, 169] width 10 height 9
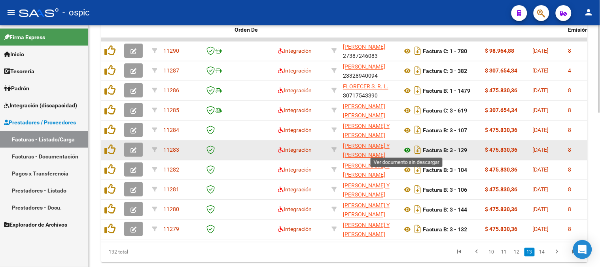
click at [405, 147] on icon at bounding box center [407, 150] width 10 height 9
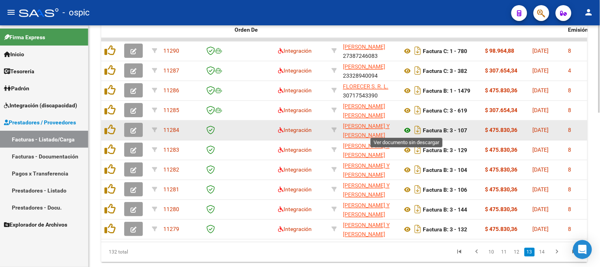
click at [404, 129] on icon at bounding box center [407, 130] width 10 height 9
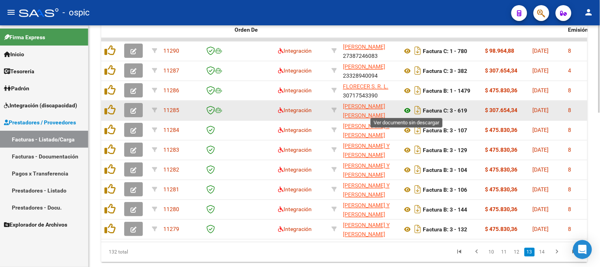
click at [409, 110] on icon at bounding box center [407, 110] width 10 height 9
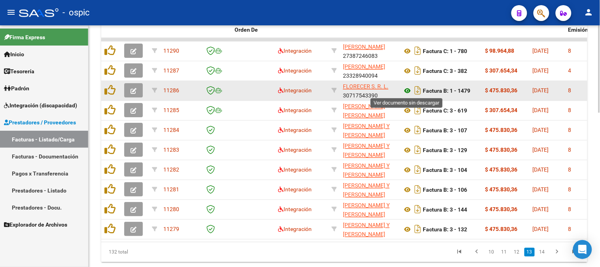
click at [408, 87] on icon at bounding box center [407, 90] width 10 height 9
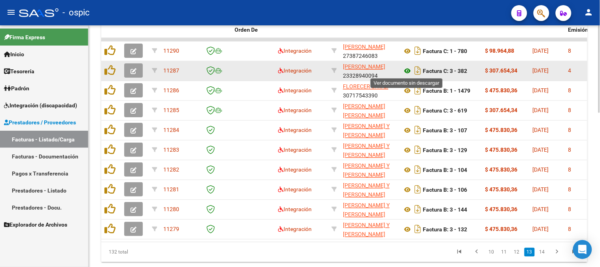
click at [408, 68] on icon at bounding box center [407, 70] width 10 height 9
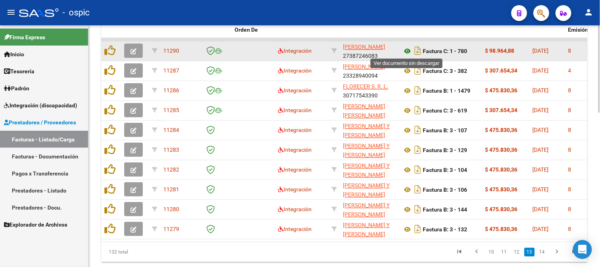
click at [406, 49] on icon at bounding box center [407, 51] width 10 height 9
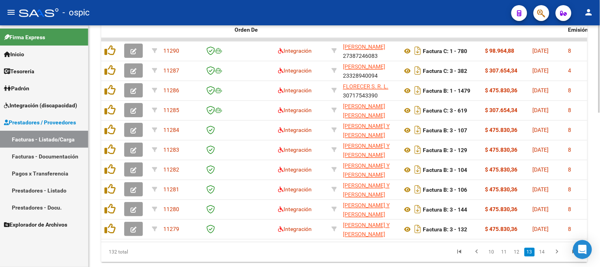
click at [557, 256] on icon "go to next page" at bounding box center [557, 252] width 10 height 9
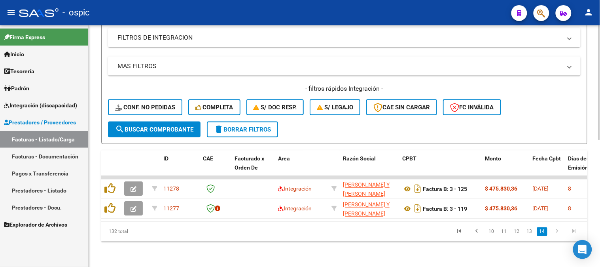
scroll to position [267, 0]
click at [477, 230] on icon "go to previous page" at bounding box center [476, 231] width 10 height 9
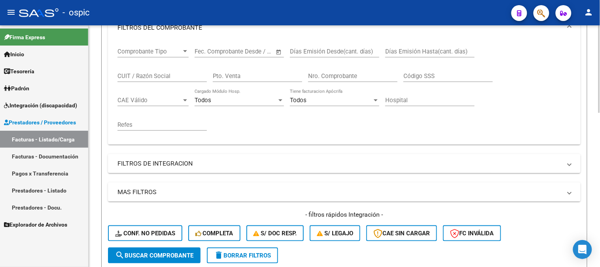
scroll to position [47, 0]
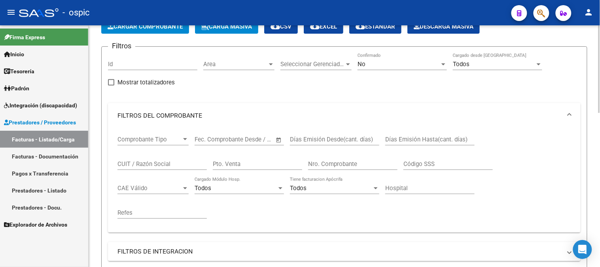
click at [373, 66] on div "No" at bounding box center [398, 64] width 82 height 7
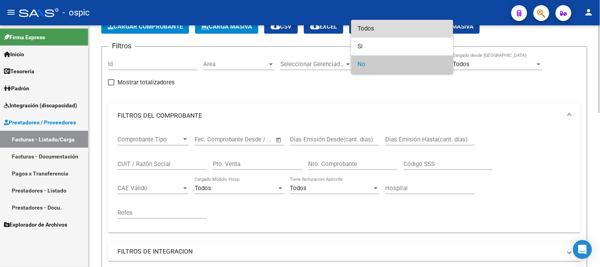
drag, startPoint x: 380, startPoint y: 29, endPoint x: 270, endPoint y: 133, distance: 150.5
click at [377, 31] on span "Todos" at bounding box center [401, 29] width 89 height 18
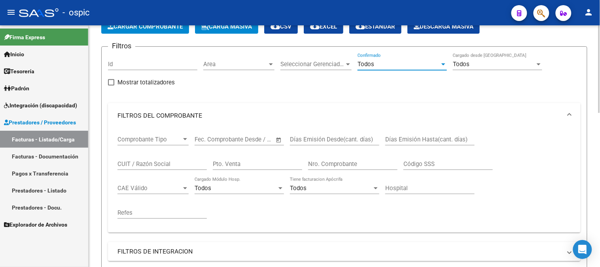
click at [252, 161] on input "Pto. Venta" at bounding box center [257, 163] width 89 height 7
type input "3"
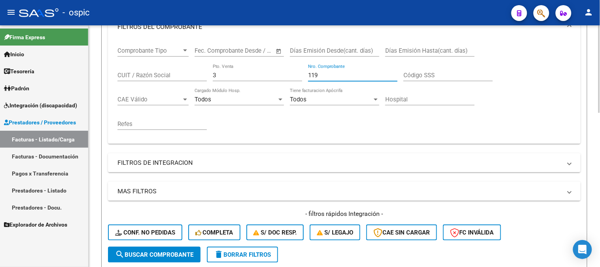
scroll to position [179, 0]
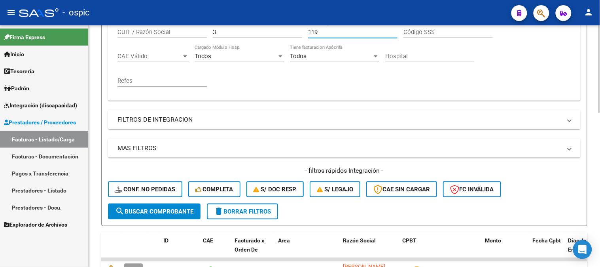
type input "119"
drag, startPoint x: 176, startPoint y: 205, endPoint x: 206, endPoint y: 126, distance: 84.5
click at [176, 205] on button "search Buscar Comprobante" at bounding box center [154, 211] width 93 height 16
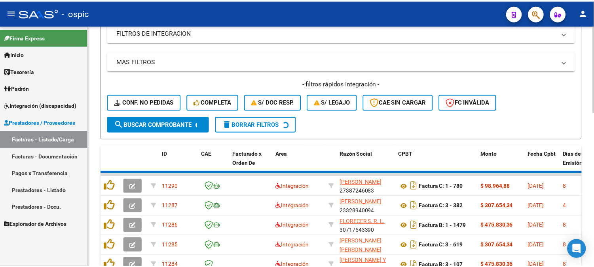
scroll to position [267, 0]
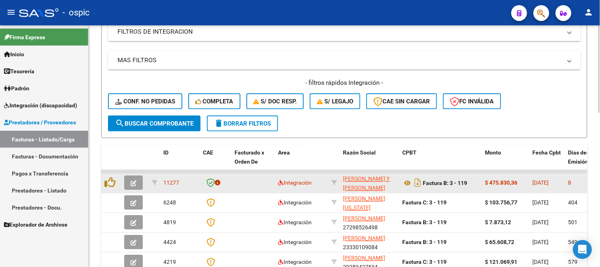
click at [135, 180] on icon "button" at bounding box center [133, 183] width 6 height 6
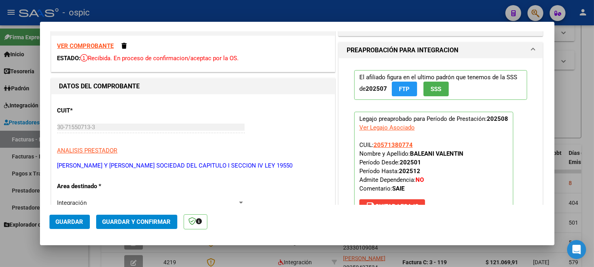
scroll to position [0, 0]
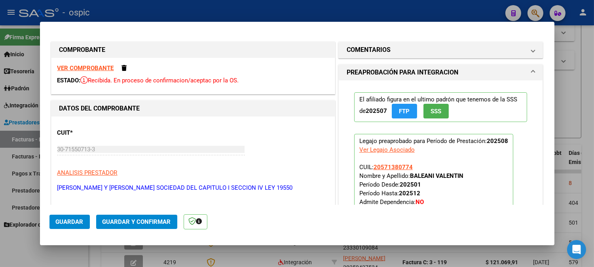
drag, startPoint x: 427, startPoint y: 49, endPoint x: 428, endPoint y: 145, distance: 95.7
click at [427, 50] on mat-panel-title "COMENTARIOS" at bounding box center [435, 49] width 179 height 9
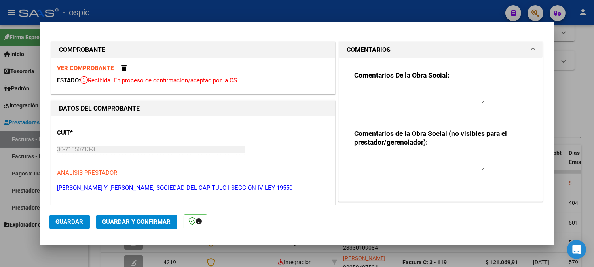
drag, startPoint x: 425, startPoint y: 155, endPoint x: 441, endPoint y: 164, distance: 18.6
click at [425, 155] on textarea at bounding box center [419, 163] width 130 height 16
type textarea "SAIE"
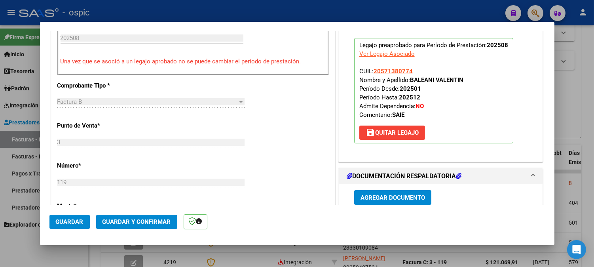
scroll to position [320, 0]
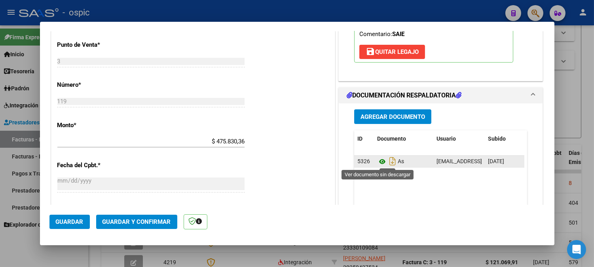
click at [380, 161] on icon at bounding box center [382, 161] width 10 height 9
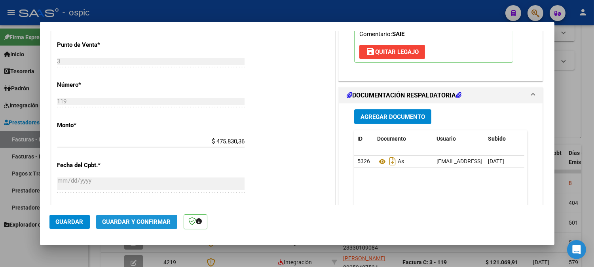
click at [149, 224] on span "Guardar y Confirmar" at bounding box center [136, 221] width 68 height 7
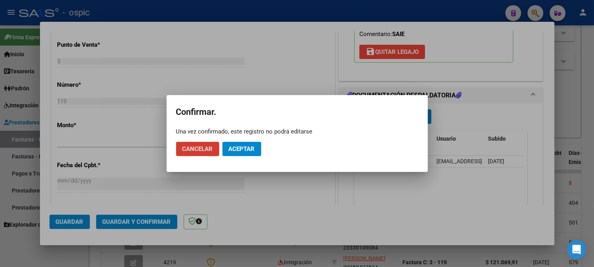
click at [255, 143] on button "Aceptar" at bounding box center [241, 149] width 39 height 14
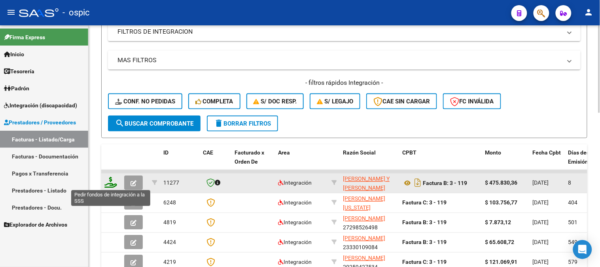
click at [111, 179] on icon at bounding box center [110, 182] width 13 height 11
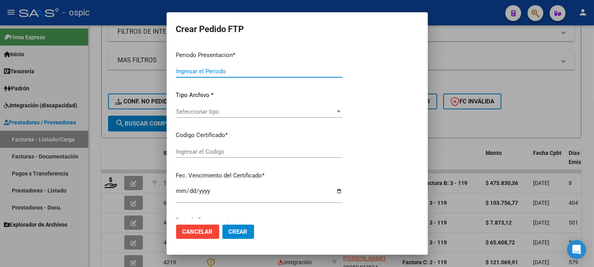
type input "202508"
type input "$ 475.830,36"
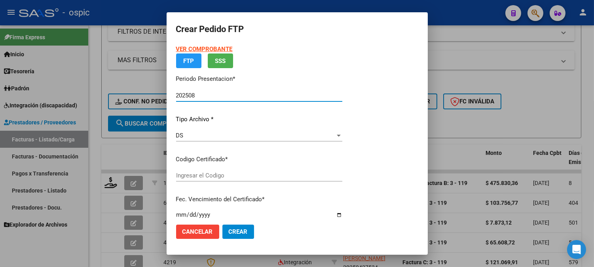
type input "3944010671"
type input "2030-06-30"
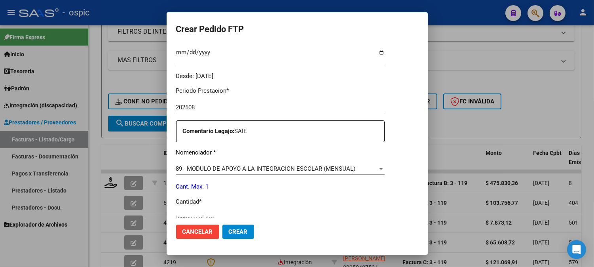
scroll to position [276, 0]
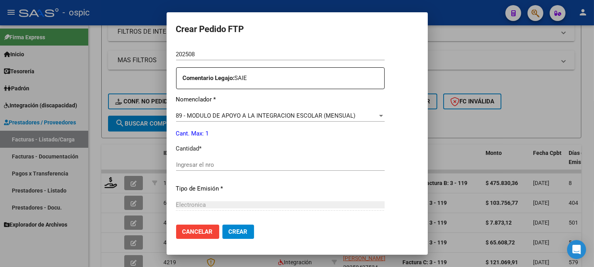
click at [358, 166] on input "Ingresar el nro" at bounding box center [280, 164] width 208 height 7
type input "1"
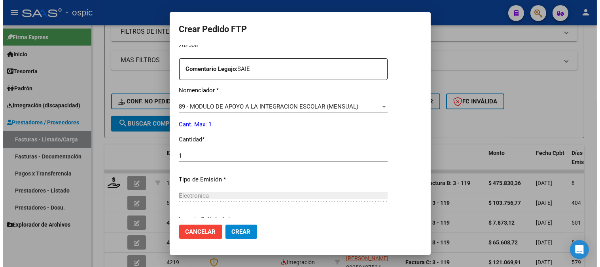
scroll to position [356, 0]
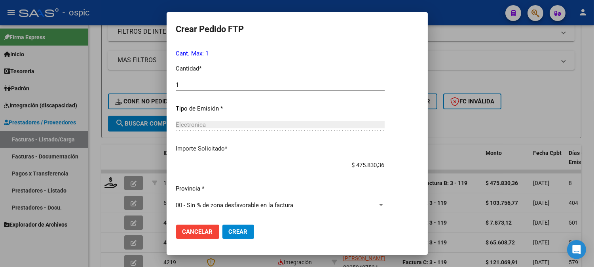
click at [240, 227] on button "Crear" at bounding box center [238, 231] width 32 height 14
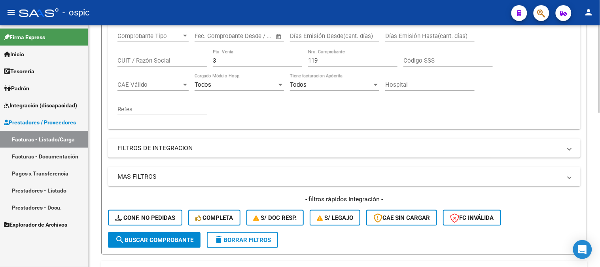
scroll to position [135, 0]
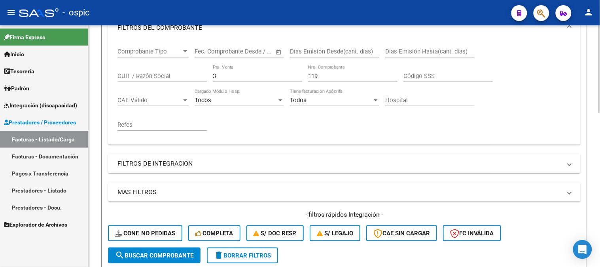
drag, startPoint x: 233, startPoint y: 79, endPoint x: 195, endPoint y: 70, distance: 38.4
click at [194, 71] on div "Comprobante Tipo Comprobante Tipo Fecha inicio – Fecha fin Fec. Comprobante Des…" at bounding box center [344, 89] width 454 height 98
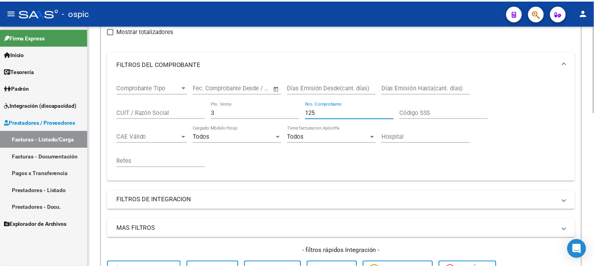
scroll to position [267, 0]
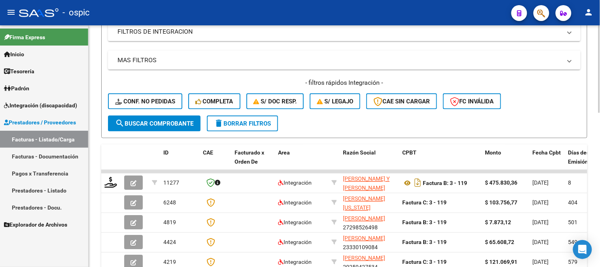
type input "125"
click at [173, 124] on span "search Buscar Comprobante" at bounding box center [154, 123] width 78 height 7
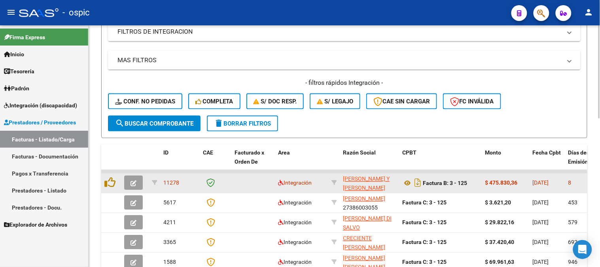
click at [132, 181] on icon "button" at bounding box center [133, 183] width 6 height 6
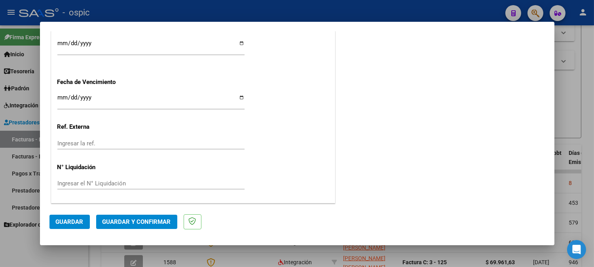
scroll to position [0, 0]
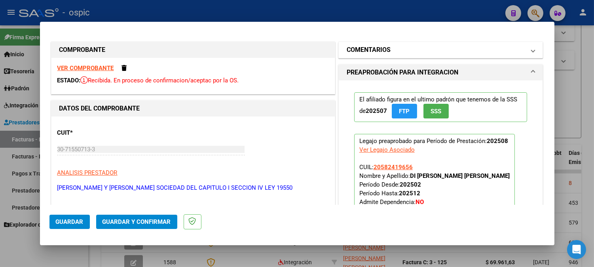
click at [426, 49] on mat-panel-title "COMENTARIOS" at bounding box center [435, 49] width 179 height 9
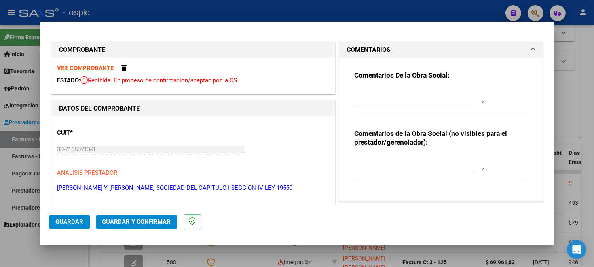
click at [408, 162] on textarea at bounding box center [419, 163] width 130 height 16
type textarea "SAIE"
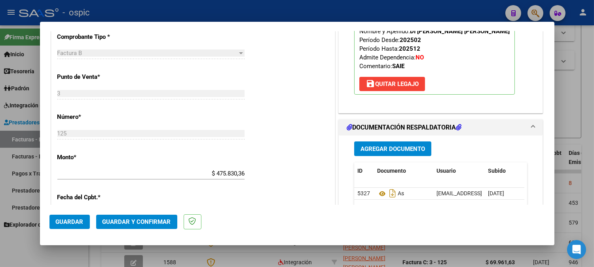
scroll to position [366, 0]
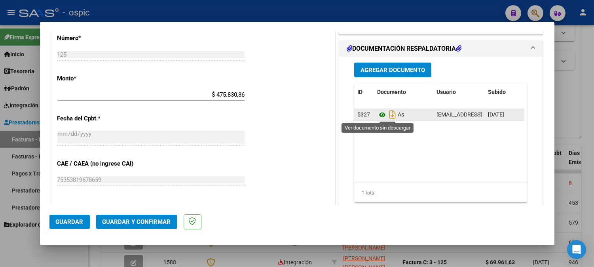
click at [380, 116] on icon at bounding box center [382, 114] width 10 height 9
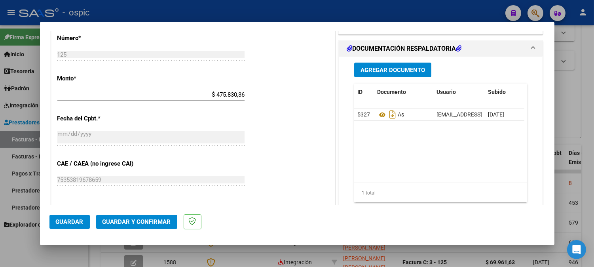
click at [142, 217] on button "Guardar y Confirmar" at bounding box center [136, 221] width 81 height 14
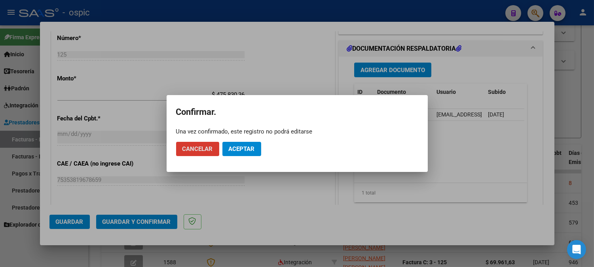
click at [248, 147] on span "Aceptar" at bounding box center [242, 148] width 26 height 7
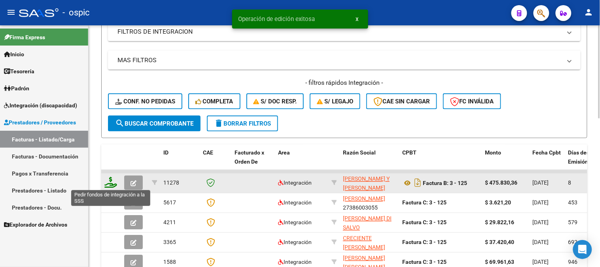
click at [111, 182] on icon at bounding box center [110, 182] width 13 height 11
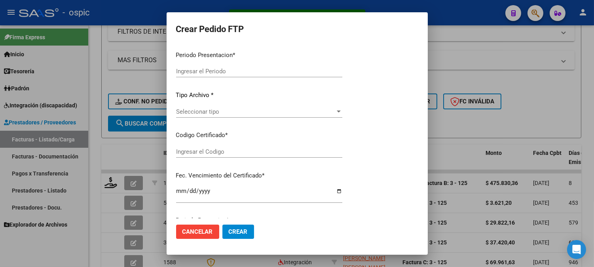
type input "202508"
type input "$ 475.830,36"
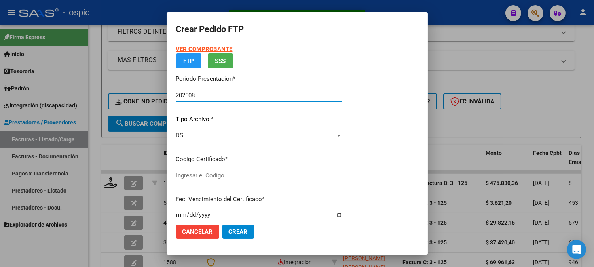
type input "0000000000000000000000000000004039076759"
type input "2028-04-02"
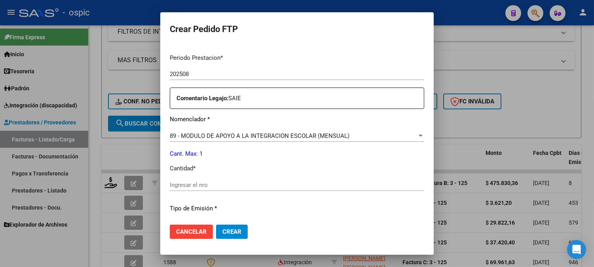
scroll to position [248, 0]
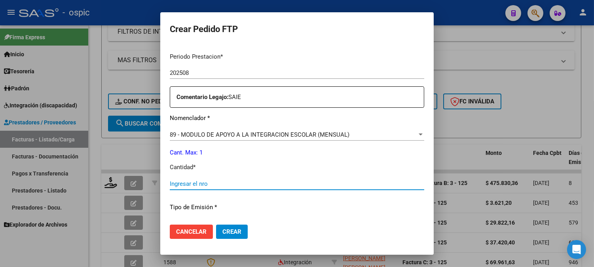
click at [314, 185] on input "Ingresar el nro" at bounding box center [297, 183] width 254 height 7
type input "1"
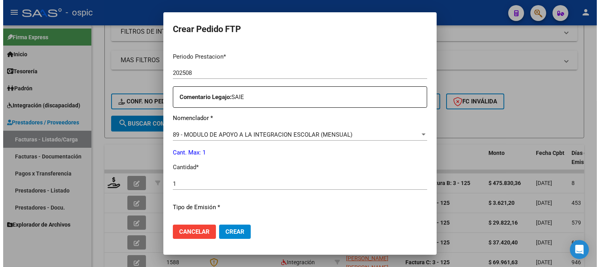
scroll to position [347, 0]
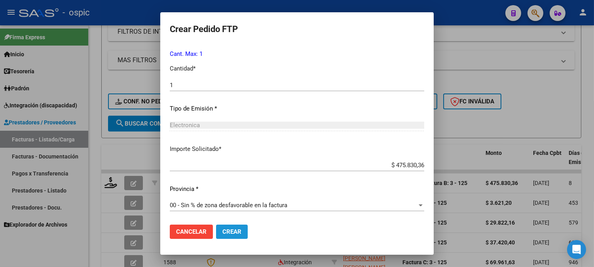
click at [230, 233] on span "Crear" at bounding box center [231, 231] width 19 height 7
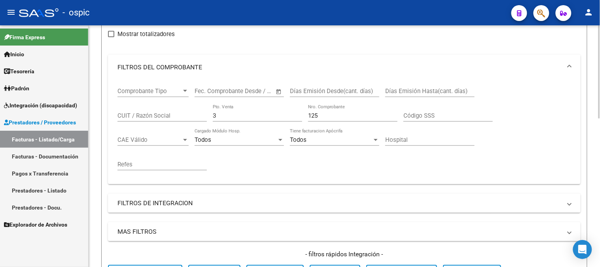
scroll to position [47, 0]
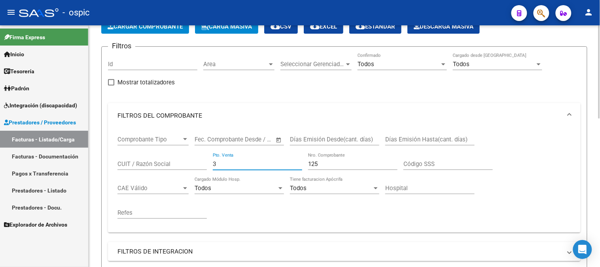
click at [229, 167] on input "3" at bounding box center [257, 163] width 89 height 7
drag, startPoint x: 215, startPoint y: 164, endPoint x: 179, endPoint y: 165, distance: 36.0
click at [180, 163] on div "Comprobante Tipo Comprobante Tipo Fecha inicio – Fecha fin Fec. Comprobante Des…" at bounding box center [344, 177] width 454 height 98
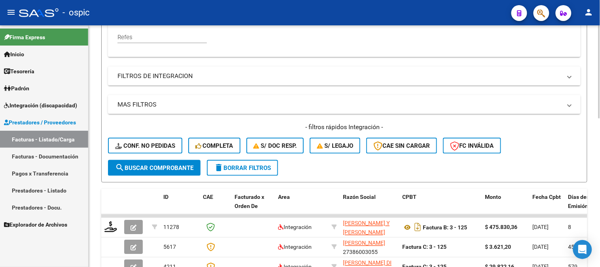
scroll to position [223, 0]
type input "132"
click at [168, 166] on span "search Buscar Comprobante" at bounding box center [154, 167] width 78 height 7
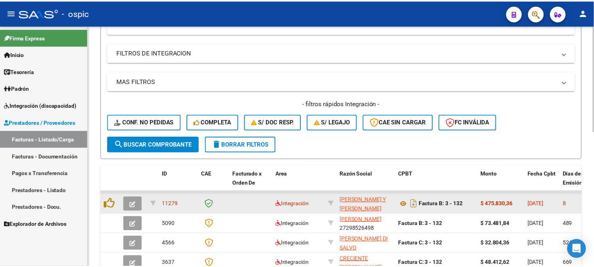
scroll to position [267, 0]
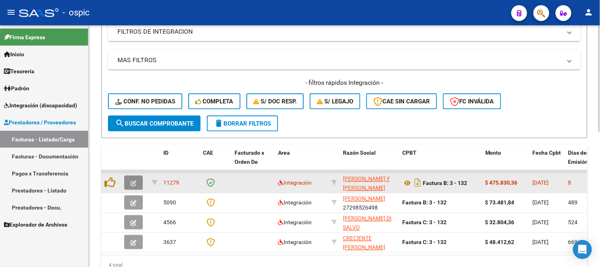
click at [136, 183] on button "button" at bounding box center [133, 183] width 19 height 14
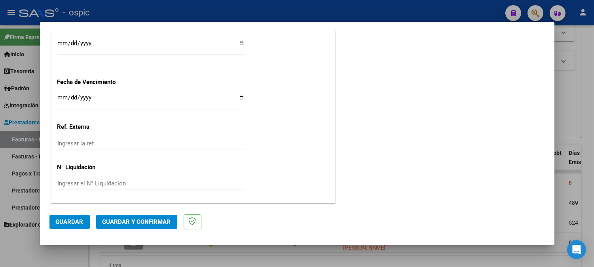
scroll to position [0, 0]
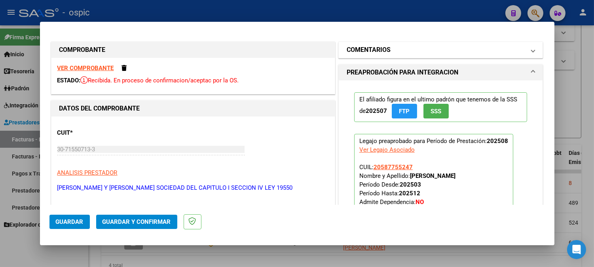
click at [355, 45] on mat-expansion-panel-header "COMENTARIOS" at bounding box center [440, 50] width 204 height 16
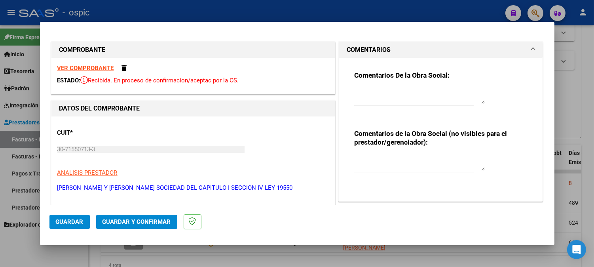
click at [384, 159] on textarea at bounding box center [419, 163] width 130 height 16
type textarea "SAIE"
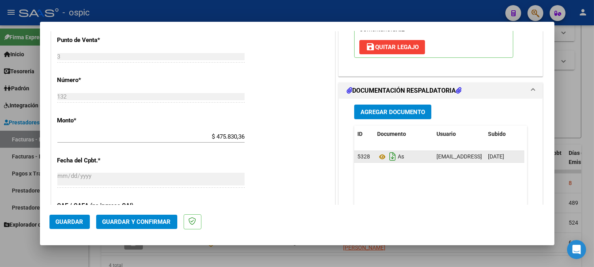
scroll to position [326, 0]
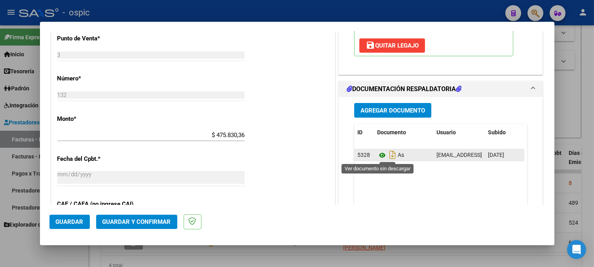
click at [377, 155] on icon at bounding box center [382, 154] width 10 height 9
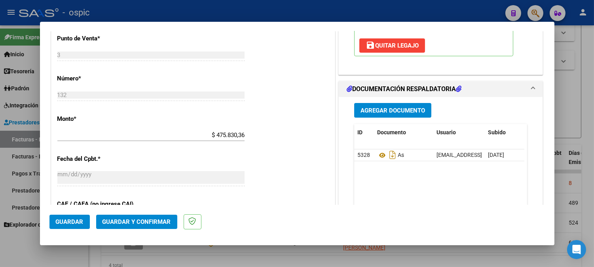
click at [138, 219] on span "Guardar y Confirmar" at bounding box center [136, 221] width 68 height 7
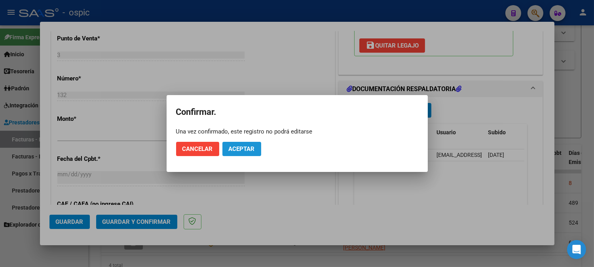
drag, startPoint x: 243, startPoint y: 148, endPoint x: 238, endPoint y: 134, distance: 14.5
click at [243, 148] on span "Aceptar" at bounding box center [242, 148] width 26 height 7
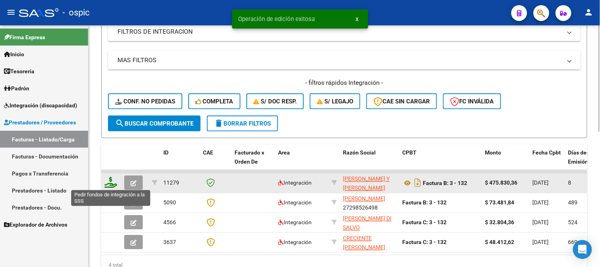
click at [111, 181] on icon at bounding box center [110, 182] width 13 height 11
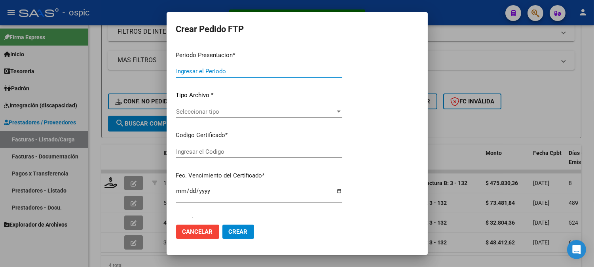
type input "202508"
type input "$ 475.830,36"
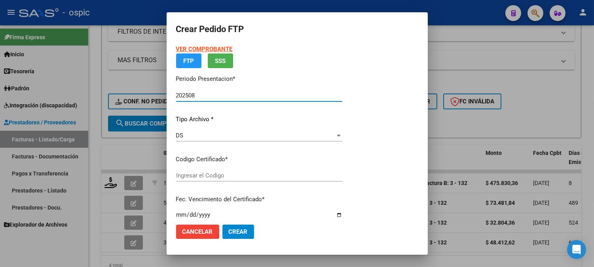
type input "2002150959"
type input "2030-03-28"
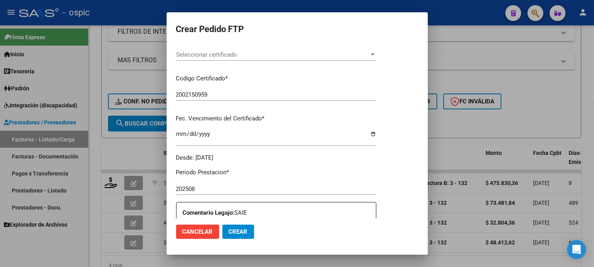
scroll to position [0, 0]
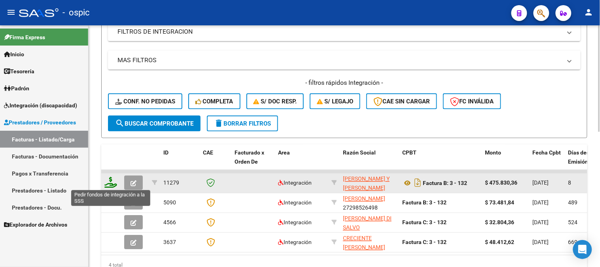
click at [113, 180] on icon at bounding box center [110, 182] width 13 height 11
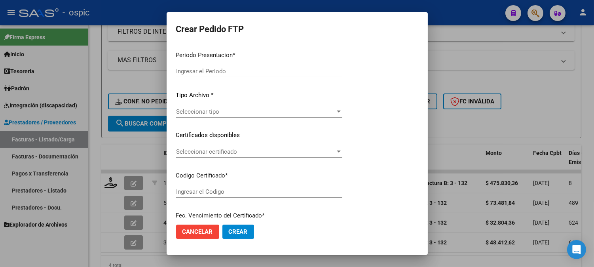
type input "202508"
type input "$ 475.830,36"
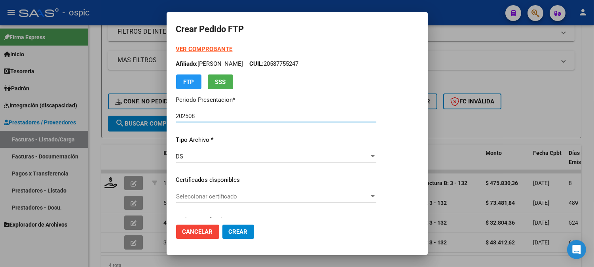
type input "2002150959"
type input "2030-03-28"
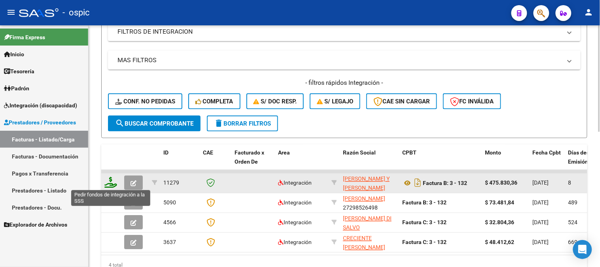
click at [112, 178] on icon at bounding box center [110, 182] width 13 height 11
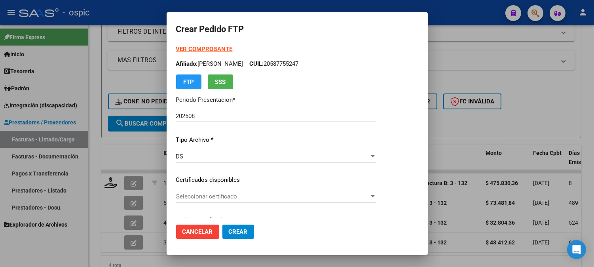
type input "2002150959"
type input "2030-03-28"
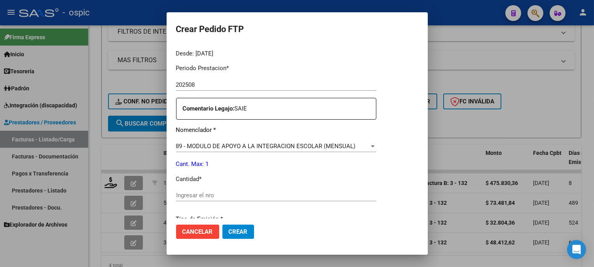
scroll to position [252, 0]
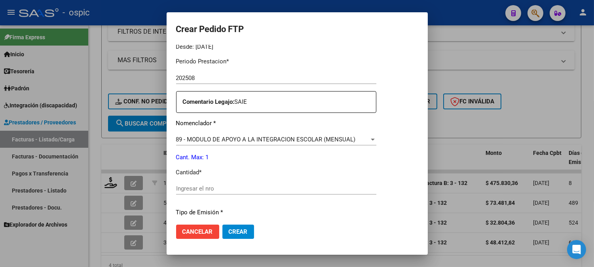
click at [322, 187] on input "Ingresar el nro" at bounding box center [276, 188] width 200 height 7
type input "1"
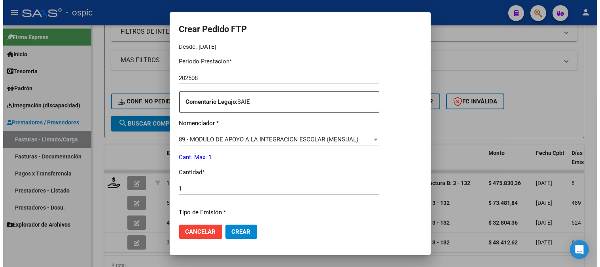
scroll to position [356, 0]
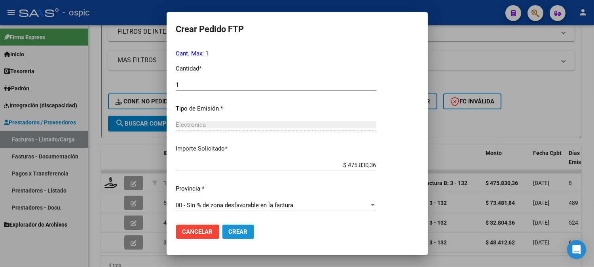
drag, startPoint x: 240, startPoint y: 228, endPoint x: 586, endPoint y: 22, distance: 402.9
click at [251, 222] on mat-dialog-actions "Cancelar Crear" at bounding box center [297, 231] width 242 height 27
click at [246, 227] on button "Crear" at bounding box center [238, 231] width 32 height 14
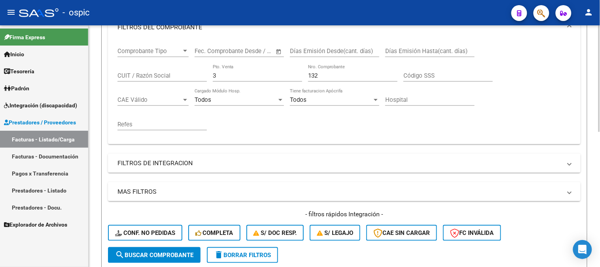
scroll to position [135, 0]
drag, startPoint x: 219, startPoint y: 72, endPoint x: 202, endPoint y: 68, distance: 17.8
click at [202, 68] on div "Comprobante Tipo Comprobante Tipo Fecha inicio – Fecha fin Fec. Comprobante Des…" at bounding box center [344, 89] width 454 height 98
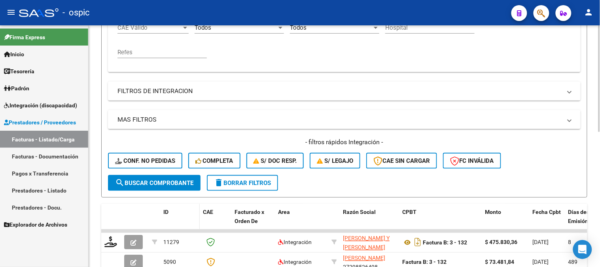
scroll to position [306, 0]
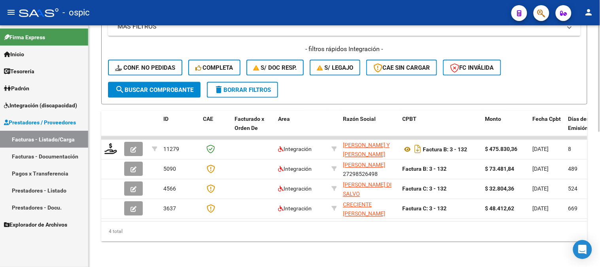
type input "144"
click at [174, 86] on span "search Buscar Comprobante" at bounding box center [154, 89] width 78 height 7
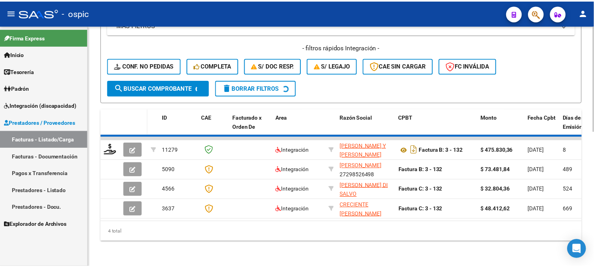
scroll to position [287, 0]
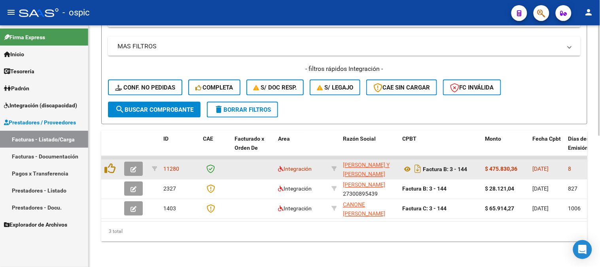
click at [131, 166] on icon "button" at bounding box center [133, 169] width 6 height 6
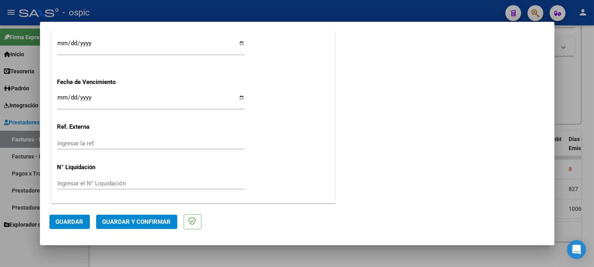
scroll to position [0, 0]
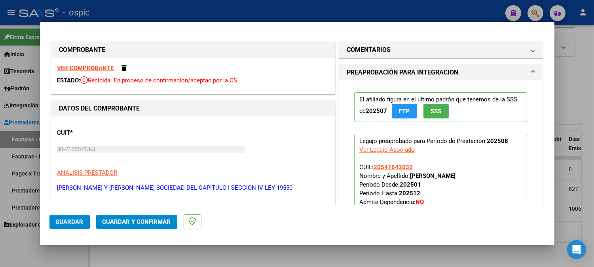
drag, startPoint x: 412, startPoint y: 47, endPoint x: 416, endPoint y: 105, distance: 57.4
click at [412, 48] on mat-panel-title "COMENTARIOS" at bounding box center [435, 49] width 179 height 9
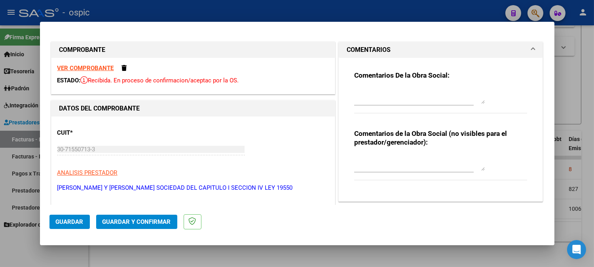
click at [400, 160] on textarea at bounding box center [419, 163] width 130 height 16
type textarea "SAIE"
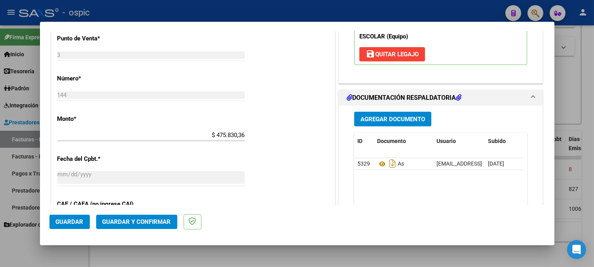
scroll to position [328, 0]
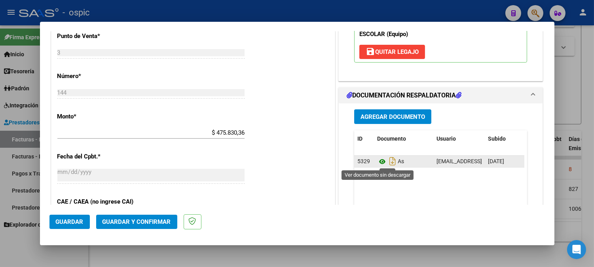
click at [379, 162] on icon at bounding box center [382, 161] width 10 height 9
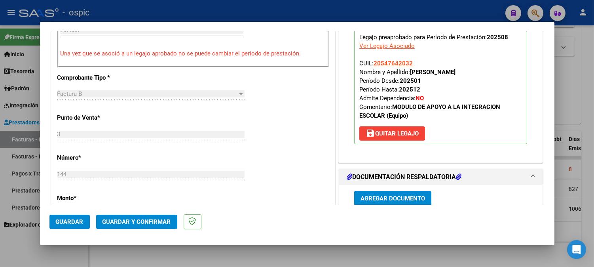
scroll to position [255, 0]
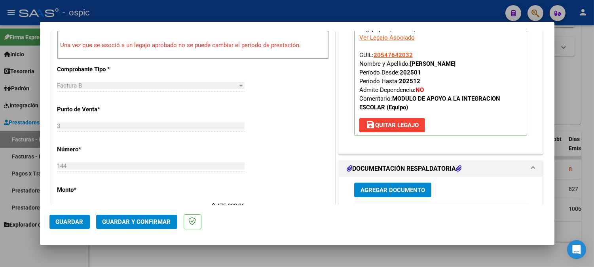
click at [153, 221] on span "Guardar y Confirmar" at bounding box center [136, 221] width 68 height 7
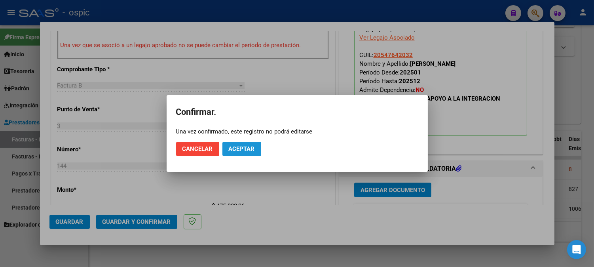
click at [237, 151] on span "Aceptar" at bounding box center [242, 148] width 26 height 7
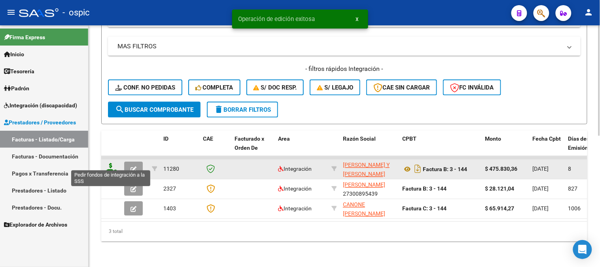
click at [110, 163] on icon at bounding box center [110, 168] width 13 height 11
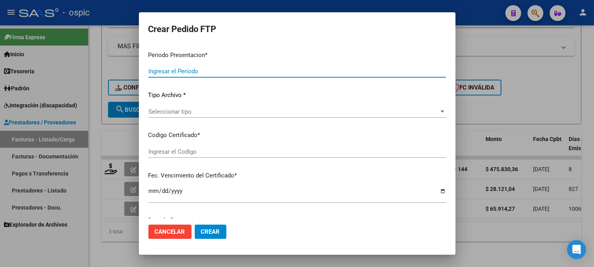
type input "202508"
type input "$ 475.830,36"
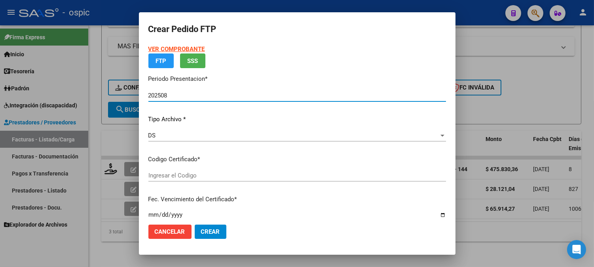
type input "0000000000000000000000000000002022496428"
type input "2026-05-04"
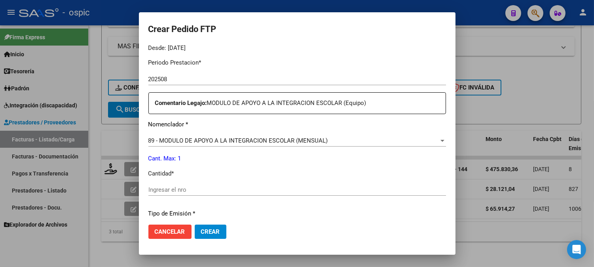
scroll to position [255, 0]
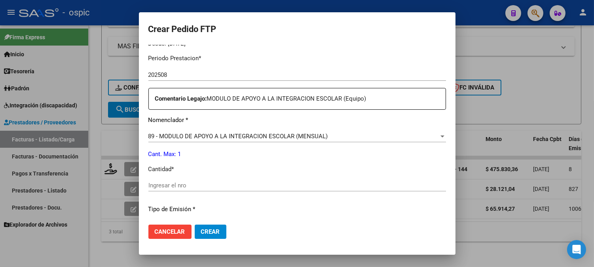
click at [328, 187] on input "Ingresar el nro" at bounding box center [296, 185] width 297 height 7
type input "1"
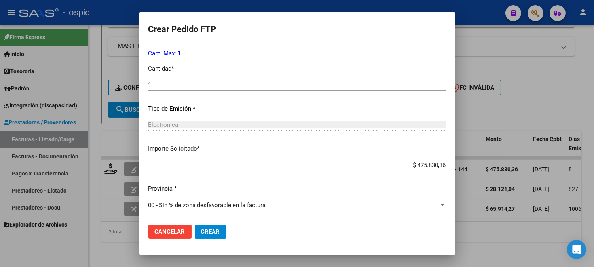
drag, startPoint x: 202, startPoint y: 224, endPoint x: 209, endPoint y: 221, distance: 7.6
click at [205, 222] on mat-dialog-actions "Cancelar Crear" at bounding box center [296, 231] width 297 height 27
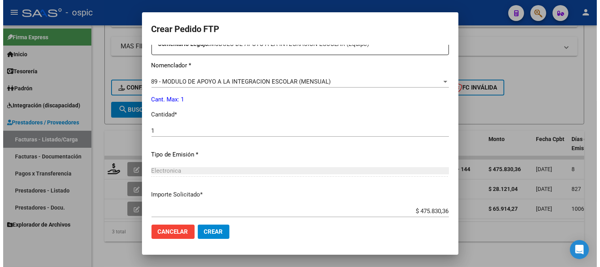
scroll to position [342, 0]
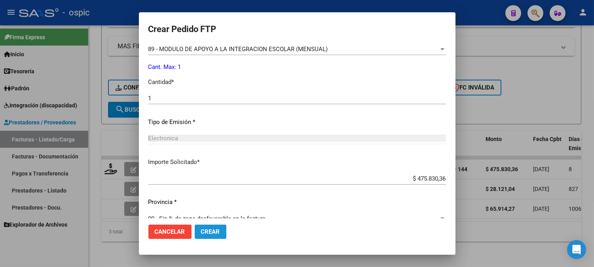
drag, startPoint x: 211, startPoint y: 228, endPoint x: 599, endPoint y: 202, distance: 389.6
click at [211, 228] on span "Crear" at bounding box center [210, 231] width 19 height 7
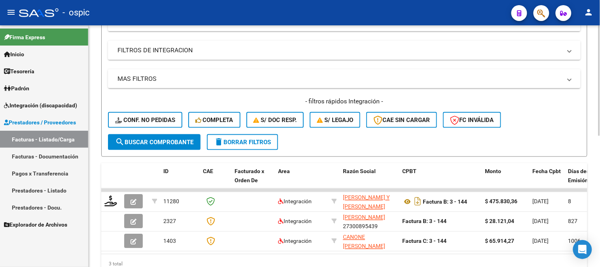
scroll to position [155, 0]
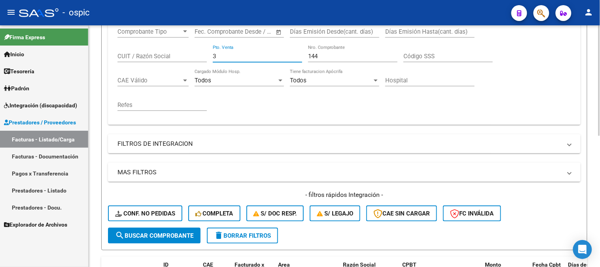
drag, startPoint x: 168, startPoint y: 46, endPoint x: 151, endPoint y: 47, distance: 16.7
click at [155, 46] on div "Comprobante Tipo Comprobante Tipo Fecha inicio – Fecha fin Fec. Comprobante Des…" at bounding box center [344, 70] width 454 height 98
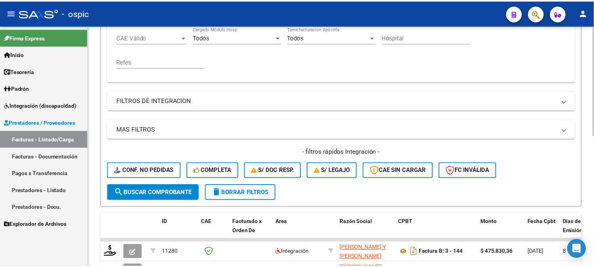
scroll to position [286, 0]
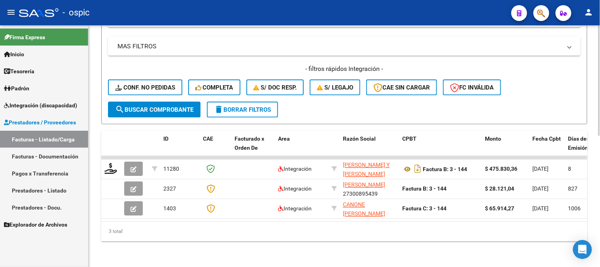
type input "106"
click at [181, 106] on span "search Buscar Comprobante" at bounding box center [154, 109] width 78 height 7
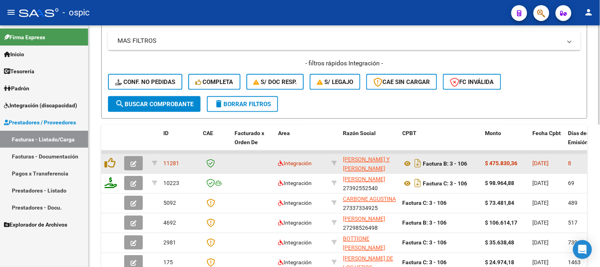
click at [136, 159] on button "button" at bounding box center [133, 163] width 19 height 14
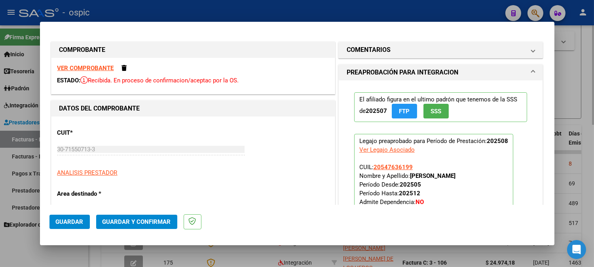
type input "$ 0,00"
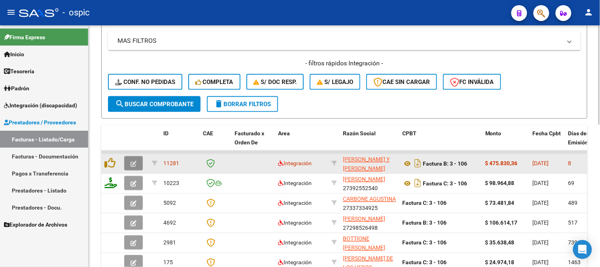
click at [138, 161] on button "button" at bounding box center [133, 163] width 19 height 14
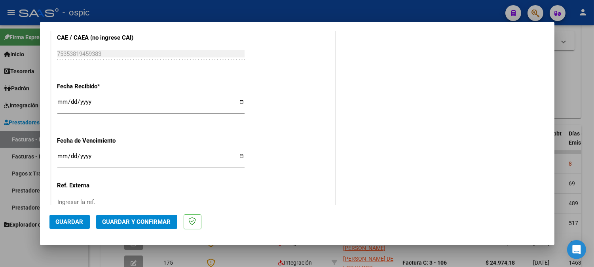
scroll to position [0, 0]
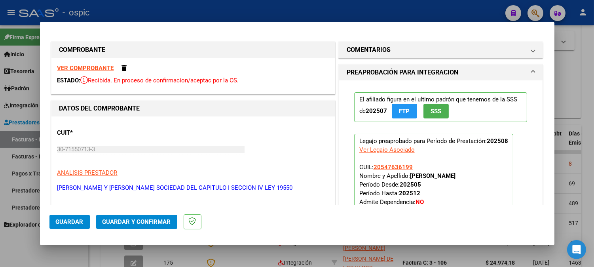
drag, startPoint x: 421, startPoint y: 46, endPoint x: 414, endPoint y: 139, distance: 92.7
click at [421, 48] on mat-panel-title "COMENTARIOS" at bounding box center [435, 49] width 179 height 9
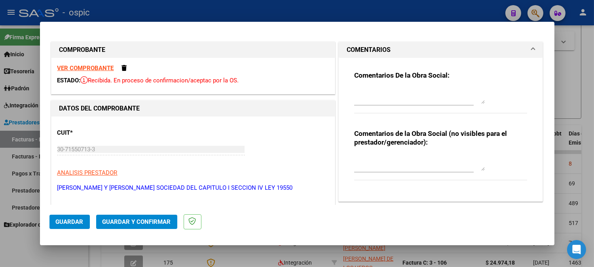
click at [400, 161] on textarea at bounding box center [419, 163] width 130 height 16
type textarea "SAIE"
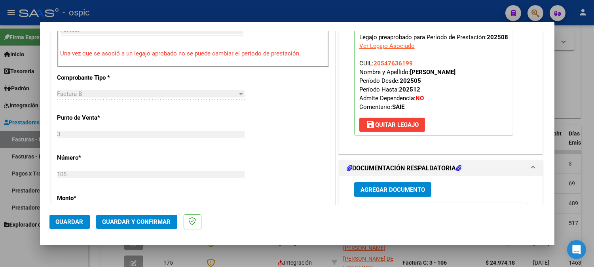
scroll to position [324, 0]
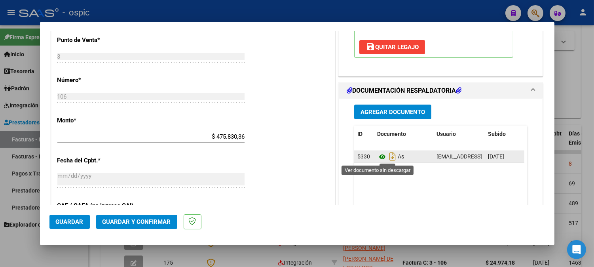
click at [378, 156] on icon at bounding box center [382, 156] width 10 height 9
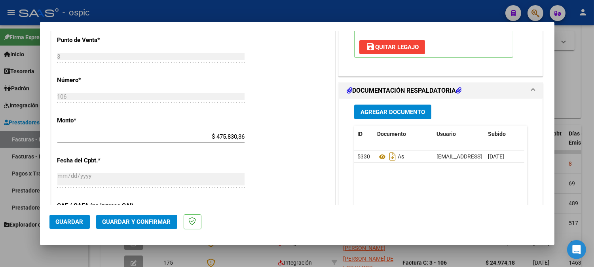
click at [140, 222] on span "Guardar y Confirmar" at bounding box center [136, 221] width 68 height 7
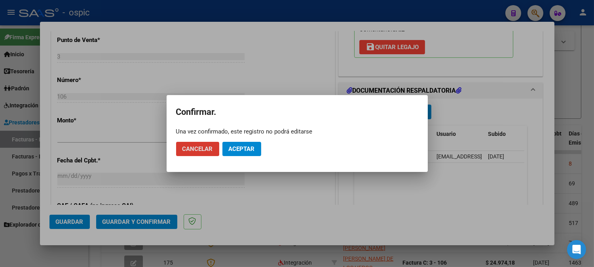
click at [240, 149] on span "Aceptar" at bounding box center [242, 148] width 26 height 7
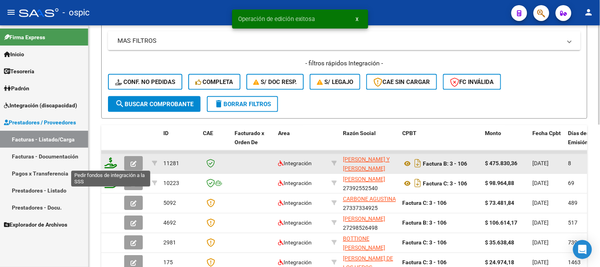
click at [113, 161] on icon at bounding box center [110, 162] width 13 height 11
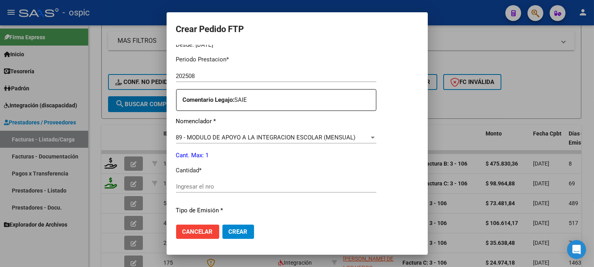
scroll to position [260, 0]
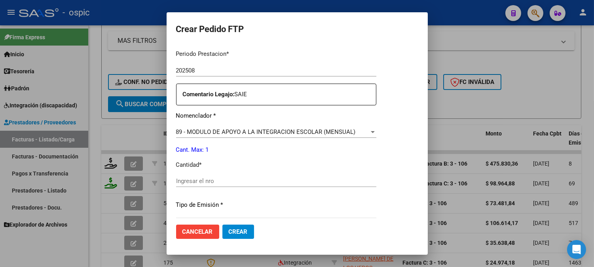
click at [321, 184] on input "Ingresar el nro" at bounding box center [276, 180] width 200 height 7
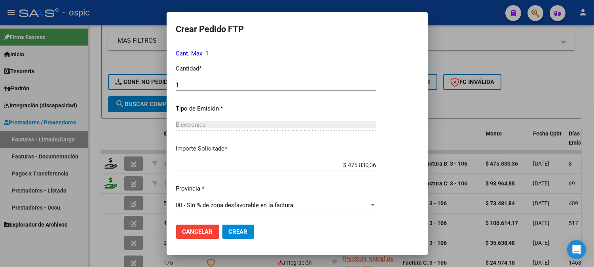
drag, startPoint x: 231, startPoint y: 230, endPoint x: 302, endPoint y: 220, distance: 71.1
click at [235, 230] on span "Crear" at bounding box center [238, 231] width 19 height 7
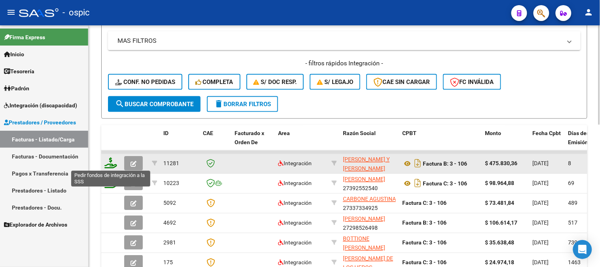
click at [111, 163] on icon at bounding box center [110, 162] width 13 height 11
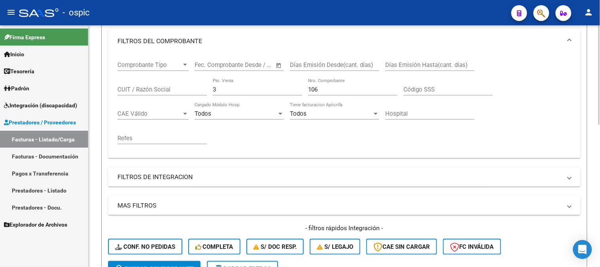
scroll to position [111, 0]
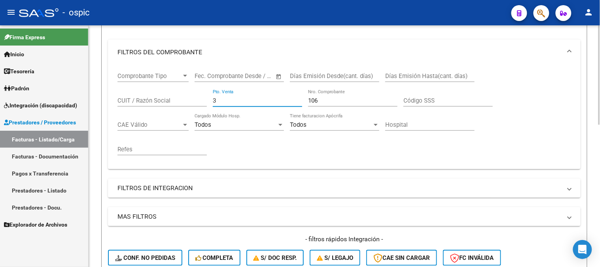
click at [179, 99] on div "Comprobante Tipo Comprobante Tipo Fecha inicio – Fecha fin Fec. Comprobante Des…" at bounding box center [344, 114] width 454 height 98
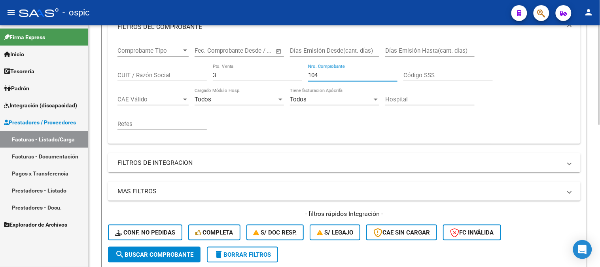
scroll to position [330, 0]
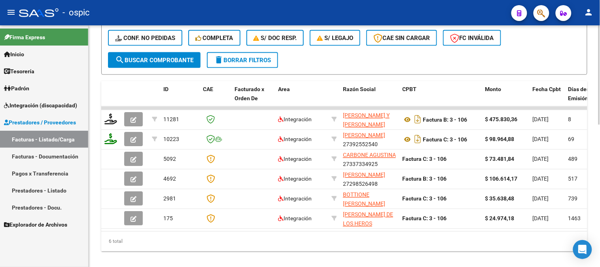
click at [178, 57] on span "search Buscar Comprobante" at bounding box center [154, 60] width 78 height 7
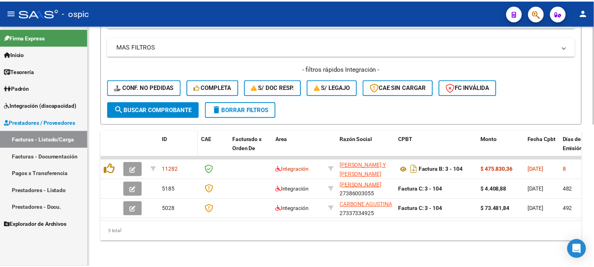
scroll to position [287, 0]
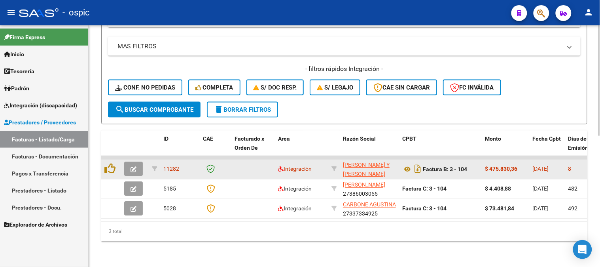
click at [135, 166] on icon "button" at bounding box center [133, 169] width 6 height 6
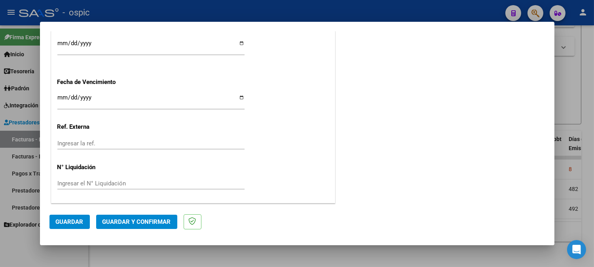
scroll to position [0, 0]
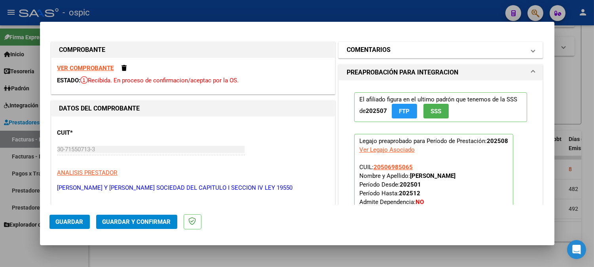
click at [402, 43] on mat-expansion-panel-header "COMENTARIOS" at bounding box center [440, 50] width 204 height 16
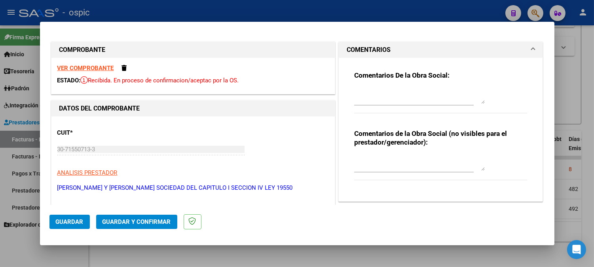
click at [378, 155] on textarea at bounding box center [419, 163] width 130 height 16
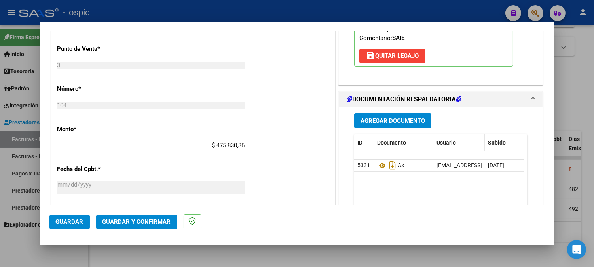
scroll to position [320, 0]
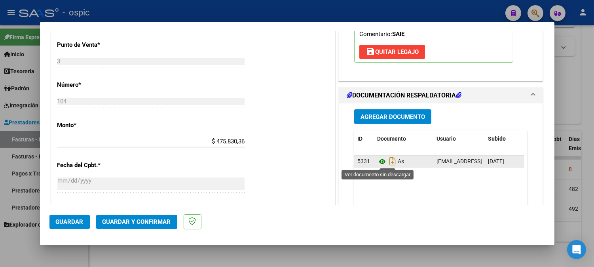
click at [379, 160] on icon at bounding box center [382, 161] width 10 height 9
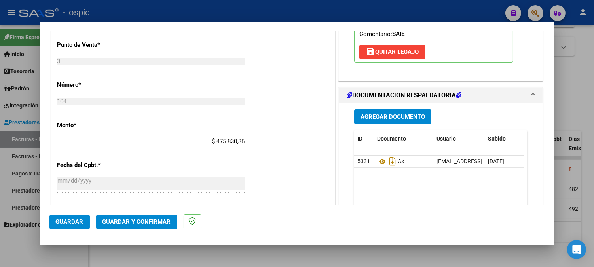
click at [121, 220] on span "Guardar y Confirmar" at bounding box center [136, 221] width 68 height 7
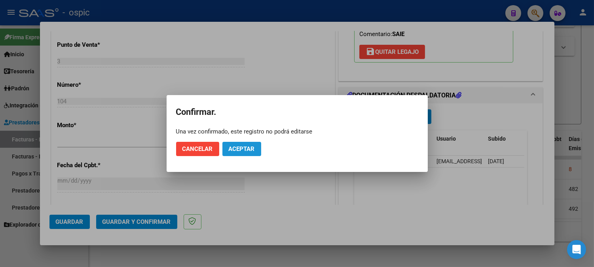
click at [242, 148] on span "Aceptar" at bounding box center [242, 148] width 26 height 7
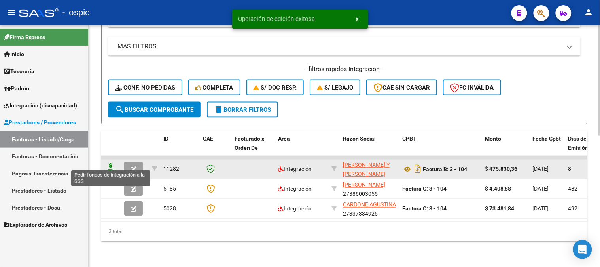
click at [113, 163] on icon at bounding box center [110, 168] width 13 height 11
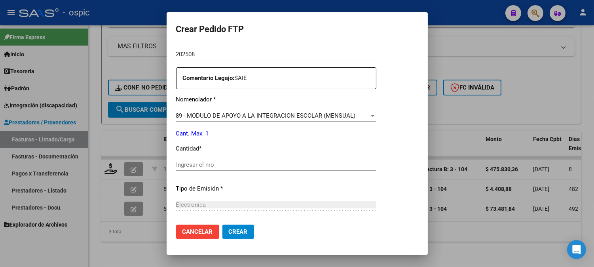
scroll to position [279, 0]
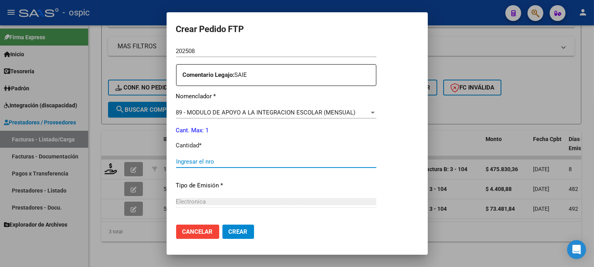
click at [318, 164] on input "Ingresar el nro" at bounding box center [276, 161] width 200 height 7
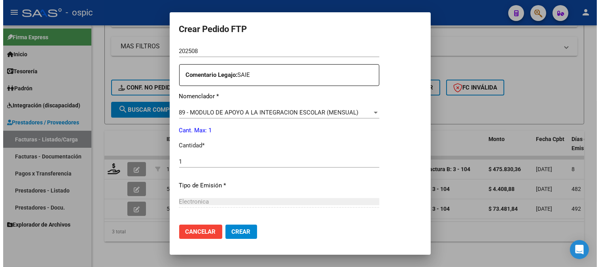
scroll to position [356, 0]
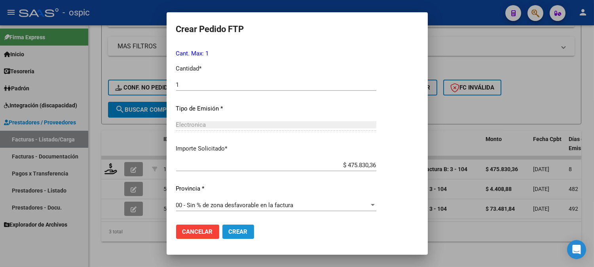
click at [240, 228] on span "Crear" at bounding box center [238, 231] width 19 height 7
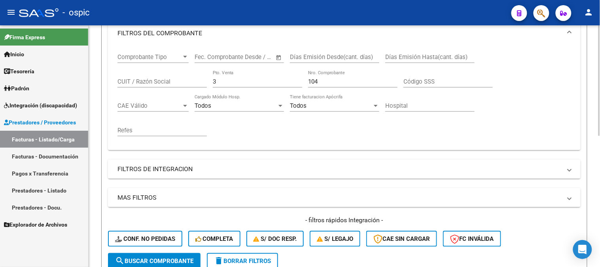
scroll to position [111, 0]
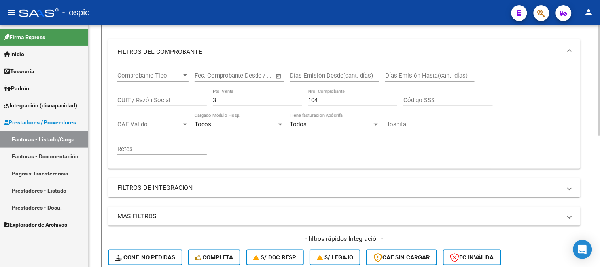
drag, startPoint x: 187, startPoint y: 96, endPoint x: 178, endPoint y: 95, distance: 9.5
click at [178, 95] on div "Comprobante Tipo Comprobante Tipo Fecha inicio – Fecha fin Fec. Comprobante Des…" at bounding box center [344, 113] width 454 height 98
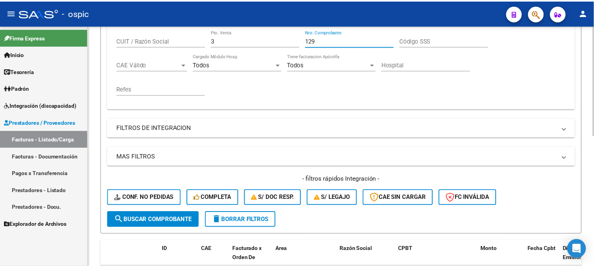
scroll to position [243, 0]
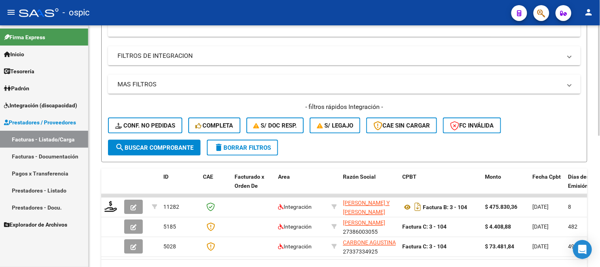
click at [177, 141] on button "search Buscar Comprobante" at bounding box center [154, 148] width 93 height 16
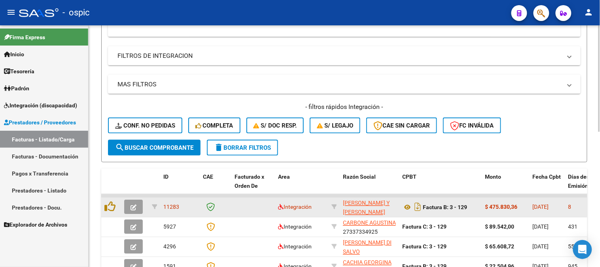
click at [136, 206] on icon "button" at bounding box center [133, 207] width 6 height 6
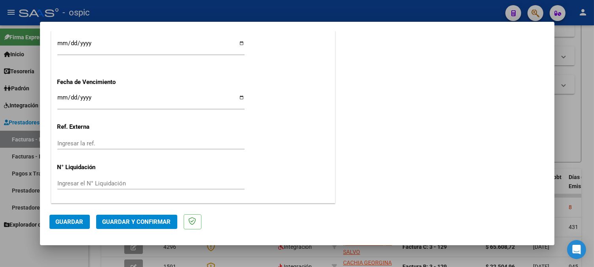
scroll to position [0, 0]
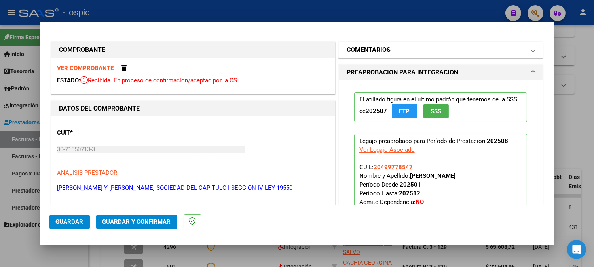
click at [394, 51] on mat-panel-title "COMENTARIOS" at bounding box center [435, 49] width 179 height 9
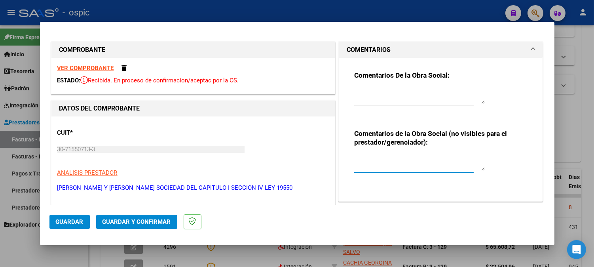
drag, startPoint x: 373, startPoint y: 162, endPoint x: 422, endPoint y: 159, distance: 49.6
click at [375, 161] on textarea at bounding box center [419, 163] width 130 height 16
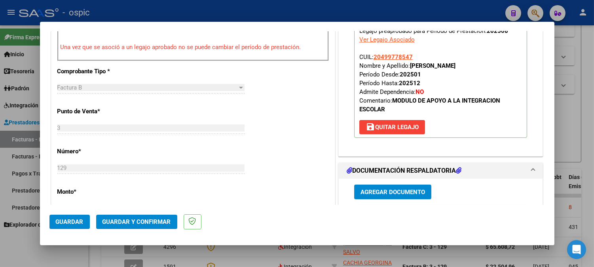
scroll to position [421, 0]
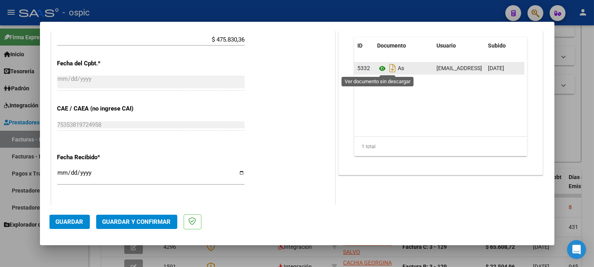
click at [377, 66] on icon at bounding box center [382, 68] width 10 height 9
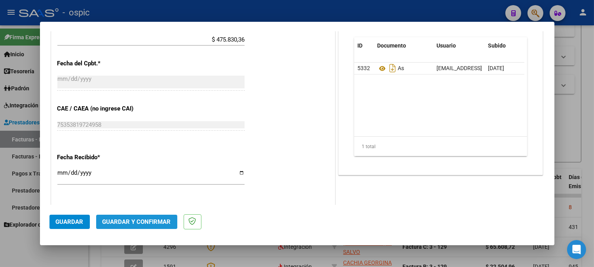
click at [135, 214] on button "Guardar y Confirmar" at bounding box center [136, 221] width 81 height 14
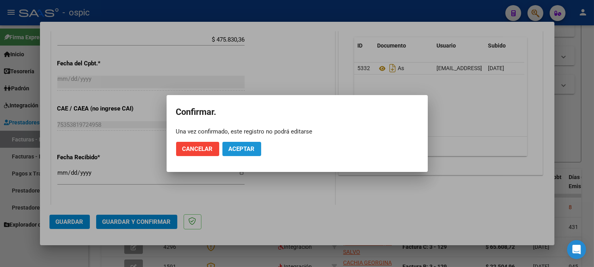
click at [241, 147] on span "Aceptar" at bounding box center [242, 148] width 26 height 7
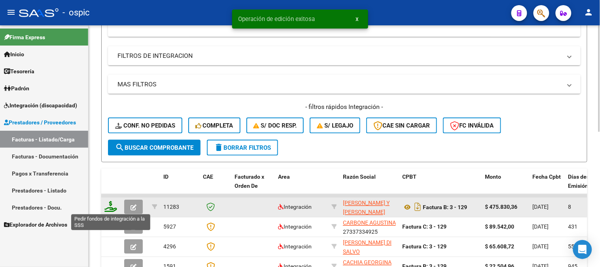
click at [110, 205] on icon at bounding box center [110, 206] width 13 height 11
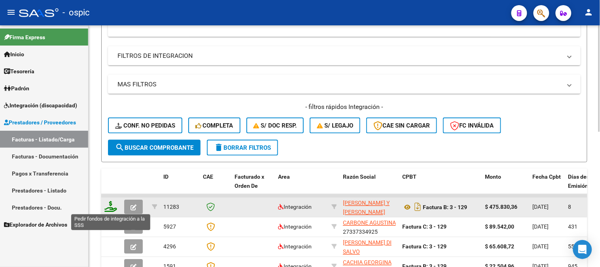
drag, startPoint x: 112, startPoint y: 206, endPoint x: 116, endPoint y: 204, distance: 4.3
click at [116, 204] on icon at bounding box center [110, 206] width 13 height 11
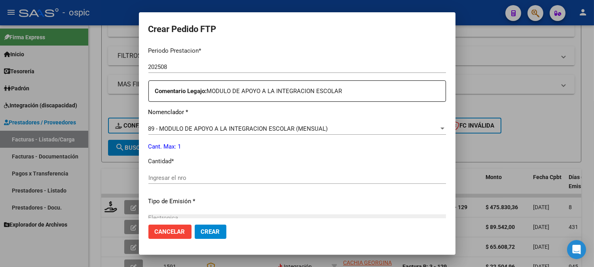
scroll to position [255, 0]
click at [308, 174] on input "Ingresar el nro" at bounding box center [296, 176] width 297 height 7
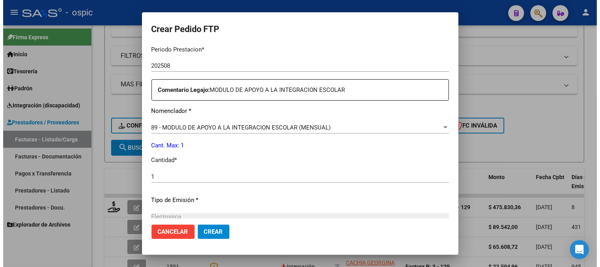
scroll to position [347, 0]
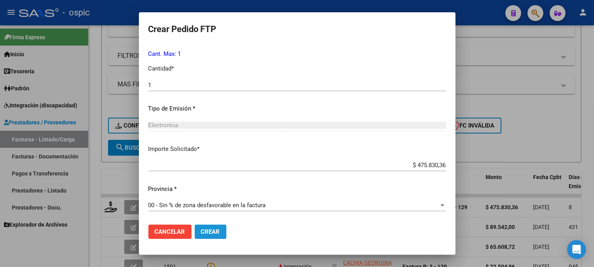
click at [221, 231] on button "Crear" at bounding box center [211, 231] width 32 height 14
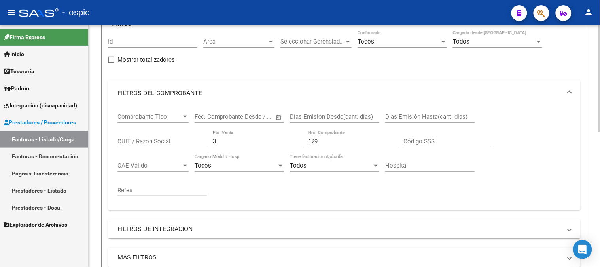
scroll to position [67, 0]
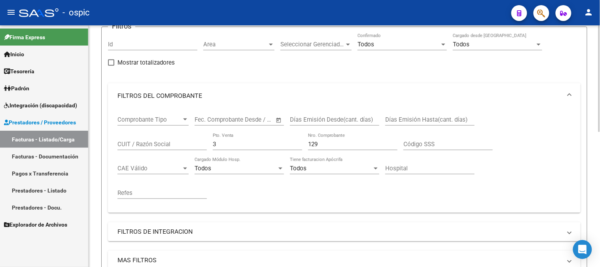
click at [196, 144] on div "Comprobante Tipo Comprobante Tipo Fecha inicio – Fecha fin Fec. Comprobante Des…" at bounding box center [344, 157] width 454 height 98
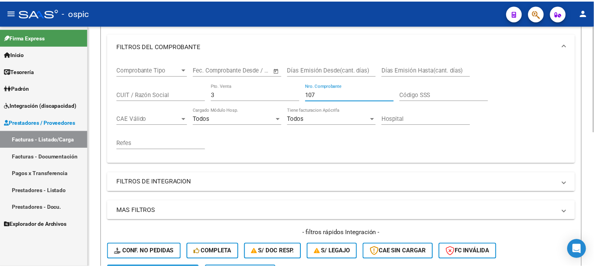
scroll to position [287, 0]
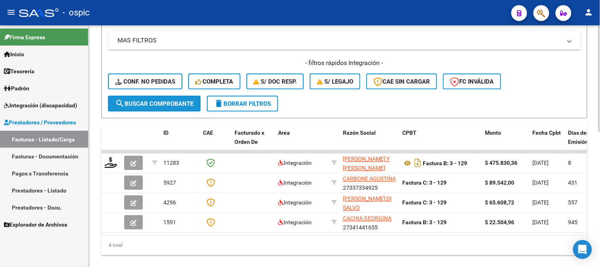
click at [170, 100] on span "search Buscar Comprobante" at bounding box center [154, 103] width 78 height 7
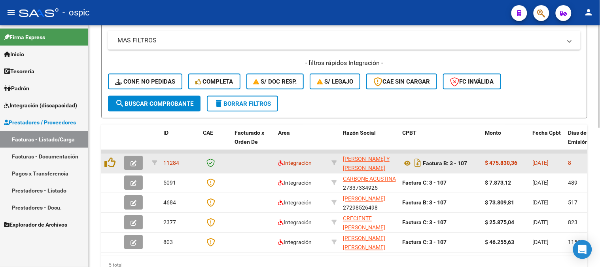
click at [132, 159] on span "button" at bounding box center [133, 162] width 6 height 7
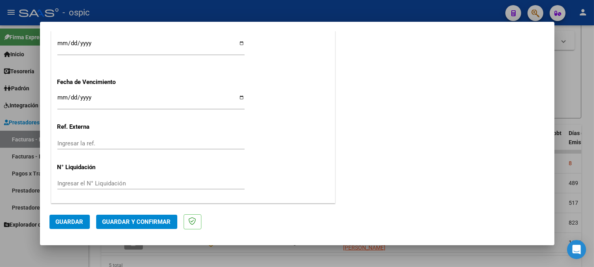
scroll to position [0, 0]
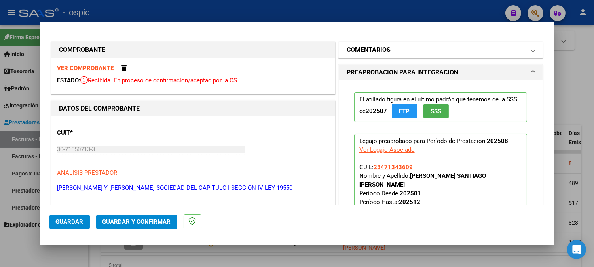
click at [392, 53] on mat-panel-title "COMENTARIOS" at bounding box center [435, 49] width 179 height 9
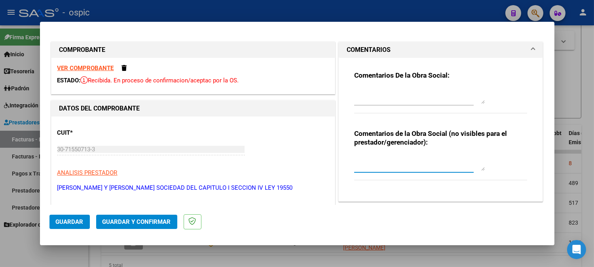
click at [399, 163] on textarea at bounding box center [419, 163] width 130 height 16
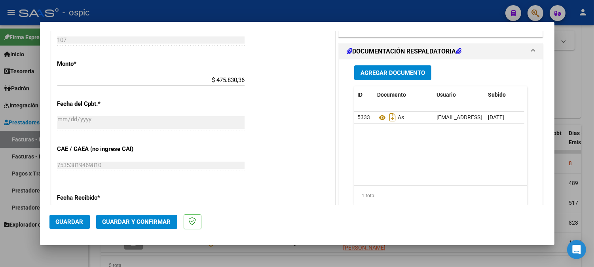
scroll to position [385, 0]
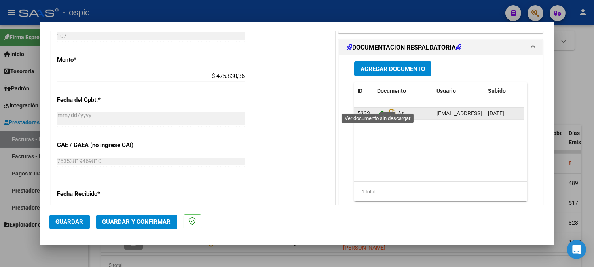
click at [377, 109] on icon at bounding box center [382, 113] width 10 height 9
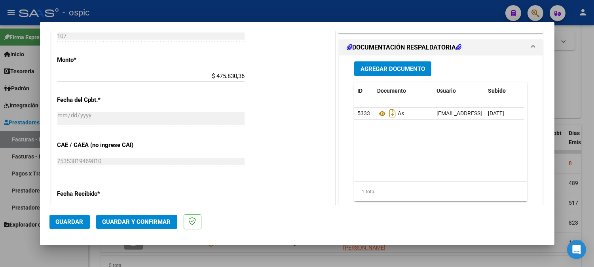
click at [157, 217] on button "Guardar y Confirmar" at bounding box center [136, 221] width 81 height 14
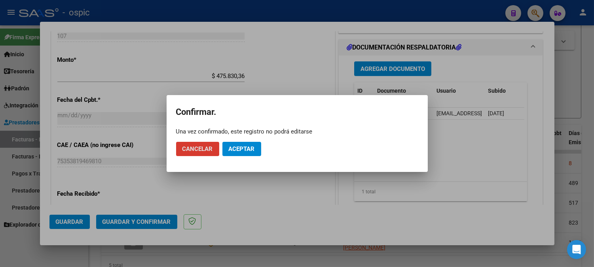
click at [253, 148] on span "Aceptar" at bounding box center [242, 148] width 26 height 7
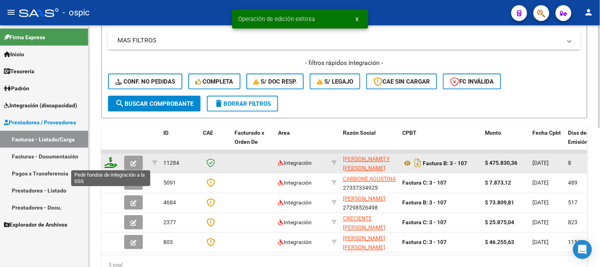
click at [112, 160] on icon at bounding box center [110, 162] width 13 height 11
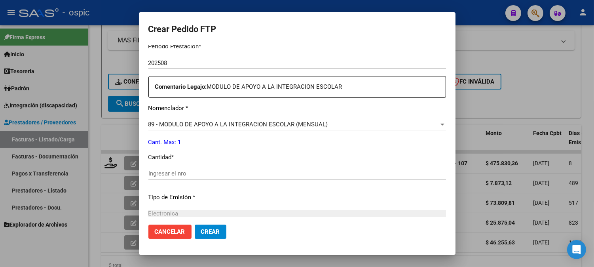
scroll to position [270, 0]
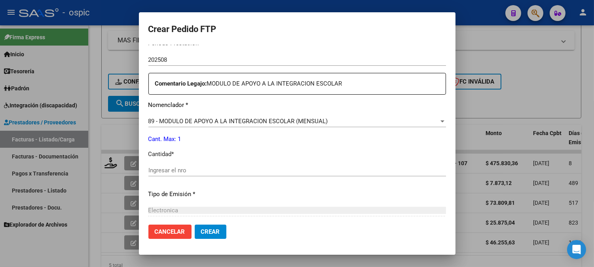
click at [333, 168] on input "Ingresar el nro" at bounding box center [296, 169] width 297 height 7
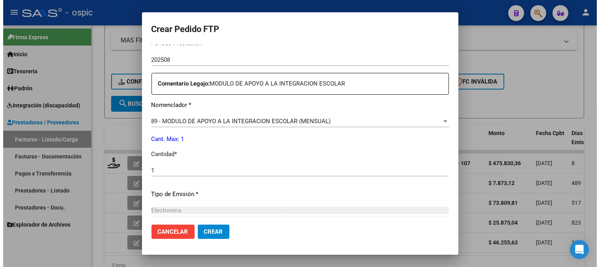
scroll to position [356, 0]
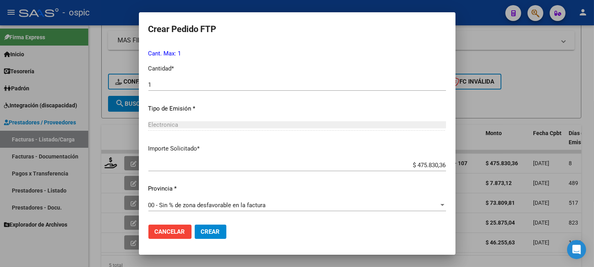
click at [205, 231] on span "Crear" at bounding box center [210, 231] width 19 height 7
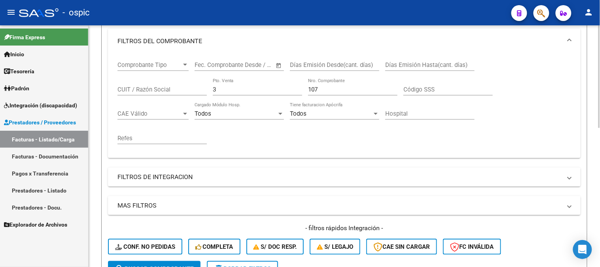
scroll to position [67, 0]
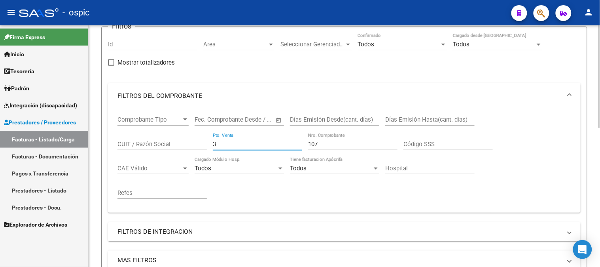
drag, startPoint x: 233, startPoint y: 144, endPoint x: 170, endPoint y: 141, distance: 62.9
click at [171, 141] on div "Comprobante Tipo Comprobante Tipo Fecha inicio – Fecha fin Fec. Comprobante Des…" at bounding box center [344, 157] width 454 height 98
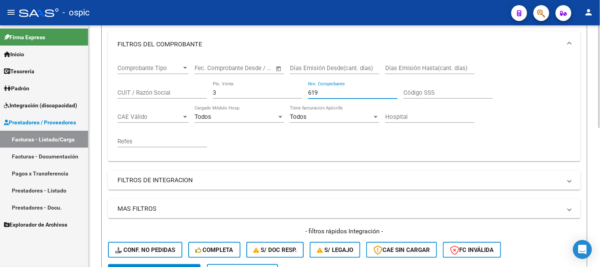
scroll to position [287, 0]
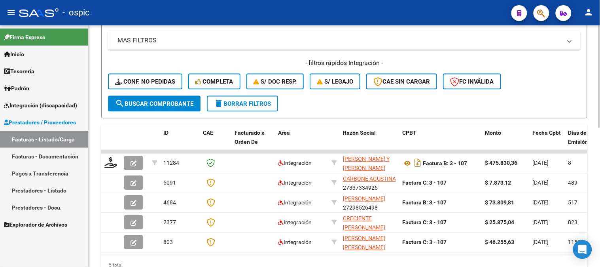
click at [159, 100] on span "search Buscar Comprobante" at bounding box center [154, 103] width 78 height 7
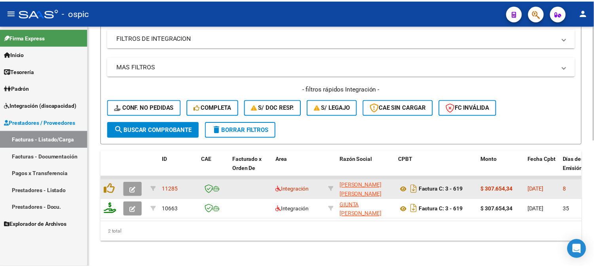
scroll to position [267, 0]
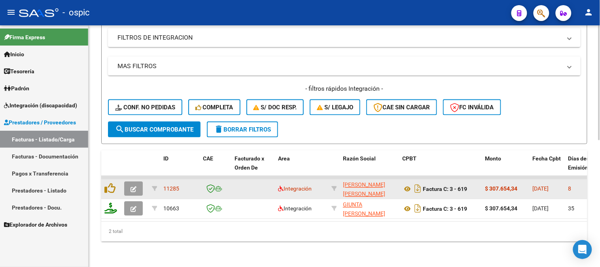
click at [132, 186] on icon "button" at bounding box center [133, 189] width 6 height 6
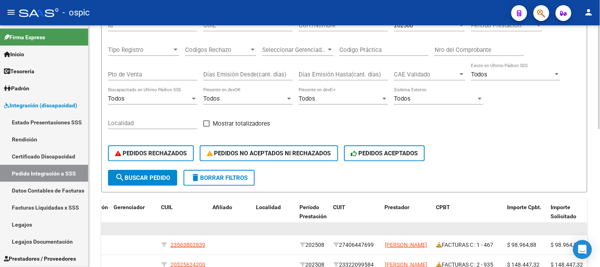
scroll to position [207, 0]
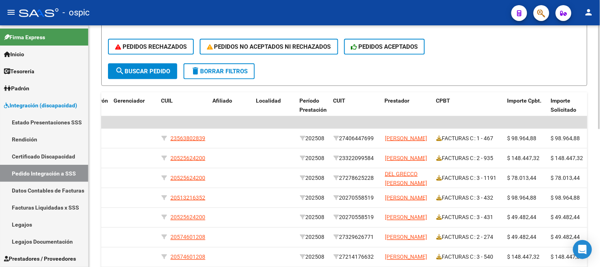
click at [230, 74] on button "delete Borrar Filtros" at bounding box center [218, 71] width 71 height 16
click at [219, 69] on span "delete Borrar Filtros" at bounding box center [219, 71] width 57 height 7
click at [214, 66] on button "delete Borrar Filtros" at bounding box center [218, 71] width 71 height 16
click at [213, 71] on span "delete Borrar Filtros" at bounding box center [219, 71] width 57 height 7
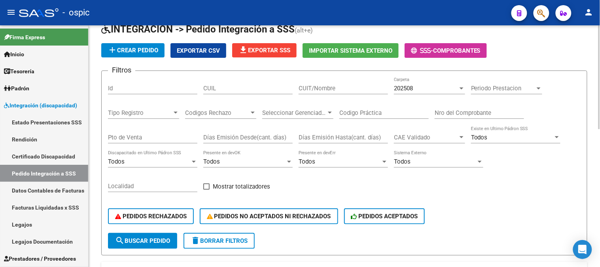
scroll to position [32, 0]
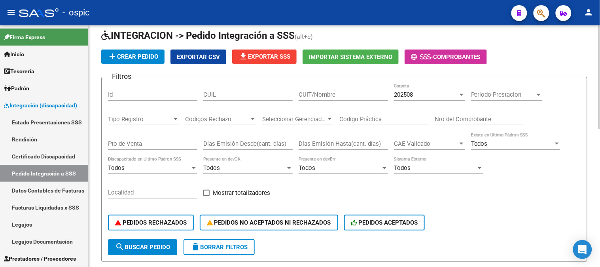
click at [410, 93] on span "202508" at bounding box center [403, 94] width 19 height 7
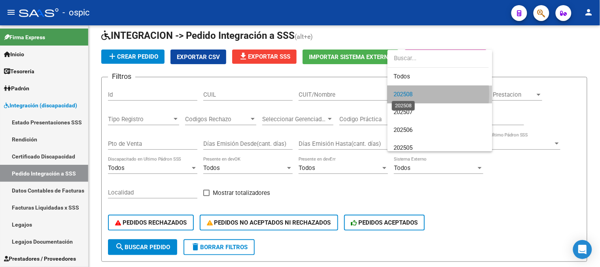
click at [406, 94] on span "202508" at bounding box center [403, 94] width 19 height 7
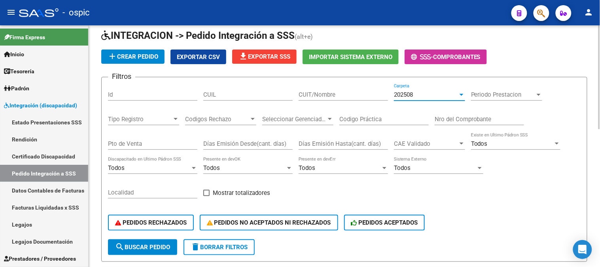
scroll to position [163, 0]
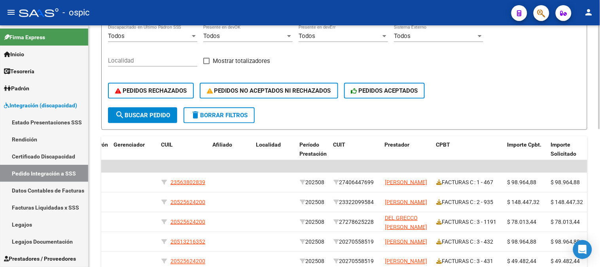
click at [214, 113] on span "delete Borrar Filtros" at bounding box center [219, 115] width 57 height 7
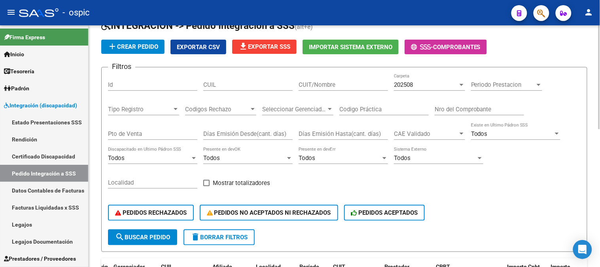
scroll to position [32, 0]
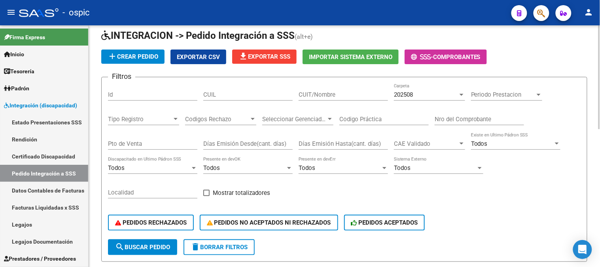
click at [333, 97] on div "CUIT/Nombre" at bounding box center [343, 91] width 89 height 17
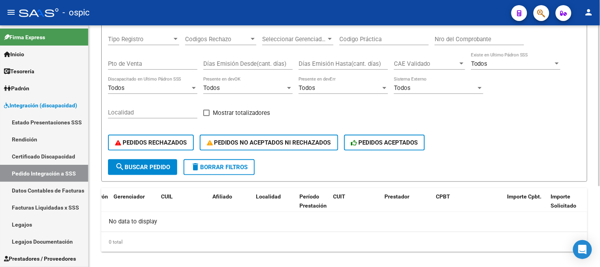
scroll to position [121, 0]
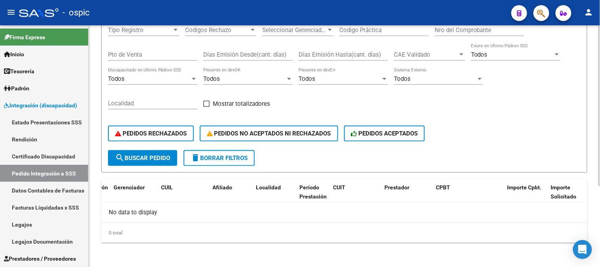
type input "ROMERO"
click at [241, 154] on span "delete Borrar Filtros" at bounding box center [219, 157] width 57 height 7
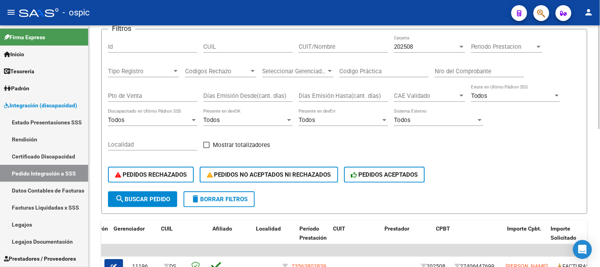
scroll to position [132, 0]
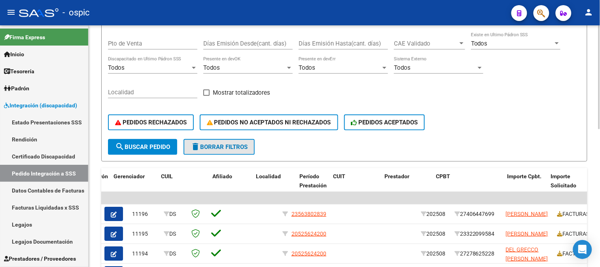
click at [199, 143] on mat-icon "delete" at bounding box center [195, 146] width 9 height 9
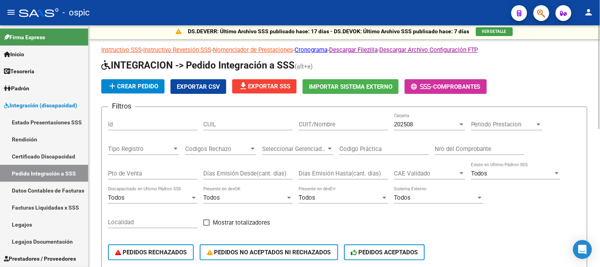
scroll to position [0, 0]
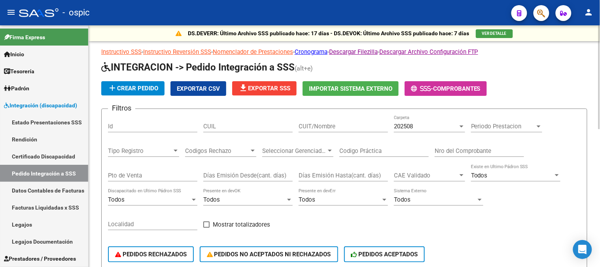
click at [136, 176] on input "Pto de Venta" at bounding box center [152, 175] width 89 height 7
click at [307, 127] on input "CUIT/Nombre" at bounding box center [343, 126] width 89 height 7
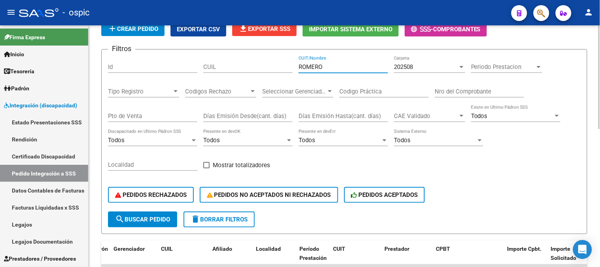
scroll to position [88, 0]
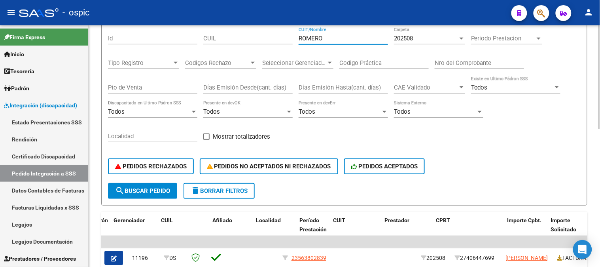
type input "ROMERO"
click at [155, 186] on button "search Buscar Pedido" at bounding box center [142, 191] width 69 height 16
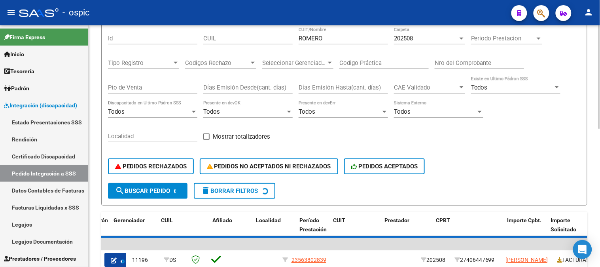
scroll to position [121, 0]
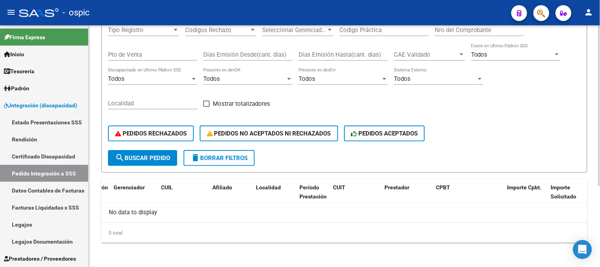
click at [233, 149] on div "PEDIDOS RECHAZADOS PEDIDOS NO ACEPTADOS NI RECHAZADOS PEDIDOS ACEPTADOS" at bounding box center [344, 133] width 473 height 33
click at [234, 151] on button "delete Borrar Filtros" at bounding box center [218, 158] width 71 height 16
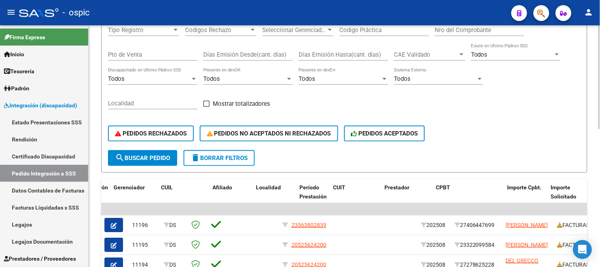
click at [228, 154] on span "delete Borrar Filtros" at bounding box center [219, 157] width 57 height 7
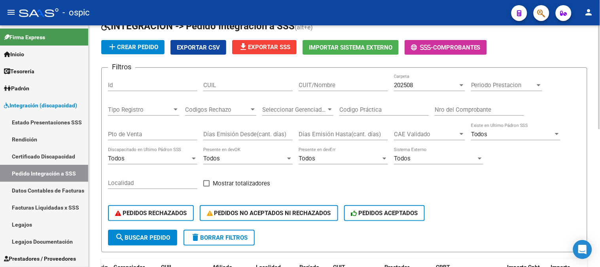
scroll to position [33, 0]
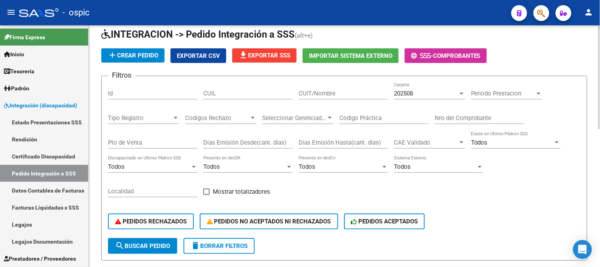
click at [429, 90] on div "202508" at bounding box center [426, 93] width 64 height 7
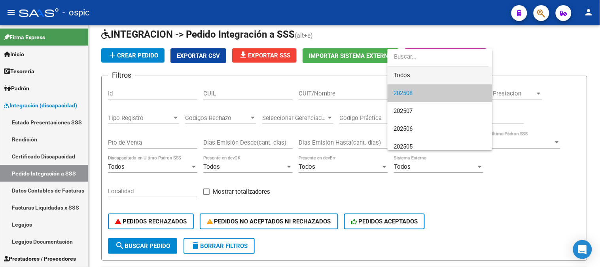
click at [410, 74] on span "Todos" at bounding box center [440, 75] width 92 height 18
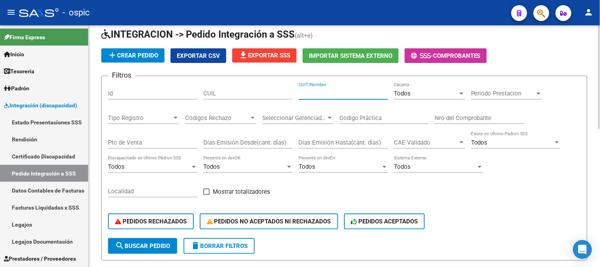
click at [317, 90] on input "CUIT/Nombre" at bounding box center [343, 93] width 89 height 7
drag, startPoint x: 151, startPoint y: 241, endPoint x: 188, endPoint y: 193, distance: 60.7
click at [151, 242] on span "search Buscar Pedido" at bounding box center [142, 245] width 55 height 7
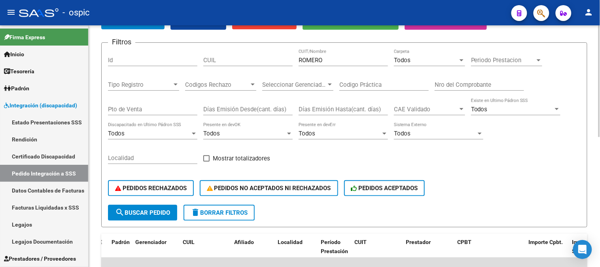
scroll to position [0, 0]
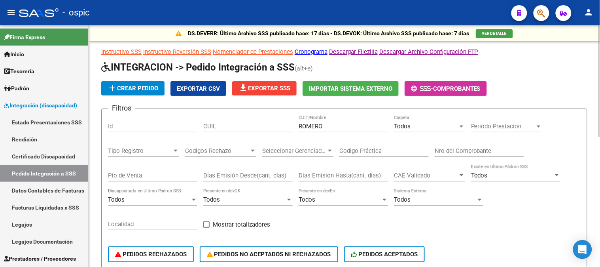
click at [340, 127] on input "ROMERO" at bounding box center [343, 126] width 89 height 7
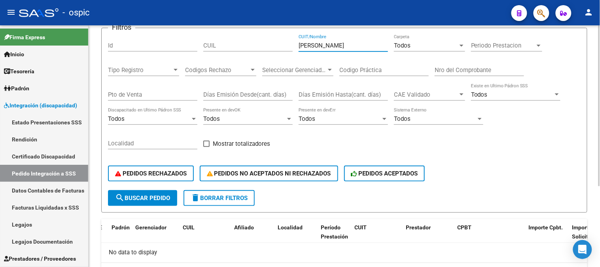
scroll to position [121, 0]
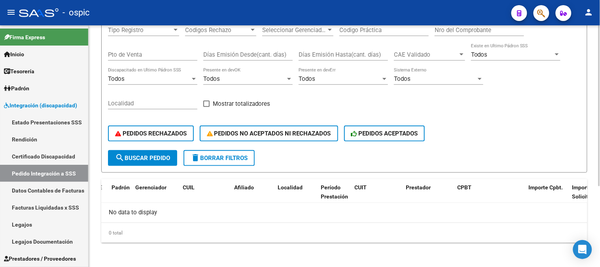
type input "ROMERO A"
click at [214, 159] on span "delete Borrar Filtros" at bounding box center [219, 157] width 57 height 7
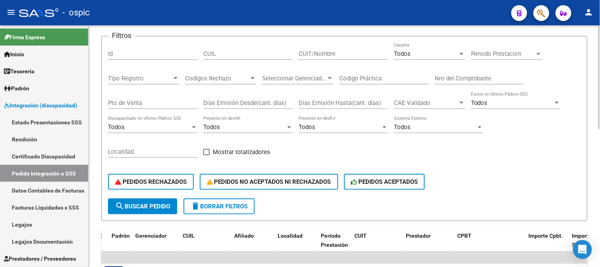
scroll to position [33, 0]
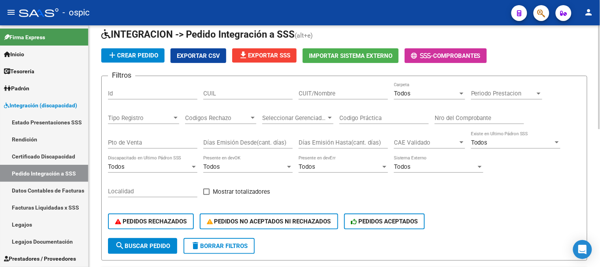
click at [415, 93] on div "Todos" at bounding box center [426, 93] width 64 height 7
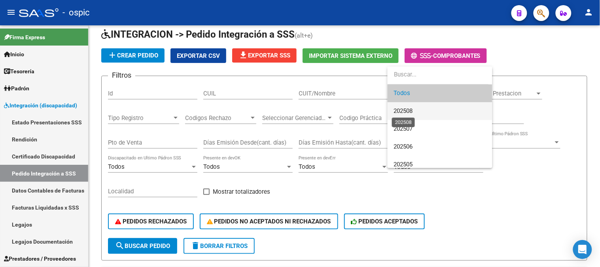
click at [409, 108] on span "202508" at bounding box center [403, 110] width 19 height 7
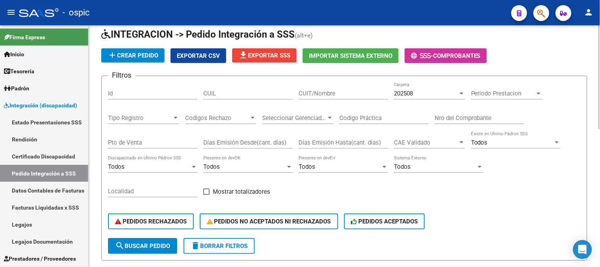
click at [159, 238] on button "search Buscar Pedido" at bounding box center [142, 246] width 69 height 16
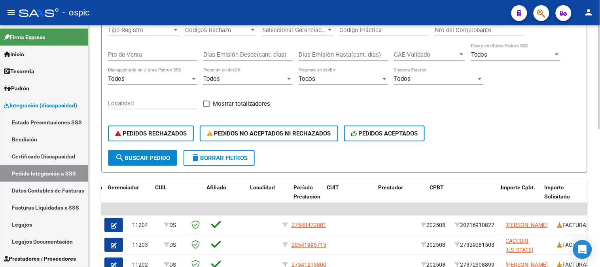
click at [156, 152] on button "search Buscar Pedido" at bounding box center [142, 158] width 69 height 16
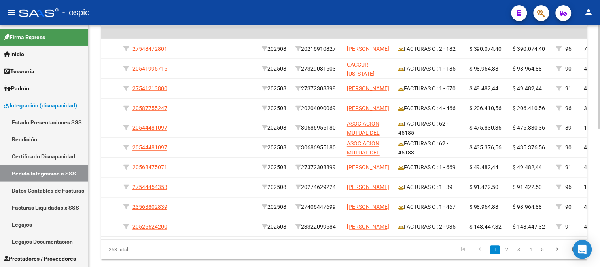
scroll to position [0, 202]
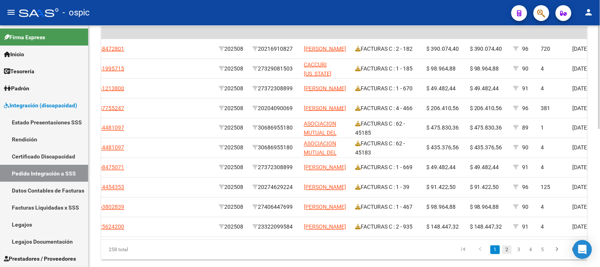
click at [505, 254] on link "2" at bounding box center [506, 249] width 9 height 9
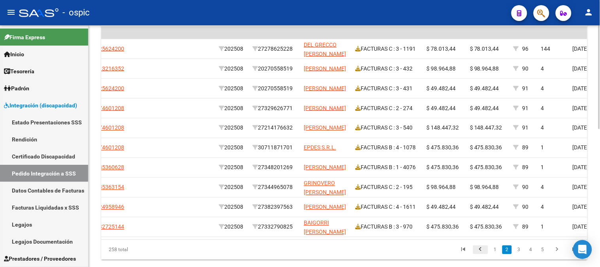
click at [479, 253] on icon "go to previous page" at bounding box center [480, 250] width 10 height 9
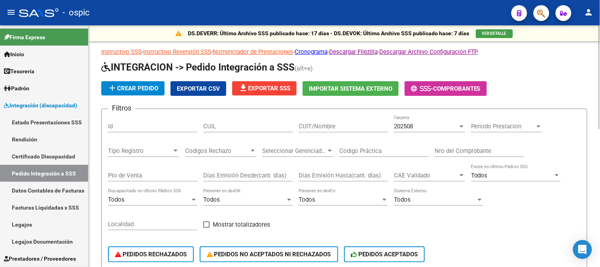
scroll to position [176, 0]
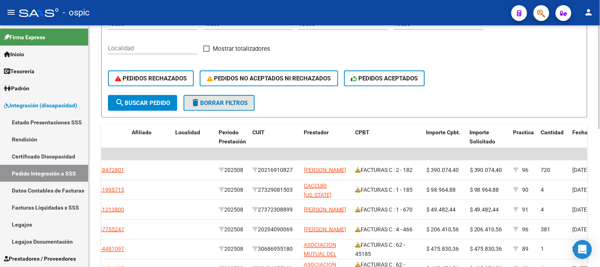
click at [223, 101] on span "delete Borrar Filtros" at bounding box center [219, 102] width 57 height 7
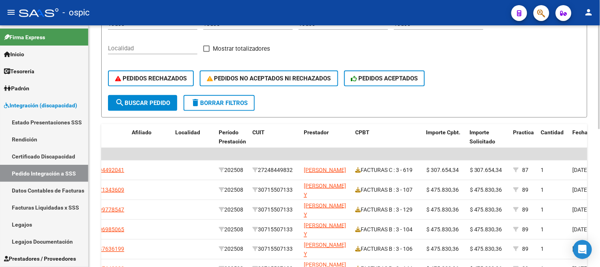
click at [212, 100] on span "delete Borrar Filtros" at bounding box center [219, 102] width 57 height 7
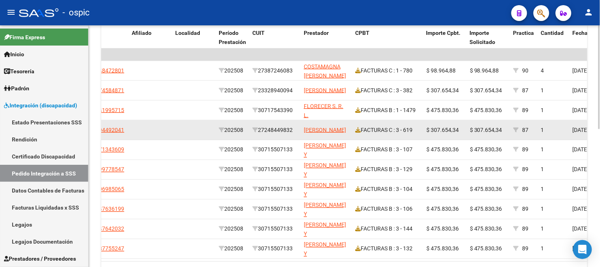
scroll to position [307, 0]
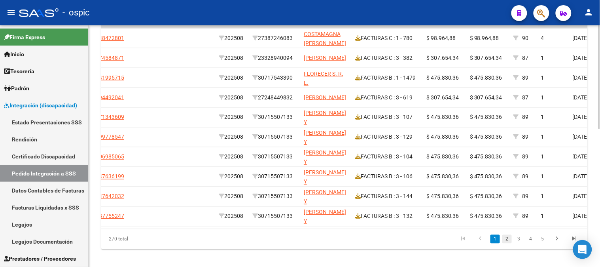
click at [509, 243] on link "2" at bounding box center [506, 238] width 9 height 9
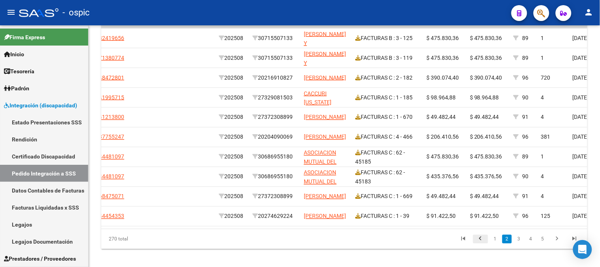
click at [484, 243] on icon "go to previous page" at bounding box center [480, 239] width 10 height 9
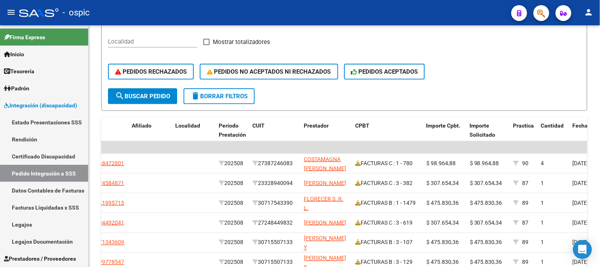
scroll to position [176, 0]
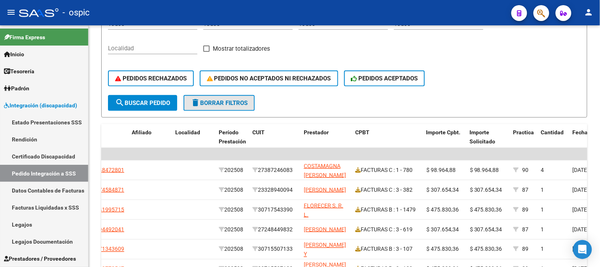
click at [235, 96] on button "delete Borrar Filtros" at bounding box center [218, 103] width 71 height 16
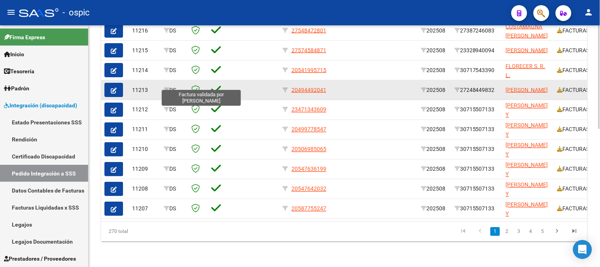
scroll to position [232, 0]
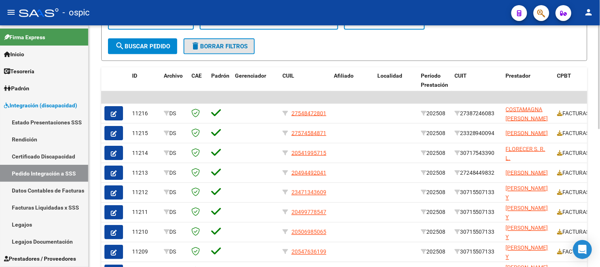
click at [204, 46] on span "delete Borrar Filtros" at bounding box center [219, 46] width 57 height 7
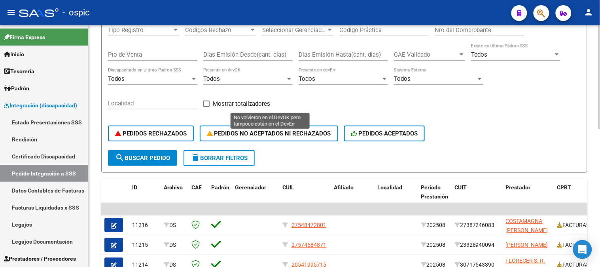
scroll to position [57, 0]
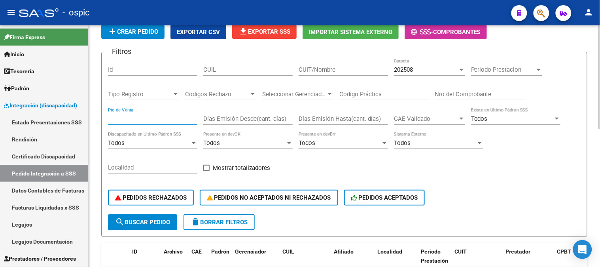
click at [151, 116] on input "Pto de Venta" at bounding box center [152, 118] width 89 height 7
click at [349, 70] on input "CUIT/Nombre" at bounding box center [343, 69] width 89 height 7
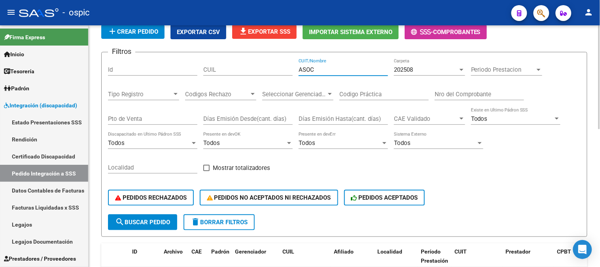
type input "ASOC"
click at [155, 223] on span "search Buscar Pedido" at bounding box center [142, 221] width 55 height 7
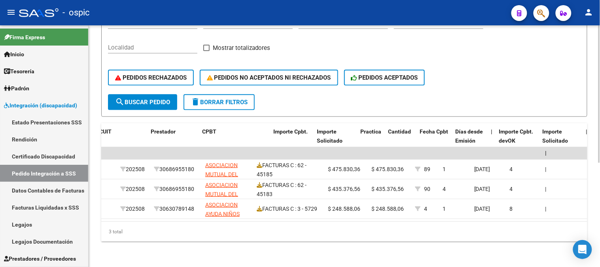
scroll to position [0, 373]
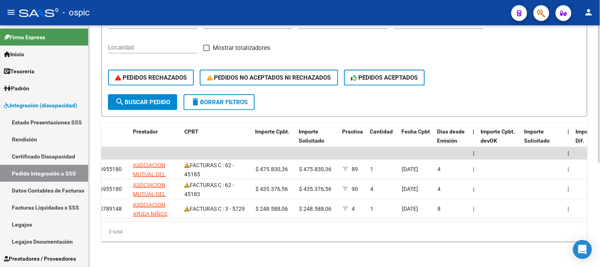
click at [255, 94] on button "delete Borrar Filtros" at bounding box center [218, 102] width 71 height 16
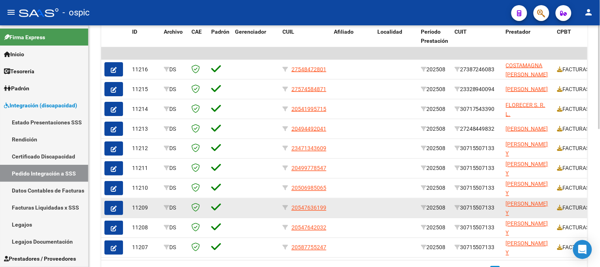
scroll to position [232, 0]
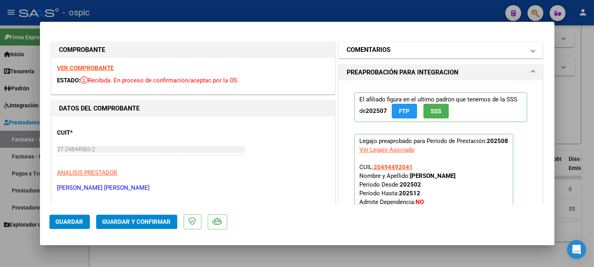
click at [393, 45] on mat-panel-title "COMENTARIOS" at bounding box center [435, 49] width 179 height 9
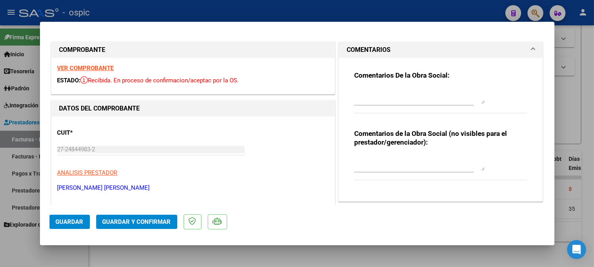
click at [390, 153] on div at bounding box center [419, 162] width 130 height 19
type textarea "MODULO MAESTRO DE APOYO"
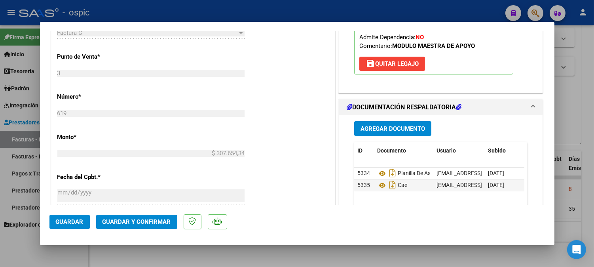
scroll to position [316, 0]
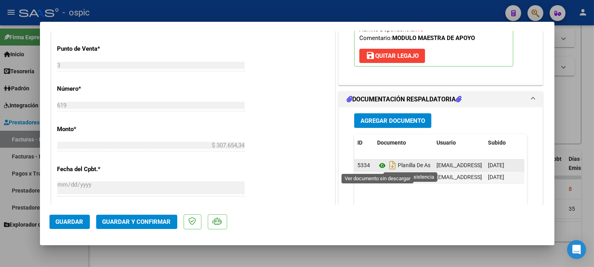
click at [379, 164] on icon at bounding box center [382, 165] width 10 height 9
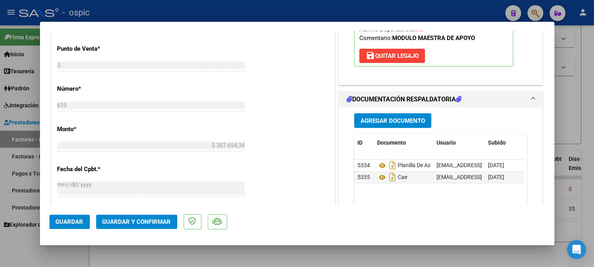
click at [133, 222] on span "Guardar y Confirmar" at bounding box center [136, 221] width 68 height 7
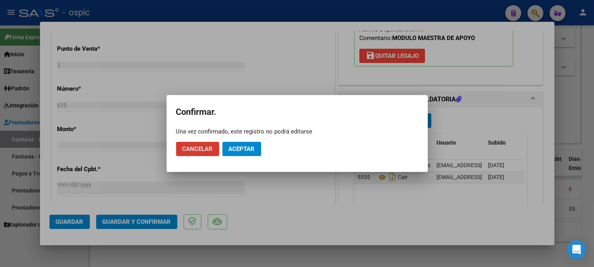
click at [232, 144] on button "Aceptar" at bounding box center [241, 149] width 39 height 14
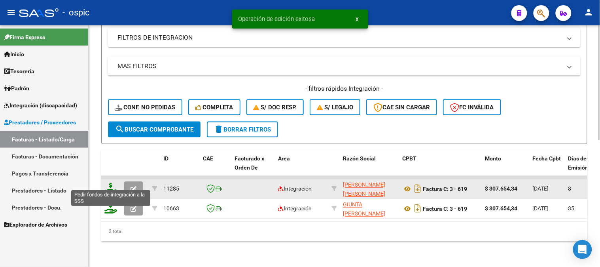
click at [109, 183] on icon at bounding box center [110, 188] width 13 height 11
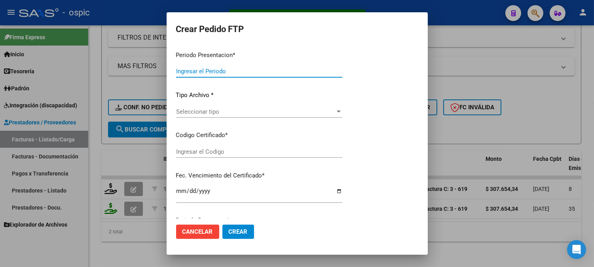
type input "202508"
type input "$ 307.654,34"
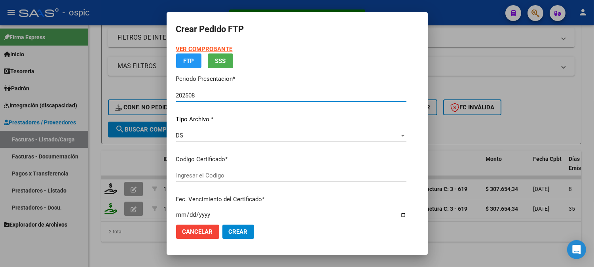
type input "3389977438"
type input "[DATE]"
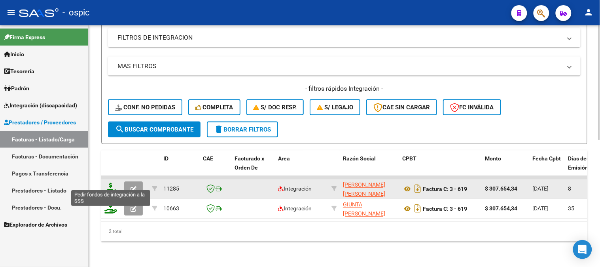
click at [109, 183] on icon at bounding box center [110, 188] width 13 height 11
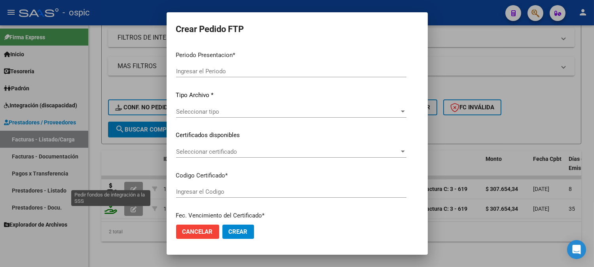
type input "202508"
type input "$ 307.654,34"
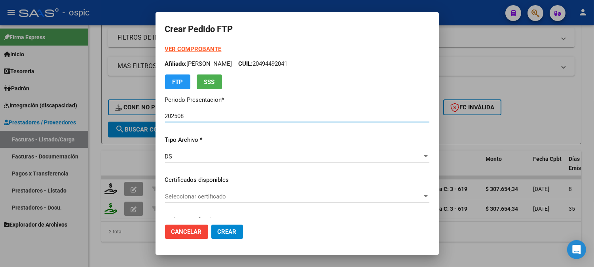
type input "3389977438"
type input "[DATE]"
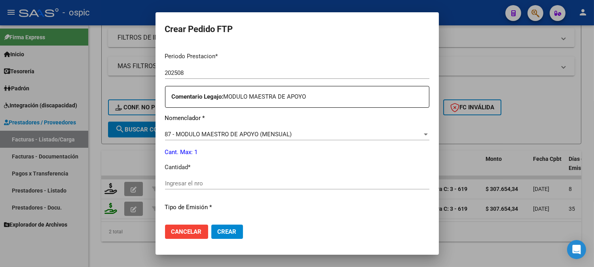
scroll to position [266, 0]
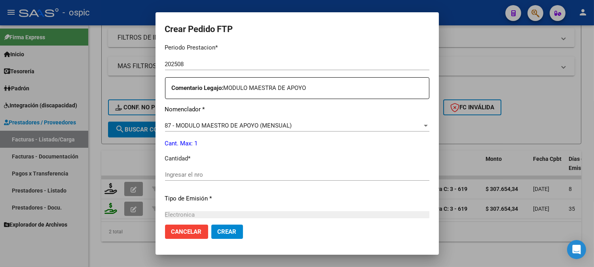
click at [325, 169] on div "Ingresar el nro" at bounding box center [297, 174] width 264 height 12
type input "1"
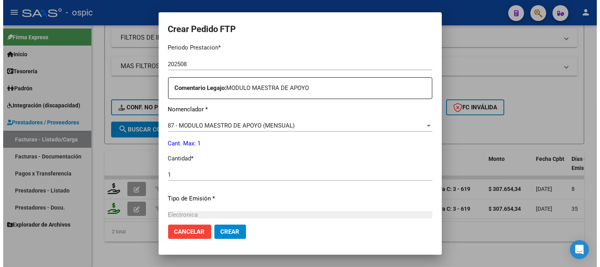
scroll to position [356, 0]
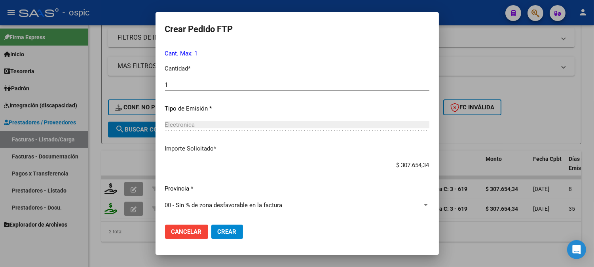
drag, startPoint x: 216, startPoint y: 231, endPoint x: 221, endPoint y: 228, distance: 6.2
click at [217, 231] on span "Crear" at bounding box center [226, 231] width 19 height 7
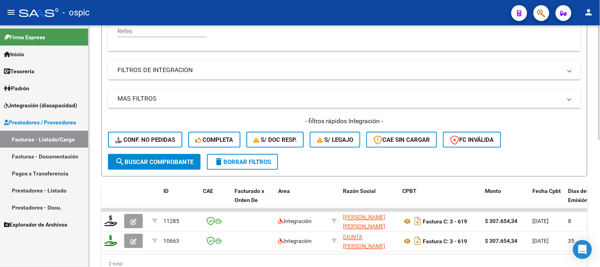
scroll to position [135, 0]
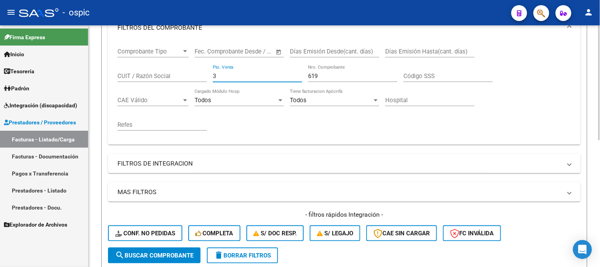
drag, startPoint x: 227, startPoint y: 76, endPoint x: 184, endPoint y: 73, distance: 43.6
click at [193, 74] on div "Comprobante Tipo Comprobante Tipo Fecha inicio – Fecha fin Fec. Comprobante Des…" at bounding box center [344, 89] width 454 height 98
type input "1"
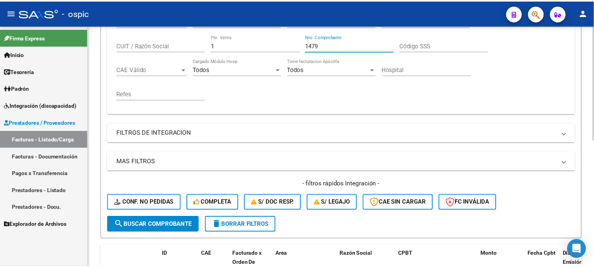
scroll to position [267, 0]
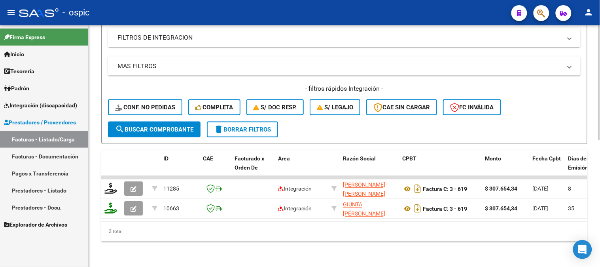
type input "1479"
drag, startPoint x: 168, startPoint y: 121, endPoint x: 168, endPoint y: 108, distance: 13.0
click at [168, 126] on span "search Buscar Comprobante" at bounding box center [154, 129] width 78 height 7
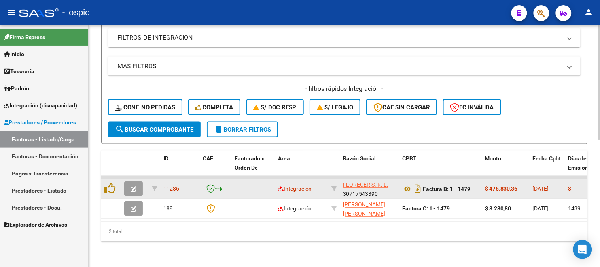
click at [134, 186] on icon "button" at bounding box center [133, 189] width 6 height 6
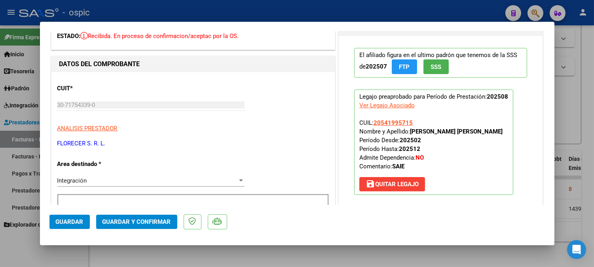
scroll to position [0, 0]
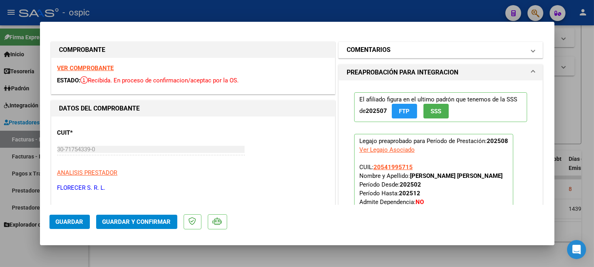
click at [406, 45] on mat-panel-title "COMENTARIOS" at bounding box center [435, 49] width 179 height 9
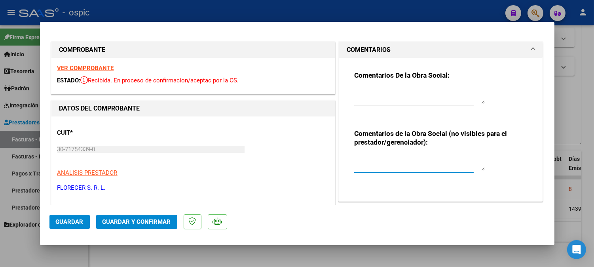
click at [385, 155] on textarea at bounding box center [419, 163] width 130 height 16
type textarea "SAIE"
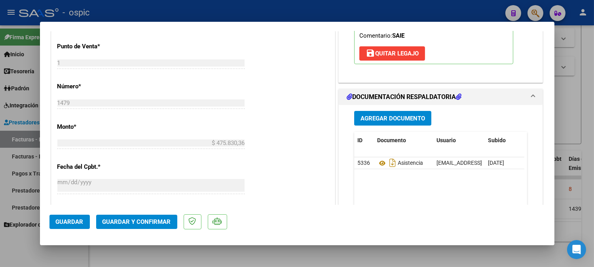
scroll to position [340, 0]
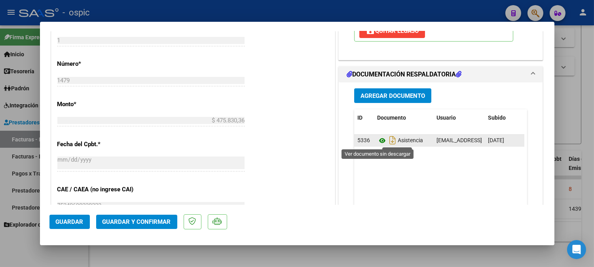
click at [377, 139] on icon at bounding box center [382, 140] width 10 height 9
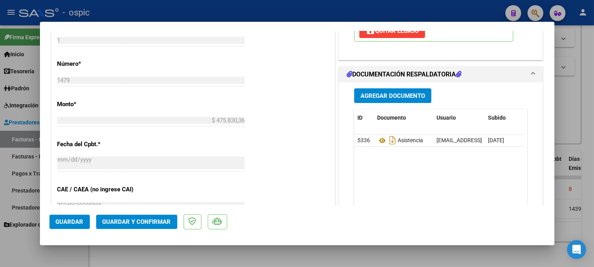
click at [158, 220] on span "Guardar y Confirmar" at bounding box center [136, 221] width 68 height 7
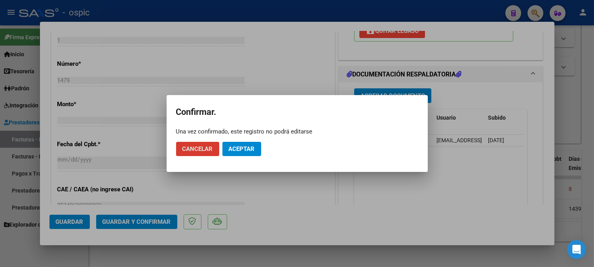
click at [248, 142] on button "Aceptar" at bounding box center [241, 149] width 39 height 14
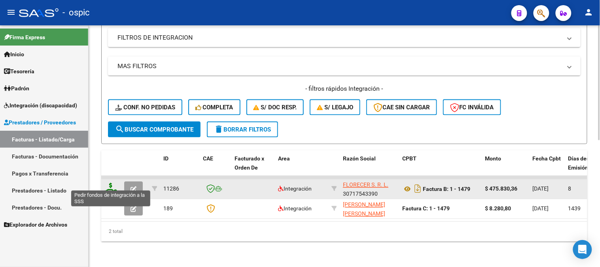
click at [111, 183] on icon at bounding box center [110, 188] width 13 height 11
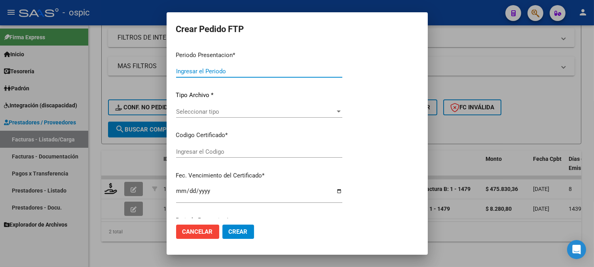
type input "202508"
type input "$ 475.830,36"
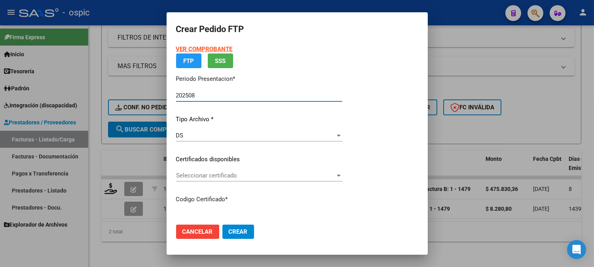
type input "6085506595"
type input "[DATE]"
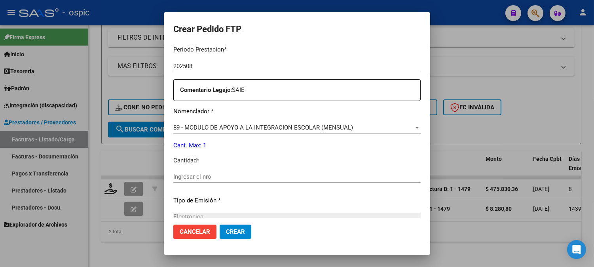
scroll to position [269, 0]
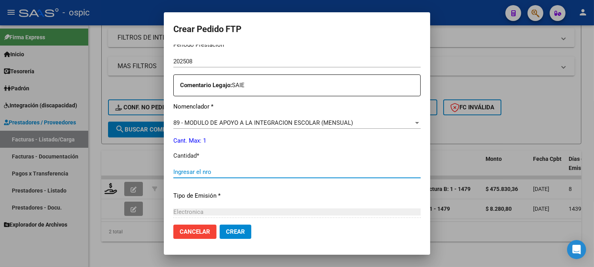
click at [346, 172] on input "Ingresar el nro" at bounding box center [296, 171] width 247 height 7
type input "1"
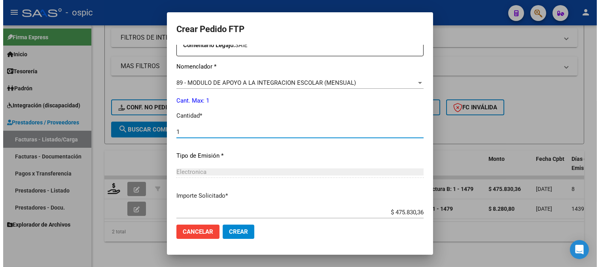
scroll to position [356, 0]
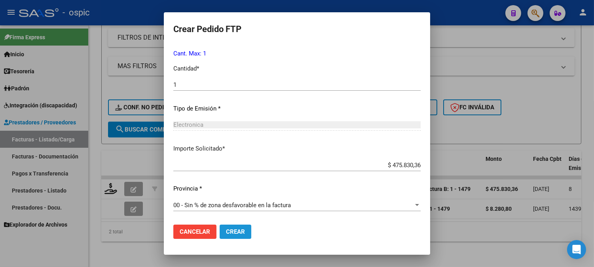
click at [230, 231] on span "Crear" at bounding box center [235, 231] width 19 height 7
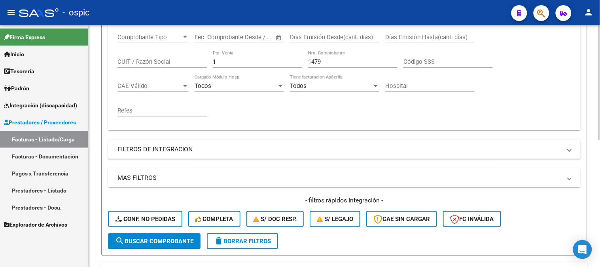
scroll to position [135, 0]
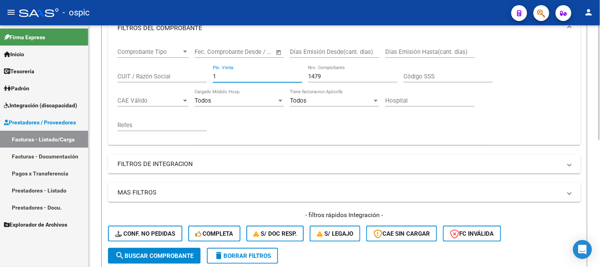
drag, startPoint x: 223, startPoint y: 76, endPoint x: 208, endPoint y: 76, distance: 15.4
click at [214, 76] on input "1" at bounding box center [257, 76] width 89 height 7
type input "3"
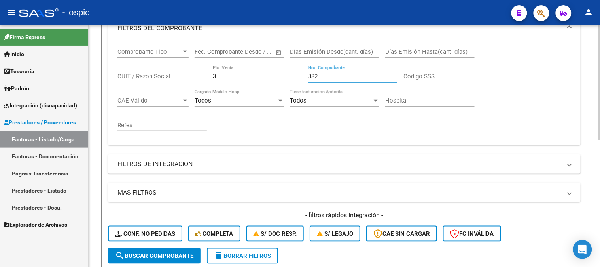
scroll to position [179, 0]
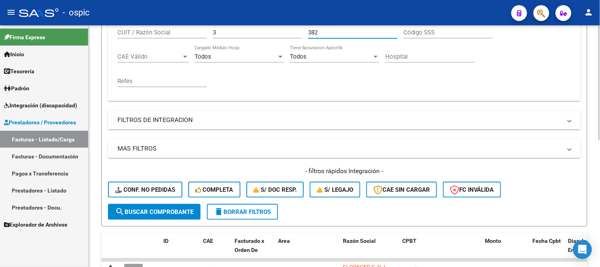
type input "382"
click at [152, 208] on span "search Buscar Comprobante" at bounding box center [154, 211] width 78 height 7
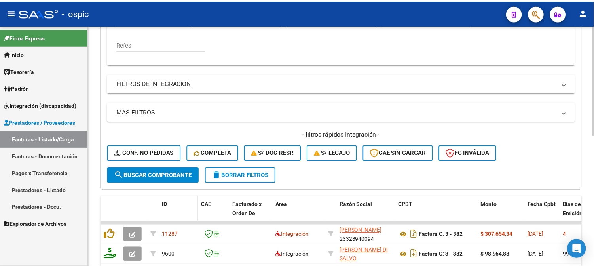
scroll to position [269, 0]
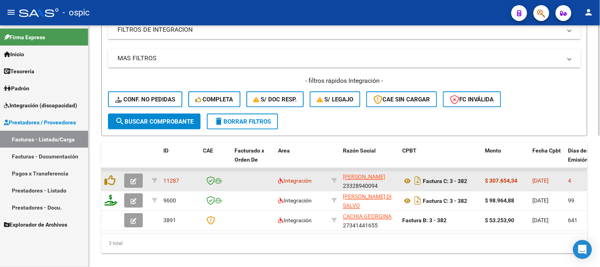
click at [138, 178] on button "button" at bounding box center [133, 181] width 19 height 14
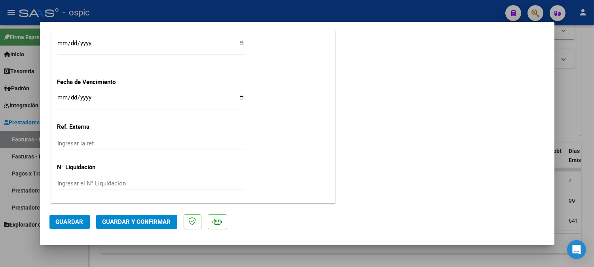
scroll to position [0, 0]
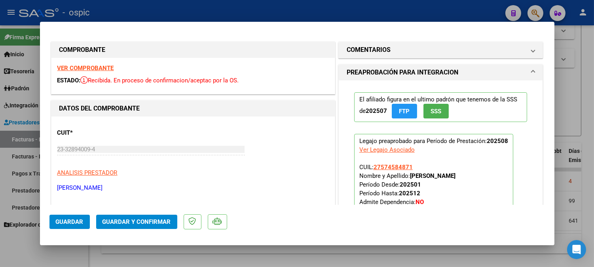
drag, startPoint x: 383, startPoint y: 52, endPoint x: 382, endPoint y: 150, distance: 98.1
click at [383, 53] on h1 "COMENTARIOS" at bounding box center [368, 49] width 44 height 9
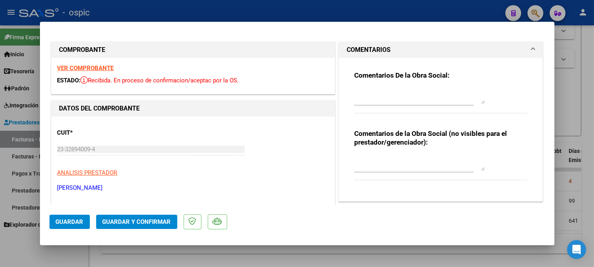
click at [382, 164] on textarea at bounding box center [419, 163] width 130 height 16
click at [364, 159] on textarea "MOSULO MAESTRO DE APOYO" at bounding box center [419, 163] width 130 height 16
type textarea "MODULO MAESTRO DE APOYO"
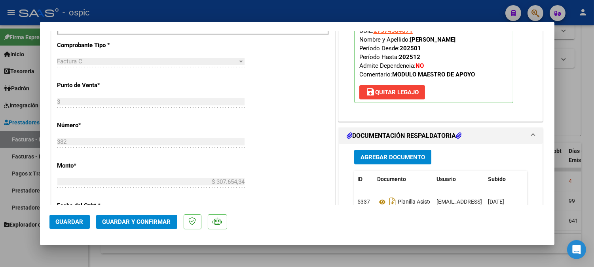
scroll to position [310, 0]
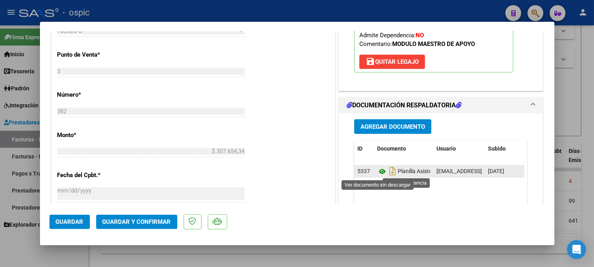
click at [381, 171] on icon at bounding box center [382, 170] width 10 height 9
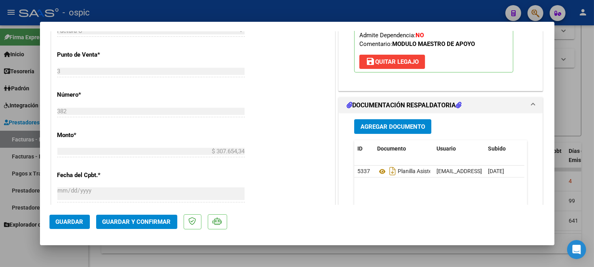
click at [157, 219] on span "Guardar y Confirmar" at bounding box center [136, 221] width 68 height 7
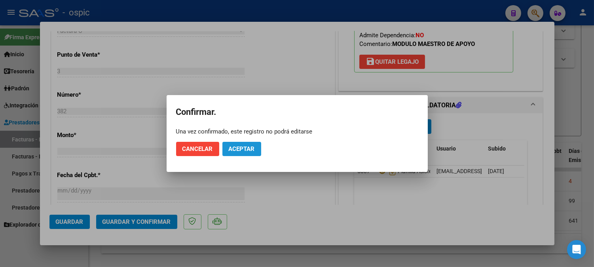
click at [244, 150] on span "Aceptar" at bounding box center [242, 148] width 26 height 7
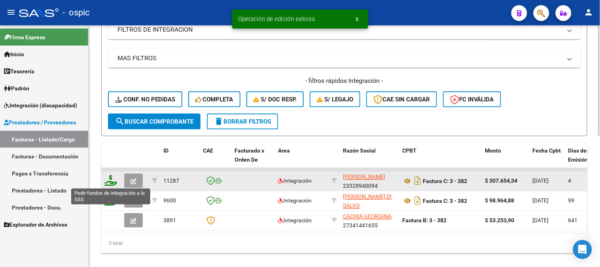
click at [110, 181] on icon at bounding box center [110, 180] width 13 height 11
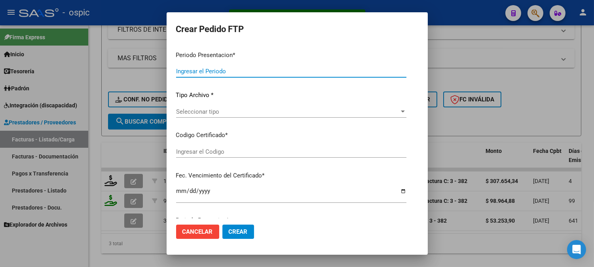
type input "202508"
type input "$ 307.654,34"
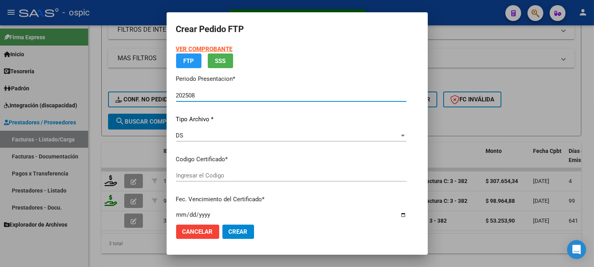
type input "0000000000000000000000000000003070027788"
type input "[DATE]"
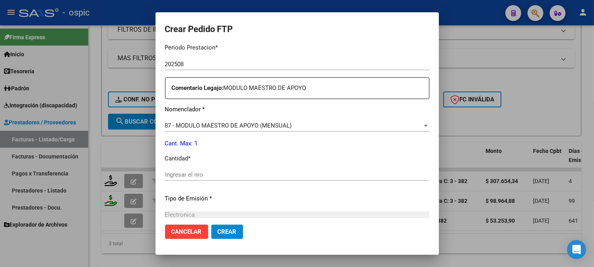
scroll to position [267, 0]
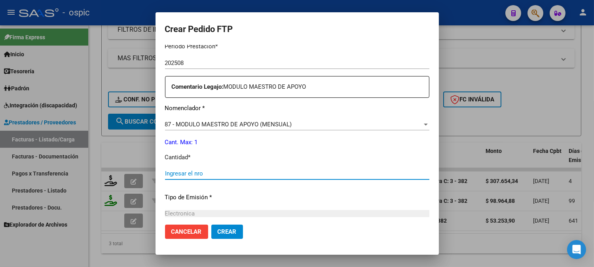
click at [306, 171] on input "Ingresar el nro" at bounding box center [297, 173] width 264 height 7
type input "1"
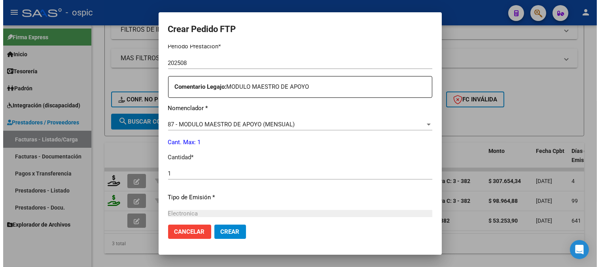
scroll to position [356, 0]
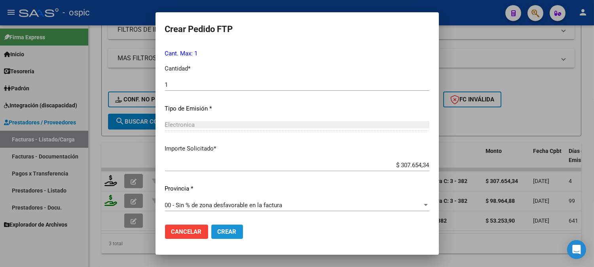
drag, startPoint x: 200, startPoint y: 227, endPoint x: 529, endPoint y: 189, distance: 330.4
click at [211, 226] on button "Crear" at bounding box center [227, 231] width 32 height 14
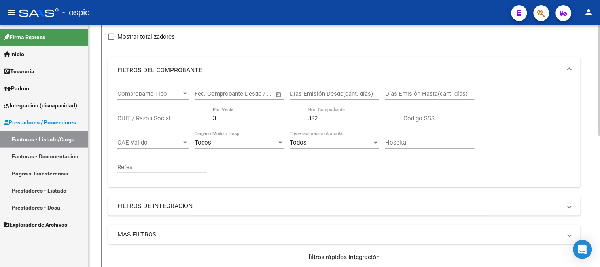
scroll to position [49, 0]
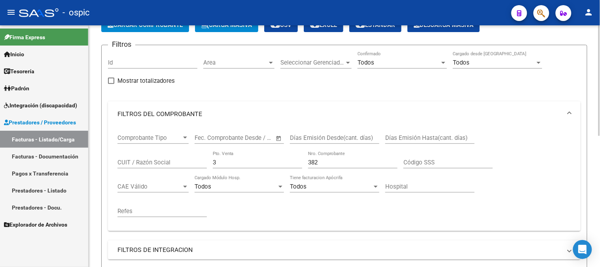
drag, startPoint x: 219, startPoint y: 165, endPoint x: 213, endPoint y: 163, distance: 6.1
click at [214, 163] on div "3 Pto. Venta" at bounding box center [257, 159] width 89 height 17
drag, startPoint x: 179, startPoint y: 161, endPoint x: 100, endPoint y: 161, distance: 79.1
click at [106, 161] on form "Filtros Id Area Area Seleccionar Gerenciador Seleccionar Gerenciador Todos Conf…" at bounding box center [344, 200] width 486 height 311
type input "1"
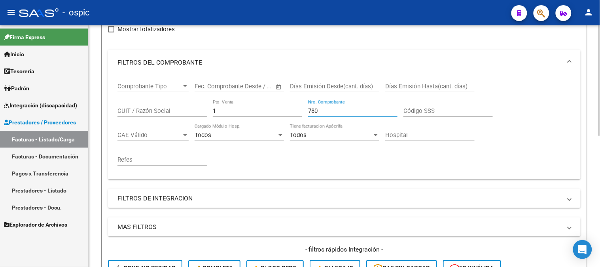
scroll to position [269, 0]
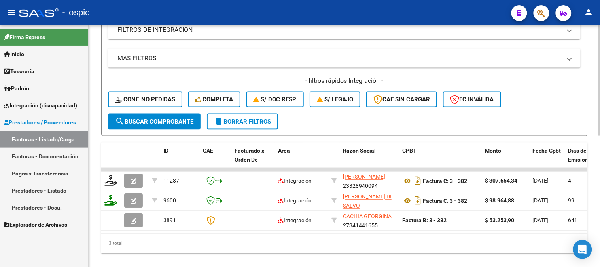
type input "780"
click at [169, 120] on span "search Buscar Comprobante" at bounding box center [154, 121] width 78 height 7
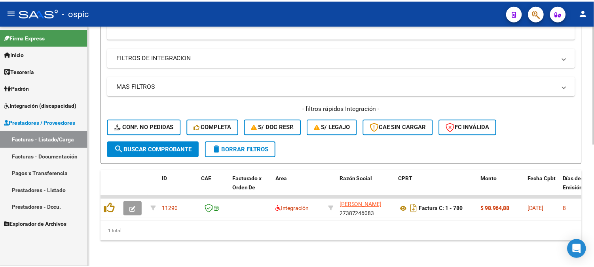
scroll to position [247, 0]
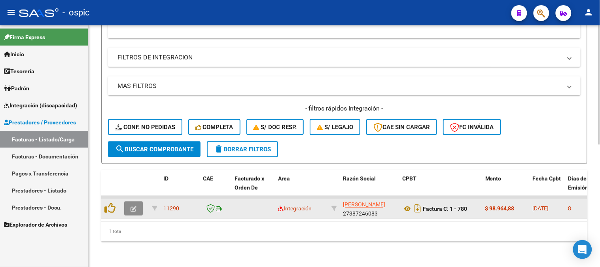
click at [139, 201] on button "button" at bounding box center [133, 208] width 19 height 14
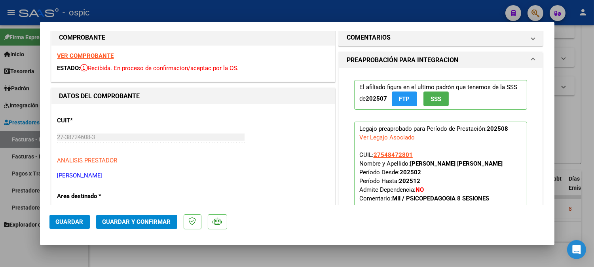
scroll to position [0, 0]
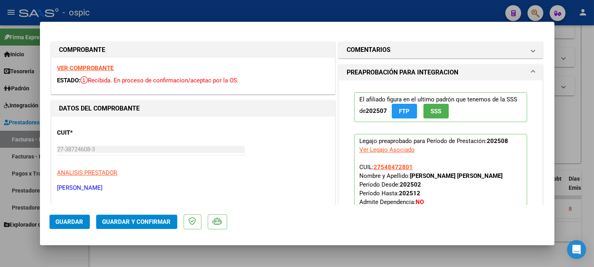
drag, startPoint x: 401, startPoint y: 52, endPoint x: 391, endPoint y: 113, distance: 62.0
click at [400, 53] on mat-panel-title "COMENTARIOS" at bounding box center [435, 49] width 179 height 9
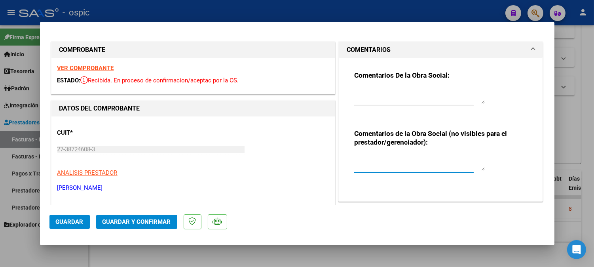
click at [391, 160] on textarea at bounding box center [419, 163] width 130 height 16
type textarea "S"
type textarea "PSP 8 SESIONES"
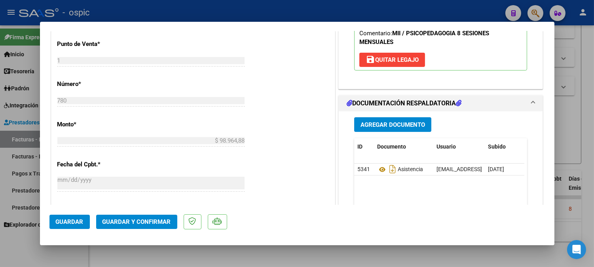
scroll to position [329, 0]
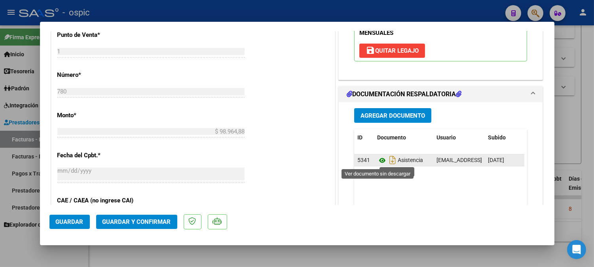
click at [380, 160] on icon at bounding box center [382, 159] width 10 height 9
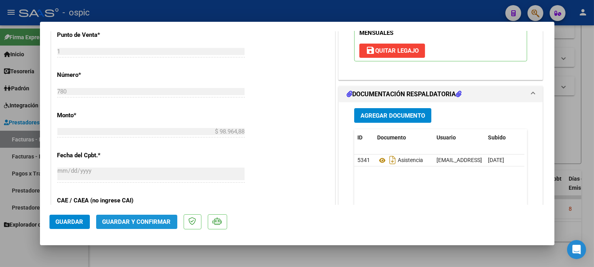
click at [159, 216] on button "Guardar y Confirmar" at bounding box center [136, 221] width 81 height 14
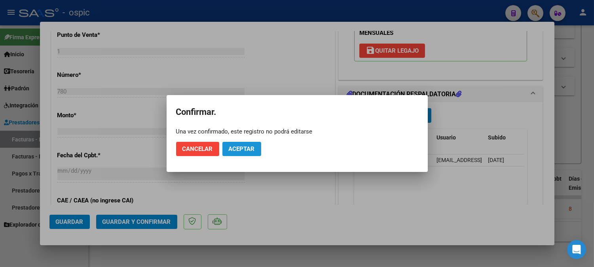
click at [224, 152] on button "Aceptar" at bounding box center [241, 149] width 39 height 14
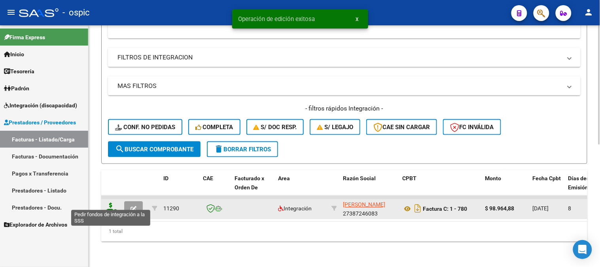
click at [111, 202] on icon at bounding box center [110, 207] width 13 height 11
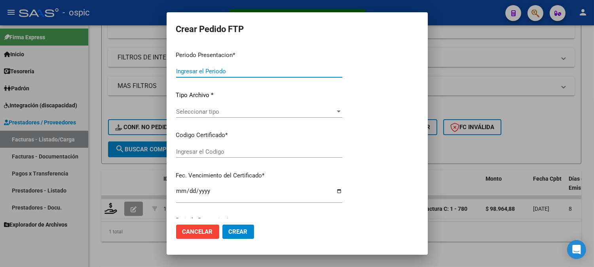
type input "202508"
type input "$ 98.964,88"
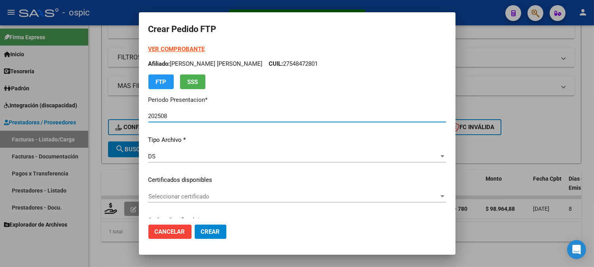
type input "0000000000000000000000000000009069200712"
type input "[DATE]"
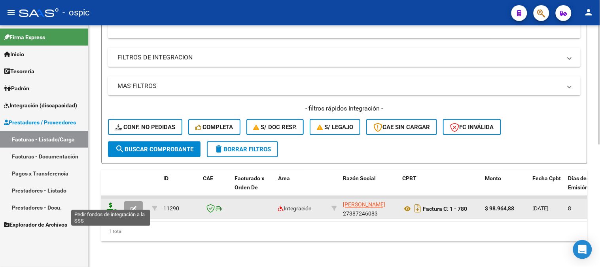
click at [108, 202] on icon at bounding box center [110, 207] width 13 height 11
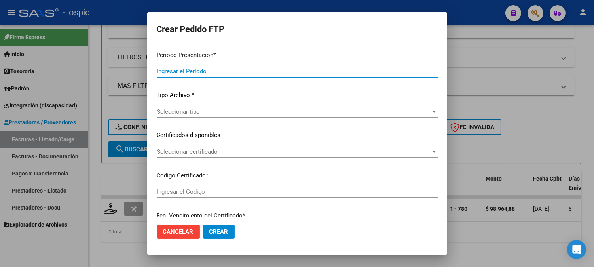
type input "202508"
type input "$ 98.964,88"
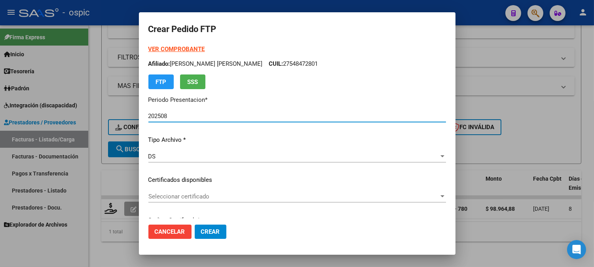
type input "0000000000000000000000000000009069200712"
type input "[DATE]"
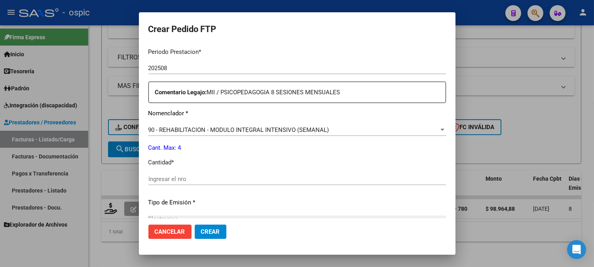
scroll to position [254, 0]
click at [308, 180] on input "Ingresar el nro" at bounding box center [296, 177] width 297 height 7
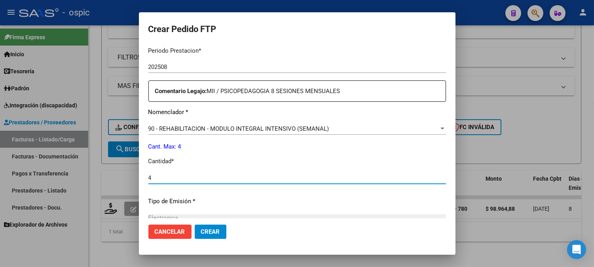
type input "4"
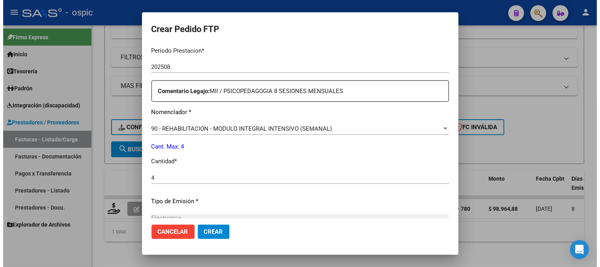
scroll to position [347, 0]
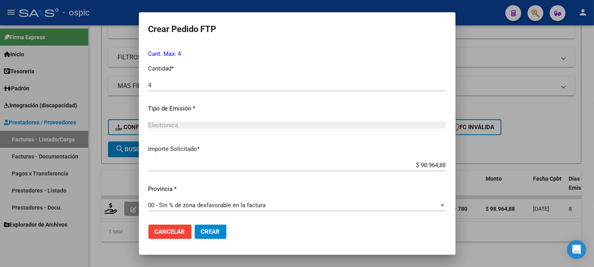
click at [218, 231] on span "Crear" at bounding box center [210, 231] width 19 height 7
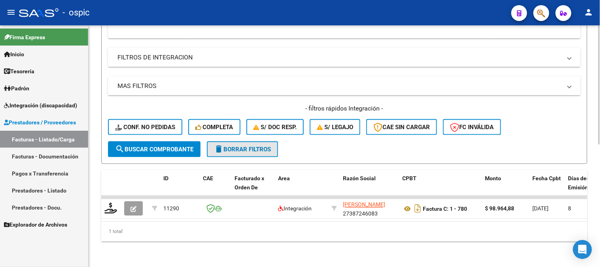
click at [263, 146] on span "delete Borrar Filtros" at bounding box center [242, 149] width 57 height 7
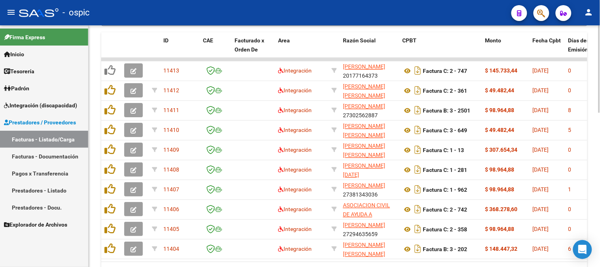
scroll to position [423, 0]
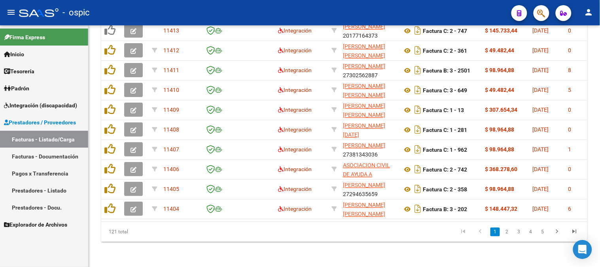
click at [32, 109] on span "Integración (discapacidad)" at bounding box center [40, 105] width 73 height 9
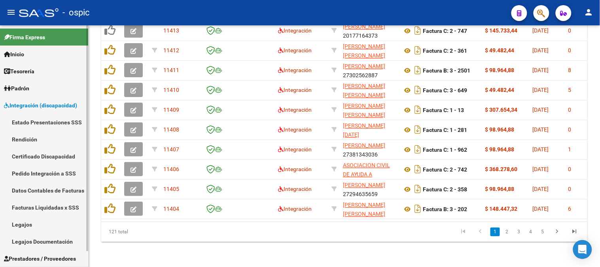
click at [45, 156] on link "Certificado Discapacidad" at bounding box center [44, 155] width 88 height 17
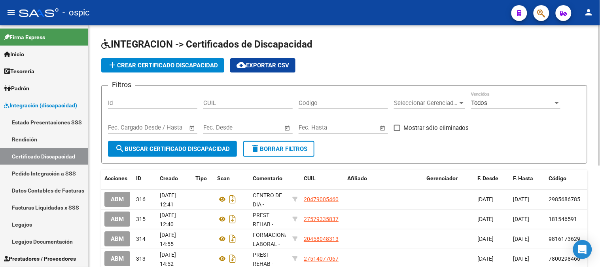
click at [262, 103] on input "CUIL" at bounding box center [247, 102] width 89 height 7
